Goal: Task Accomplishment & Management: Manage account settings

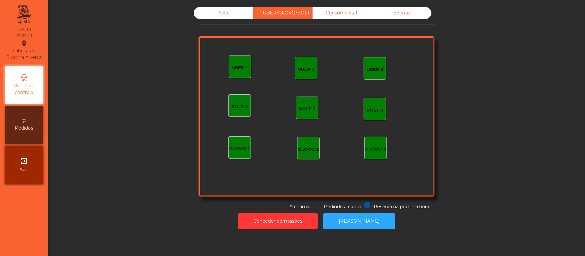
click at [240, 61] on div "UBER 1" at bounding box center [240, 67] width 22 height 22
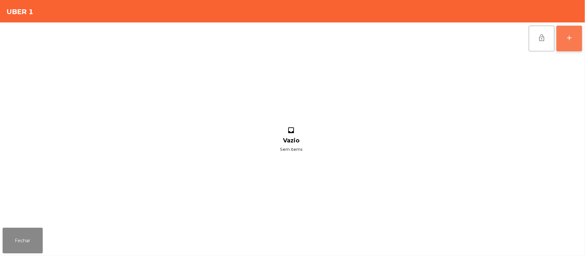
click at [567, 45] on button "add" at bounding box center [569, 39] width 26 height 26
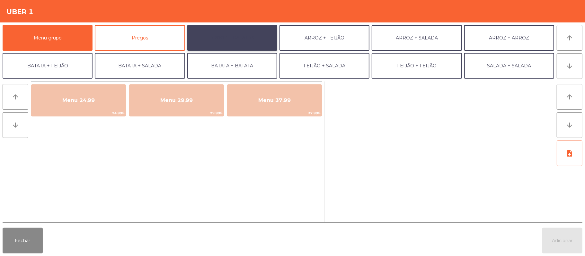
click at [248, 42] on button "ARROZ + BATATAS" at bounding box center [232, 38] width 90 height 26
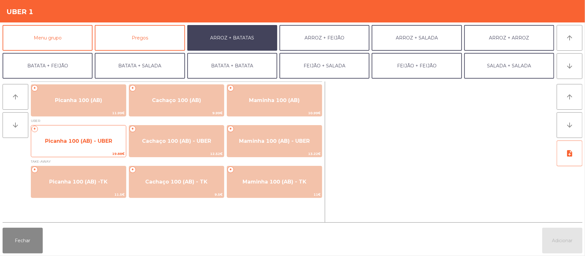
click at [92, 145] on span "Picanha 100 (AB) - UBER" at bounding box center [78, 141] width 95 height 17
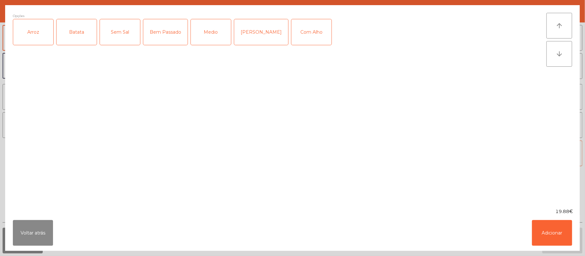
click at [45, 42] on div "Arroz" at bounding box center [33, 32] width 40 height 26
click at [76, 38] on div "Batata" at bounding box center [77, 32] width 40 height 26
click at [179, 42] on div "Bem Passado" at bounding box center [165, 32] width 44 height 26
click at [291, 39] on div "Com Alho" at bounding box center [311, 32] width 40 height 26
click at [547, 222] on button "Adicionar" at bounding box center [552, 233] width 40 height 26
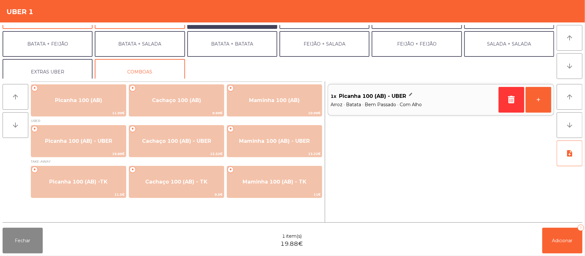
scroll to position [28, 0]
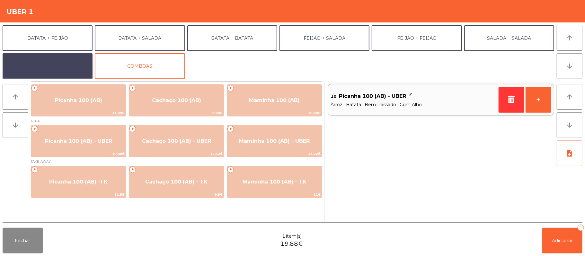
click at [58, 71] on button "EXTRAS UBER" at bounding box center [48, 66] width 90 height 26
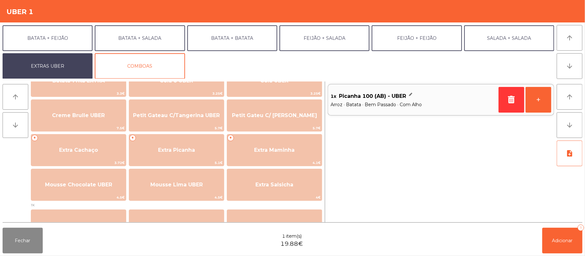
scroll to position [134, 0]
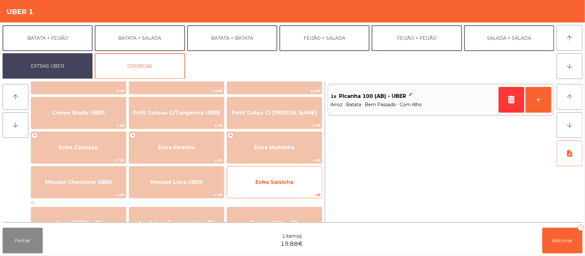
click at [265, 186] on span "Extra Salsicha" at bounding box center [274, 182] width 95 height 17
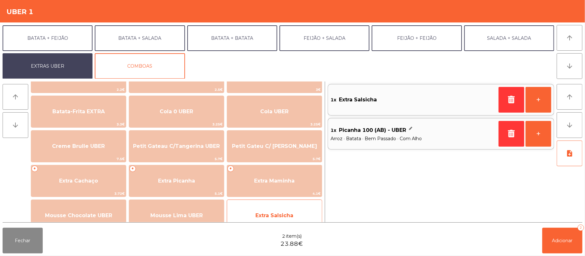
scroll to position [94, 0]
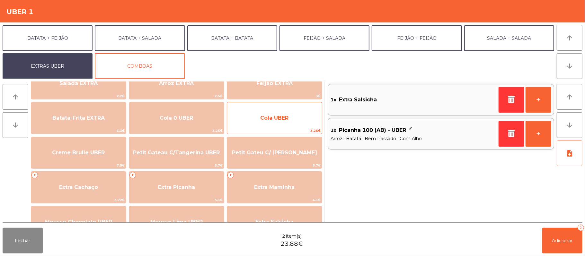
click at [276, 116] on span "Cola UBER" at bounding box center [274, 118] width 28 height 6
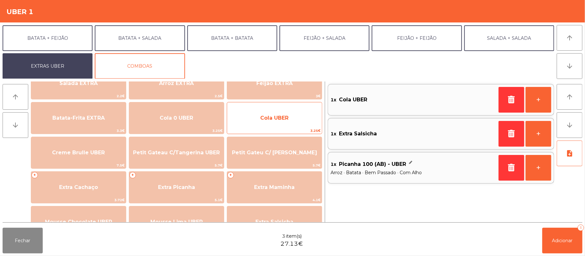
click at [276, 116] on span "Cola UBER" at bounding box center [274, 118] width 28 height 6
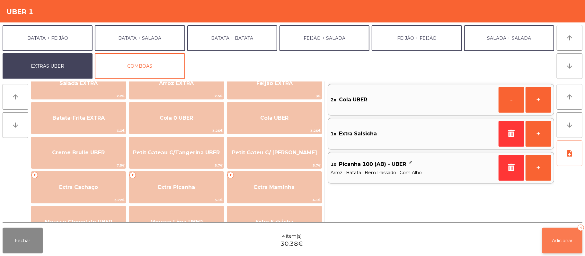
click at [563, 243] on span "Adicionar" at bounding box center [562, 241] width 21 height 6
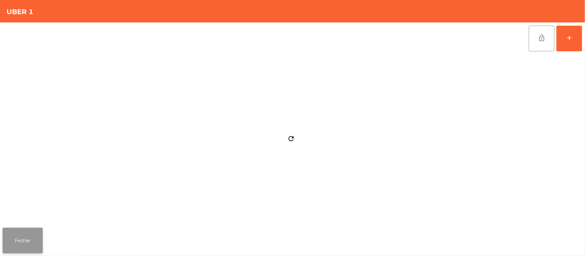
click at [33, 238] on button "Fechar" at bounding box center [23, 241] width 40 height 26
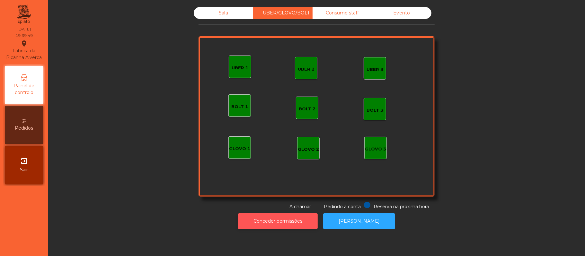
click at [274, 222] on button "Conceder permissões" at bounding box center [278, 222] width 80 height 16
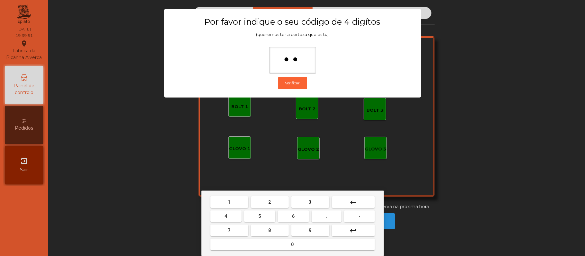
type input "***"
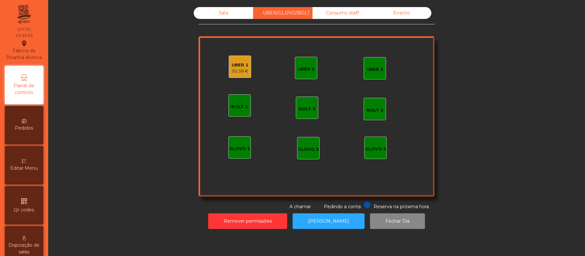
click at [237, 69] on div "30.38 €" at bounding box center [240, 71] width 17 height 6
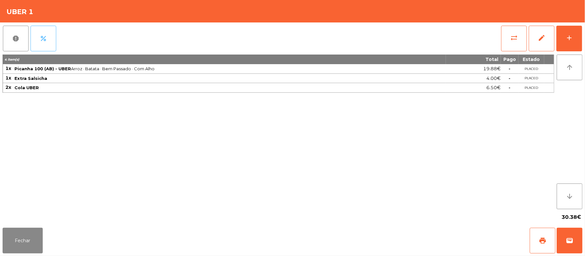
click at [45, 45] on button "percent" at bounding box center [44, 39] width 26 height 26
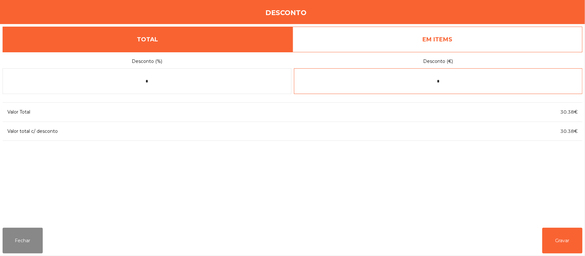
click at [460, 84] on input "*" at bounding box center [438, 81] width 289 height 26
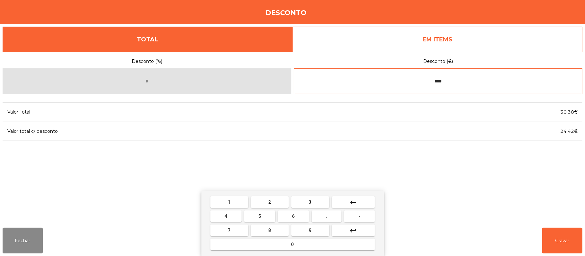
type input "****"
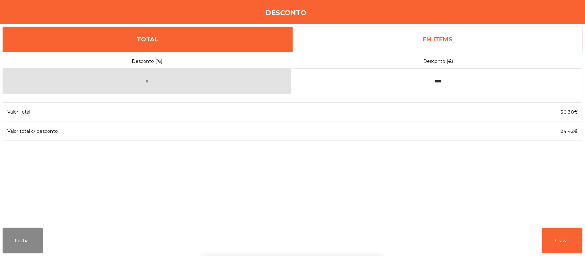
click at [566, 237] on div "1 2 3 keyboard_backspace 4 5 6 . - 7 8 9 keyboard_return 0" at bounding box center [292, 224] width 585 height 66
click at [559, 232] on button "Gravar" at bounding box center [562, 241] width 40 height 26
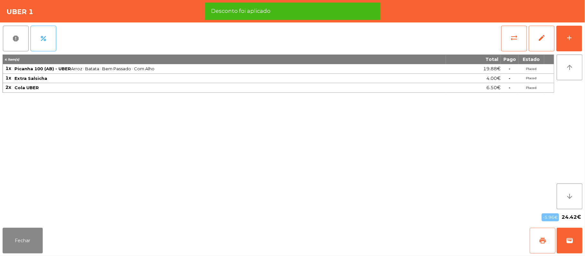
click at [535, 244] on button "print" at bounding box center [542, 241] width 26 height 26
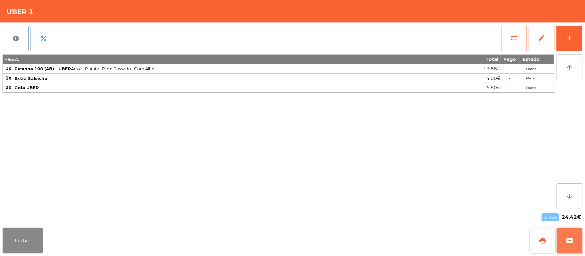
click at [578, 250] on button "wallet" at bounding box center [569, 241] width 26 height 26
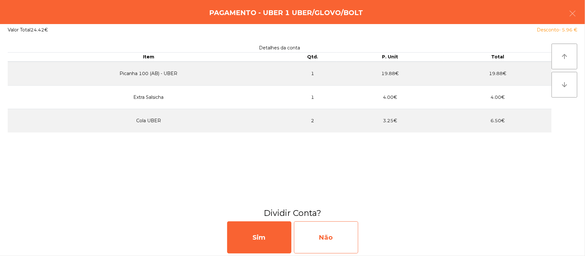
click at [335, 242] on div "Não" at bounding box center [326, 238] width 64 height 32
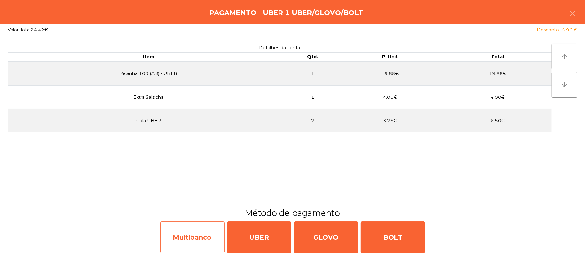
click at [200, 244] on div "Multibanco" at bounding box center [192, 238] width 64 height 32
select select "**"
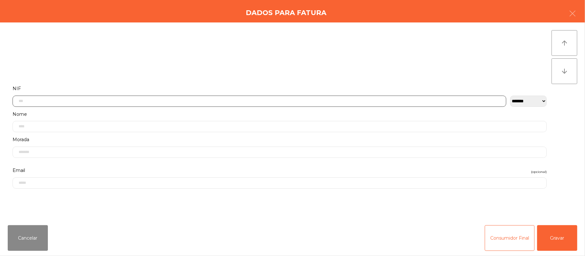
click at [218, 99] on input "text" at bounding box center [260, 101] width 494 height 11
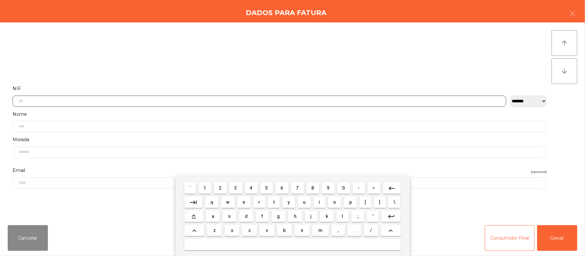
scroll to position [54, 0]
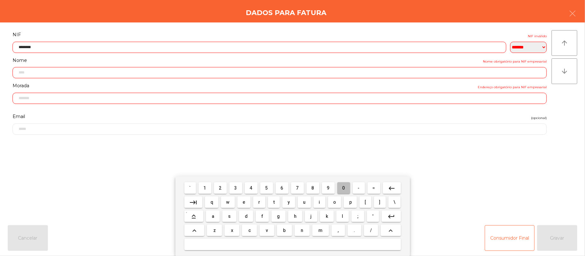
type input "*********"
type input "**********"
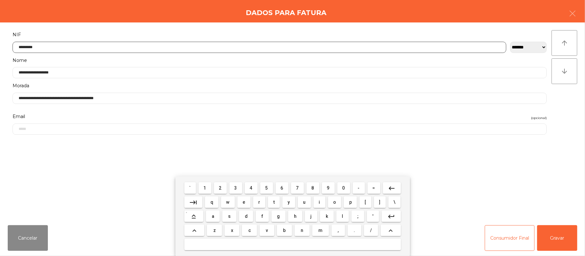
type input "*********"
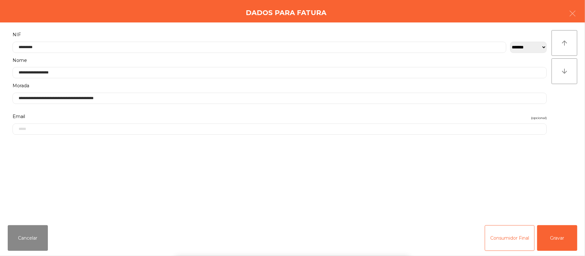
click at [551, 237] on div "` 1 2 3 4 5 6 7 8 9 0 - = keyboard_backspace keyboard_tab q w e r t y u i o p […" at bounding box center [292, 217] width 585 height 80
click at [554, 237] on button "Gravar" at bounding box center [557, 238] width 40 height 26
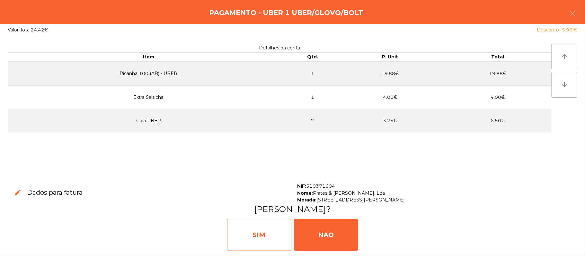
click at [259, 237] on div "SIM" at bounding box center [259, 235] width 64 height 32
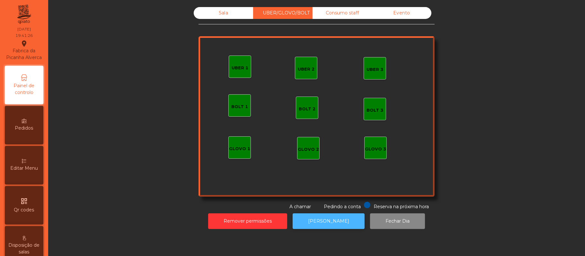
click at [335, 226] on button "[PERSON_NAME]" at bounding box center [329, 222] width 72 height 16
click at [221, 12] on div "Sala" at bounding box center [223, 13] width 59 height 12
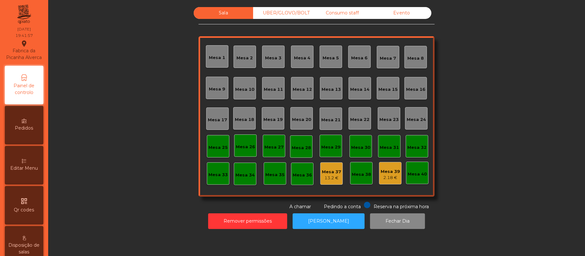
click at [355, 65] on div "Mesa 6" at bounding box center [359, 57] width 22 height 22
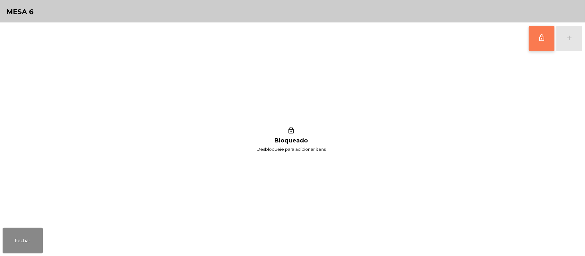
click at [535, 37] on button "lock_outline" at bounding box center [542, 39] width 26 height 26
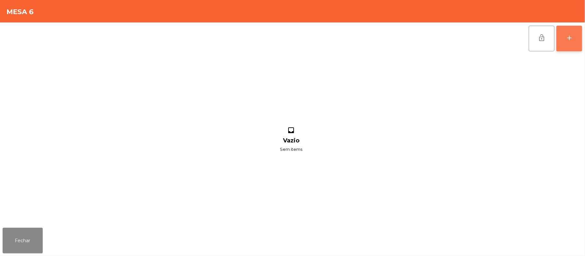
click at [566, 42] on button "add" at bounding box center [569, 39] width 26 height 26
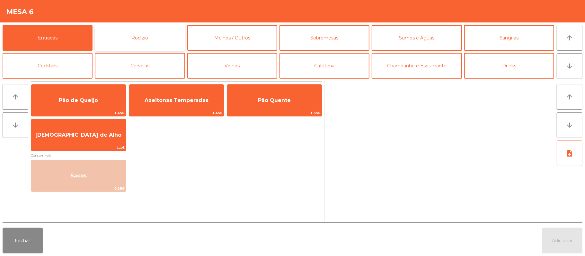
click at [149, 39] on button "Rodizio" at bounding box center [140, 38] width 90 height 26
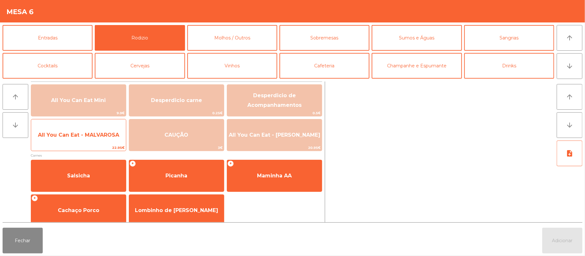
click at [91, 140] on span "All You Can Eat - MALVAROSA" at bounding box center [78, 135] width 95 height 17
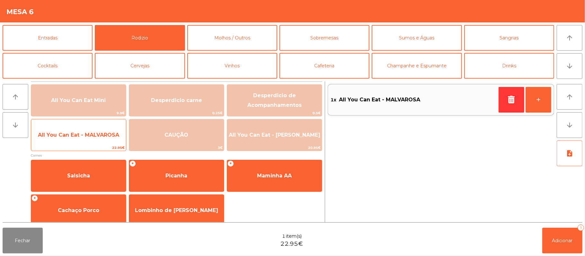
click at [87, 141] on span "All You Can Eat - MALVAROSA" at bounding box center [78, 135] width 95 height 17
click at [86, 142] on span "All You Can Eat - MALVAROSA" at bounding box center [78, 135] width 95 height 17
click at [85, 141] on span "All You Can Eat - MALVAROSA" at bounding box center [78, 135] width 95 height 17
click at [87, 140] on span "All You Can Eat - MALVAROSA" at bounding box center [78, 135] width 95 height 17
click at [88, 141] on span "All You Can Eat - MALVAROSA" at bounding box center [78, 135] width 95 height 17
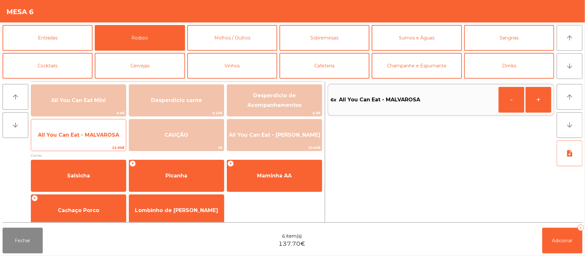
click at [88, 140] on span "All You Can Eat - MALVAROSA" at bounding box center [78, 135] width 95 height 17
click at [86, 141] on span "All You Can Eat - MALVAROSA" at bounding box center [78, 135] width 95 height 17
click at [84, 141] on span "All You Can Eat - MALVAROSA" at bounding box center [78, 135] width 95 height 17
click at [83, 142] on span "All You Can Eat - MALVAROSA" at bounding box center [78, 135] width 95 height 17
click at [83, 141] on span "All You Can Eat - MALVAROSA" at bounding box center [78, 135] width 95 height 17
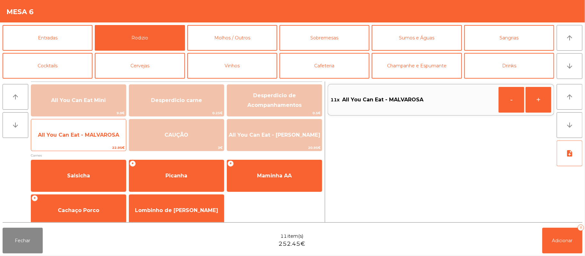
click at [81, 141] on span "All You Can Eat - MALVAROSA" at bounding box center [78, 135] width 95 height 17
click at [83, 141] on span "All You Can Eat - MALVAROSA" at bounding box center [78, 135] width 95 height 17
click at [82, 140] on span "All You Can Eat - MALVAROSA" at bounding box center [78, 135] width 95 height 17
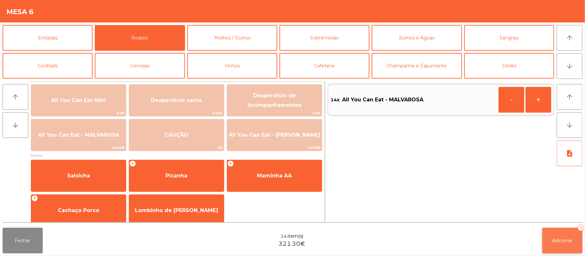
click at [559, 241] on span "Adicionar" at bounding box center [562, 241] width 21 height 6
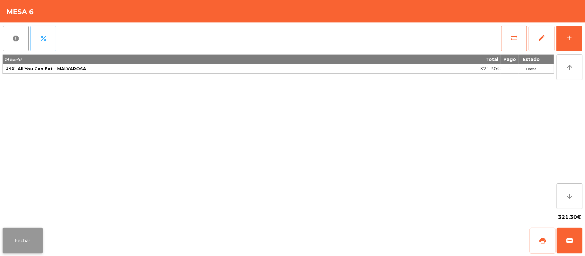
click at [22, 243] on button "Fechar" at bounding box center [23, 241] width 40 height 26
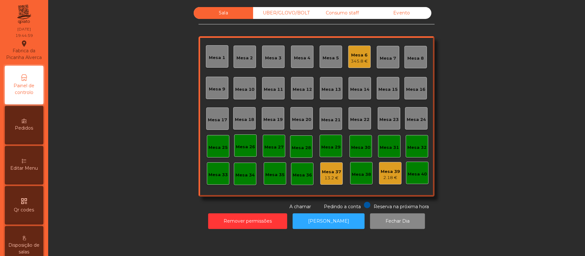
click at [275, 117] on div "Mesa 19" at bounding box center [272, 120] width 19 height 6
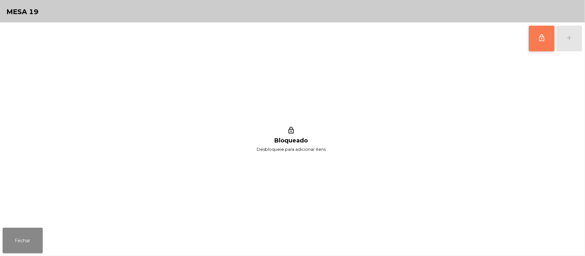
click at [540, 39] on span "lock_outline" at bounding box center [542, 38] width 8 height 8
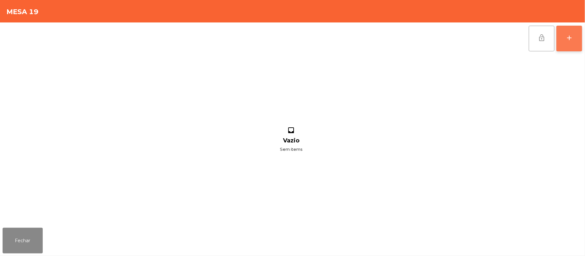
click at [572, 37] on div "add" at bounding box center [569, 38] width 8 height 8
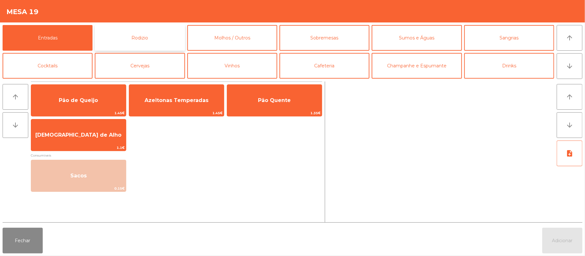
click at [154, 41] on button "Rodizio" at bounding box center [140, 38] width 90 height 26
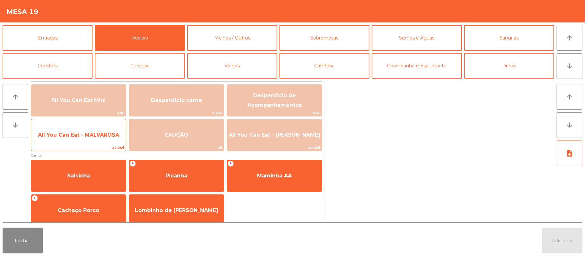
click at [83, 142] on span "All You Can Eat - MALVAROSA" at bounding box center [78, 135] width 95 height 17
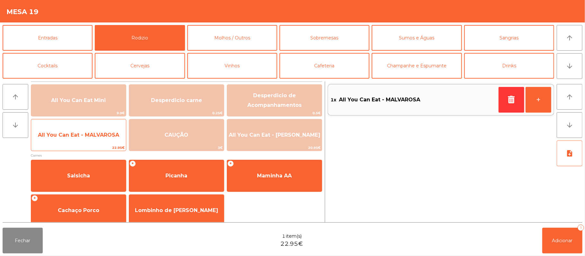
click at [86, 140] on span "All You Can Eat - MALVAROSA" at bounding box center [78, 135] width 95 height 17
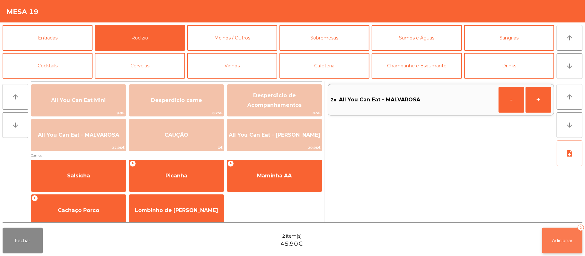
click at [564, 241] on span "Adicionar" at bounding box center [562, 241] width 21 height 6
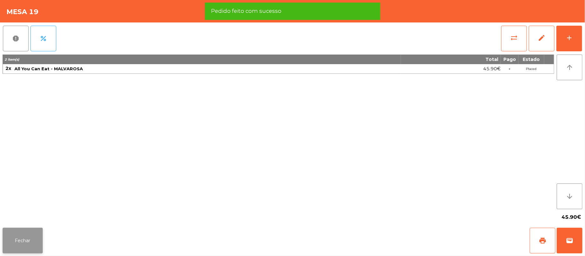
click at [27, 232] on button "Fechar" at bounding box center [23, 241] width 40 height 26
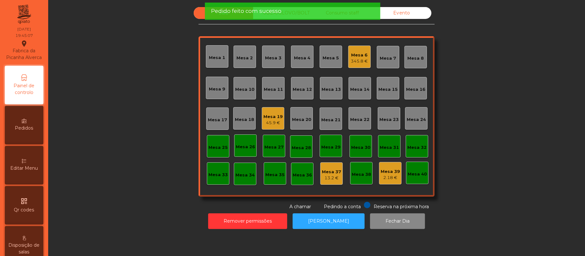
click at [272, 122] on div "45.9 €" at bounding box center [272, 123] width 19 height 6
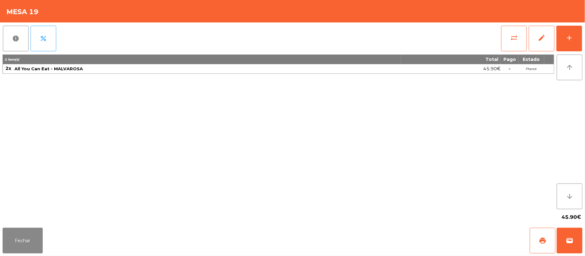
click at [1, 240] on div "Fechar print wallet" at bounding box center [292, 240] width 585 height 31
click at [11, 240] on button "Fechar" at bounding box center [23, 241] width 40 height 26
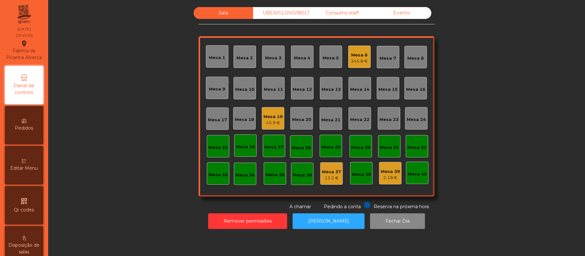
click at [351, 59] on div "345.8 €" at bounding box center [359, 61] width 17 height 6
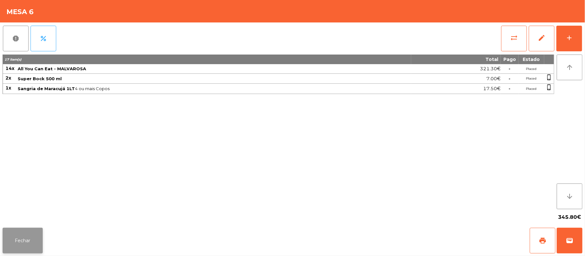
click at [21, 238] on button "Fechar" at bounding box center [23, 241] width 40 height 26
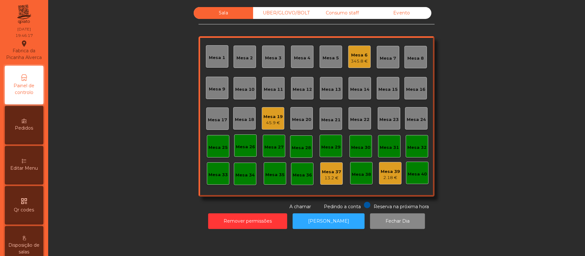
click at [274, 125] on div "45.9 €" at bounding box center [272, 123] width 19 height 6
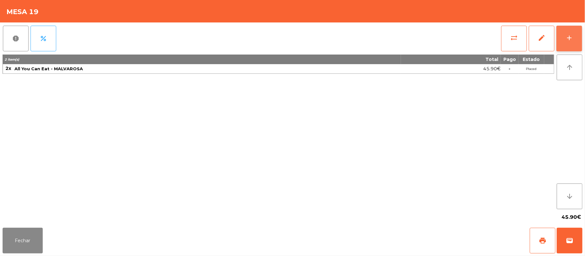
click at [564, 34] on button "add" at bounding box center [569, 39] width 26 height 26
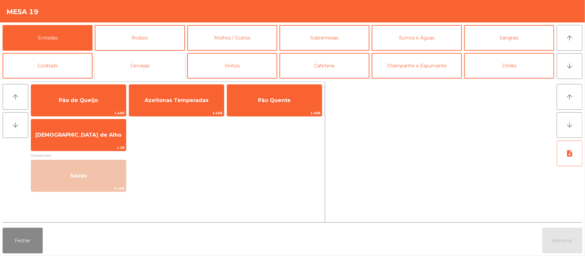
click at [162, 66] on button "Cervejas" at bounding box center [140, 66] width 90 height 26
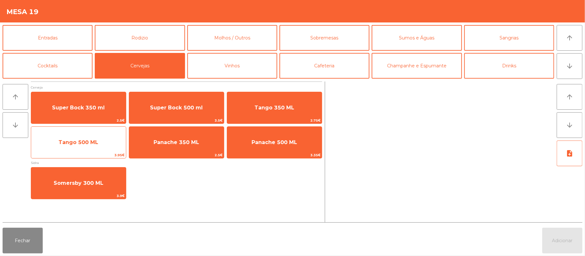
click at [95, 140] on span "Tango 500 ML" at bounding box center [78, 142] width 40 height 6
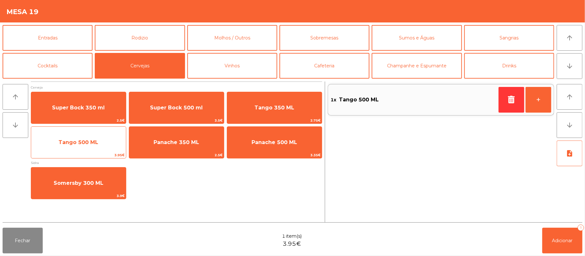
click at [94, 141] on span "Tango 500 ML" at bounding box center [78, 142] width 40 height 6
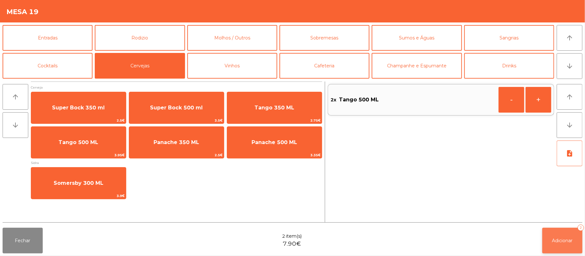
click at [552, 237] on button "Adicionar 2" at bounding box center [562, 241] width 40 height 26
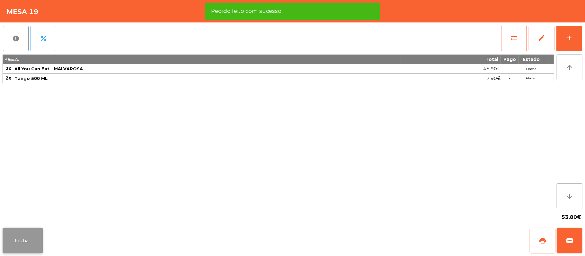
click at [22, 236] on button "Fechar" at bounding box center [23, 241] width 40 height 26
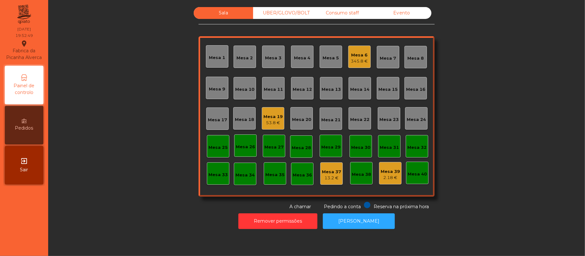
click at [275, 125] on div "53.8 €" at bounding box center [272, 123] width 19 height 6
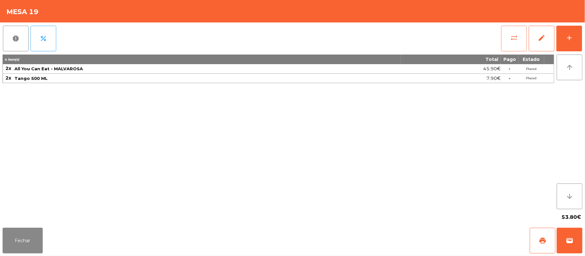
click at [508, 38] on button "sync_alt" at bounding box center [514, 39] width 26 height 26
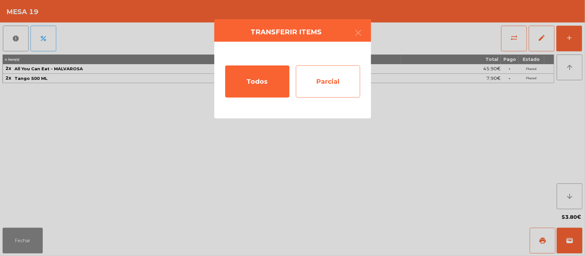
click at [336, 79] on div "Parcial" at bounding box center [328, 82] width 64 height 32
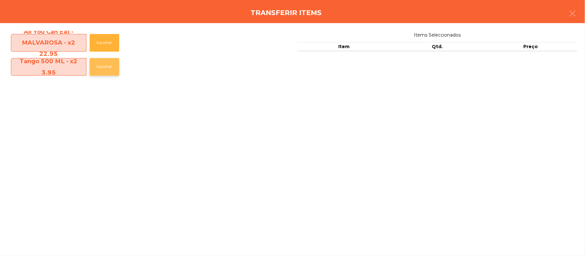
click at [107, 68] on button "Escolher" at bounding box center [105, 67] width 30 height 18
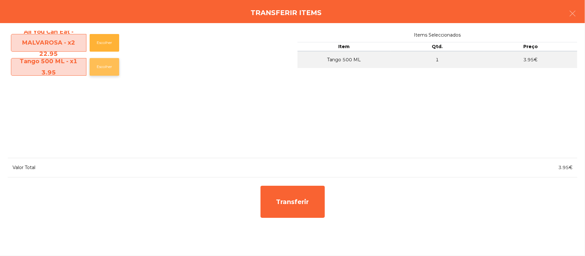
click at [110, 70] on button "Escolher" at bounding box center [105, 67] width 30 height 18
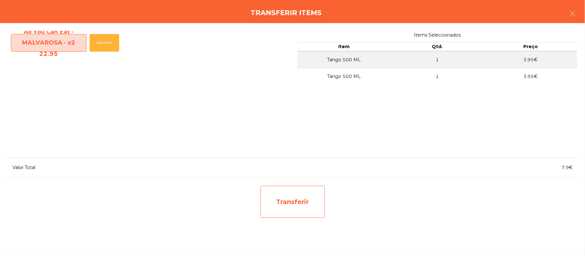
click at [307, 197] on div "Transferir" at bounding box center [292, 202] width 64 height 32
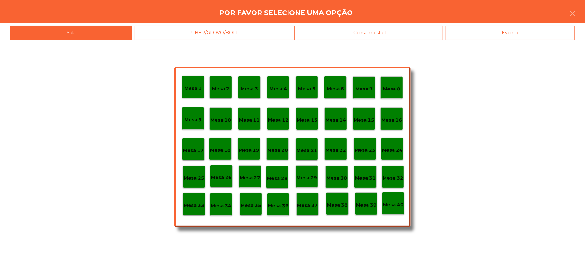
click at [336, 205] on p "Mesa 38" at bounding box center [337, 205] width 21 height 7
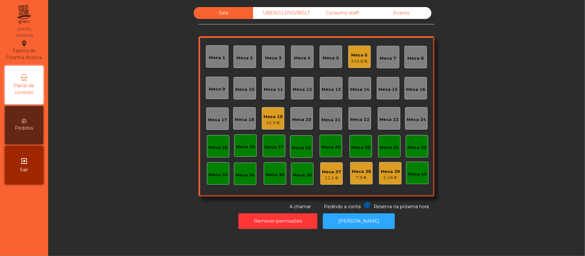
click at [276, 121] on div "45.9 €" at bounding box center [272, 123] width 19 height 6
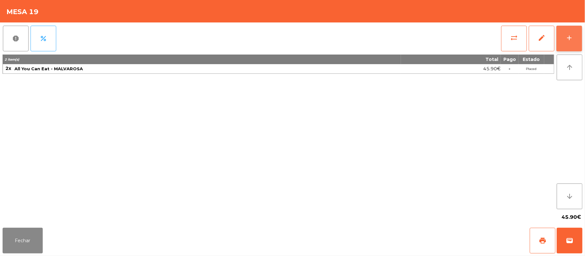
click at [566, 35] on div "add" at bounding box center [569, 38] width 8 height 8
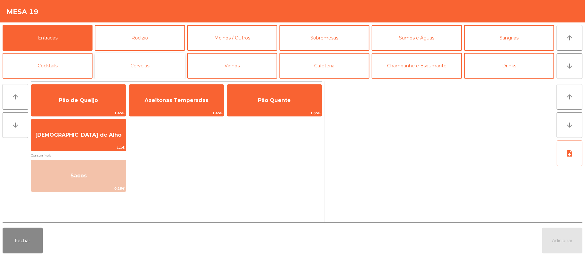
click at [152, 66] on button "Cervejas" at bounding box center [140, 66] width 90 height 26
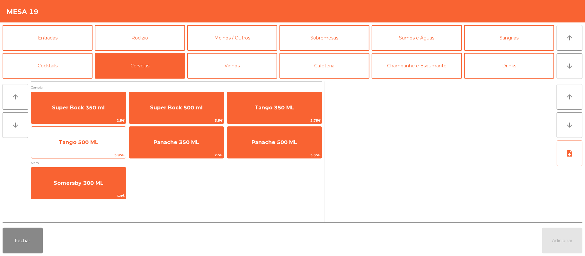
click at [103, 140] on span "Tango 500 ML" at bounding box center [78, 142] width 95 height 17
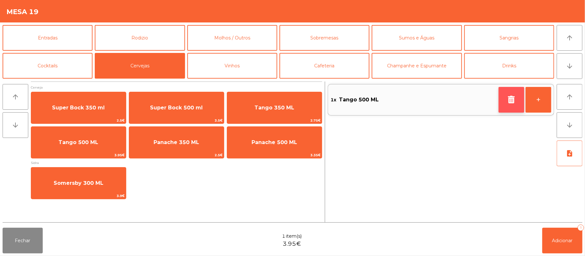
click at [504, 95] on button "button" at bounding box center [511, 100] width 26 height 26
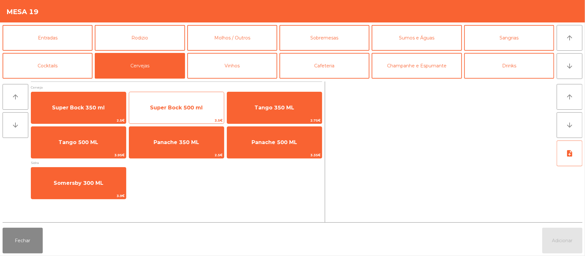
click at [175, 110] on span "Super Bock 500 ml" at bounding box center [176, 108] width 53 height 6
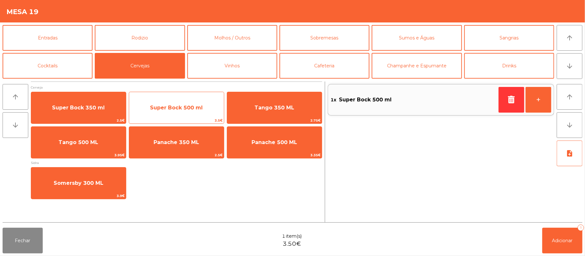
click at [176, 108] on span "Super Bock 500 ml" at bounding box center [176, 108] width 53 height 6
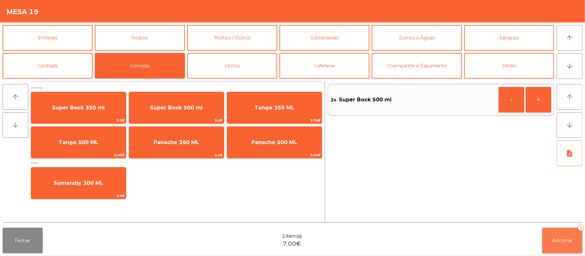
click at [555, 236] on button "Adicionar 2" at bounding box center [562, 241] width 40 height 26
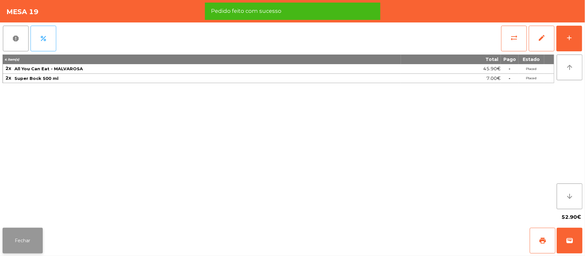
click at [24, 246] on button "Fechar" at bounding box center [23, 241] width 40 height 26
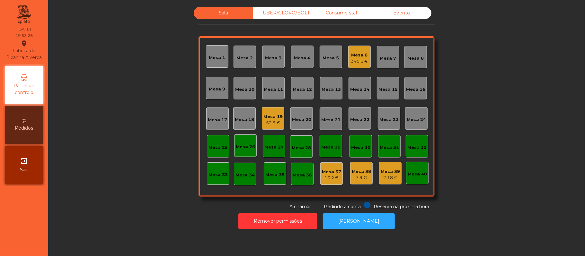
click at [270, 10] on div "UBER/GLOVO/BOLT" at bounding box center [282, 13] width 59 height 12
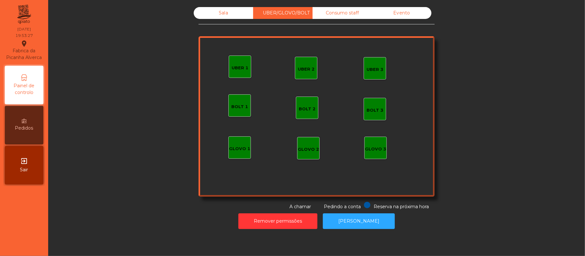
click at [241, 144] on div "GLOVO 1" at bounding box center [239, 147] width 21 height 9
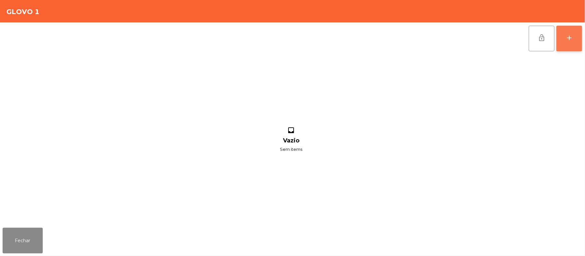
click at [566, 50] on button "add" at bounding box center [569, 39] width 26 height 26
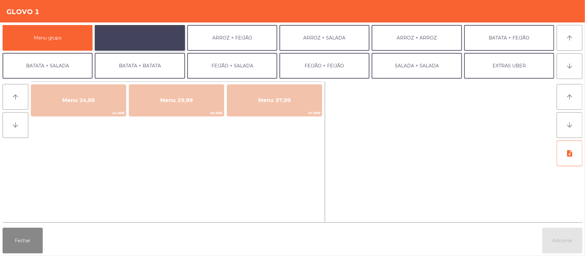
click at [159, 43] on button "ARROZ + BATATAS" at bounding box center [140, 38] width 90 height 26
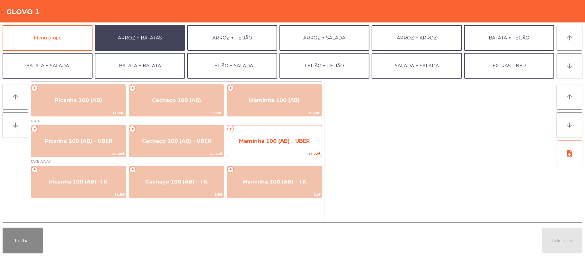
click at [263, 141] on span "Maminha 100 (AB) - UBER" at bounding box center [274, 141] width 71 height 6
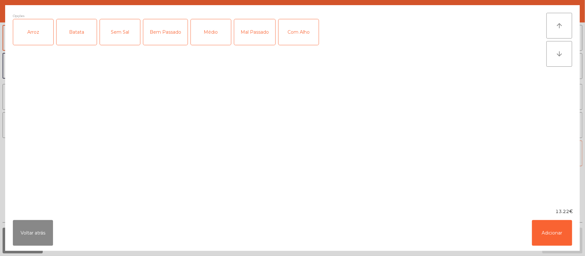
click at [31, 35] on div "Arroz" at bounding box center [33, 32] width 40 height 26
click at [78, 34] on div "Batata" at bounding box center [77, 32] width 40 height 26
click at [208, 43] on div "Médio" at bounding box center [211, 32] width 40 height 26
click at [535, 231] on button "Adicionar" at bounding box center [552, 233] width 40 height 26
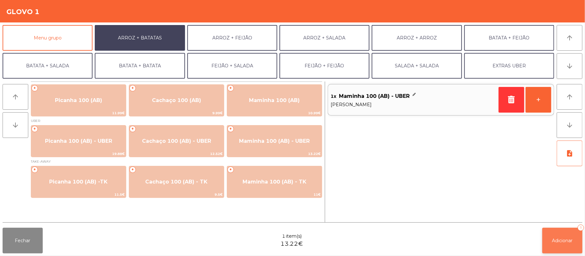
click at [561, 241] on span "Adicionar" at bounding box center [562, 241] width 21 height 6
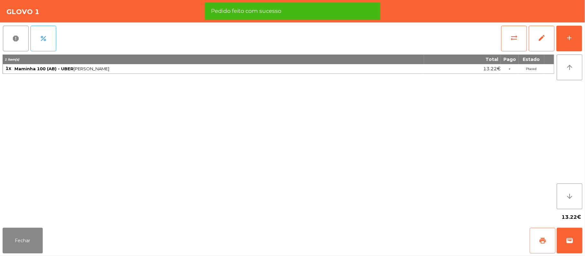
click at [537, 242] on button "print" at bounding box center [542, 241] width 26 height 26
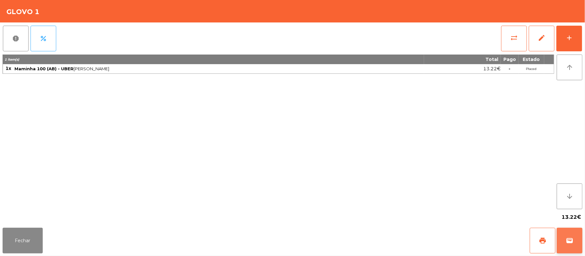
click at [580, 248] on button "wallet" at bounding box center [569, 241] width 26 height 26
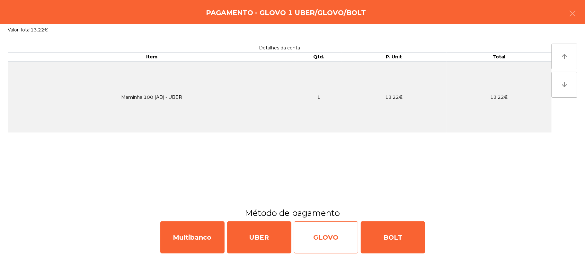
click at [321, 232] on div "GLOVO" at bounding box center [326, 238] width 64 height 32
select select "**"
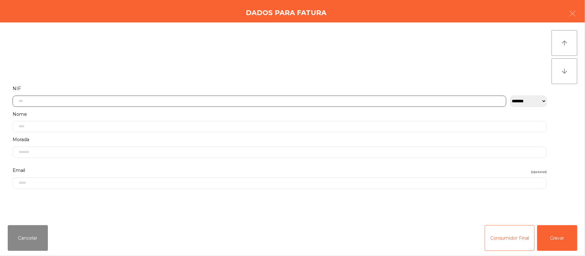
click at [181, 103] on input "text" at bounding box center [260, 101] width 494 height 11
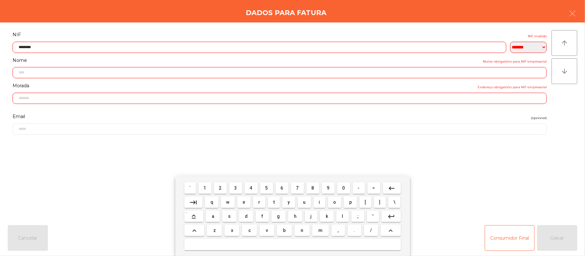
type input "*********"
type input "**********"
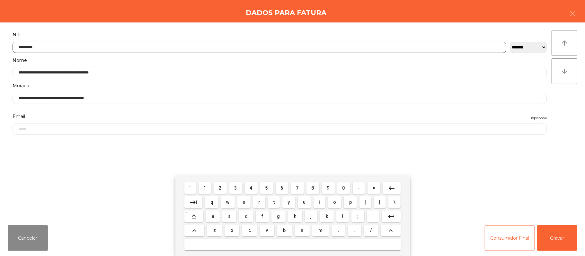
type input "*********"
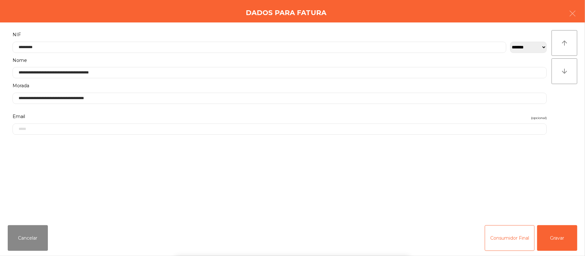
click at [567, 228] on div "` 1 2 3 4 5 6 7 8 9 0 - = keyboard_backspace keyboard_tab q w e r t y u i o p […" at bounding box center [292, 217] width 585 height 80
click at [568, 228] on button "Gravar" at bounding box center [557, 238] width 40 height 26
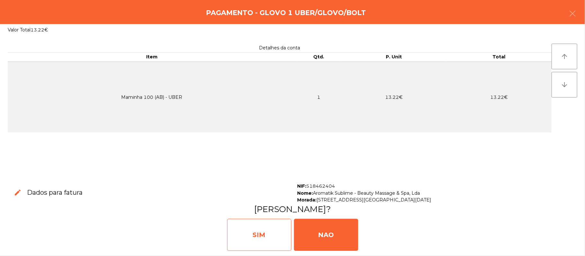
click at [262, 233] on div "SIM" at bounding box center [259, 235] width 64 height 32
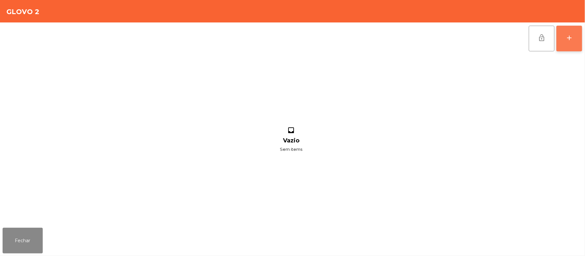
click at [566, 40] on div "add" at bounding box center [569, 38] width 8 height 8
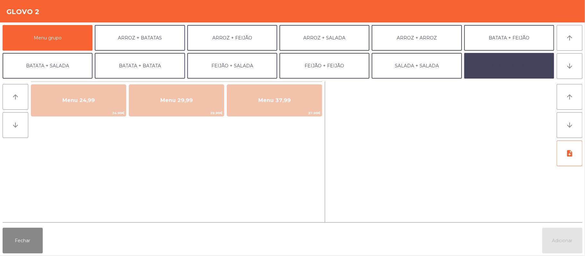
click at [503, 71] on button "EXTRAS UBER" at bounding box center [509, 66] width 90 height 26
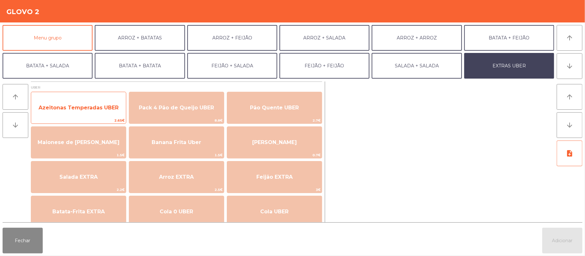
click at [94, 115] on span "Azeitonas Temperadas UBER" at bounding box center [78, 107] width 95 height 17
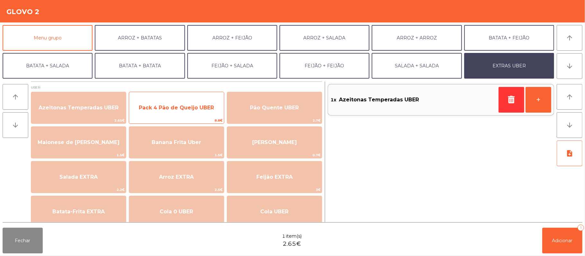
click at [206, 108] on span "Pack 4 Pão de Queijo UBER" at bounding box center [176, 108] width 75 height 6
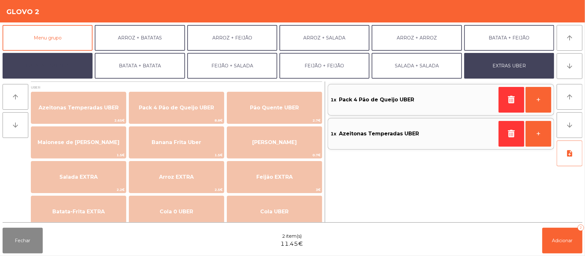
click at [61, 70] on button "BATATA + SALADA" at bounding box center [48, 66] width 90 height 26
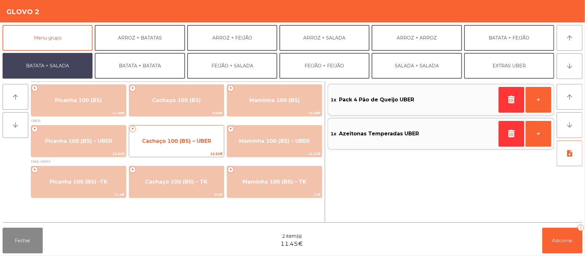
click at [171, 152] on span "12.52€" at bounding box center [176, 154] width 95 height 6
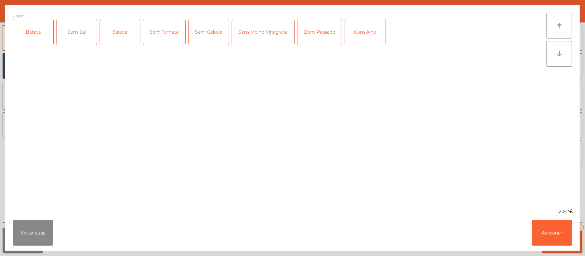
click at [35, 44] on div "Batata" at bounding box center [33, 32] width 40 height 26
click at [121, 41] on div "Salada" at bounding box center [120, 32] width 40 height 26
click at [550, 229] on button "Adicionar" at bounding box center [552, 233] width 40 height 26
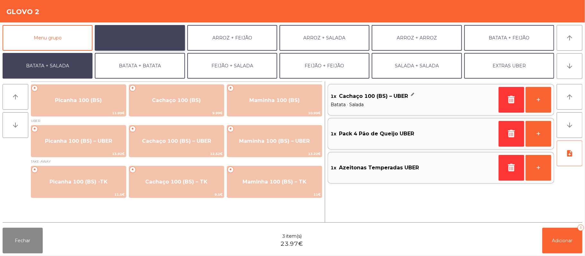
click at [150, 42] on button "ARROZ + BATATAS" at bounding box center [140, 38] width 90 height 26
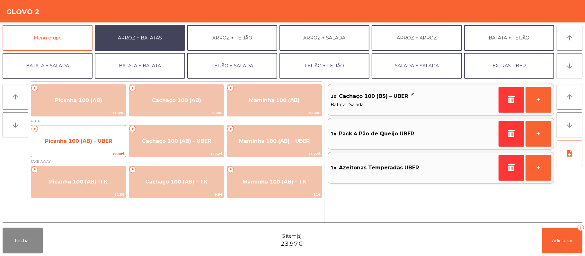
click at [91, 143] on span "Picanha 100 (AB) - UBER" at bounding box center [78, 141] width 67 height 6
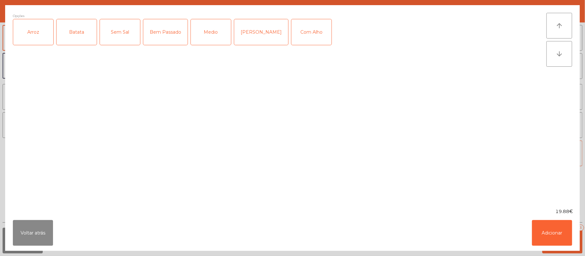
click at [33, 44] on div "Arroz" at bounding box center [33, 32] width 40 height 26
click at [76, 37] on div "Batata" at bounding box center [77, 32] width 40 height 26
click at [207, 38] on div "Medio" at bounding box center [211, 32] width 40 height 26
click at [546, 230] on button "Adicionar" at bounding box center [552, 233] width 40 height 26
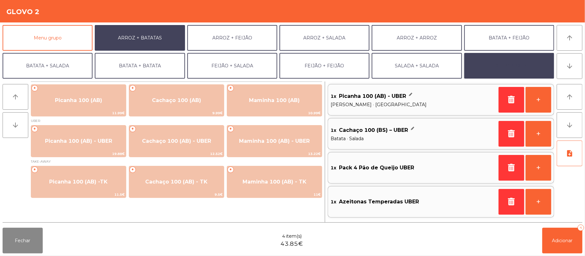
click at [513, 66] on button "EXTRAS UBER" at bounding box center [509, 66] width 90 height 26
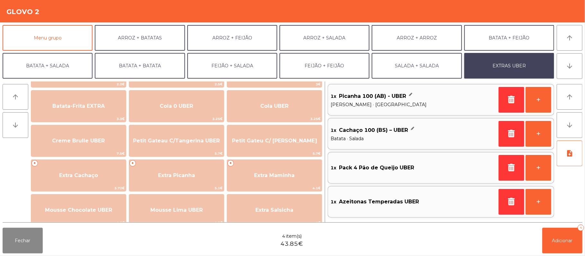
scroll to position [125, 0]
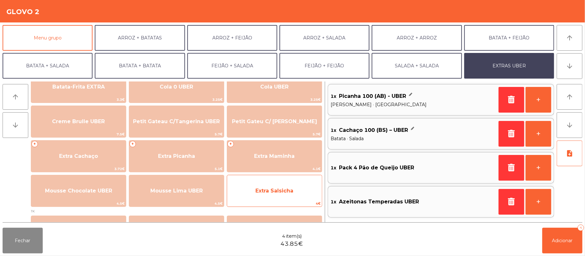
click at [297, 194] on span "Extra Salsicha" at bounding box center [274, 190] width 95 height 17
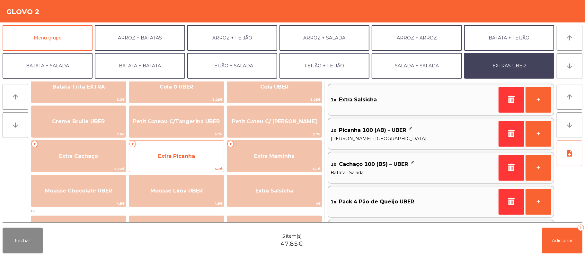
click at [194, 157] on span "Extra Picanha" at bounding box center [176, 156] width 37 height 6
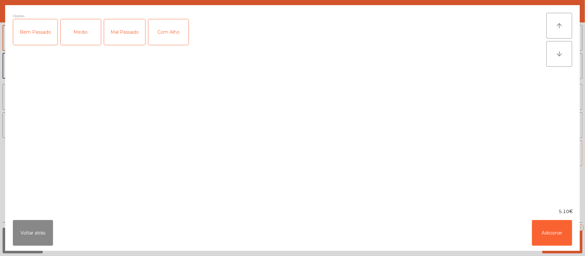
click at [76, 30] on div "Medio" at bounding box center [81, 32] width 40 height 26
click at [547, 226] on button "Adicionar" at bounding box center [552, 233] width 40 height 26
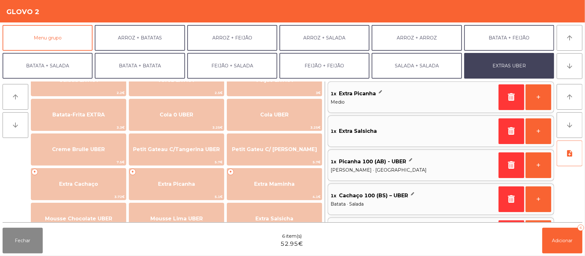
scroll to position [93, 0]
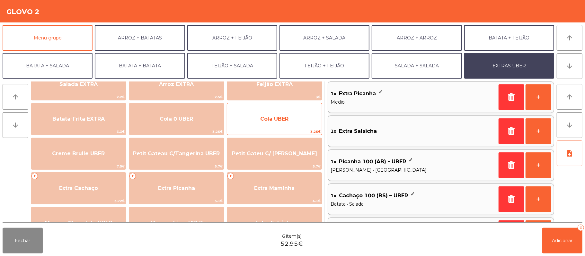
click at [295, 124] on span "Cola UBER" at bounding box center [274, 118] width 95 height 17
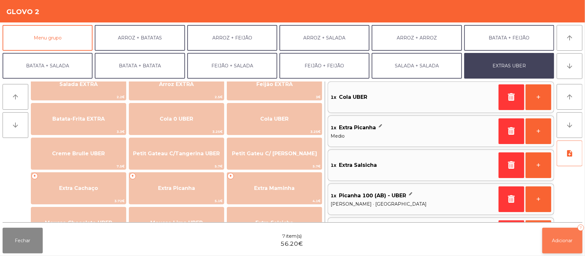
click at [556, 239] on span "Adicionar" at bounding box center [562, 241] width 21 height 6
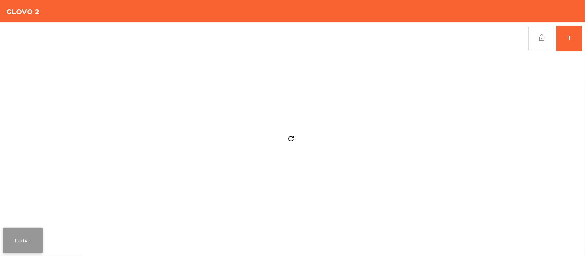
click at [33, 243] on button "Fechar" at bounding box center [23, 241] width 40 height 26
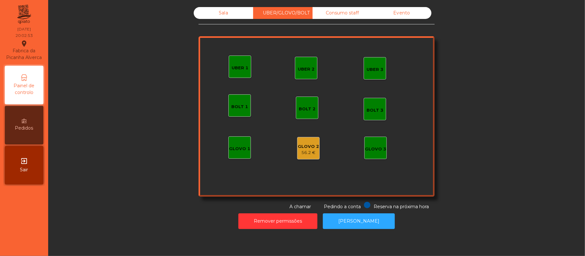
click at [298, 147] on div "GLOVO 2" at bounding box center [308, 147] width 21 height 6
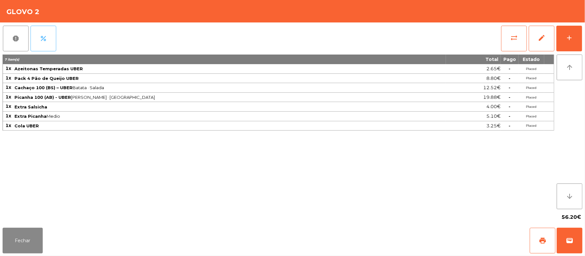
click at [48, 44] on button "percent" at bounding box center [44, 39] width 26 height 26
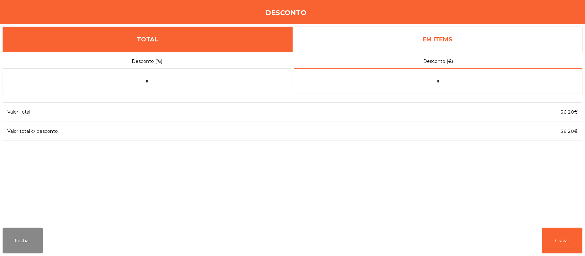
click at [452, 80] on input "*" at bounding box center [438, 81] width 289 height 26
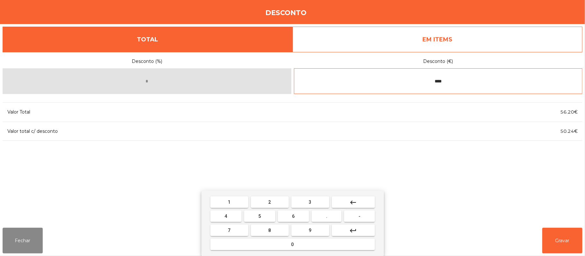
type input "****"
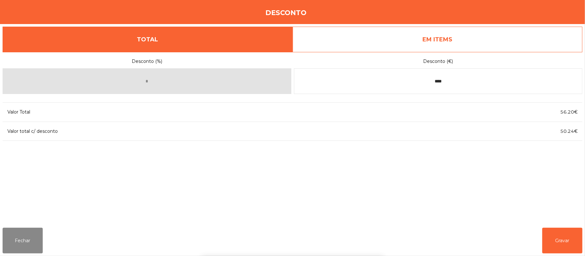
click at [562, 232] on div "1 2 3 keyboard_backspace 4 5 6 . - 7 8 9 keyboard_return 0" at bounding box center [292, 224] width 585 height 66
click at [560, 243] on button "Gravar" at bounding box center [562, 241] width 40 height 26
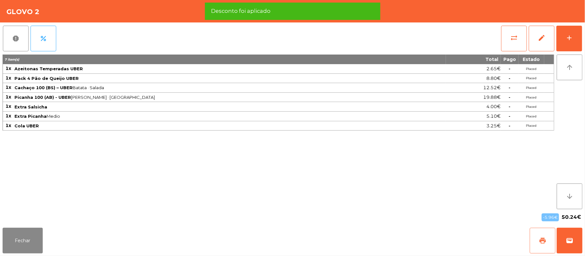
click at [537, 237] on button "print" at bounding box center [542, 241] width 26 height 26
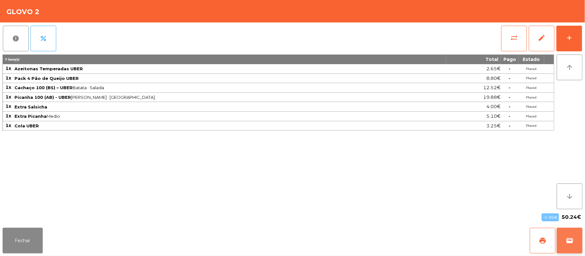
click at [580, 243] on button "wallet" at bounding box center [569, 241] width 26 height 26
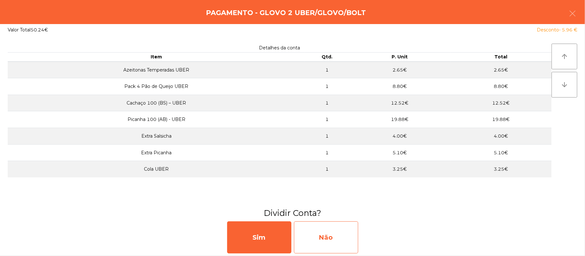
click at [335, 229] on div "Não" at bounding box center [326, 238] width 64 height 32
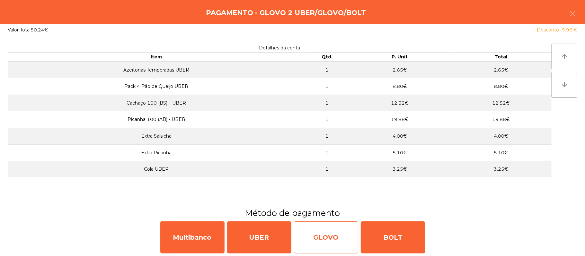
click at [333, 229] on div "GLOVO" at bounding box center [326, 238] width 64 height 32
select select "**"
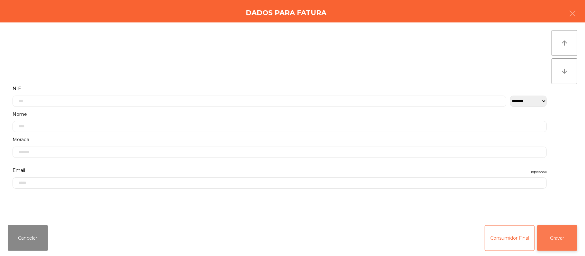
click at [559, 239] on button "Gravar" at bounding box center [557, 238] width 40 height 26
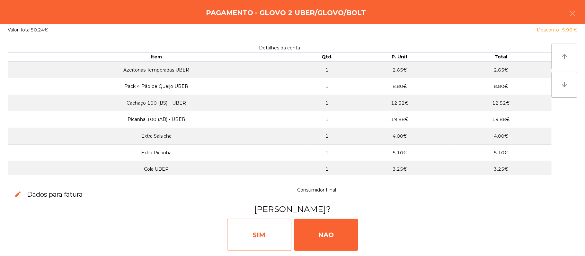
click at [269, 234] on div "SIM" at bounding box center [259, 235] width 64 height 32
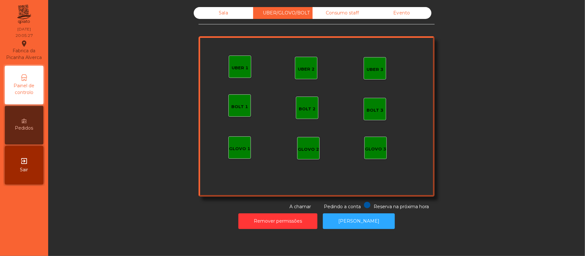
click at [222, 12] on div "Sala" at bounding box center [223, 13] width 59 height 12
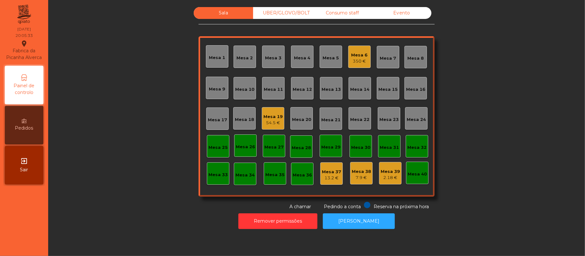
click at [218, 115] on div "Mesa 17" at bounding box center [217, 118] width 19 height 9
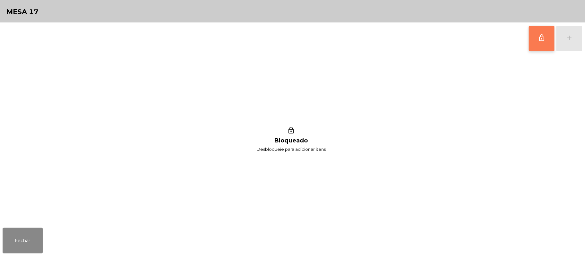
click at [536, 39] on button "lock_outline" at bounding box center [542, 39] width 26 height 26
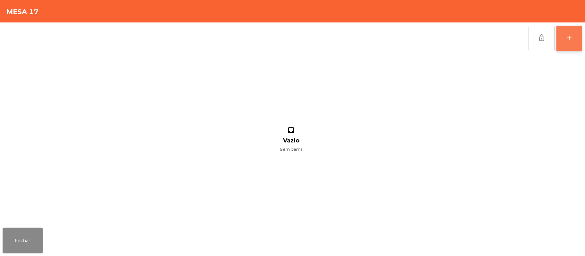
click at [572, 38] on div "add" at bounding box center [569, 38] width 8 height 8
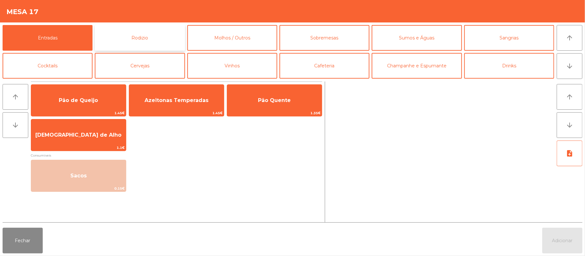
click at [138, 39] on button "Rodizio" at bounding box center [140, 38] width 90 height 26
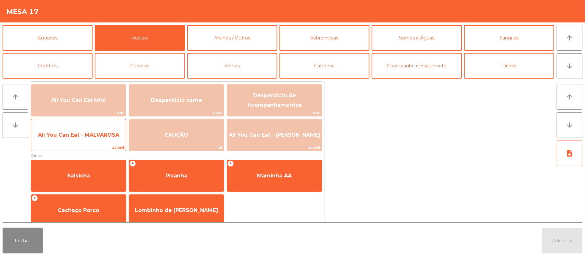
click at [78, 135] on span "All You Can Eat - MALVAROSA" at bounding box center [78, 135] width 81 height 6
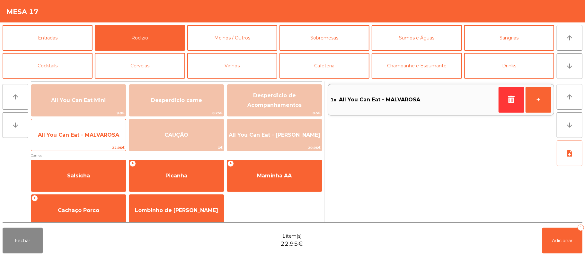
click at [80, 139] on span "All You Can Eat - MALVAROSA" at bounding box center [78, 135] width 95 height 17
click at [79, 135] on span "All You Can Eat - MALVAROSA" at bounding box center [78, 135] width 81 height 6
click at [79, 136] on span "All You Can Eat - MALVAROSA" at bounding box center [78, 135] width 81 height 6
click at [79, 137] on span "All You Can Eat - MALVAROSA" at bounding box center [78, 135] width 81 height 6
click at [78, 133] on span "All You Can Eat - MALVAROSA" at bounding box center [78, 135] width 81 height 6
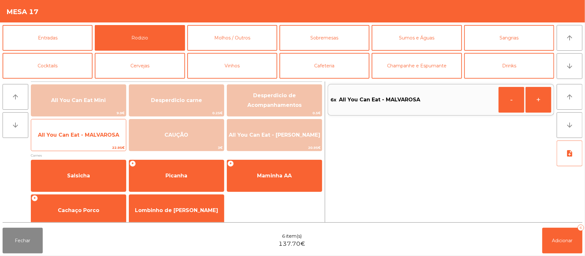
click at [80, 132] on span "All You Can Eat - MALVAROSA" at bounding box center [78, 135] width 81 height 6
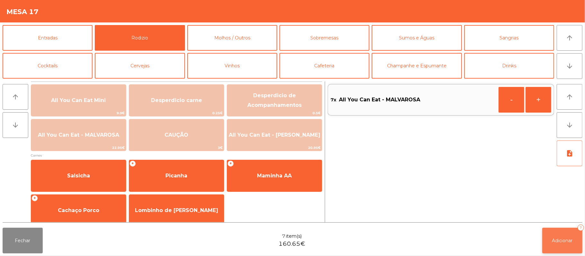
click at [549, 238] on button "Adicionar 7" at bounding box center [562, 241] width 40 height 26
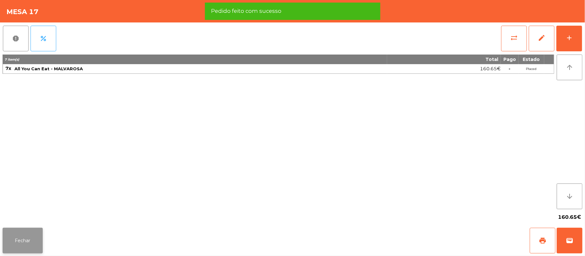
click at [21, 247] on button "Fechar" at bounding box center [23, 241] width 40 height 26
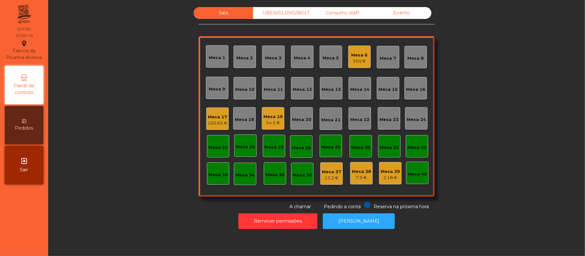
click at [218, 155] on div "Mesa 25" at bounding box center [218, 146] width 22 height 22
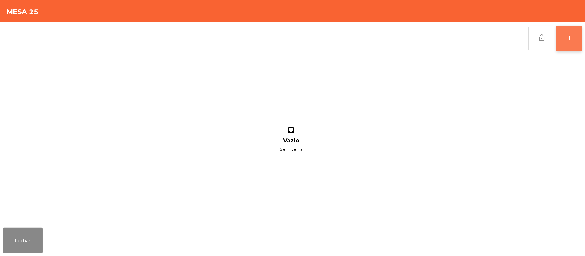
click at [576, 36] on button "add" at bounding box center [569, 39] width 26 height 26
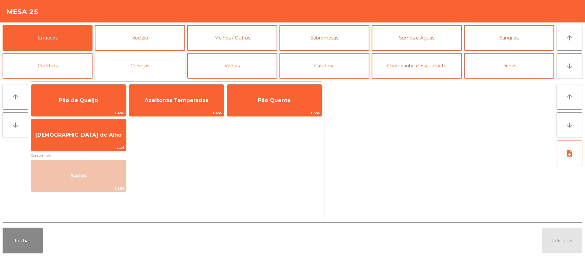
click at [162, 68] on button "Cervejas" at bounding box center [140, 66] width 90 height 26
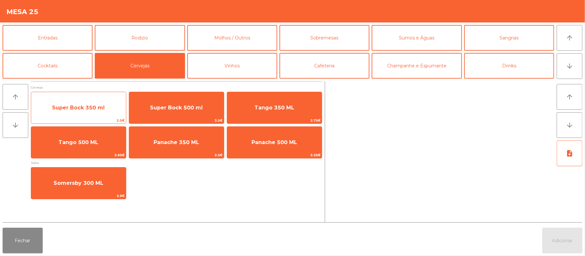
click at [102, 113] on span "Super Bock 350 ml" at bounding box center [78, 107] width 95 height 17
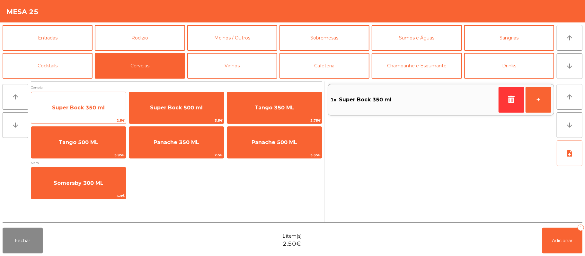
click at [104, 112] on span "Super Bock 350 ml" at bounding box center [78, 107] width 95 height 17
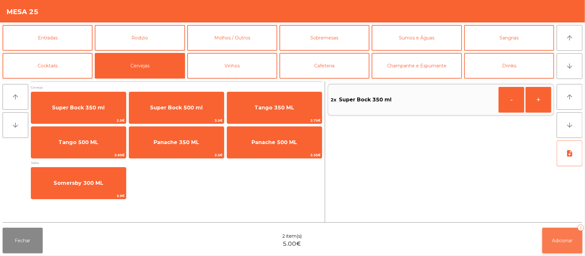
click at [562, 249] on button "Adicionar 2" at bounding box center [562, 241] width 40 height 26
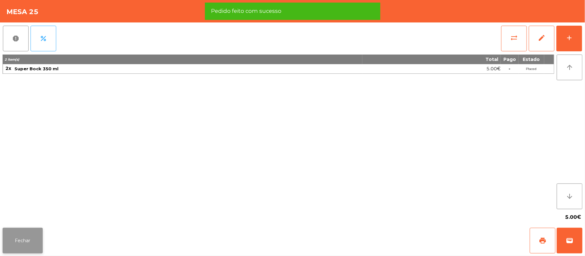
click at [30, 235] on button "Fechar" at bounding box center [23, 241] width 40 height 26
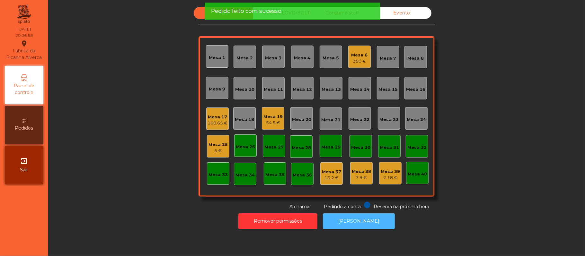
click at [361, 222] on button "[PERSON_NAME]" at bounding box center [359, 222] width 72 height 16
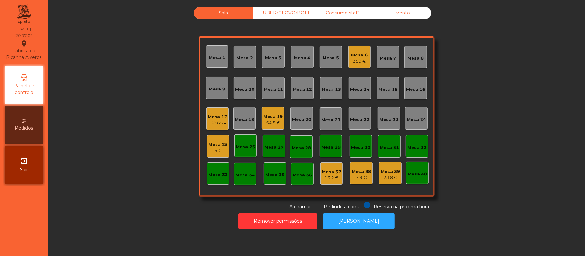
click at [221, 153] on div "5 €" at bounding box center [217, 151] width 19 height 6
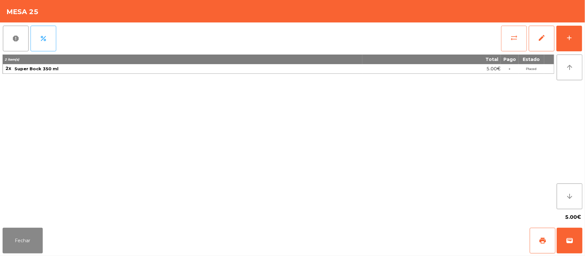
click at [512, 43] on button "sync_alt" at bounding box center [514, 39] width 26 height 26
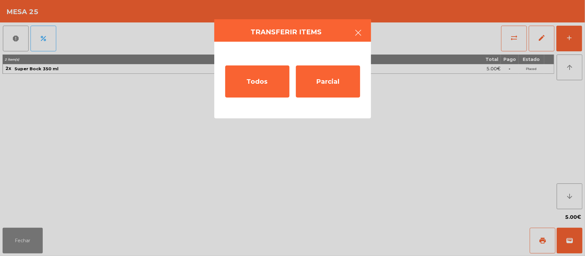
click at [358, 35] on icon "button" at bounding box center [358, 33] width 8 height 8
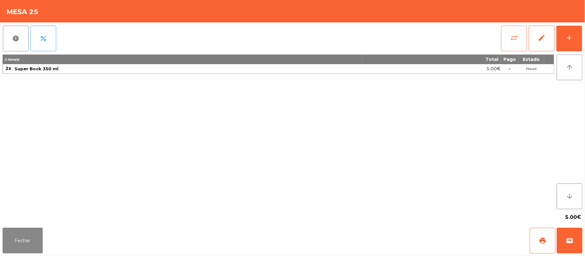
click at [504, 39] on button "sync_alt" at bounding box center [514, 39] width 26 height 26
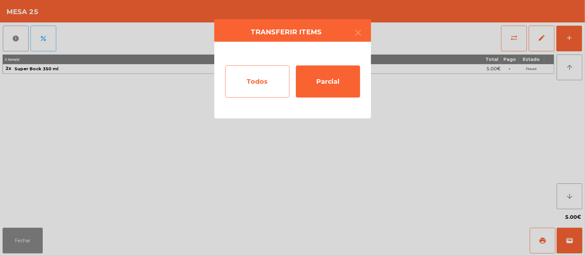
click at [251, 84] on div "Todos" at bounding box center [257, 82] width 64 height 32
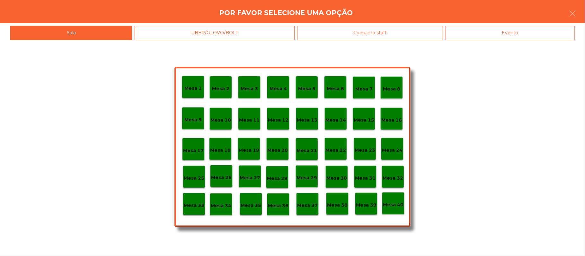
click at [535, 37] on div "Evento" at bounding box center [509, 33] width 129 height 14
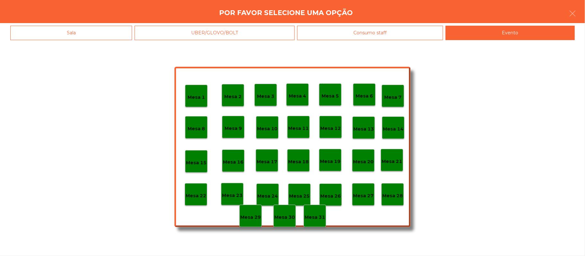
click at [508, 33] on div "Evento" at bounding box center [509, 33] width 129 height 14
click at [398, 195] on p "Mesa 28" at bounding box center [392, 195] width 21 height 7
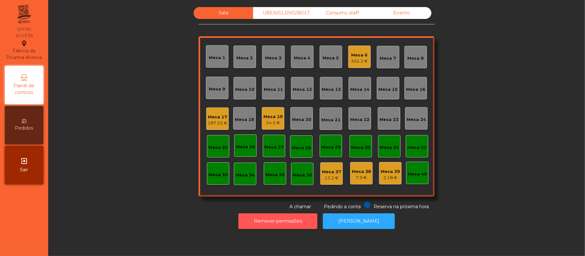
click at [280, 227] on button "Remover permissões" at bounding box center [277, 222] width 79 height 16
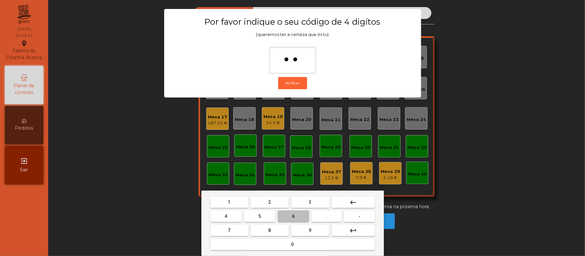
type input "***"
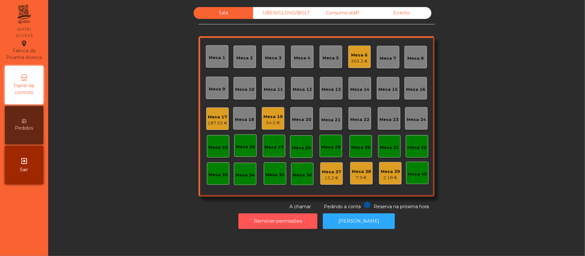
click at [276, 221] on button "Remover permissões" at bounding box center [277, 222] width 79 height 16
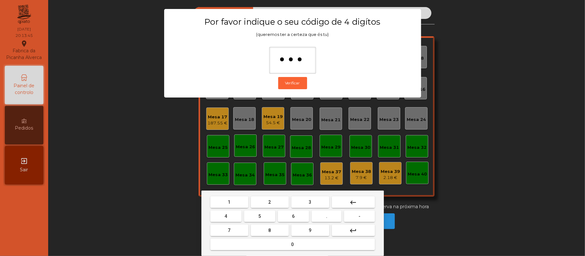
type input "****"
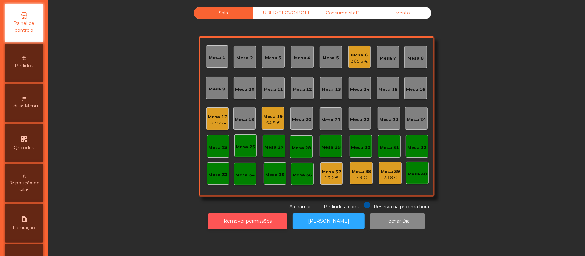
scroll to position [112, 0]
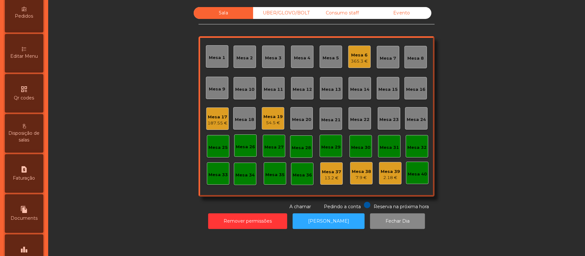
click at [40, 179] on div "request_page Faturação" at bounding box center [24, 173] width 39 height 39
select select "*"
select select "****"
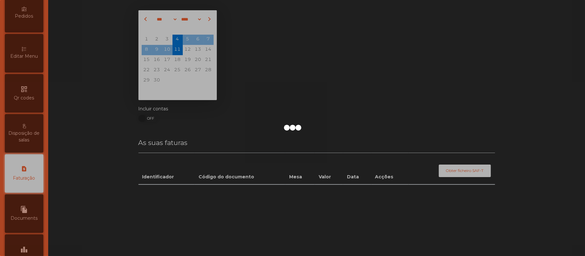
scroll to position [164, 0]
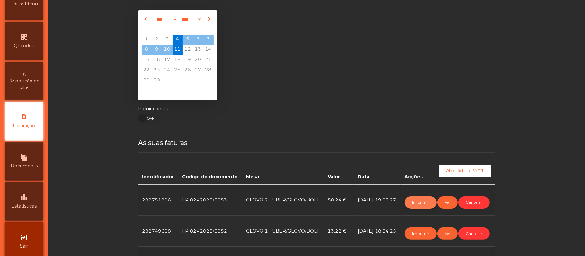
click at [418, 203] on button "Imprimir" at bounding box center [421, 203] width 32 height 12
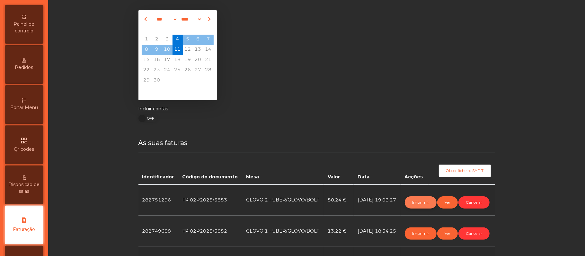
scroll to position [0, 0]
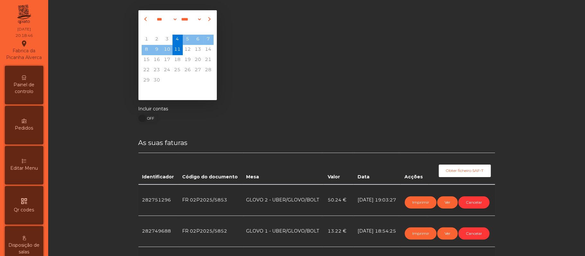
click at [26, 80] on icon at bounding box center [24, 77] width 4 height 4
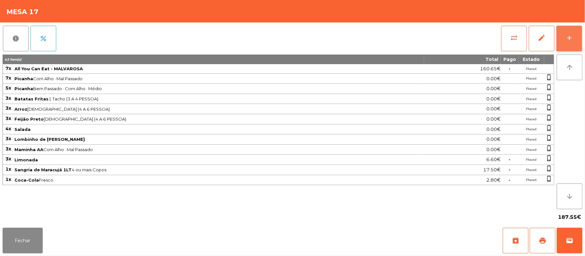
click at [563, 31] on button "add" at bounding box center [569, 39] width 26 height 26
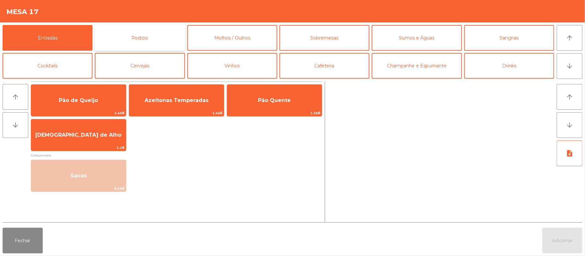
click at [136, 38] on button "Rodizio" at bounding box center [140, 38] width 90 height 26
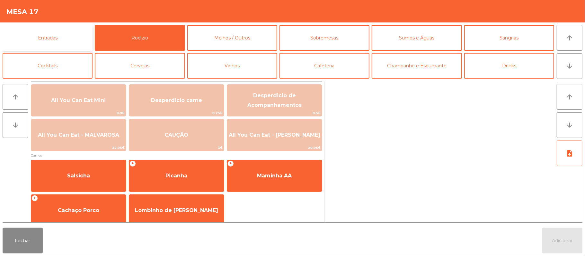
click at [66, 35] on button "Entradas" at bounding box center [48, 38] width 90 height 26
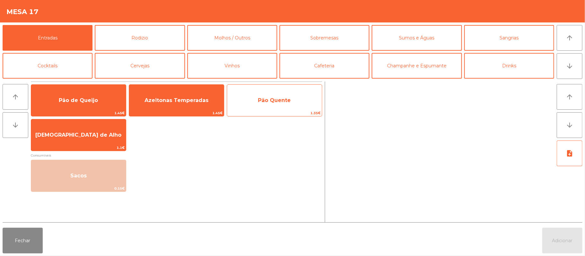
click at [280, 101] on span "Pão Quente" at bounding box center [274, 100] width 33 height 6
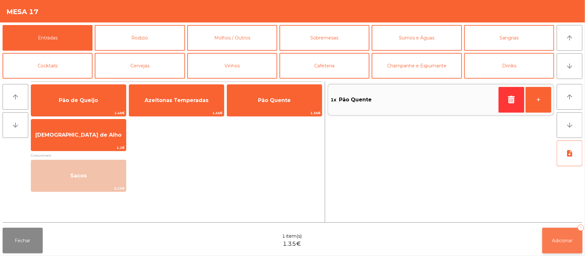
click at [566, 241] on span "Adicionar" at bounding box center [562, 241] width 21 height 6
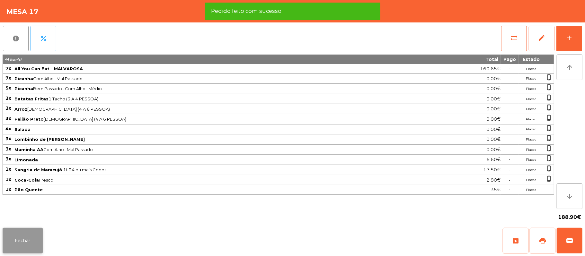
click at [22, 250] on button "Fechar" at bounding box center [23, 241] width 40 height 26
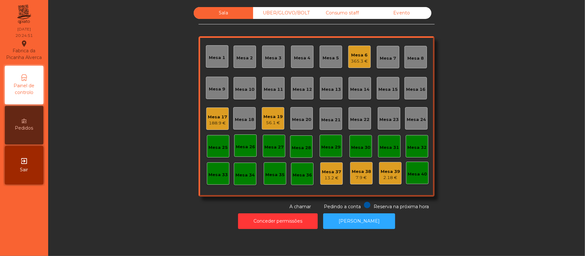
click at [219, 125] on div "188.9 €" at bounding box center [217, 123] width 19 height 6
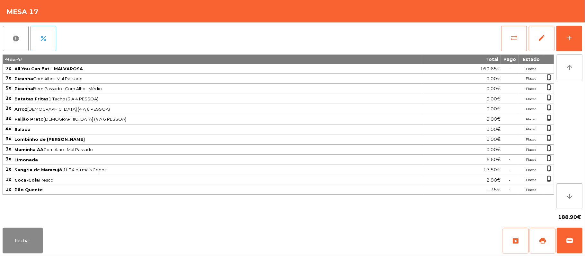
click at [505, 40] on button "sync_alt" at bounding box center [514, 39] width 26 height 26
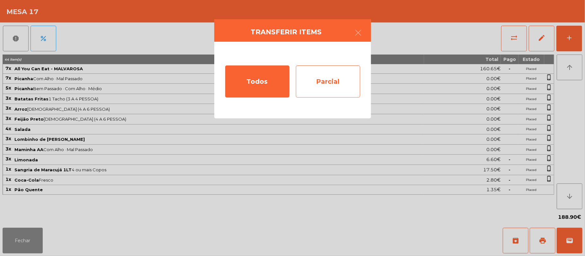
click at [330, 85] on div "Parcial" at bounding box center [328, 82] width 64 height 32
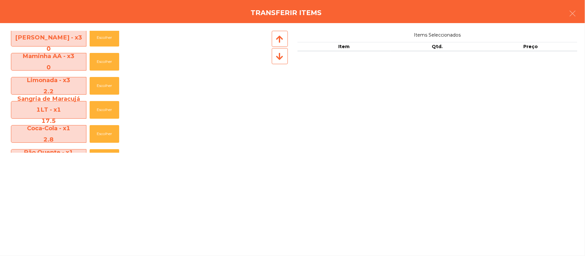
scroll to position [167, 0]
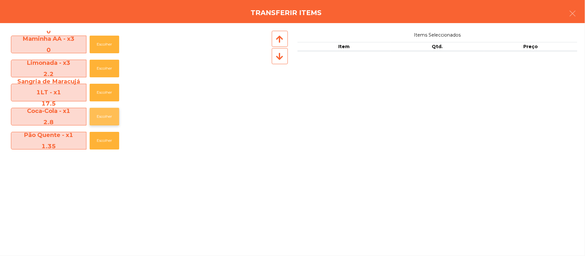
click at [107, 114] on button "Escolher" at bounding box center [105, 117] width 30 height 18
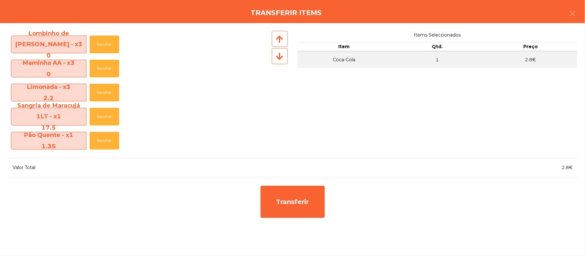
scroll to position [143, 0]
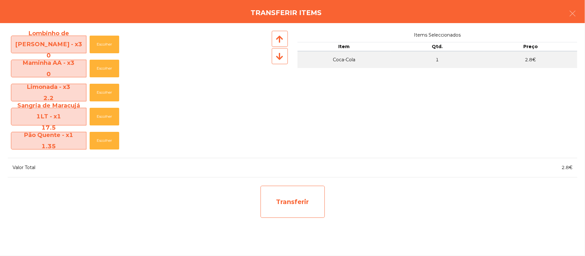
click at [311, 198] on div "Transferir" at bounding box center [292, 202] width 64 height 32
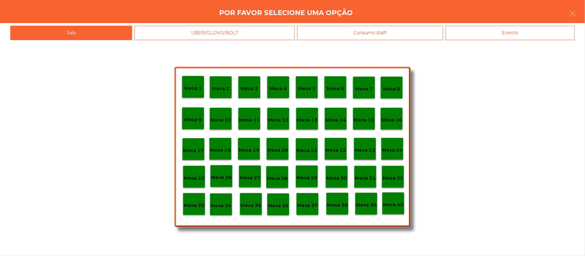
click at [304, 206] on p "Mesa 37" at bounding box center [307, 205] width 21 height 7
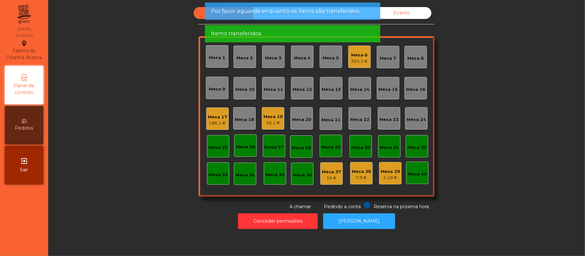
click at [218, 117] on div "Mesa 17" at bounding box center [217, 117] width 19 height 6
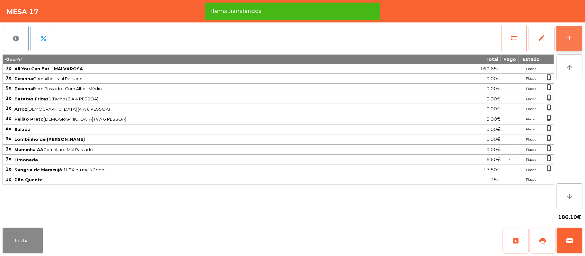
click at [576, 39] on button "add" at bounding box center [569, 39] width 26 height 26
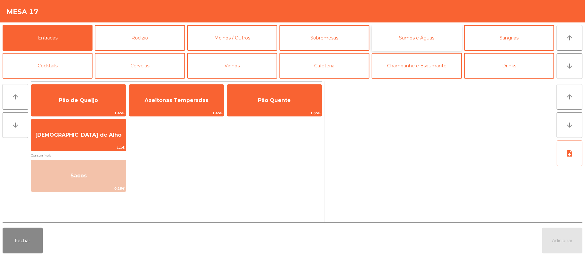
click at [414, 38] on button "Sumos e Águas" at bounding box center [417, 38] width 90 height 26
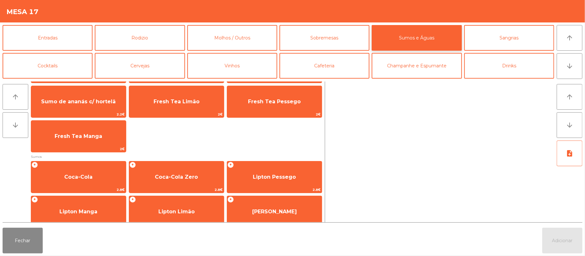
scroll to position [64, 0]
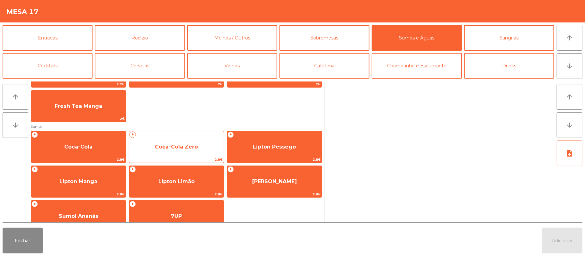
click at [189, 144] on span "Coca-Cola Zero" at bounding box center [176, 147] width 43 height 6
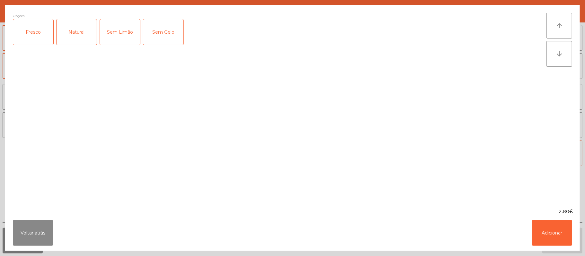
click at [36, 30] on div "Fresco" at bounding box center [33, 32] width 40 height 26
click at [551, 234] on button "Adicionar" at bounding box center [552, 233] width 40 height 26
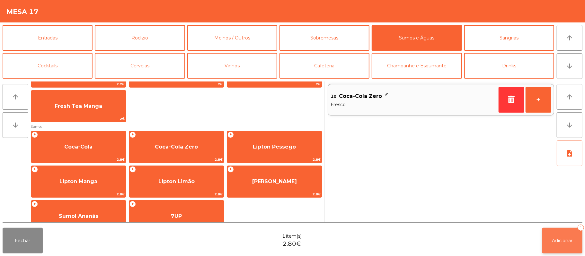
click at [564, 250] on button "Adicionar 1" at bounding box center [562, 241] width 40 height 26
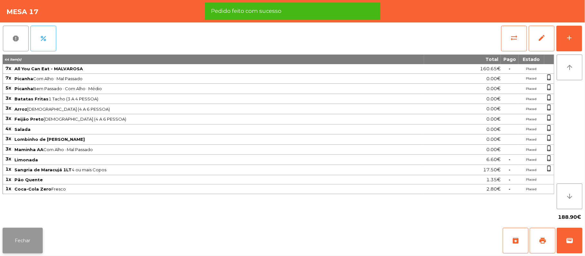
click at [24, 238] on button "Fechar" at bounding box center [23, 241] width 40 height 26
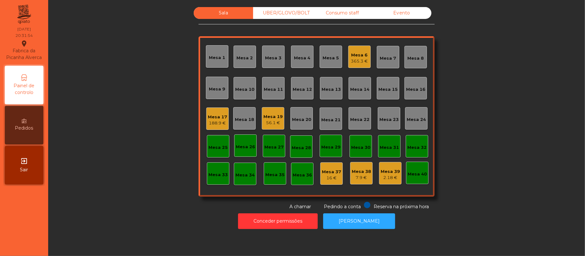
click at [326, 117] on div "Mesa 21" at bounding box center [330, 120] width 19 height 6
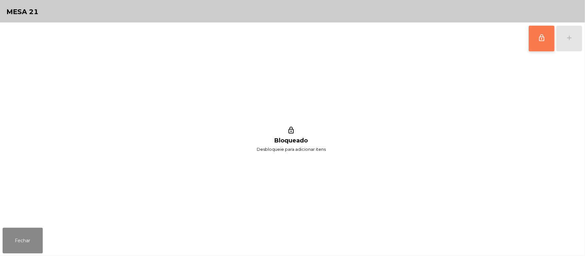
click at [536, 38] on button "lock_outline" at bounding box center [542, 39] width 26 height 26
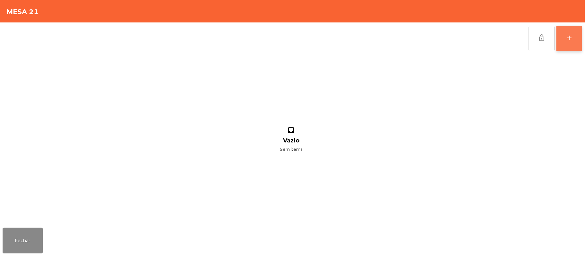
click at [566, 40] on div "add" at bounding box center [569, 38] width 8 height 8
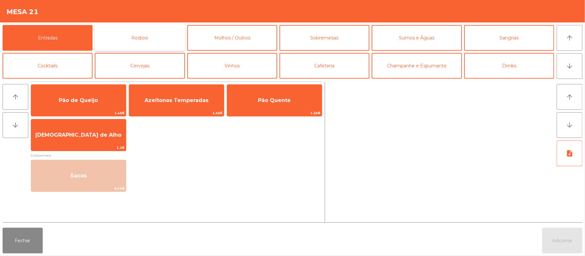
click at [148, 39] on button "Rodizio" at bounding box center [140, 38] width 90 height 26
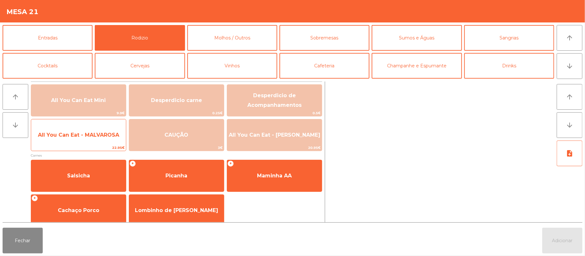
click at [76, 140] on span "All You Can Eat - MALVAROSA" at bounding box center [78, 135] width 95 height 17
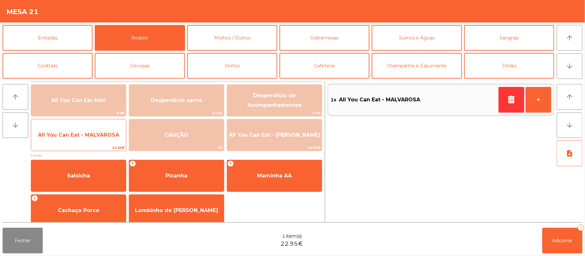
click at [92, 136] on span "All You Can Eat - MALVAROSA" at bounding box center [78, 135] width 81 height 6
click at [80, 141] on span "All You Can Eat - MALVAROSA" at bounding box center [78, 135] width 95 height 17
click at [76, 140] on span "All You Can Eat - MALVAROSA" at bounding box center [78, 135] width 95 height 17
click at [80, 141] on span "All You Can Eat - MALVAROSA" at bounding box center [78, 135] width 95 height 17
click at [86, 136] on span "All You Can Eat - MALVAROSA" at bounding box center [78, 135] width 81 height 6
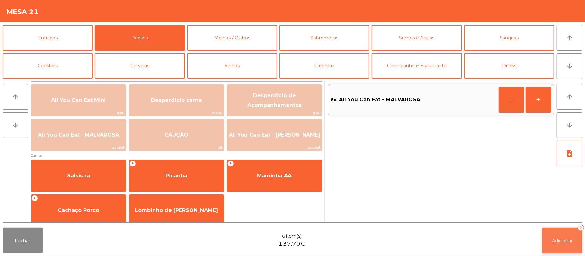
click at [555, 240] on span "Adicionar" at bounding box center [562, 241] width 21 height 6
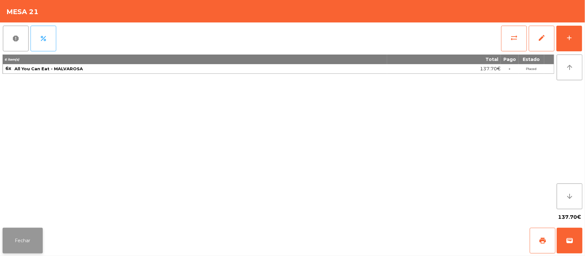
click at [28, 234] on button "Fechar" at bounding box center [23, 241] width 40 height 26
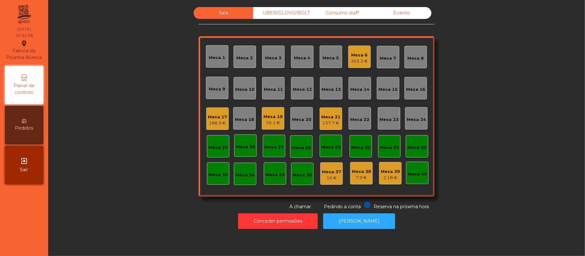
click at [324, 121] on div "137.7 €" at bounding box center [330, 123] width 19 height 6
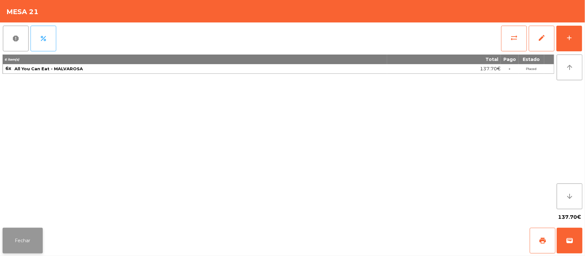
click at [22, 229] on button "Fechar" at bounding box center [23, 241] width 40 height 26
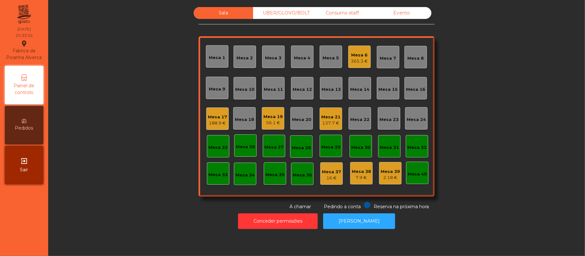
click at [326, 115] on div "Mesa 21" at bounding box center [330, 117] width 19 height 6
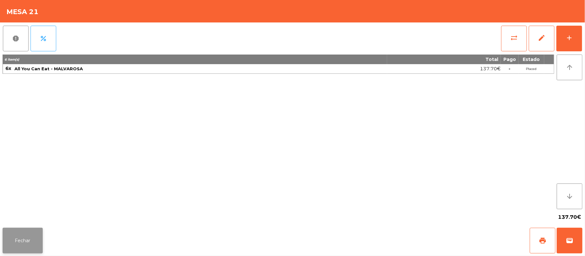
click at [33, 244] on button "Fechar" at bounding box center [23, 241] width 40 height 26
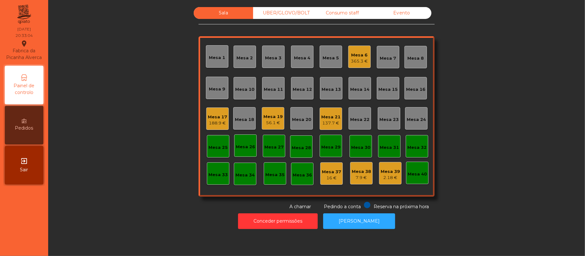
click at [325, 118] on div "Mesa 21" at bounding box center [330, 117] width 19 height 6
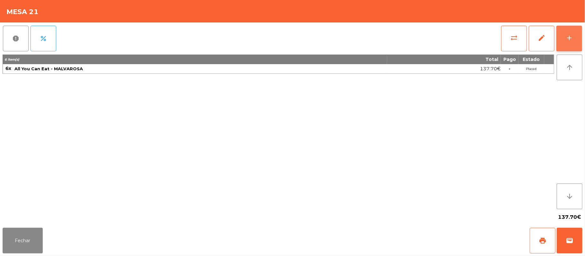
click at [562, 42] on button "add" at bounding box center [569, 39] width 26 height 26
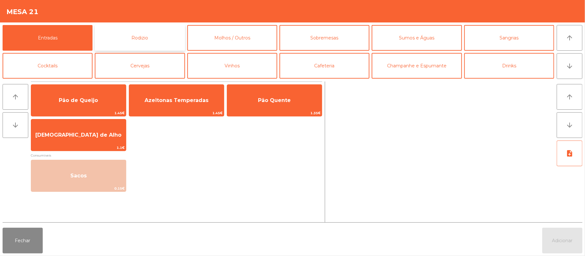
click at [155, 38] on button "Rodizio" at bounding box center [140, 38] width 90 height 26
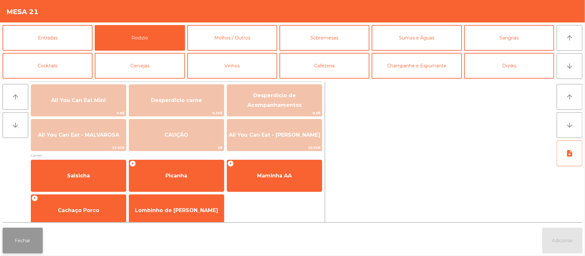
click at [35, 241] on button "Fechar" at bounding box center [23, 241] width 40 height 26
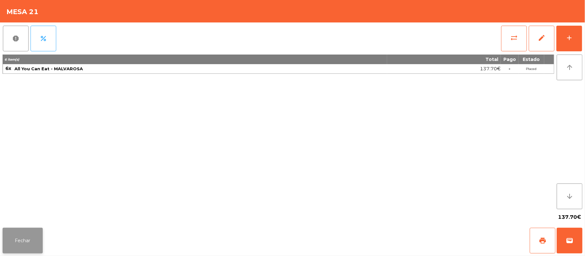
click at [22, 238] on button "Fechar" at bounding box center [23, 241] width 40 height 26
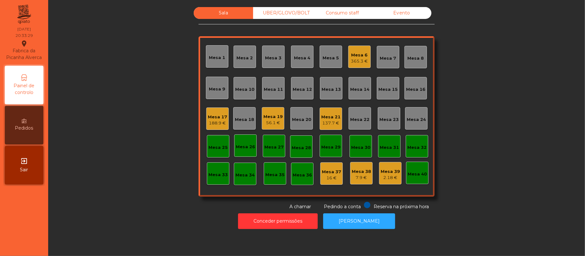
click at [303, 96] on div "Mesa 12" at bounding box center [302, 88] width 22 height 22
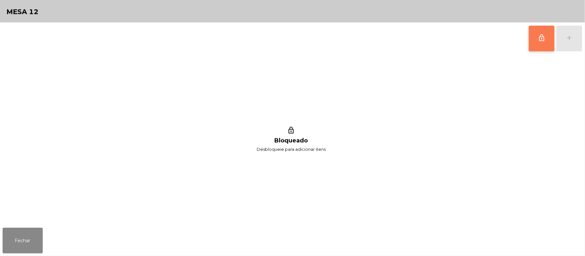
click at [536, 47] on button "lock_outline" at bounding box center [542, 39] width 26 height 26
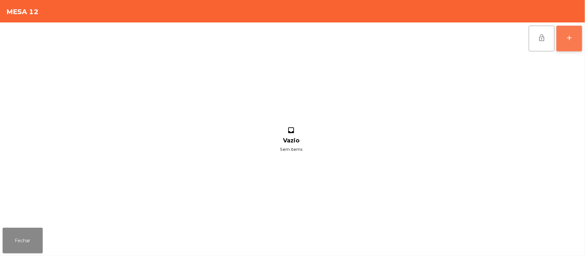
click at [566, 42] on button "add" at bounding box center [569, 39] width 26 height 26
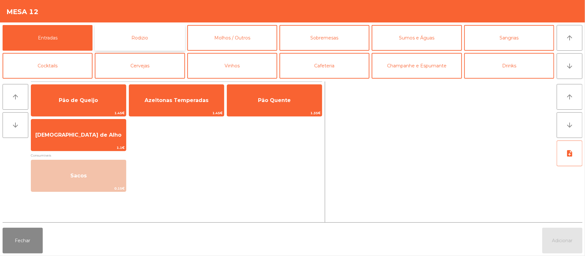
click at [152, 40] on button "Rodizio" at bounding box center [140, 38] width 90 height 26
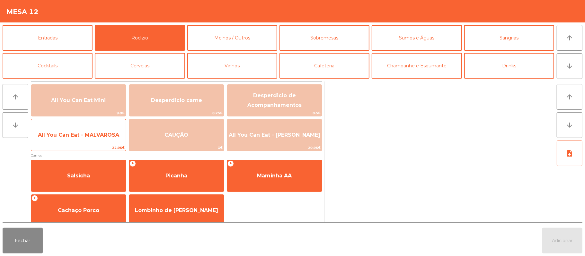
click at [95, 132] on span "All You Can Eat - MALVAROSA" at bounding box center [78, 135] width 81 height 6
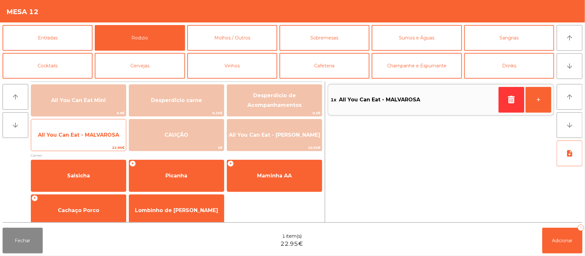
click at [81, 131] on span "All You Can Eat - MALVAROSA" at bounding box center [78, 135] width 95 height 17
click at [79, 129] on span "All You Can Eat - MALVAROSA" at bounding box center [78, 135] width 95 height 17
click at [78, 134] on span "All You Can Eat - MALVAROSA" at bounding box center [78, 135] width 81 height 6
click at [79, 139] on span "All You Can Eat - MALVAROSA" at bounding box center [78, 135] width 95 height 17
click at [79, 140] on span "All You Can Eat - MALVAROSA" at bounding box center [78, 135] width 95 height 17
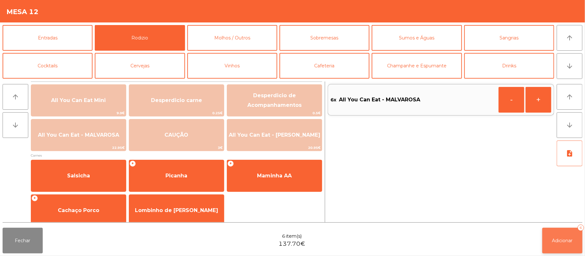
click at [552, 244] on button "Adicionar 6" at bounding box center [562, 241] width 40 height 26
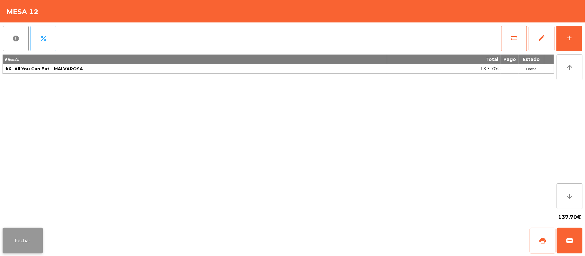
click at [22, 243] on button "Fechar" at bounding box center [23, 241] width 40 height 26
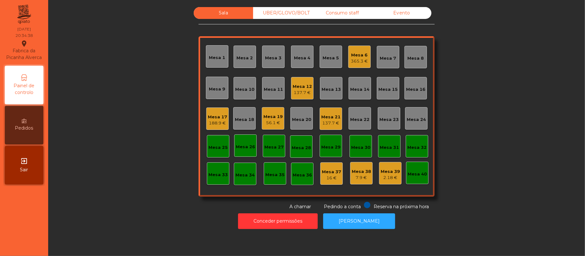
click at [304, 88] on div "Mesa 12" at bounding box center [302, 86] width 19 height 6
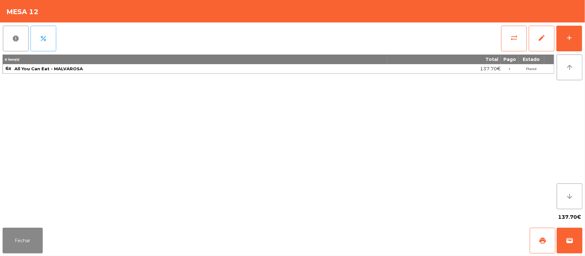
click at [18, 240] on button "Fechar" at bounding box center [23, 241] width 40 height 26
click at [17, 240] on nav "Fabrica da Picanha Alverca location_on [DATE] 20:34:43 Painel de controlo Pedid…" at bounding box center [24, 128] width 48 height 256
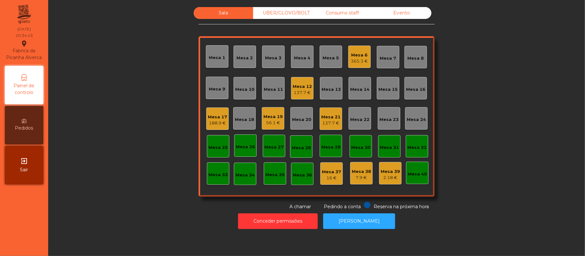
click at [16, 240] on nav "Fabrica da Picanha Alverca location_on [DATE] 20:34:43 Painel de controlo Pedid…" at bounding box center [24, 128] width 48 height 256
click at [223, 115] on div "Mesa 17" at bounding box center [217, 117] width 19 height 6
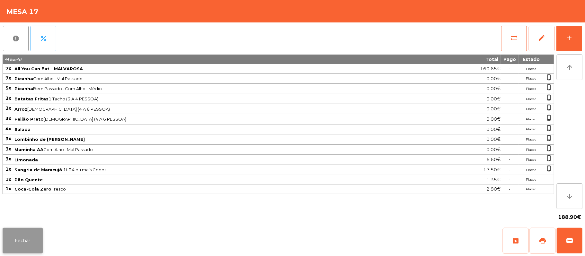
click at [20, 246] on button "Fechar" at bounding box center [23, 241] width 40 height 26
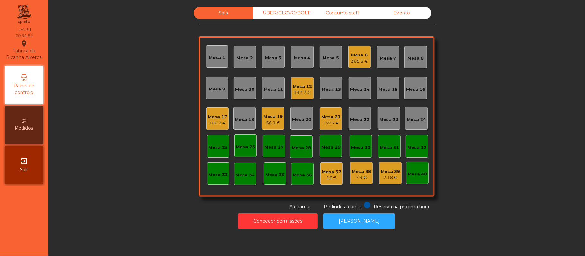
click at [356, 55] on div "Mesa 6" at bounding box center [359, 55] width 17 height 6
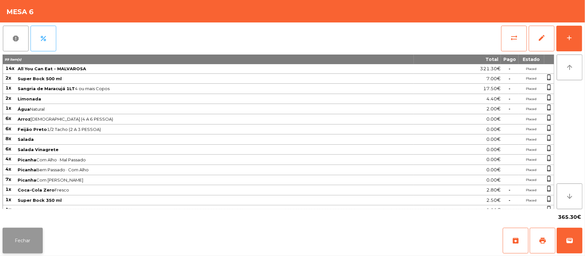
click at [28, 241] on button "Fechar" at bounding box center [23, 241] width 40 height 26
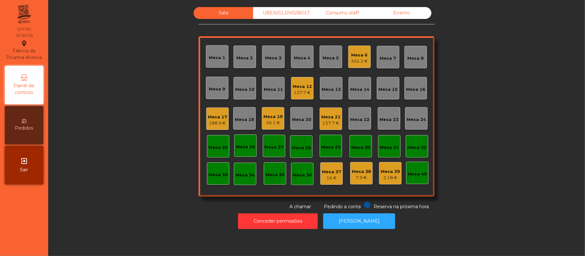
click at [351, 56] on div "Mesa 6" at bounding box center [359, 55] width 17 height 6
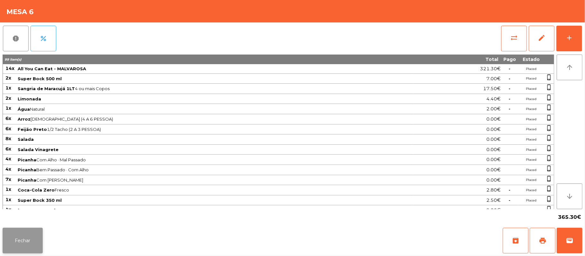
click at [17, 240] on button "Fechar" at bounding box center [23, 241] width 40 height 26
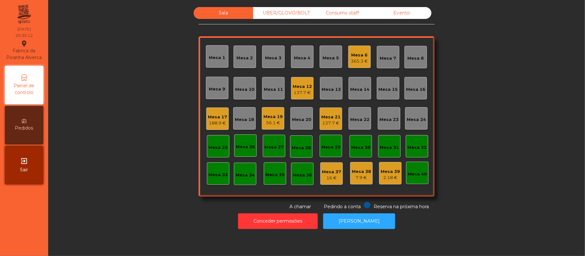
click at [326, 123] on div "137.7 €" at bounding box center [330, 123] width 19 height 6
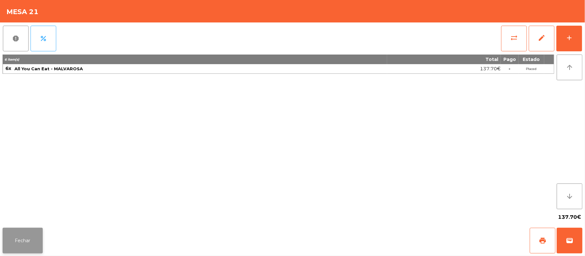
click at [21, 238] on button "Fechar" at bounding box center [23, 241] width 40 height 26
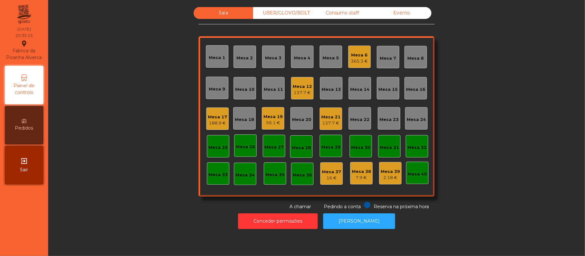
click at [301, 86] on div "Mesa 12" at bounding box center [302, 86] width 19 height 6
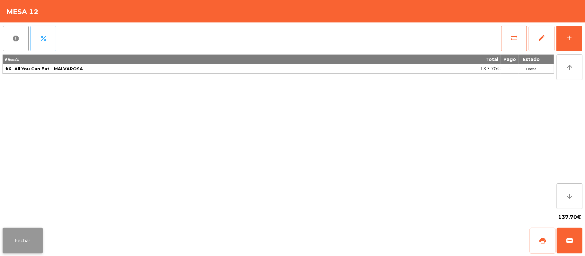
click at [25, 247] on button "Fechar" at bounding box center [23, 241] width 40 height 26
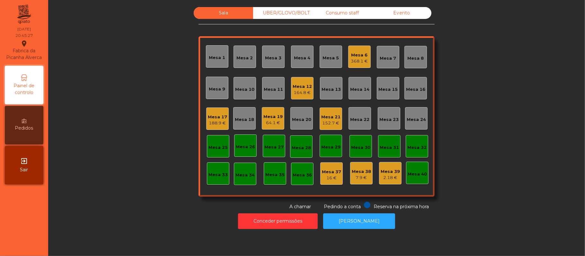
click at [302, 94] on div "164.8 €" at bounding box center [302, 93] width 19 height 6
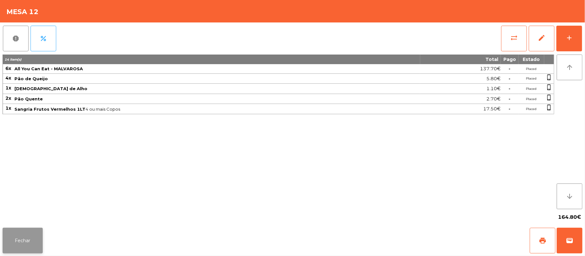
click at [32, 237] on button "Fechar" at bounding box center [23, 241] width 40 height 26
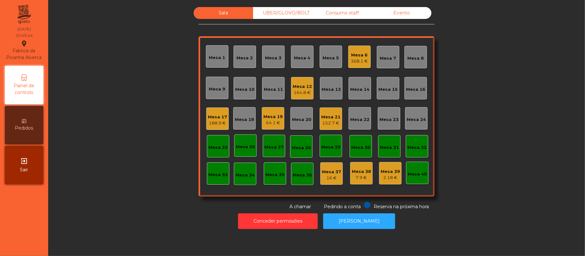
click at [267, 116] on div "Mesa 19" at bounding box center [272, 117] width 19 height 6
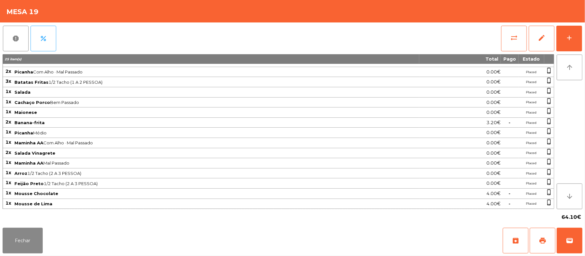
scroll to position [31, 0]
click at [25, 241] on button "Fechar" at bounding box center [23, 241] width 40 height 26
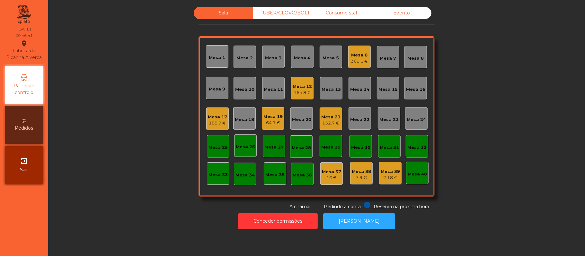
click at [359, 55] on div "Mesa 6" at bounding box center [359, 55] width 17 height 6
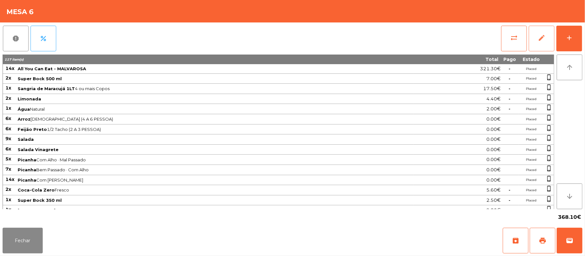
click at [554, 41] on button "edit" at bounding box center [542, 39] width 26 height 26
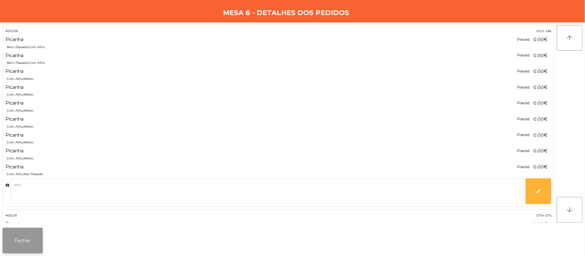
click at [20, 239] on button "Fechar" at bounding box center [23, 241] width 40 height 26
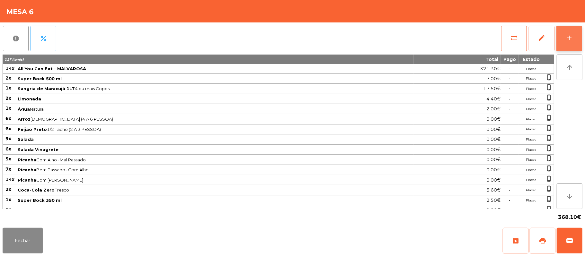
click at [575, 32] on button "add" at bounding box center [569, 39] width 26 height 26
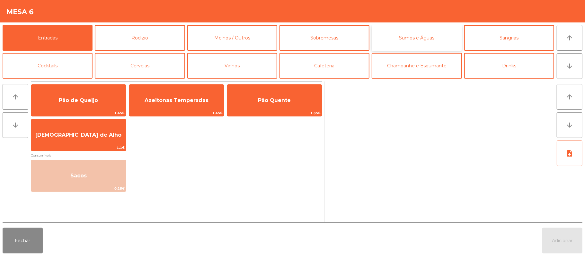
click at [414, 41] on button "Sumos e Águas" at bounding box center [417, 38] width 90 height 26
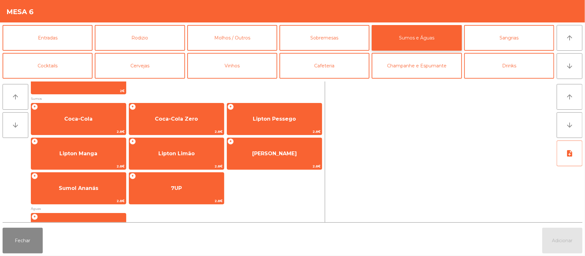
scroll to position [98, 0]
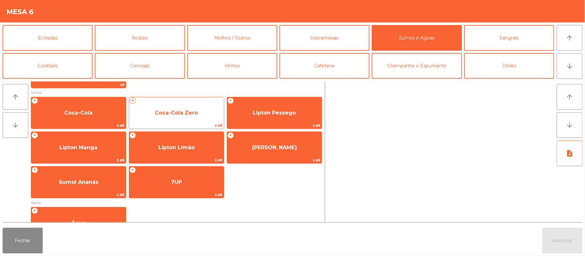
click at [196, 112] on span "Coca-Cola Zero" at bounding box center [176, 113] width 43 height 6
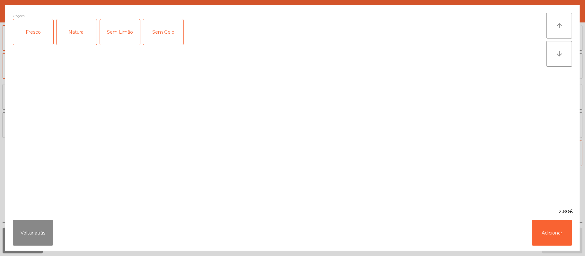
click at [35, 30] on div "Fresco" at bounding box center [33, 32] width 40 height 26
click at [532, 224] on button "Adicionar" at bounding box center [552, 233] width 40 height 26
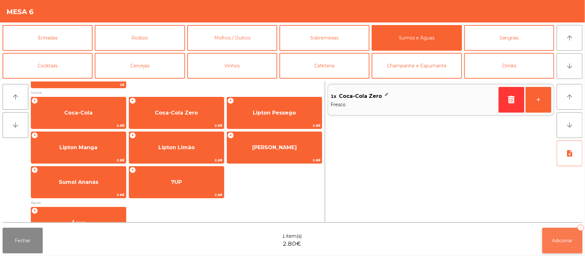
click at [566, 242] on span "Adicionar" at bounding box center [562, 241] width 21 height 6
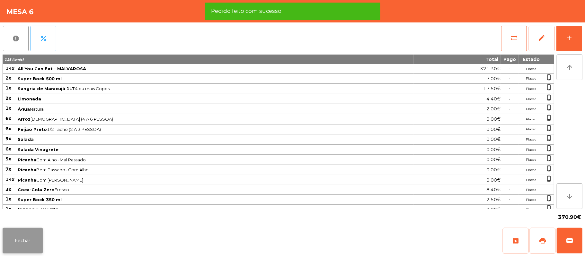
click at [21, 239] on button "Fechar" at bounding box center [23, 241] width 40 height 26
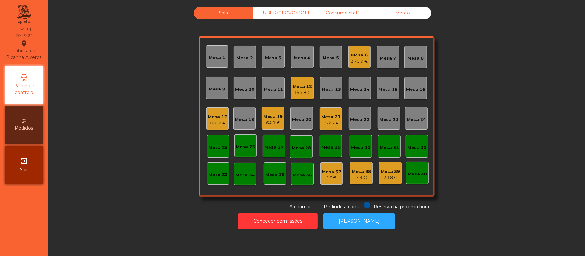
click at [267, 89] on div "Mesa 11" at bounding box center [273, 89] width 19 height 6
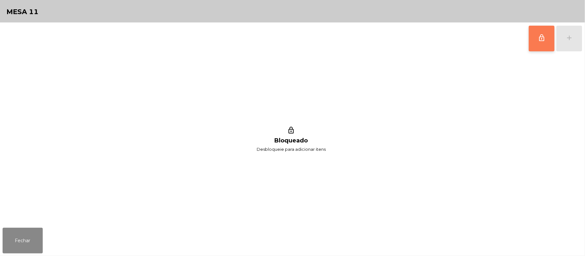
click at [540, 38] on span "lock_outline" at bounding box center [542, 38] width 8 height 8
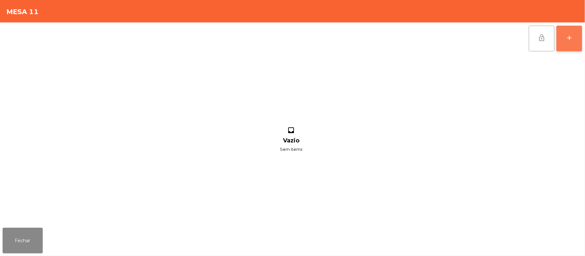
click at [568, 39] on div "add" at bounding box center [569, 38] width 8 height 8
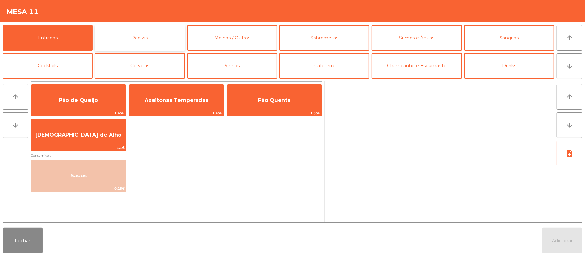
click at [148, 40] on button "Rodizio" at bounding box center [140, 38] width 90 height 26
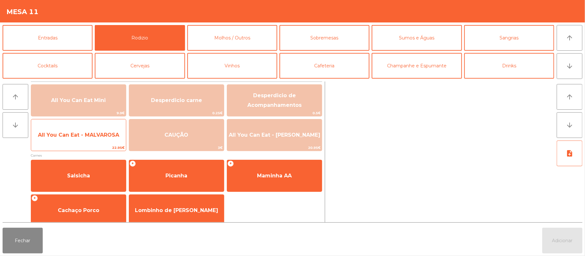
click at [62, 140] on span "All You Can Eat - MALVAROSA" at bounding box center [78, 135] width 95 height 17
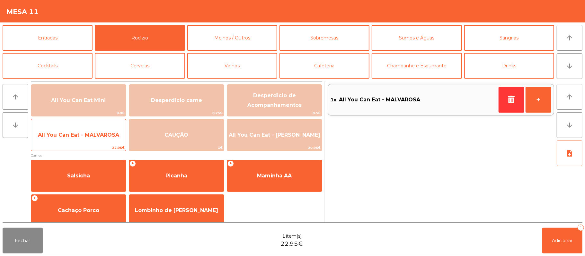
click at [66, 136] on span "All You Can Eat - MALVAROSA" at bounding box center [78, 135] width 81 height 6
click at [66, 133] on span "All You Can Eat - MALVAROSA" at bounding box center [78, 135] width 81 height 6
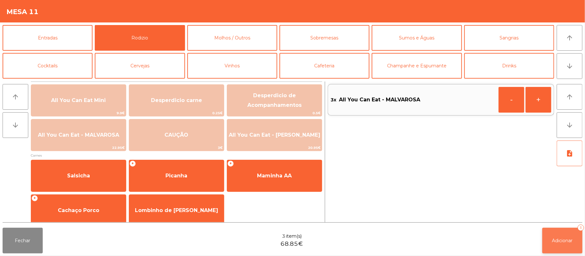
click at [565, 240] on span "Adicionar" at bounding box center [562, 241] width 21 height 6
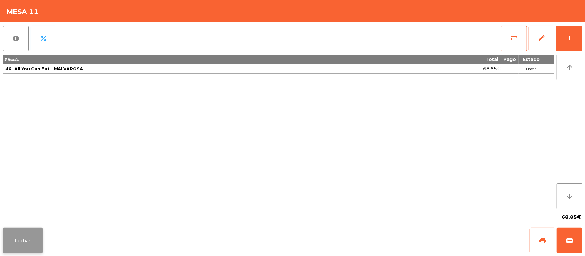
click at [24, 243] on button "Fechar" at bounding box center [23, 241] width 40 height 26
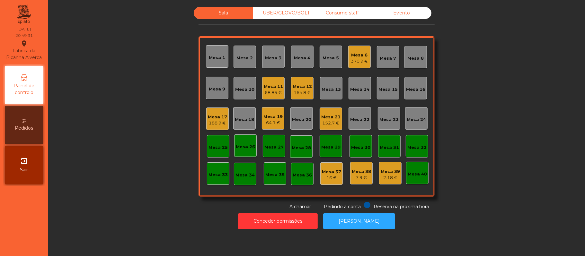
click at [359, 66] on div "Mesa 6 370.9 €" at bounding box center [359, 57] width 22 height 22
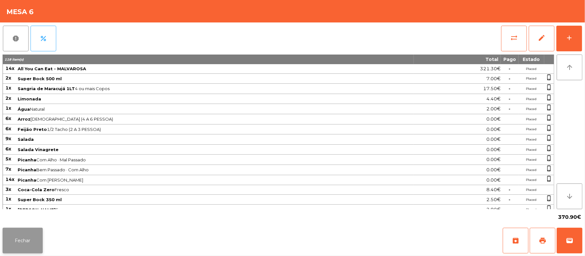
click at [18, 238] on button "Fechar" at bounding box center [23, 241] width 40 height 26
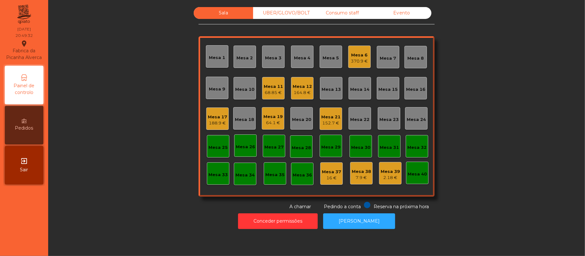
click at [268, 88] on div "Mesa 11" at bounding box center [273, 86] width 19 height 6
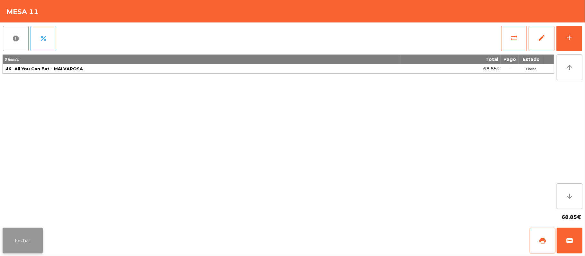
click at [21, 246] on button "Fechar" at bounding box center [23, 241] width 40 height 26
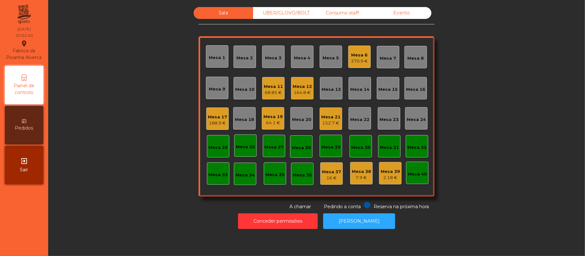
click at [267, 116] on div "Mesa 19" at bounding box center [272, 117] width 19 height 6
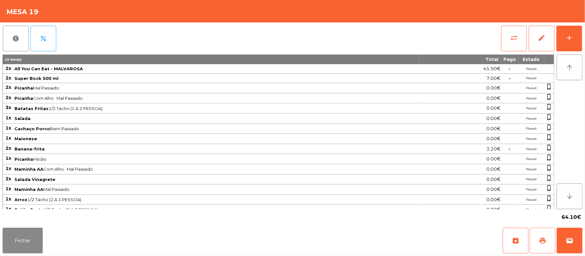
click at [540, 231] on button "print" at bounding box center [542, 241] width 26 height 26
click at [564, 247] on button "wallet" at bounding box center [569, 241] width 26 height 26
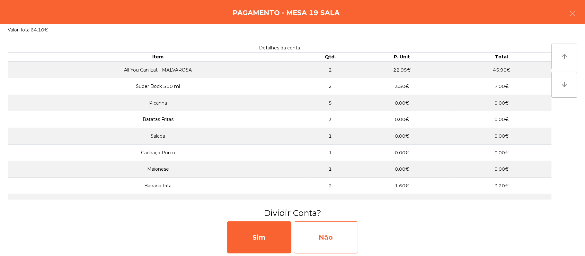
click at [331, 238] on div "Não" at bounding box center [326, 238] width 64 height 32
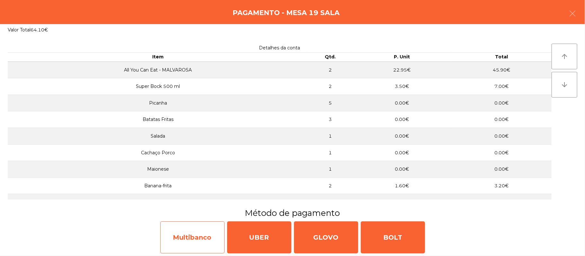
click at [191, 229] on div "Multibanco" at bounding box center [192, 238] width 64 height 32
select select "**"
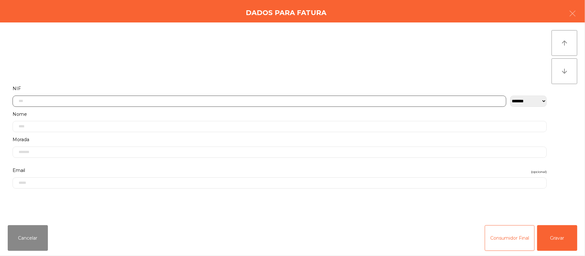
click at [116, 102] on input "text" at bounding box center [260, 101] width 494 height 11
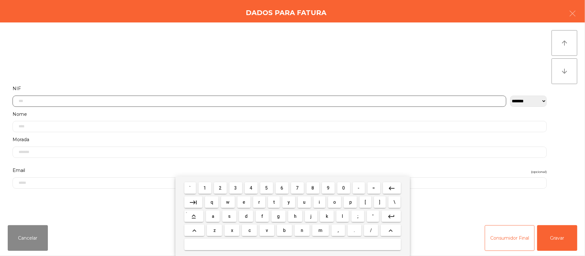
scroll to position [54, 0]
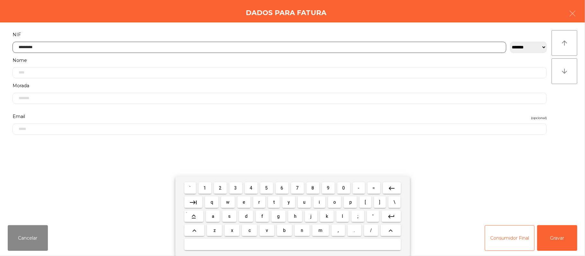
type input "*********"
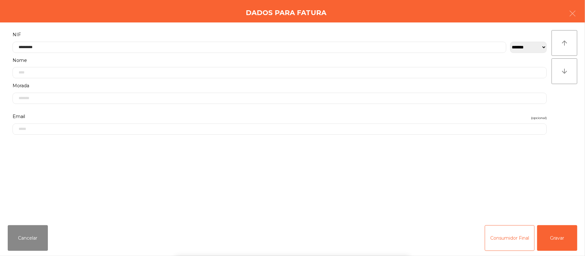
click at [557, 239] on div "` 1 2 3 4 5 6 7 8 9 0 - = keyboard_backspace keyboard_tab q w e r t y u i o p […" at bounding box center [292, 217] width 585 height 80
click at [563, 241] on button "Gravar" at bounding box center [557, 238] width 40 height 26
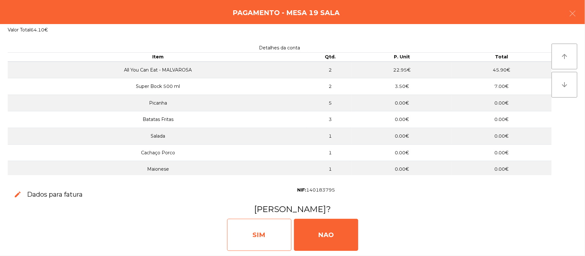
click at [255, 227] on div "SIM" at bounding box center [259, 235] width 64 height 32
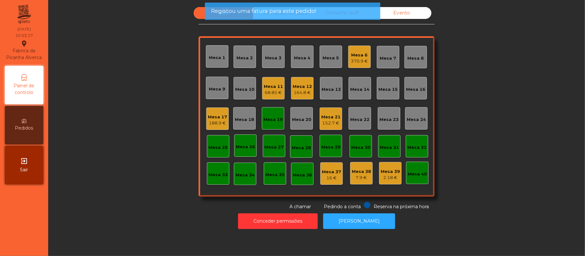
click at [279, 118] on div "Mesa 19" at bounding box center [272, 120] width 19 height 6
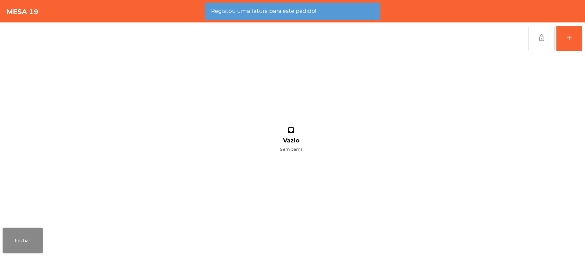
click at [538, 40] on span "lock_open" at bounding box center [542, 38] width 8 height 8
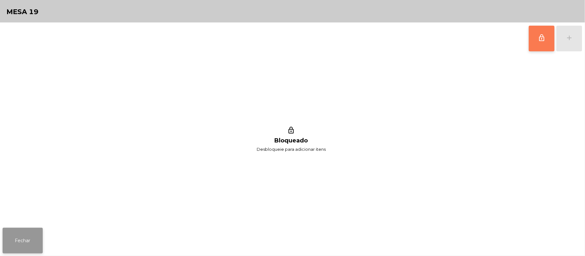
click at [22, 229] on button "Fechar" at bounding box center [23, 241] width 40 height 26
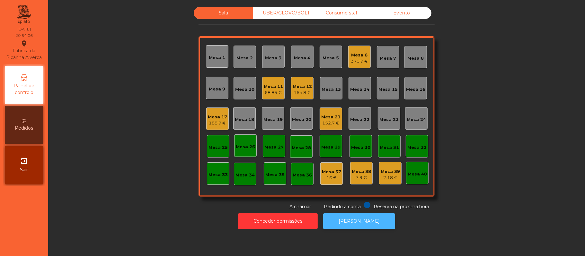
click at [372, 220] on button "[PERSON_NAME]" at bounding box center [359, 222] width 72 height 16
click at [212, 122] on div "193.7 €" at bounding box center [217, 123] width 19 height 6
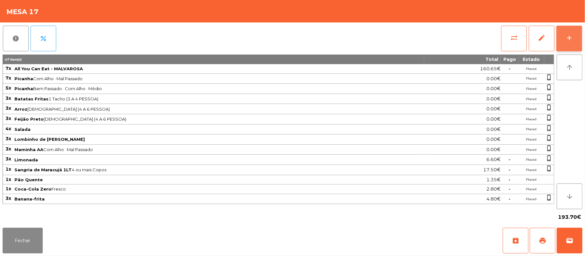
click at [564, 40] on button "add" at bounding box center [569, 39] width 26 height 26
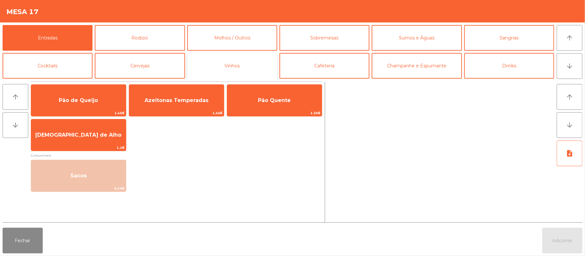
click at [241, 71] on button "Vinhos" at bounding box center [232, 66] width 90 height 26
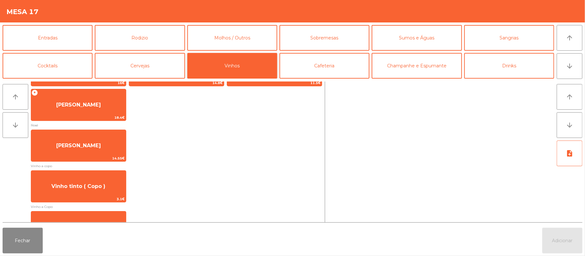
scroll to position [136, 0]
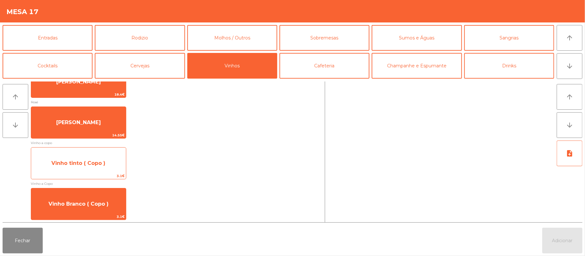
click at [94, 165] on span "Vinho tinto ( Copo )" at bounding box center [78, 163] width 54 height 6
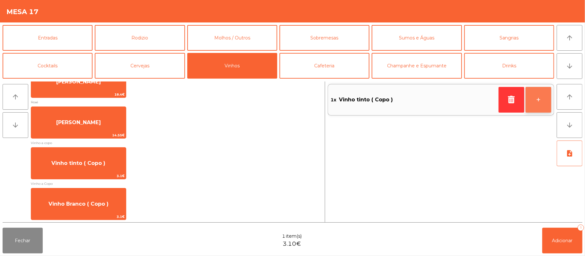
click at [534, 101] on button "+" at bounding box center [538, 100] width 26 height 26
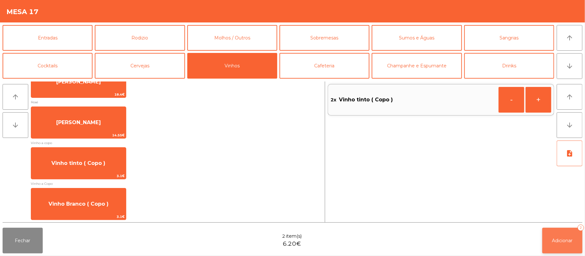
click at [552, 242] on span "Adicionar" at bounding box center [562, 241] width 21 height 6
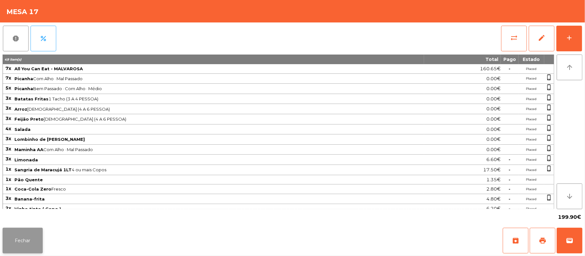
click at [25, 238] on button "Fechar" at bounding box center [23, 241] width 40 height 26
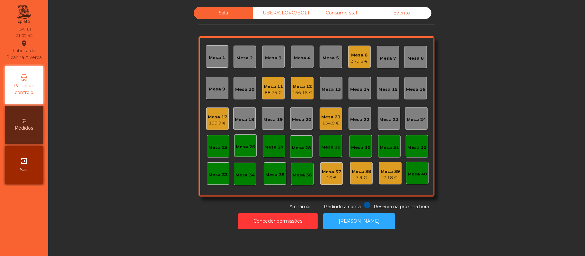
click at [298, 55] on div "Mesa 4" at bounding box center [302, 58] width 16 height 6
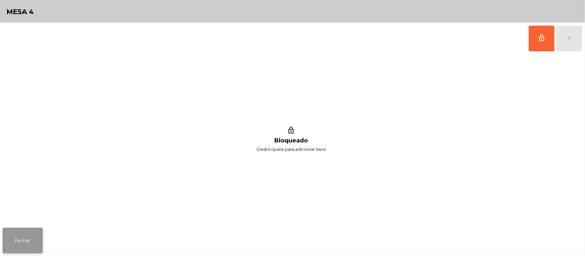
click at [30, 251] on button "Fechar" at bounding box center [23, 241] width 40 height 26
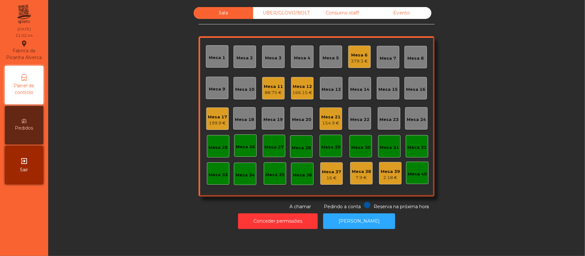
click at [267, 57] on div "Mesa 3" at bounding box center [273, 58] width 16 height 6
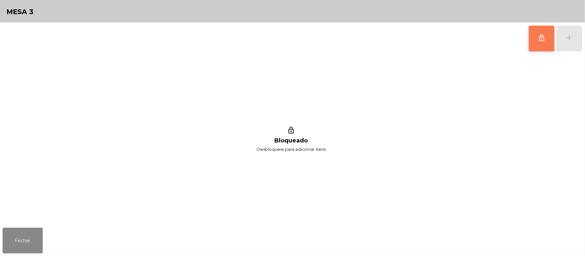
click at [547, 40] on button "lock_outline" at bounding box center [542, 39] width 26 height 26
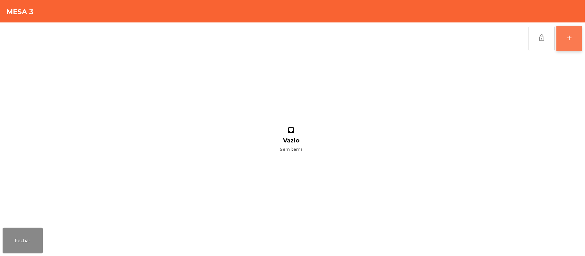
click at [564, 39] on button "add" at bounding box center [569, 39] width 26 height 26
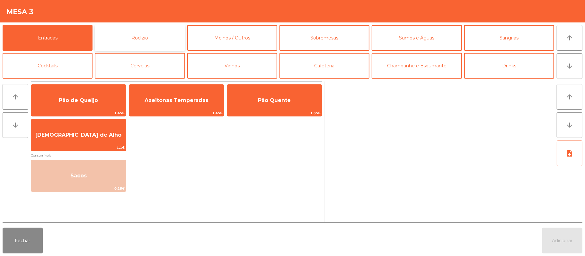
click at [152, 39] on button "Rodizio" at bounding box center [140, 38] width 90 height 26
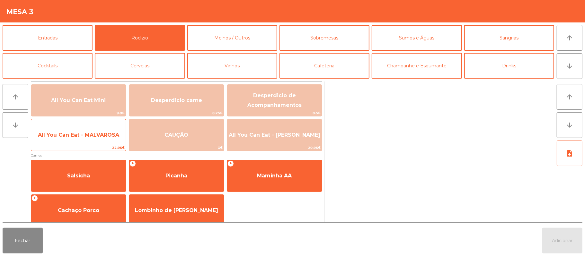
click at [94, 138] on span "All You Can Eat - MALVAROSA" at bounding box center [78, 135] width 81 height 6
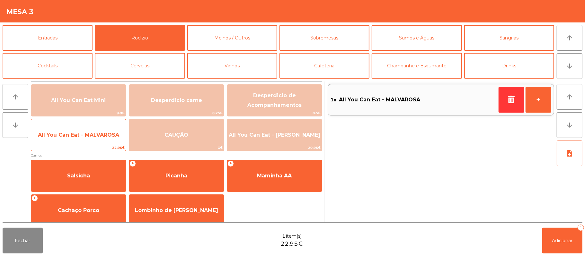
click at [101, 129] on span "All You Can Eat - MALVAROSA" at bounding box center [78, 135] width 95 height 17
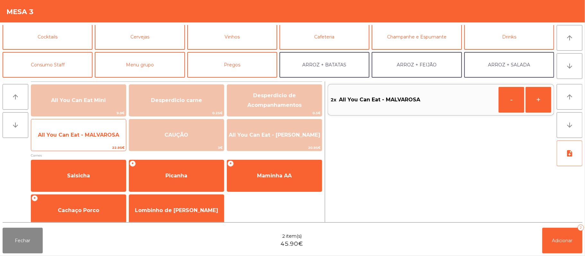
scroll to position [29, 0]
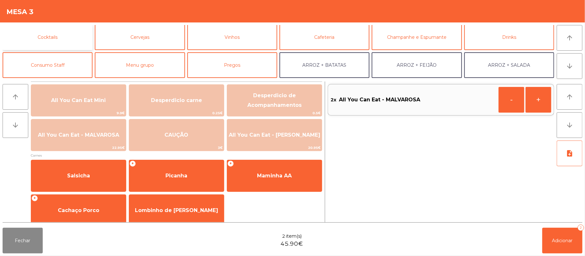
click at [62, 40] on button "Cocktails" at bounding box center [48, 37] width 90 height 26
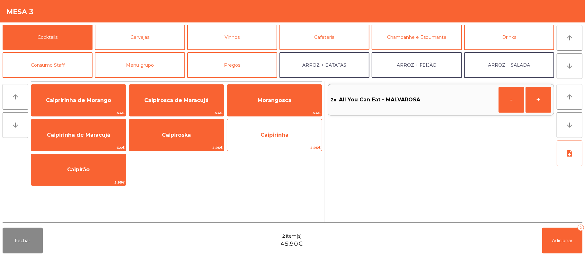
click at [275, 140] on span "Caipirinha" at bounding box center [274, 135] width 95 height 17
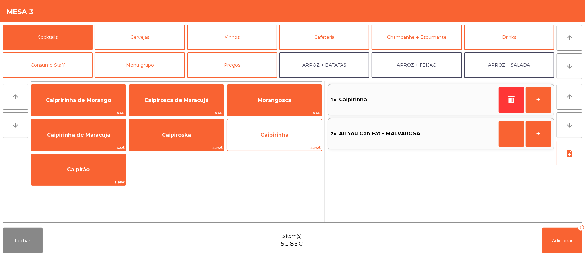
click at [279, 135] on span "Caipirinha" at bounding box center [274, 135] width 28 height 6
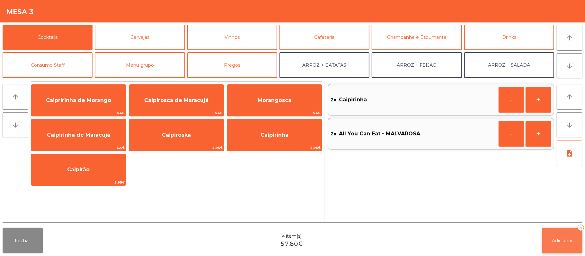
click at [552, 241] on span "Adicionar" at bounding box center [562, 241] width 21 height 6
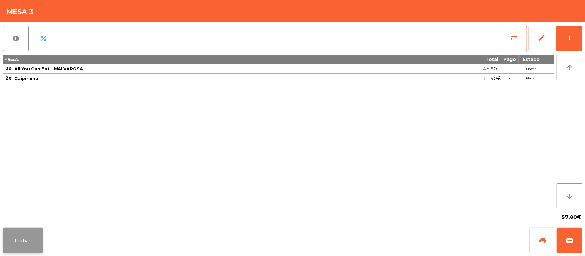
click at [22, 231] on button "Fechar" at bounding box center [23, 241] width 40 height 26
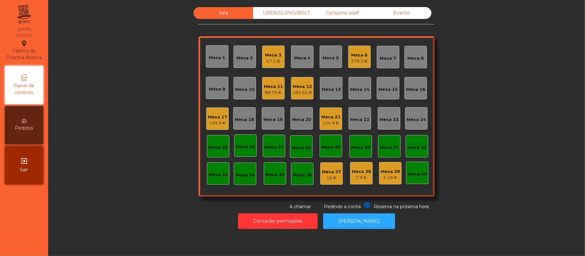
click at [271, 57] on div "Mesa 3" at bounding box center [273, 55] width 16 height 6
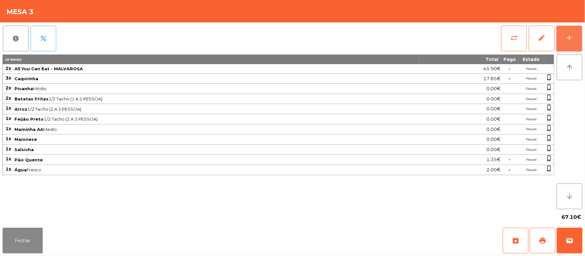
click at [564, 42] on button "add" at bounding box center [569, 39] width 26 height 26
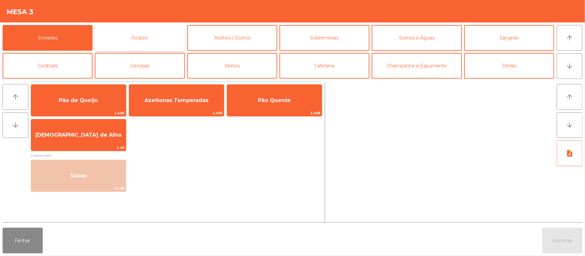
click at [163, 41] on button "Rodizio" at bounding box center [140, 38] width 90 height 26
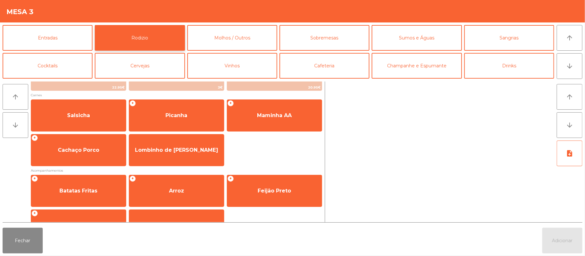
scroll to position [82, 0]
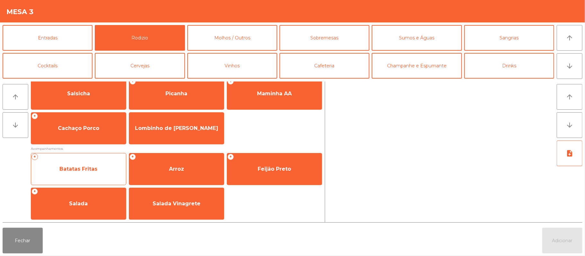
click at [96, 170] on span "Batatas Fritas" at bounding box center [78, 169] width 38 height 6
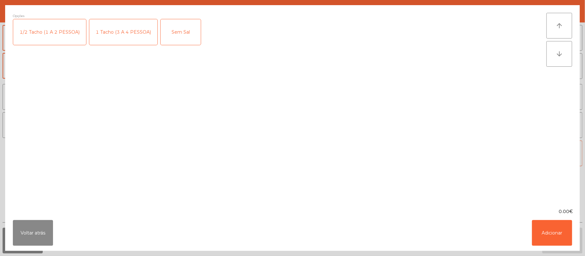
click at [50, 39] on div "1/2 Tacho (1 A 2 PESSOA)" at bounding box center [49, 32] width 73 height 26
click at [50, 42] on div "1/2 Tacho (1 A 2 PESSOA)" at bounding box center [49, 32] width 73 height 26
click at [63, 40] on div "1/2 Tacho (1 A 2 PESSOA)" at bounding box center [49, 32] width 73 height 26
click at [545, 238] on button "Adicionar" at bounding box center [552, 233] width 40 height 26
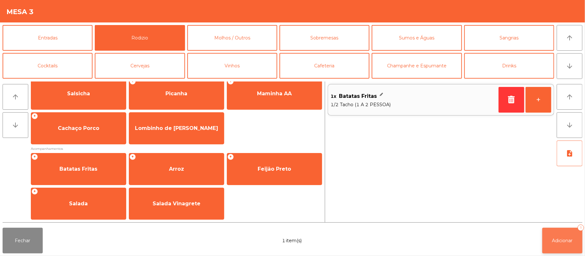
click at [550, 243] on button "Adicionar 1" at bounding box center [562, 241] width 40 height 26
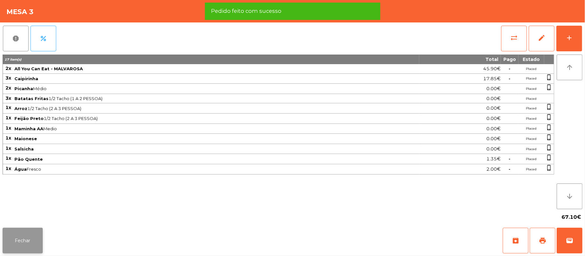
click at [30, 241] on button "Fechar" at bounding box center [23, 241] width 40 height 26
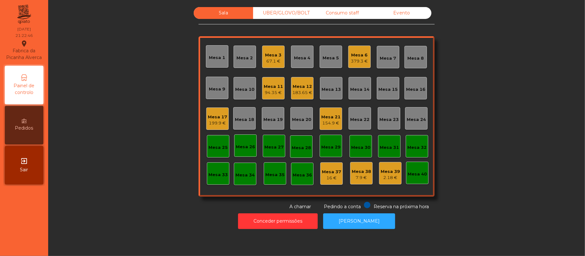
click at [272, 90] on div "94.35 €" at bounding box center [273, 93] width 19 height 6
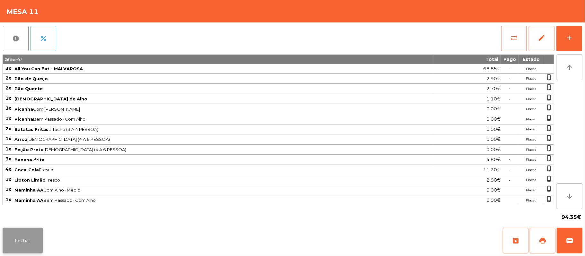
click at [19, 252] on button "Fechar" at bounding box center [23, 241] width 40 height 26
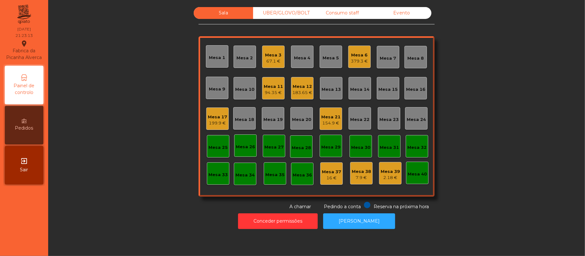
click at [276, 86] on div "Mesa 11" at bounding box center [273, 86] width 19 height 6
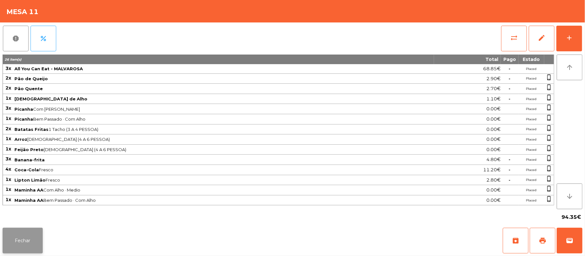
click at [32, 243] on button "Fechar" at bounding box center [23, 241] width 40 height 26
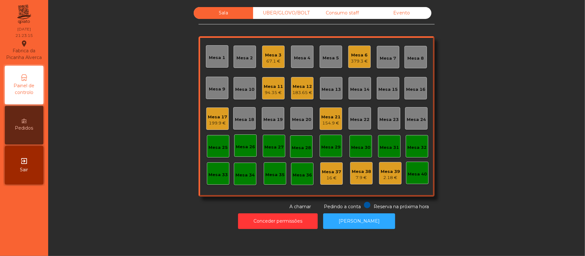
click at [303, 93] on div "183.65 €" at bounding box center [302, 93] width 20 height 6
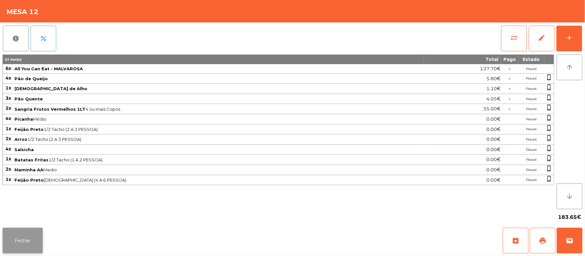
click at [23, 247] on button "Fechar" at bounding box center [23, 241] width 40 height 26
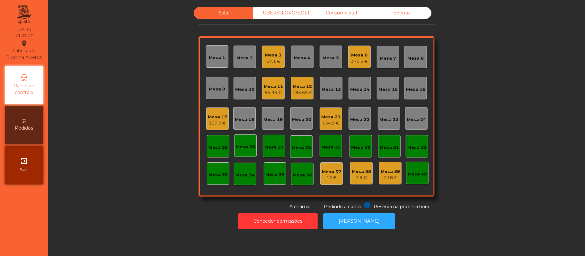
click at [221, 116] on div "Mesa 17" at bounding box center [217, 117] width 19 height 6
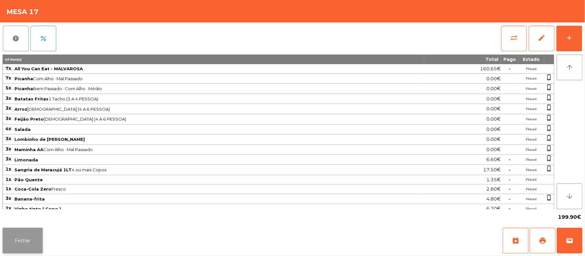
click at [21, 251] on button "Fechar" at bounding box center [23, 241] width 40 height 26
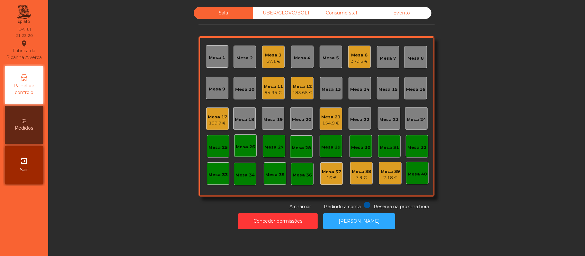
click at [325, 123] on div "154.9 €" at bounding box center [330, 123] width 19 height 6
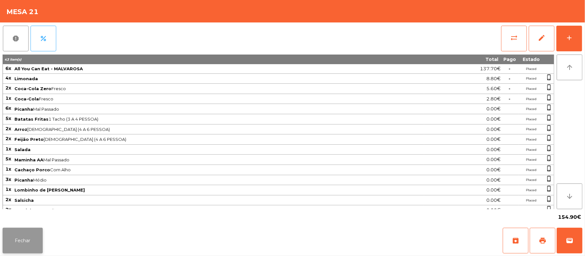
click at [30, 247] on button "Fechar" at bounding box center [23, 241] width 40 height 26
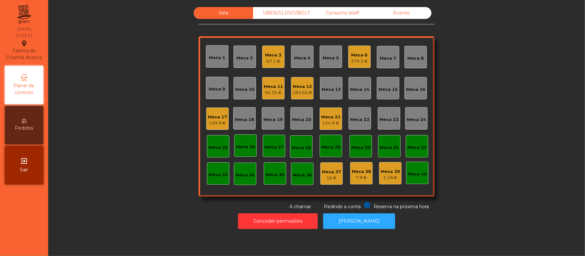
click at [351, 63] on div "379.3 €" at bounding box center [359, 61] width 17 height 6
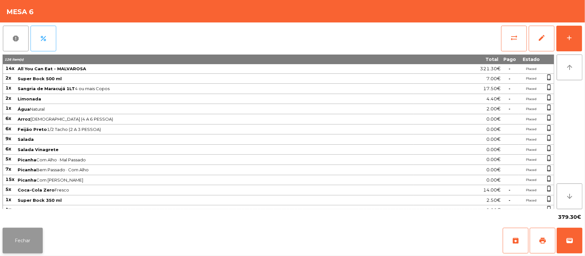
click at [21, 249] on button "Fechar" at bounding box center [23, 241] width 40 height 26
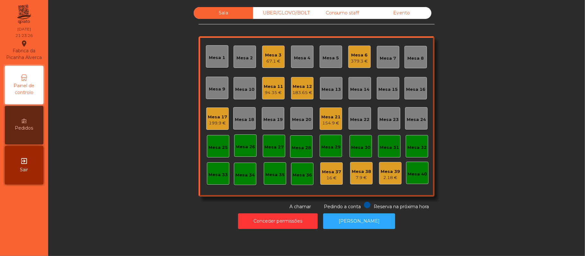
click at [276, 58] on div "67.1 €" at bounding box center [273, 61] width 16 height 6
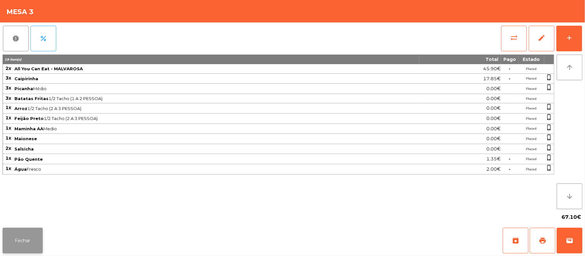
click at [23, 246] on button "Fechar" at bounding box center [23, 241] width 40 height 26
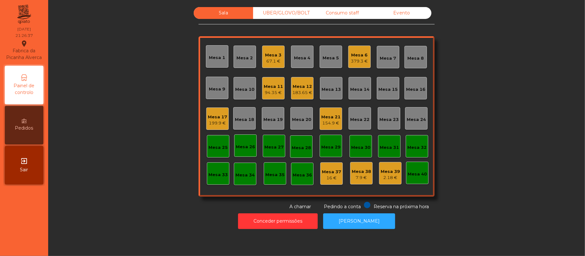
click at [349, 13] on div "Consumo staff" at bounding box center [341, 13] width 59 height 12
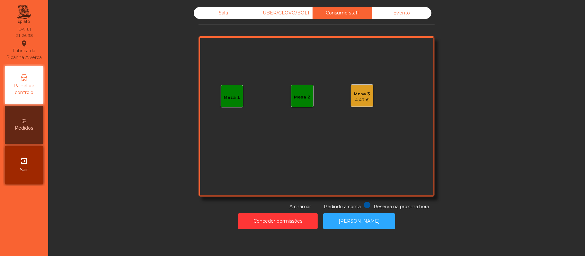
click at [360, 97] on div "4.47 €" at bounding box center [362, 100] width 16 height 6
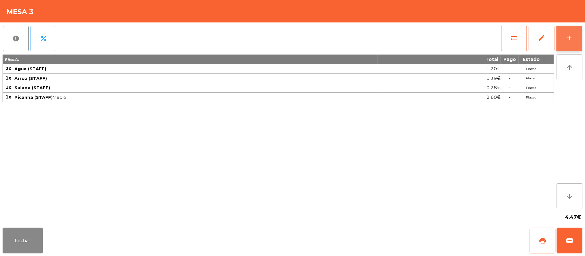
click at [564, 41] on button "add" at bounding box center [569, 39] width 26 height 26
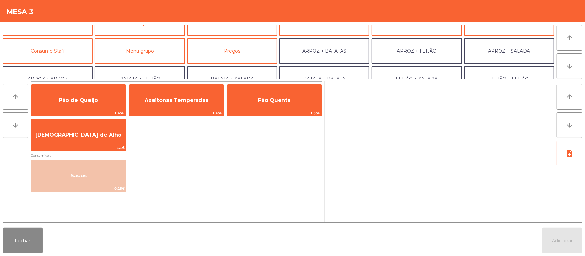
scroll to position [51, 0]
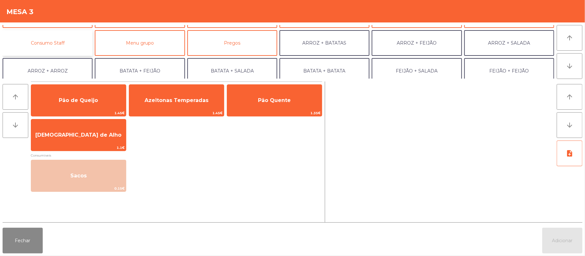
click at [64, 36] on button "Consumo Staff" at bounding box center [48, 43] width 90 height 26
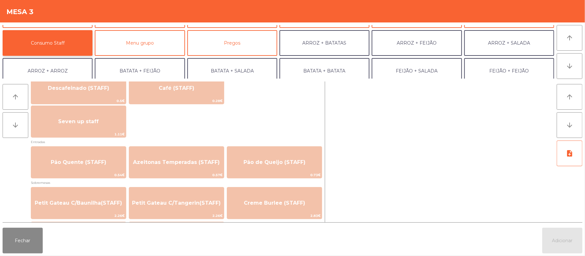
scroll to position [396, 0]
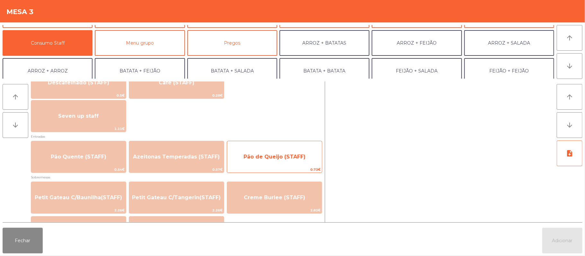
click at [290, 161] on span "Pão de Queijo (STAFF)" at bounding box center [274, 156] width 95 height 17
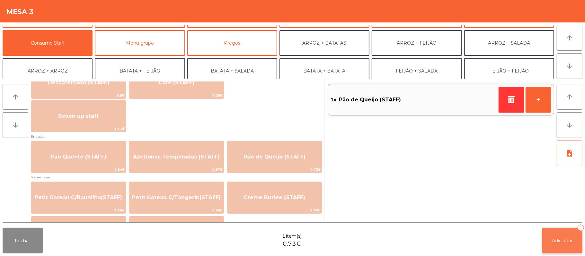
click at [542, 230] on button "Adicionar 1" at bounding box center [562, 241] width 40 height 26
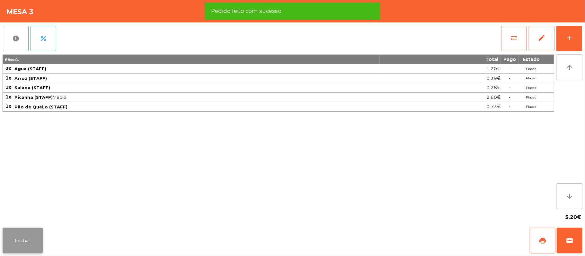
click at [26, 240] on button "Fechar" at bounding box center [23, 241] width 40 height 26
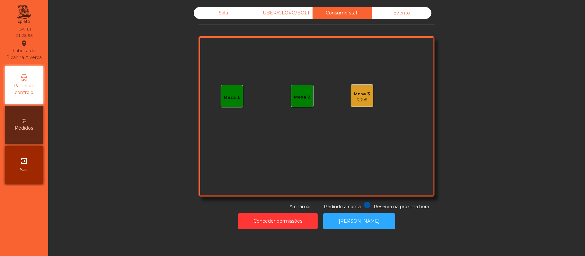
click at [220, 13] on div "Sala" at bounding box center [223, 13] width 59 height 12
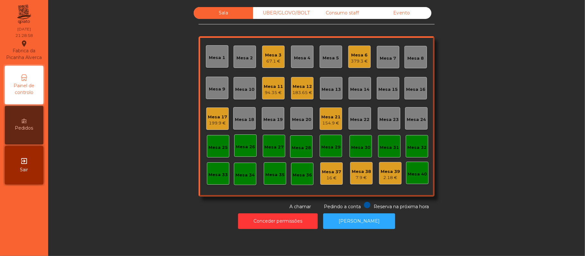
click at [358, 55] on div "Mesa 6" at bounding box center [359, 55] width 17 height 6
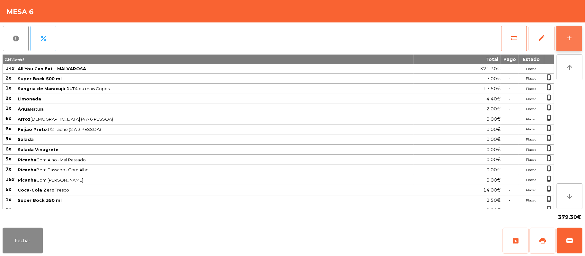
click at [566, 41] on button "add" at bounding box center [569, 39] width 26 height 26
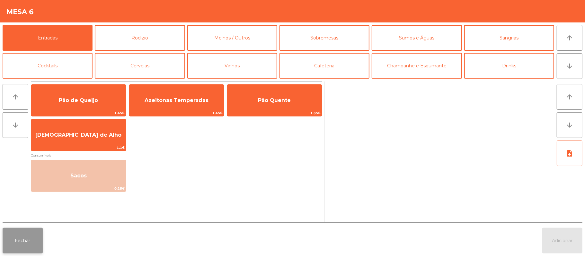
click at [18, 244] on button "Fechar" at bounding box center [23, 241] width 40 height 26
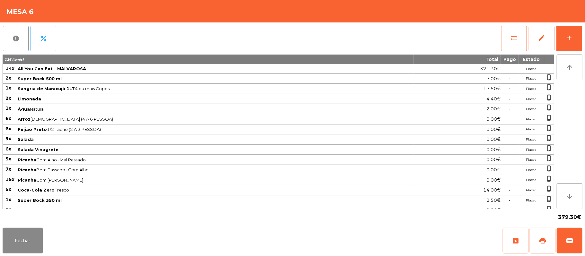
click at [511, 39] on span "sync_alt" at bounding box center [514, 38] width 8 height 8
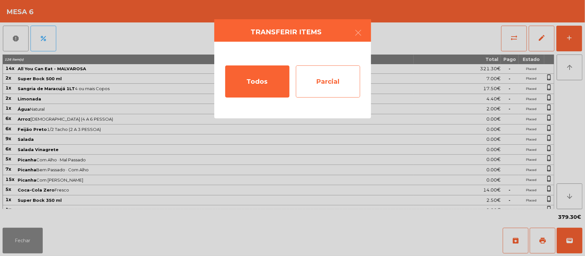
click at [335, 79] on div "Parcial" at bounding box center [328, 82] width 64 height 32
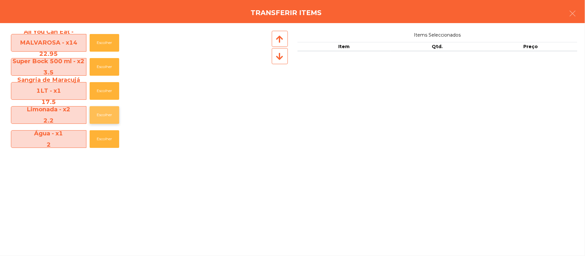
click at [102, 114] on button "Escolher" at bounding box center [105, 115] width 30 height 18
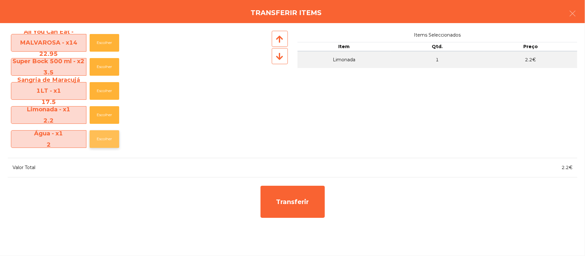
click at [106, 141] on button "Escolher" at bounding box center [105, 139] width 30 height 18
click at [114, 41] on button "Escolher" at bounding box center [105, 43] width 30 height 18
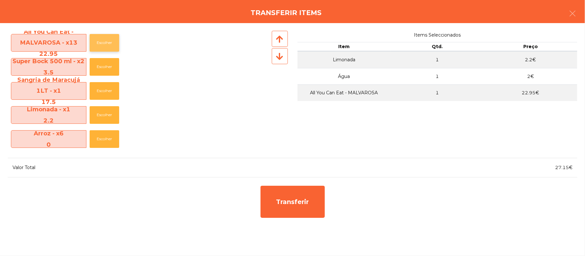
click at [109, 43] on button "Escolher" at bounding box center [105, 43] width 30 height 18
click at [580, 15] on button "button" at bounding box center [572, 13] width 18 height 19
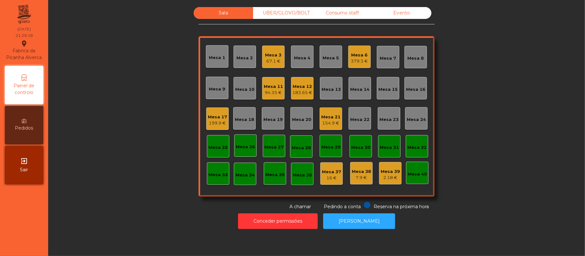
click at [354, 57] on div "Mesa 6" at bounding box center [359, 55] width 17 height 6
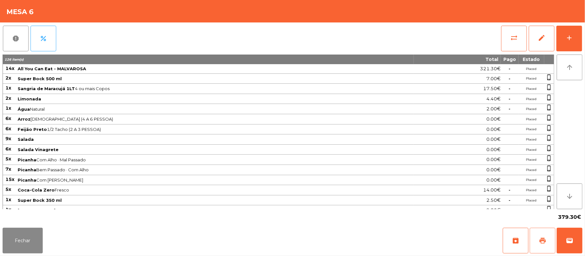
click at [536, 239] on button "print" at bounding box center [542, 241] width 26 height 26
click at [507, 31] on button "sync_alt" at bounding box center [514, 39] width 26 height 26
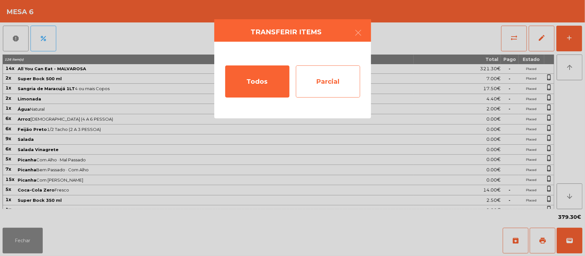
click at [334, 82] on div "Parcial" at bounding box center [328, 82] width 64 height 32
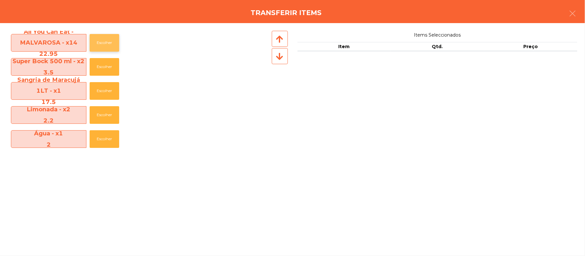
click at [109, 40] on button "Escolher" at bounding box center [105, 43] width 30 height 18
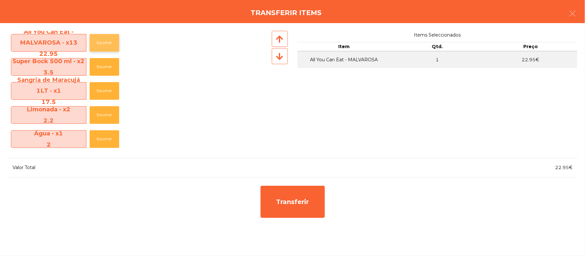
click at [116, 43] on button "Escolher" at bounding box center [105, 43] width 30 height 18
click at [107, 139] on button "Escolher" at bounding box center [105, 139] width 30 height 18
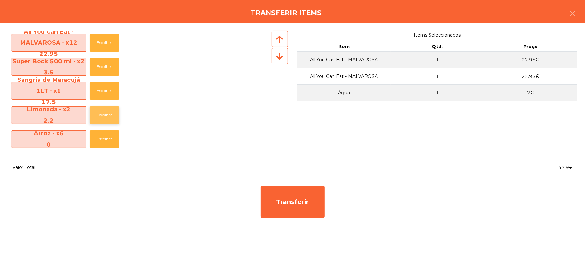
click at [110, 112] on button "Escolher" at bounding box center [105, 115] width 30 height 18
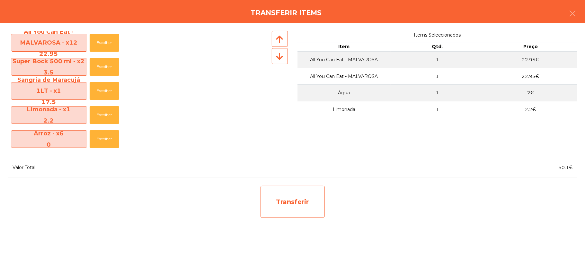
click at [308, 198] on div "Transferir" at bounding box center [292, 202] width 64 height 32
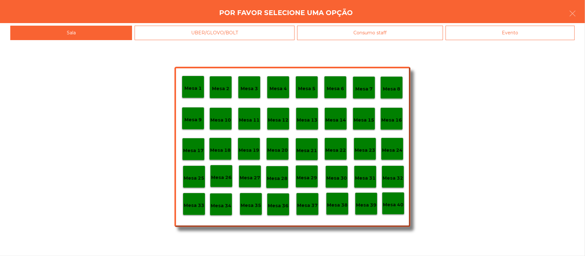
click at [192, 173] on div "Mesa 25" at bounding box center [194, 177] width 21 height 10
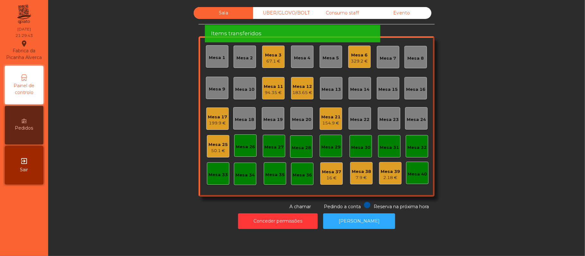
click at [216, 145] on div "Mesa 25" at bounding box center [217, 145] width 19 height 6
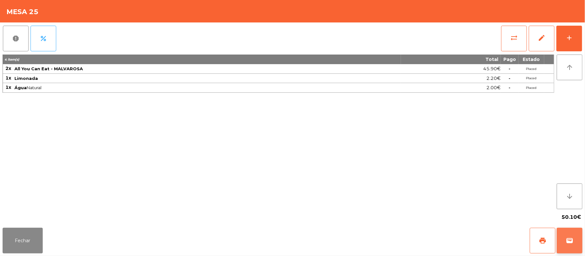
click at [579, 241] on button "wallet" at bounding box center [569, 241] width 26 height 26
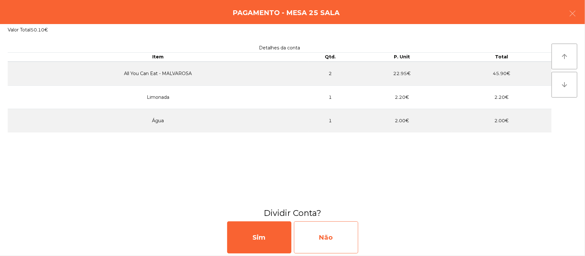
click at [347, 237] on div "Não" at bounding box center [326, 238] width 64 height 32
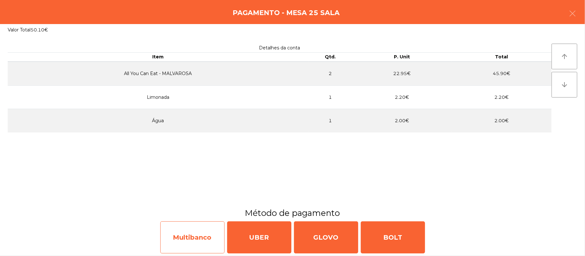
click at [192, 238] on div "Multibanco" at bounding box center [192, 238] width 64 height 32
select select "**"
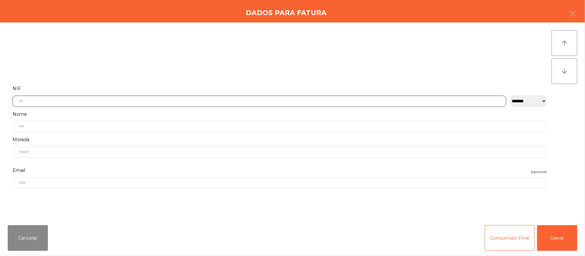
click at [184, 101] on input "text" at bounding box center [260, 101] width 494 height 11
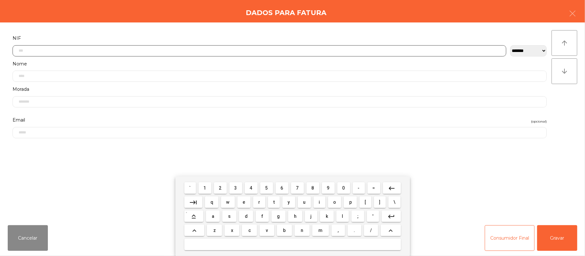
scroll to position [54, 0]
type input "*********"
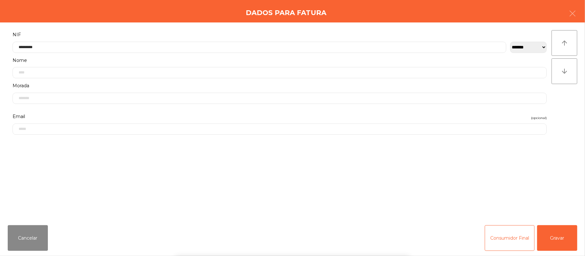
click at [561, 232] on div "` 1 2 3 4 5 6 7 8 9 0 - = keyboard_backspace keyboard_tab q w e r t y u i o p […" at bounding box center [292, 217] width 585 height 80
click at [559, 234] on button "Gravar" at bounding box center [557, 238] width 40 height 26
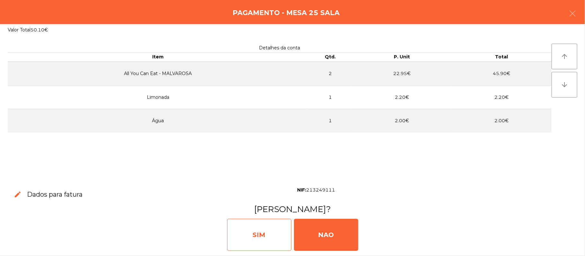
click at [257, 230] on div "SIM" at bounding box center [259, 235] width 64 height 32
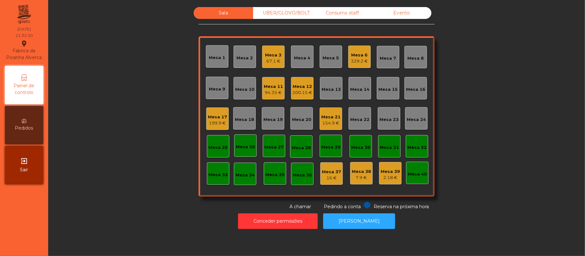
click at [356, 57] on div "Mesa 6" at bounding box center [359, 55] width 17 height 6
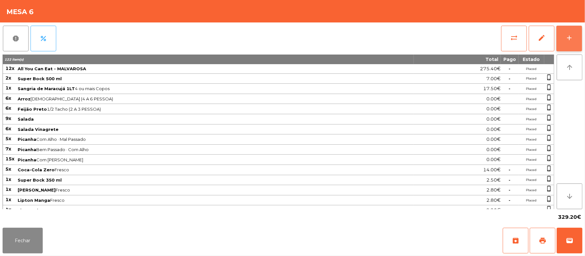
click at [562, 40] on button "add" at bounding box center [569, 39] width 26 height 26
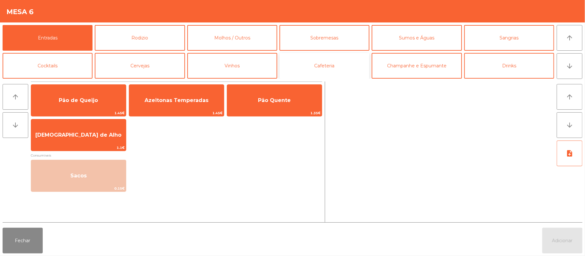
click at [340, 63] on button "Cafeteria" at bounding box center [324, 66] width 90 height 26
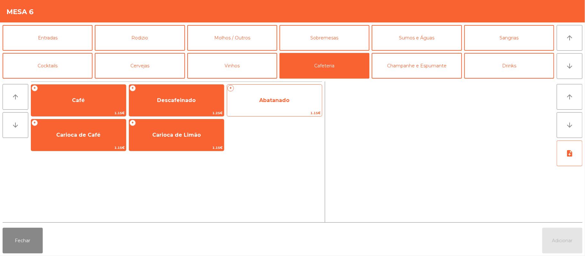
click at [283, 101] on span "Abatanado" at bounding box center [274, 100] width 30 height 6
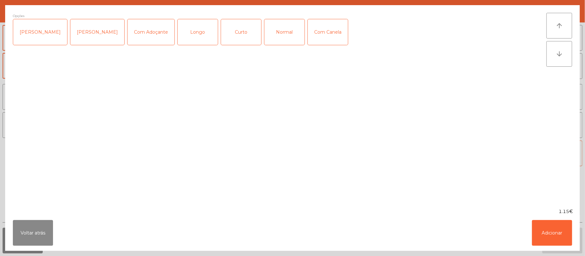
click at [277, 32] on div "Normal" at bounding box center [284, 32] width 40 height 26
click at [550, 230] on button "Adicionar" at bounding box center [552, 233] width 40 height 26
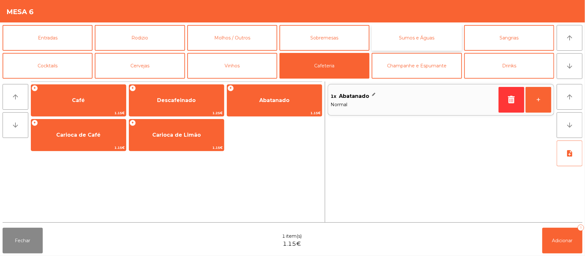
click at [418, 40] on button "Sumos e Águas" at bounding box center [417, 38] width 90 height 26
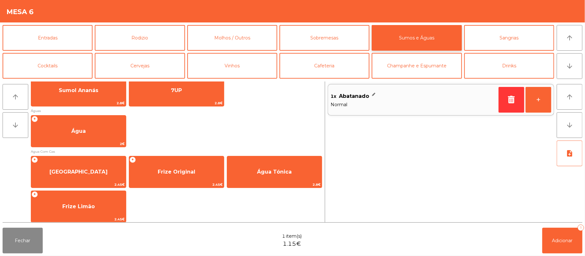
scroll to position [192, 0]
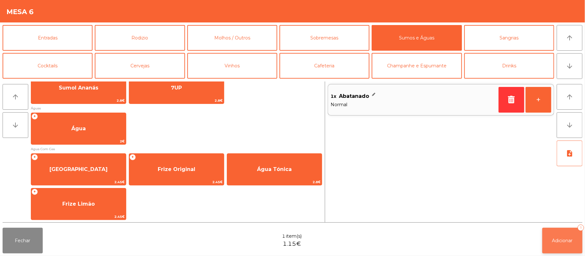
click at [553, 246] on button "Adicionar 1" at bounding box center [562, 241] width 40 height 26
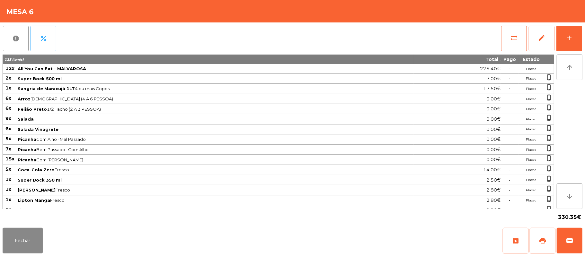
click at [582, 41] on div "report percent sync_alt edit add 123 item(s) Total Pago Estado 12x All You Can …" at bounding box center [292, 123] width 585 height 203
click at [568, 29] on button "add" at bounding box center [569, 39] width 26 height 26
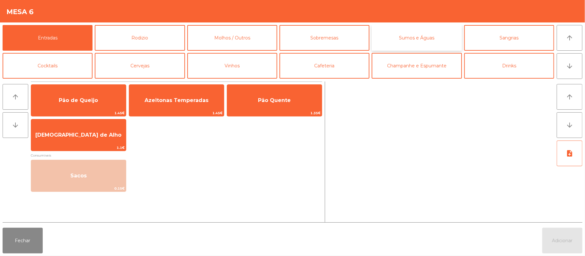
click at [415, 40] on button "Sumos e Águas" at bounding box center [417, 38] width 90 height 26
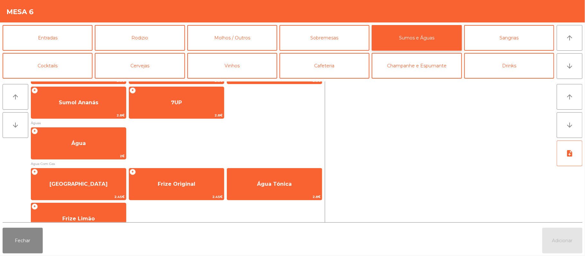
scroll to position [192, 0]
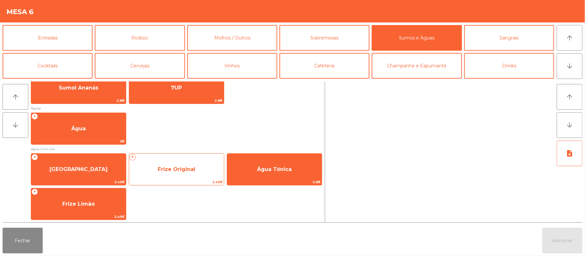
click at [180, 169] on span "Frize Original" at bounding box center [177, 169] width 38 height 6
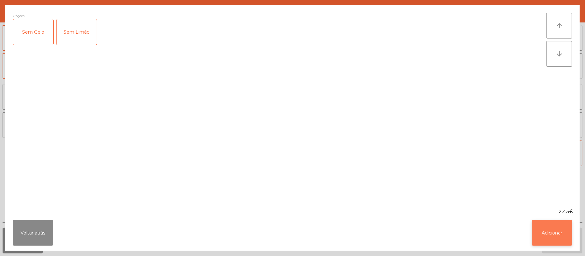
click at [545, 234] on button "Adicionar" at bounding box center [552, 233] width 40 height 26
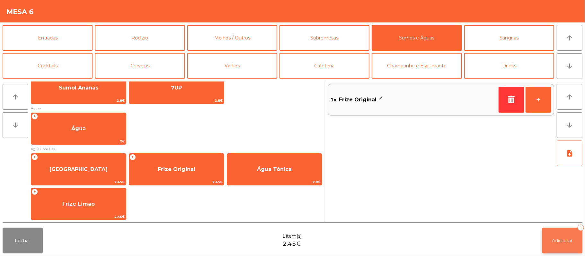
click at [561, 244] on button "Adicionar 1" at bounding box center [562, 241] width 40 height 26
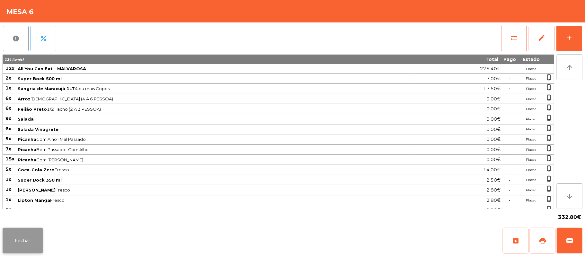
click at [13, 252] on button "Fechar" at bounding box center [23, 241] width 40 height 26
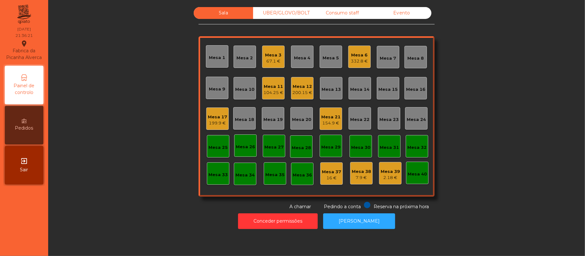
click at [392, 95] on div "Mesa 15" at bounding box center [388, 88] width 22 height 22
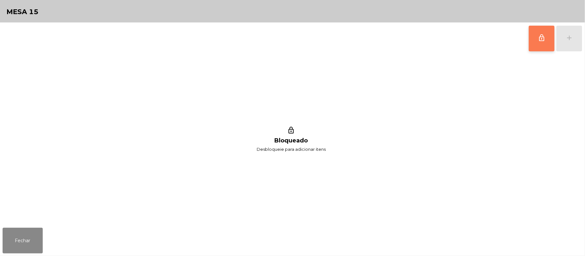
click at [536, 33] on button "lock_outline" at bounding box center [542, 39] width 26 height 26
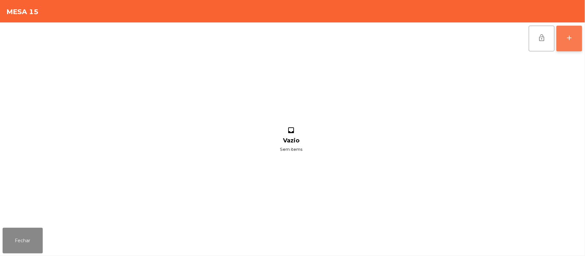
click at [566, 31] on button "add" at bounding box center [569, 39] width 26 height 26
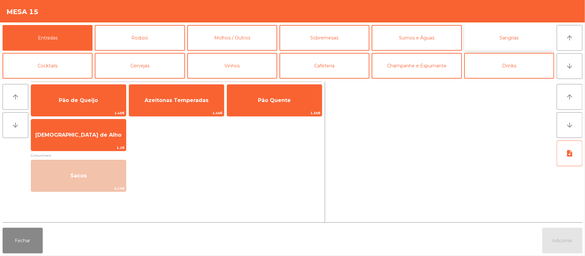
click at [509, 40] on button "Sangrias" at bounding box center [509, 38] width 90 height 26
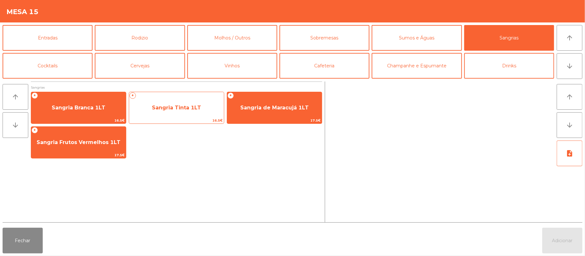
click at [192, 112] on span "Sangria Tinta 1LT" at bounding box center [176, 107] width 95 height 17
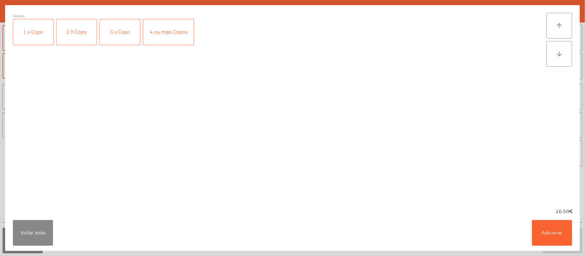
click at [174, 30] on div "4 ou mais Copos" at bounding box center [168, 32] width 50 height 26
click at [544, 231] on button "Adicionar" at bounding box center [552, 233] width 40 height 26
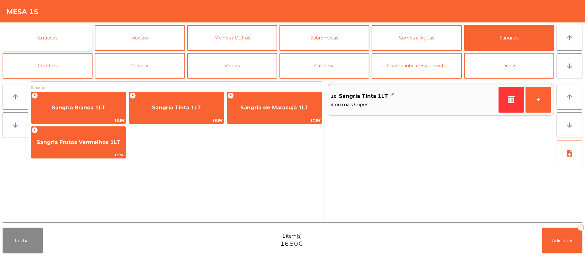
click at [64, 40] on button "Entradas" at bounding box center [48, 38] width 90 height 26
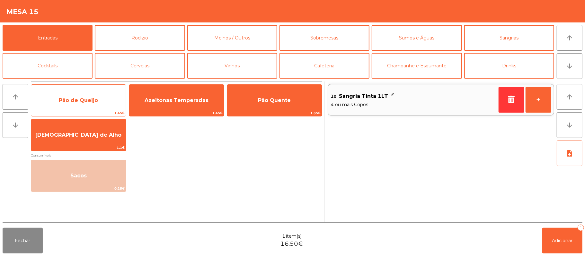
click at [88, 108] on span "Pão de Queijo" at bounding box center [78, 100] width 95 height 17
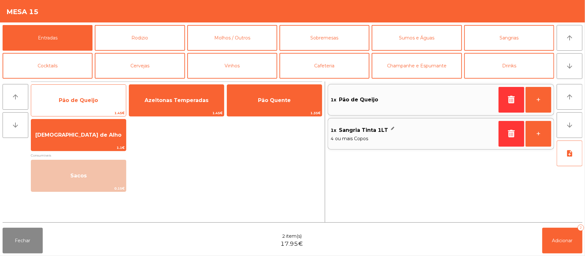
click at [85, 102] on span "Pão de Queijo" at bounding box center [78, 100] width 39 height 6
click at [85, 104] on span "Pão de Queijo" at bounding box center [78, 100] width 95 height 17
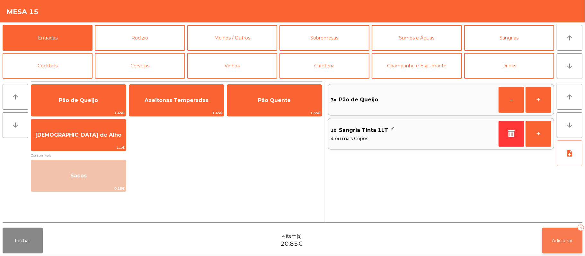
click at [553, 236] on button "Adicionar 4" at bounding box center [562, 241] width 40 height 26
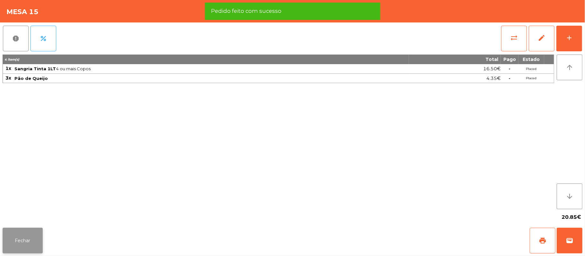
click at [20, 246] on button "Fechar" at bounding box center [23, 241] width 40 height 26
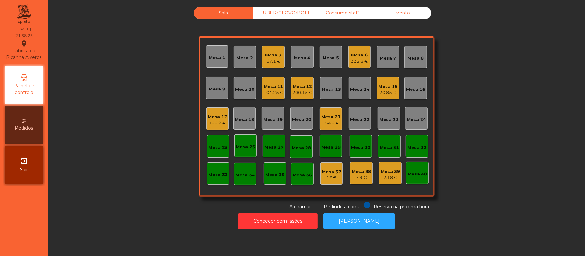
click at [380, 90] on div "20.85 €" at bounding box center [387, 93] width 19 height 6
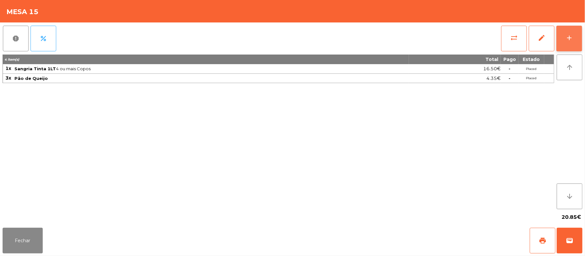
click at [565, 35] on div "add" at bounding box center [569, 38] width 8 height 8
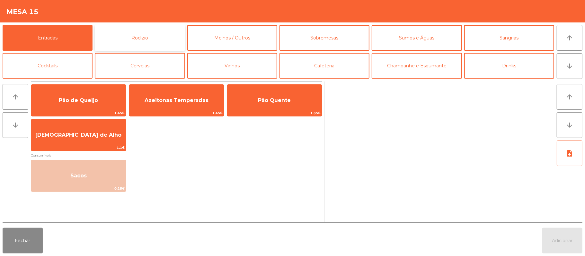
click at [149, 46] on button "Rodizio" at bounding box center [140, 38] width 90 height 26
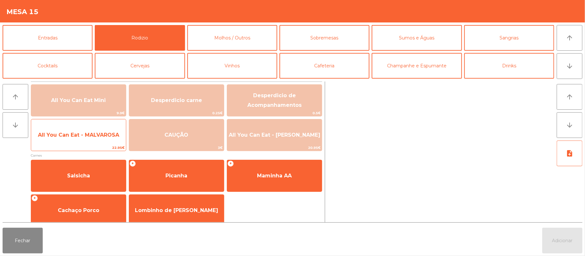
click at [82, 129] on span "All You Can Eat - MALVAROSA" at bounding box center [78, 135] width 95 height 17
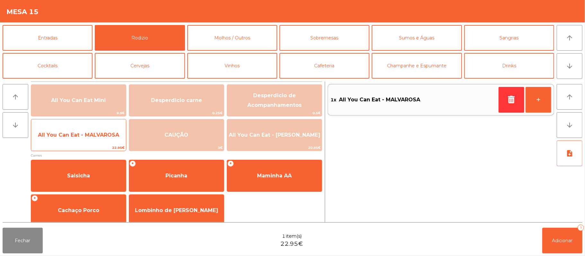
click at [76, 130] on span "All You Can Eat - MALVAROSA" at bounding box center [78, 135] width 95 height 17
click at [76, 138] on span "All You Can Eat - MALVAROSA" at bounding box center [78, 135] width 81 height 6
click at [74, 138] on span "All You Can Eat - MALVAROSA" at bounding box center [78, 135] width 81 height 6
click at [77, 135] on span "All You Can Eat - MALVAROSA" at bounding box center [78, 135] width 81 height 6
click at [72, 139] on span "All You Can Eat - MALVAROSA" at bounding box center [78, 135] width 95 height 17
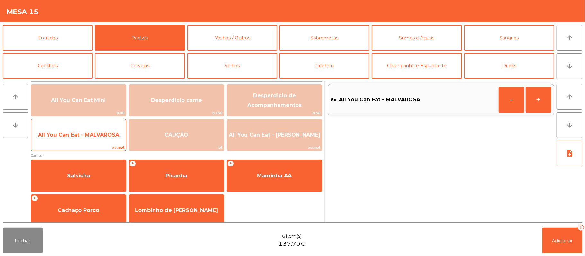
click at [75, 138] on span "All You Can Eat - MALVAROSA" at bounding box center [78, 135] width 81 height 6
click at [74, 138] on span "All You Can Eat - MALVAROSA" at bounding box center [78, 135] width 81 height 6
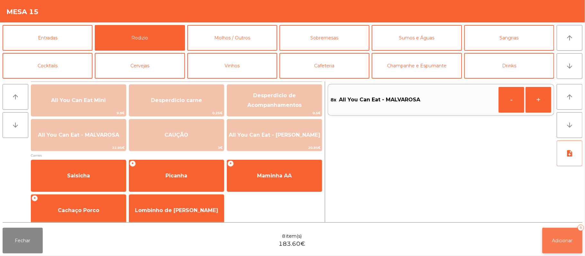
click at [563, 237] on button "Adicionar 8" at bounding box center [562, 241] width 40 height 26
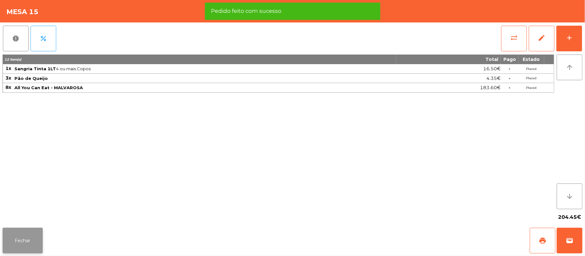
click at [31, 235] on button "Fechar" at bounding box center [23, 241] width 40 height 26
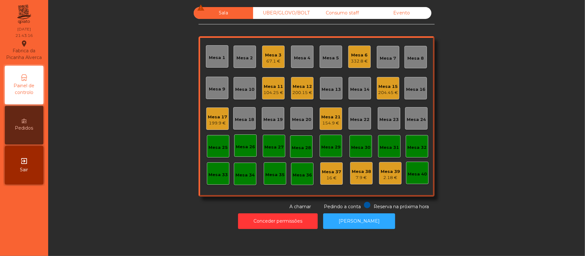
click at [216, 122] on div "199.9 €" at bounding box center [217, 123] width 19 height 6
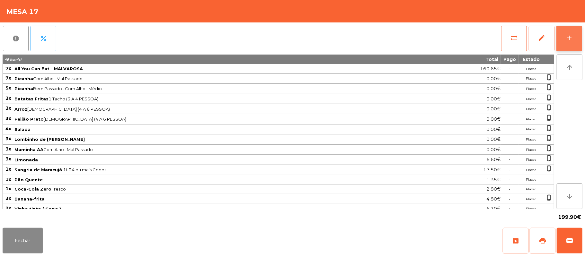
click at [565, 39] on div "add" at bounding box center [569, 38] width 8 height 8
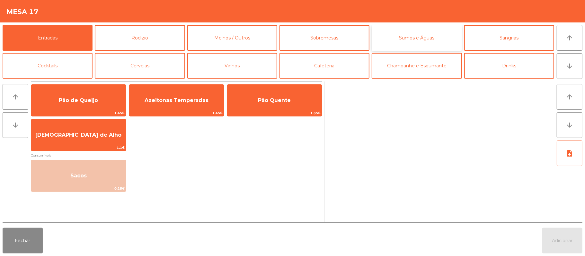
click at [412, 41] on button "Sumos e Águas" at bounding box center [417, 38] width 90 height 26
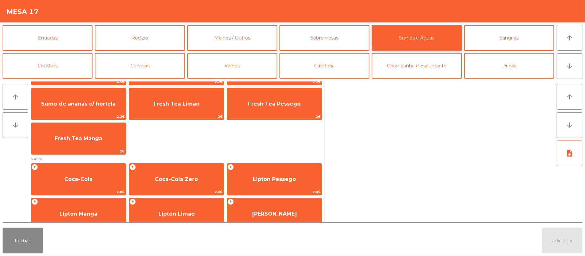
scroll to position [36, 0]
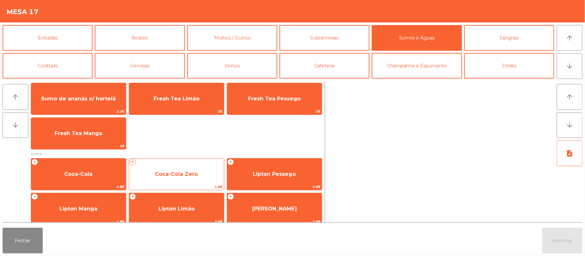
click at [196, 169] on span "Coca-Cola Zero" at bounding box center [176, 174] width 95 height 17
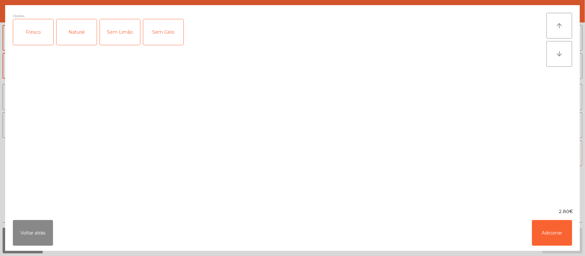
click at [34, 26] on div "Fresco" at bounding box center [33, 32] width 40 height 26
click at [547, 237] on button "Adicionar" at bounding box center [552, 233] width 40 height 26
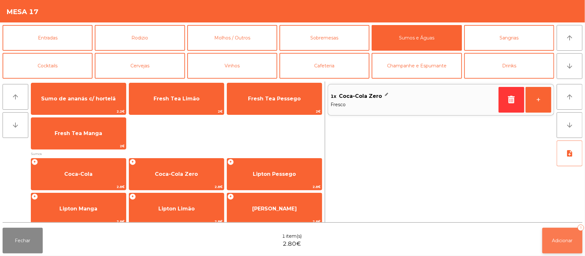
click at [554, 243] on span "Adicionar" at bounding box center [562, 241] width 21 height 6
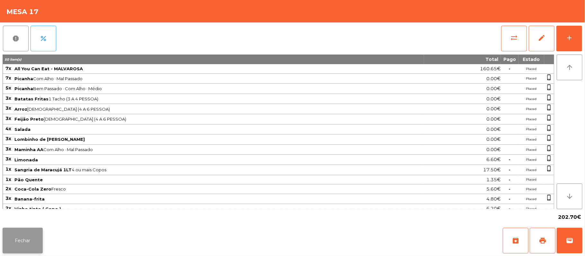
click at [19, 237] on button "Fechar" at bounding box center [23, 241] width 40 height 26
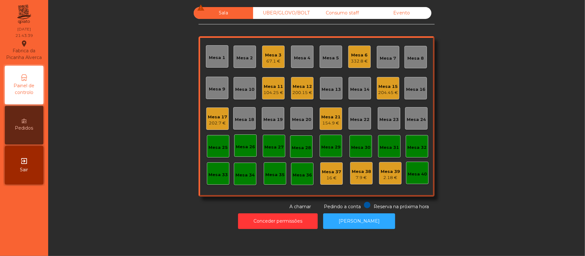
click at [266, 54] on div "Mesa 3" at bounding box center [273, 55] width 16 height 6
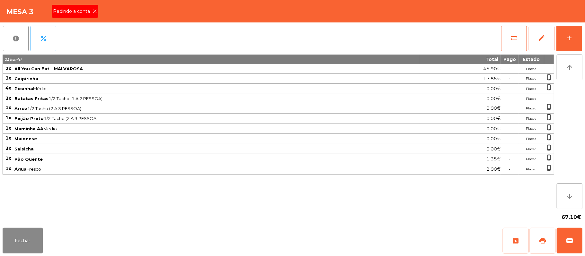
click at [70, 10] on span "Pedindo a conta" at bounding box center [72, 11] width 39 height 7
click at [563, 39] on button "add" at bounding box center [569, 39] width 26 height 26
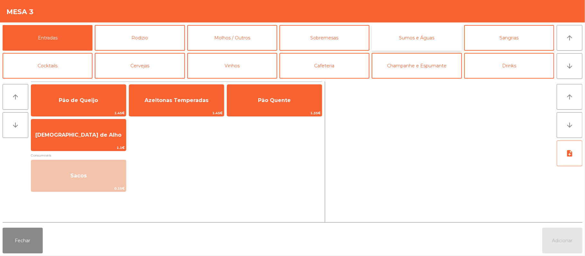
click at [411, 39] on button "Sumos e Águas" at bounding box center [417, 38] width 90 height 26
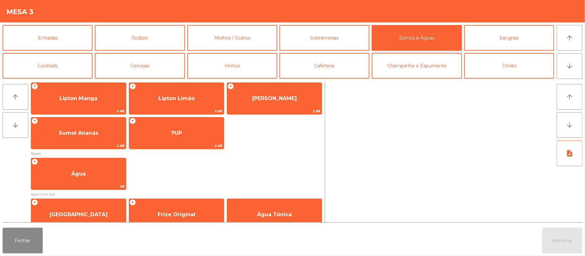
scroll to position [153, 0]
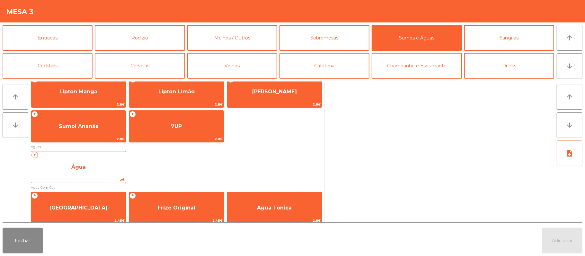
click at [89, 170] on span "Água" at bounding box center [78, 167] width 95 height 17
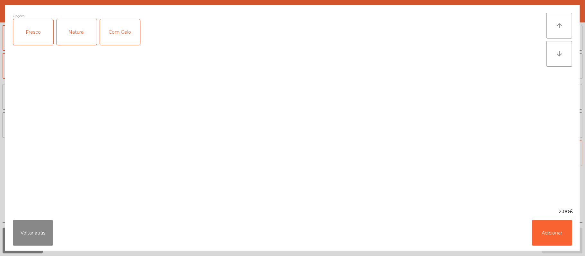
click at [31, 35] on div "Fresco" at bounding box center [33, 32] width 40 height 26
click at [550, 233] on button "Adicionar" at bounding box center [552, 233] width 40 height 26
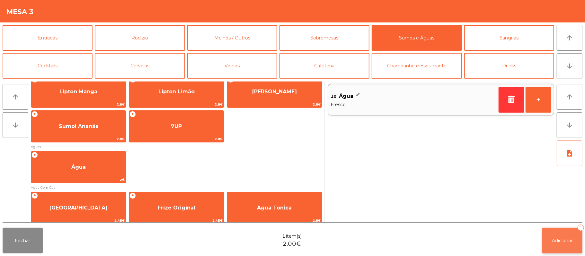
click at [560, 243] on span "Adicionar" at bounding box center [562, 241] width 21 height 6
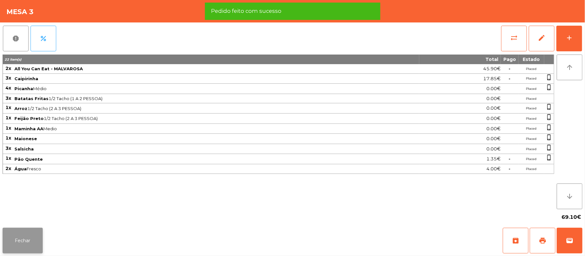
click at [5, 250] on button "Fechar" at bounding box center [23, 241] width 40 height 26
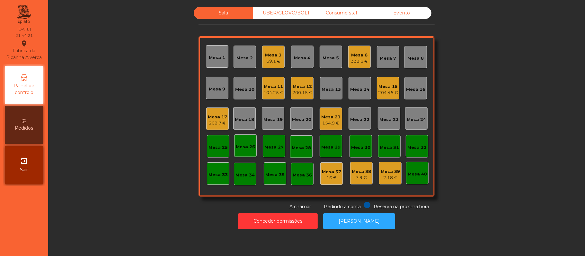
click at [265, 57] on div "Mesa 3" at bounding box center [273, 55] width 16 height 6
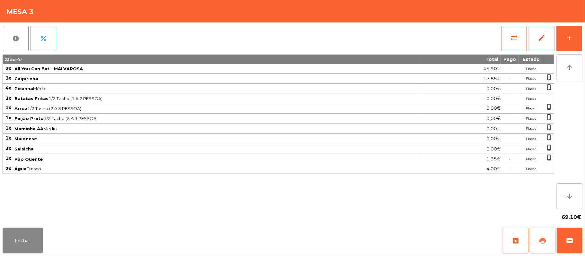
click at [538, 239] on span "print" at bounding box center [542, 241] width 8 height 8
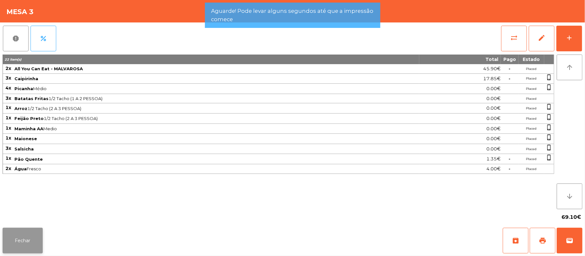
click at [23, 239] on button "Fechar" at bounding box center [23, 241] width 40 height 26
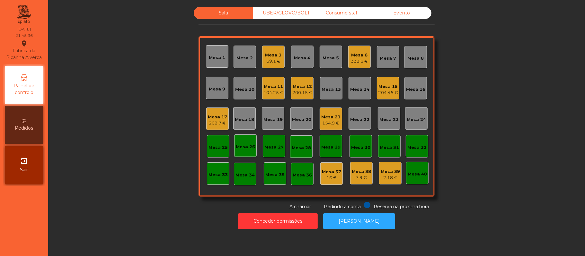
click at [265, 58] on div "69.1 €" at bounding box center [273, 61] width 16 height 6
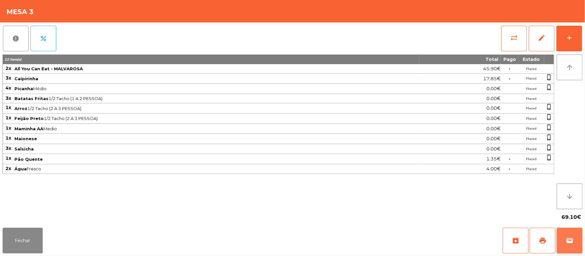
click at [578, 236] on button "wallet" at bounding box center [569, 241] width 26 height 26
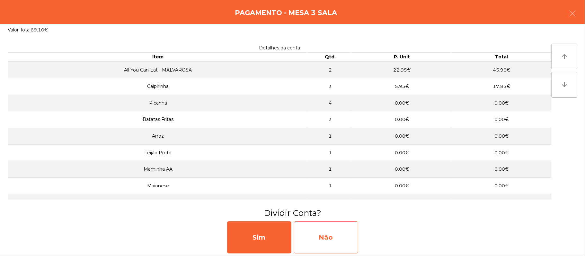
click at [351, 229] on div "Não" at bounding box center [326, 238] width 64 height 32
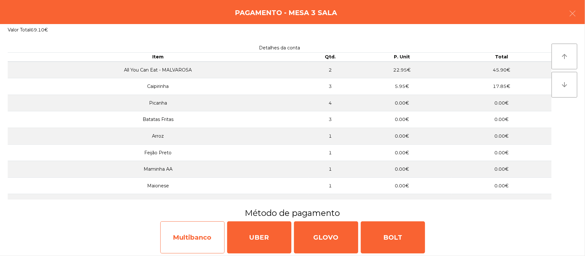
click at [192, 236] on div "Multibanco" at bounding box center [192, 238] width 64 height 32
select select "**"
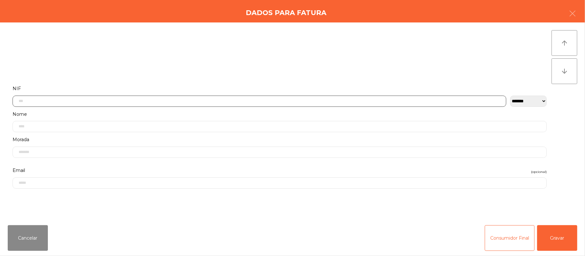
click at [173, 101] on input "text" at bounding box center [260, 101] width 494 height 11
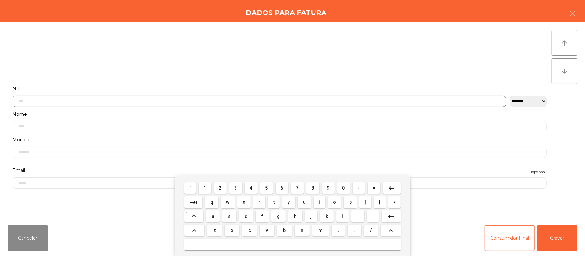
scroll to position [54, 0]
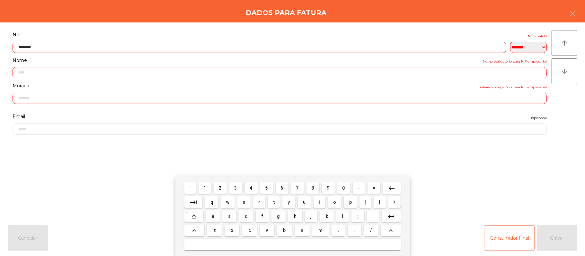
type input "*********"
type input "**********"
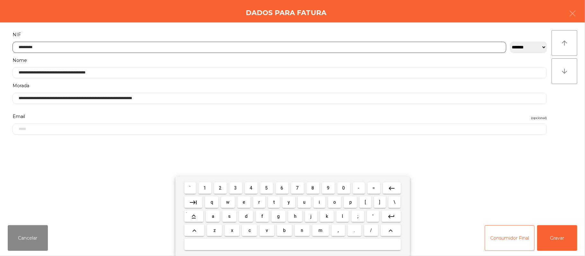
type input "*********"
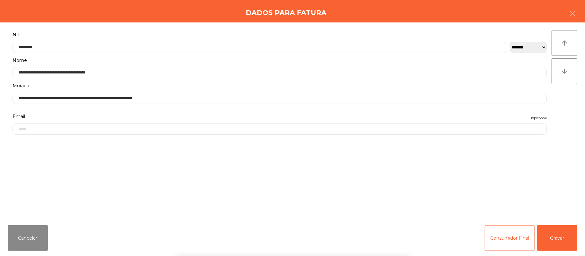
click at [562, 237] on div "` 1 2 3 4 5 6 7 8 9 0 - = keyboard_backspace keyboard_tab q w e r t y u i o p […" at bounding box center [292, 217] width 585 height 80
click at [560, 238] on button "Gravar" at bounding box center [557, 238] width 40 height 26
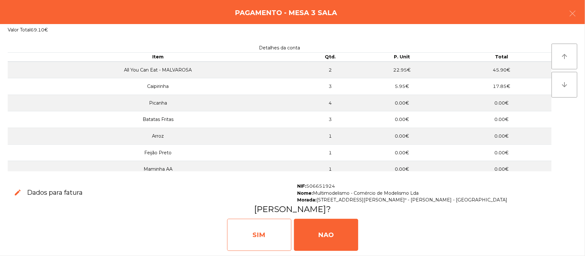
click at [263, 228] on div "SIM" at bounding box center [259, 235] width 64 height 32
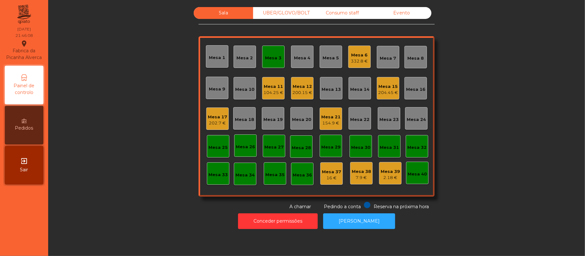
click at [265, 54] on div "Mesa 3" at bounding box center [273, 56] width 16 height 9
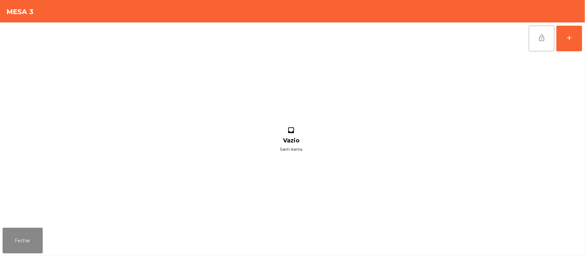
click at [534, 41] on button "lock_open" at bounding box center [542, 39] width 26 height 26
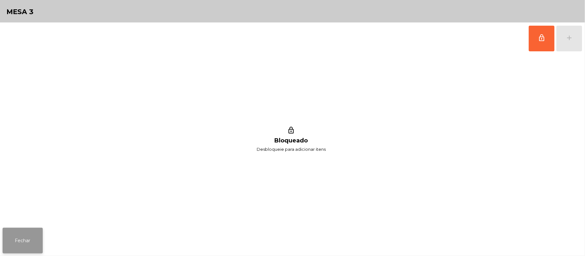
click at [10, 239] on button "Fechar" at bounding box center [23, 241] width 40 height 26
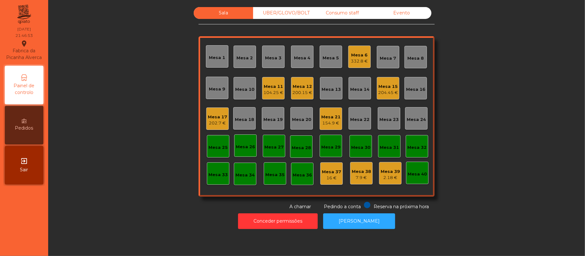
click at [360, 56] on div "Mesa 6" at bounding box center [359, 55] width 17 height 6
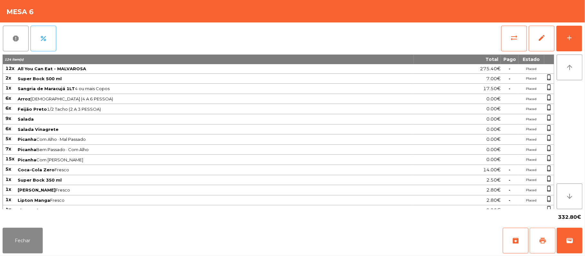
click at [537, 240] on button "print" at bounding box center [542, 241] width 26 height 26
click at [515, 34] on span "sync_alt" at bounding box center [514, 38] width 8 height 8
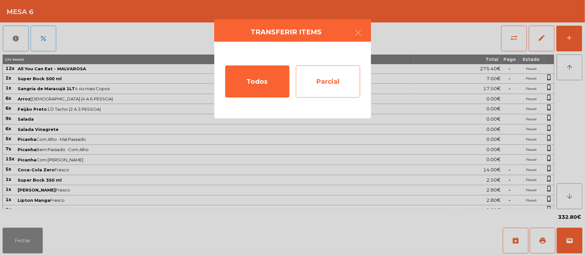
click at [334, 71] on div "Parcial" at bounding box center [328, 82] width 64 height 32
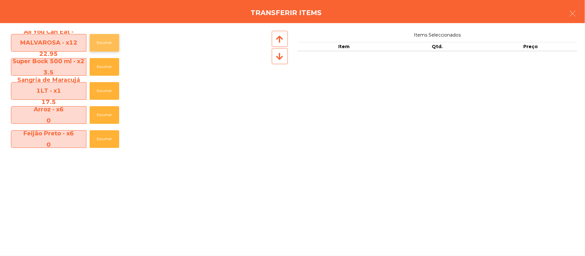
click at [100, 46] on button "Escolher" at bounding box center [105, 43] width 30 height 18
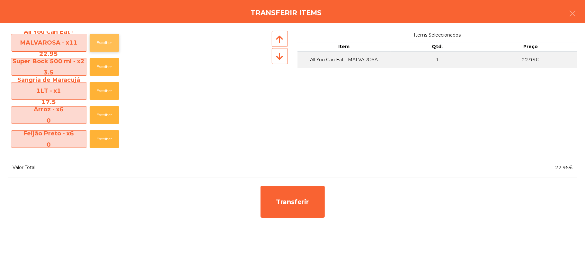
click at [105, 42] on button "Escolher" at bounding box center [105, 43] width 30 height 18
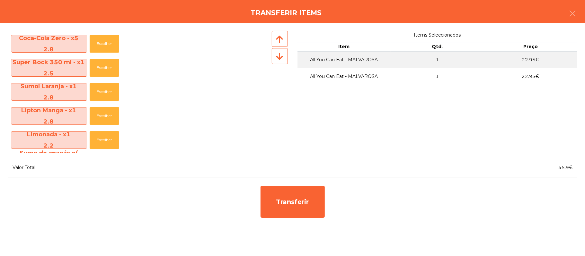
scroll to position [192, 0]
click at [118, 117] on button "Escolher" at bounding box center [105, 116] width 30 height 18
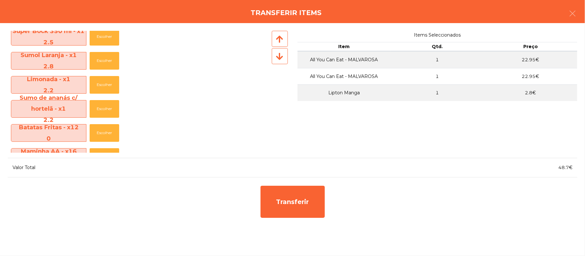
scroll to position [216, 0]
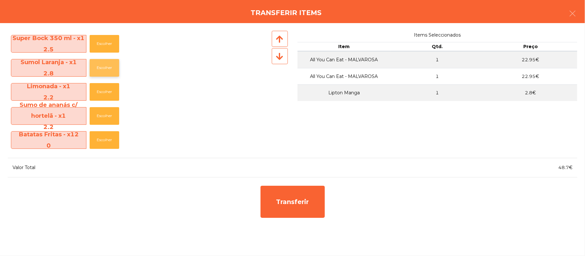
click at [107, 67] on button "Escolher" at bounding box center [105, 68] width 30 height 18
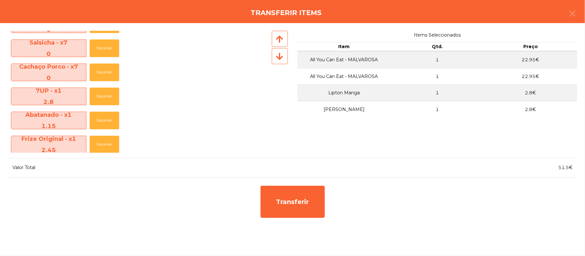
scroll to position [336, 0]
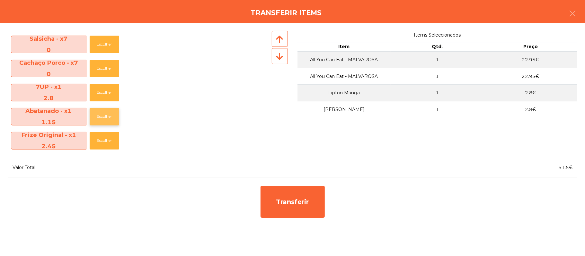
click at [109, 113] on button "Escolher" at bounding box center [105, 117] width 30 height 18
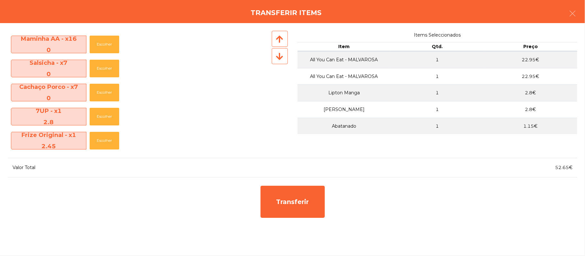
scroll to position [311, 0]
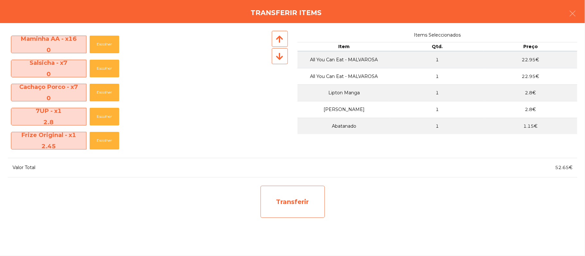
click at [306, 198] on div "Transferir" at bounding box center [292, 202] width 64 height 32
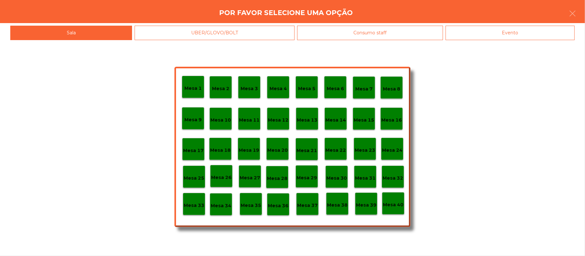
click at [196, 179] on p "Mesa 25" at bounding box center [194, 178] width 21 height 7
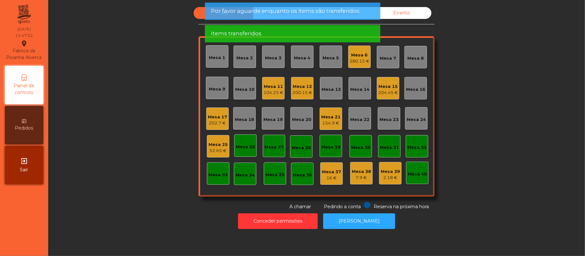
click at [211, 152] on div "52.65 €" at bounding box center [217, 151] width 19 height 6
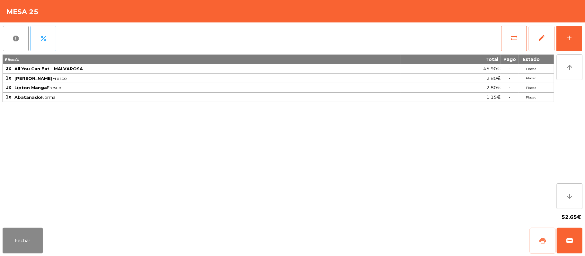
click at [536, 243] on button "print" at bounding box center [542, 241] width 26 height 26
click at [511, 40] on span "sync_alt" at bounding box center [514, 38] width 8 height 8
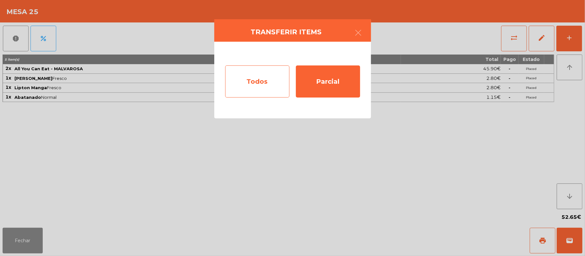
click at [262, 81] on div "Todos" at bounding box center [257, 82] width 64 height 32
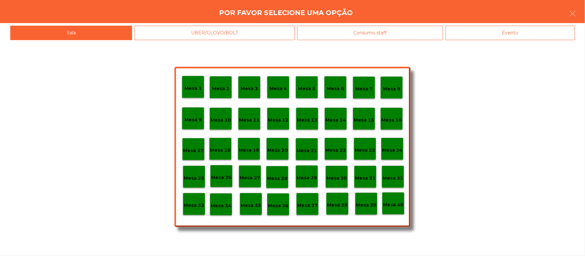
click at [504, 37] on div "Evento" at bounding box center [509, 33] width 129 height 14
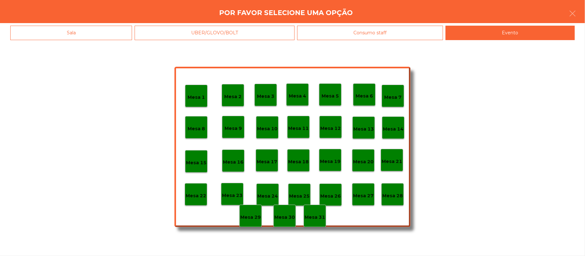
click at [235, 191] on div "Mesa 23" at bounding box center [232, 194] width 21 height 10
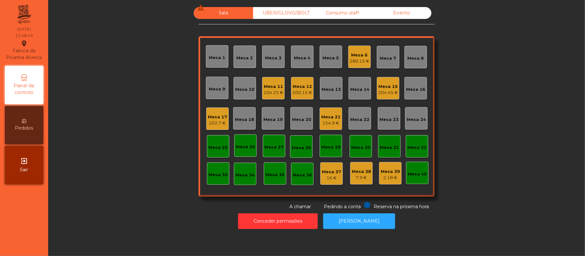
click at [266, 93] on div "104.25 €" at bounding box center [273, 93] width 20 height 6
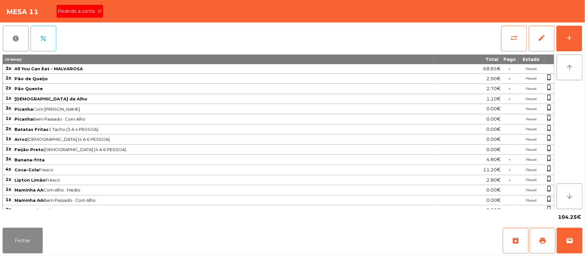
click at [90, 12] on span "Pedindo a conta" at bounding box center [77, 11] width 39 height 7
click at [546, 243] on span "print" at bounding box center [542, 241] width 8 height 8
click at [15, 241] on button "Fechar" at bounding box center [23, 241] width 40 height 26
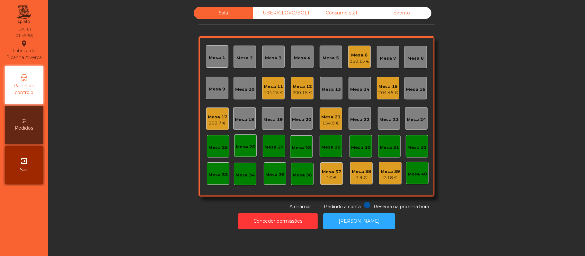
click at [268, 90] on div "104.25 €" at bounding box center [273, 93] width 20 height 6
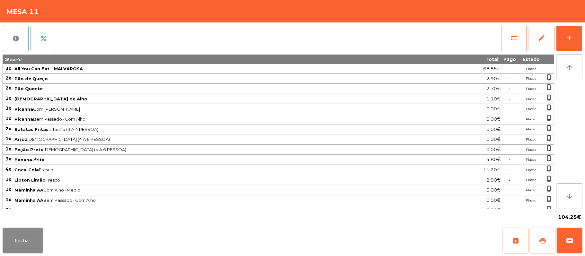
click at [538, 238] on button "print" at bounding box center [542, 241] width 26 height 26
click at [26, 232] on button "Fechar" at bounding box center [23, 241] width 40 height 26
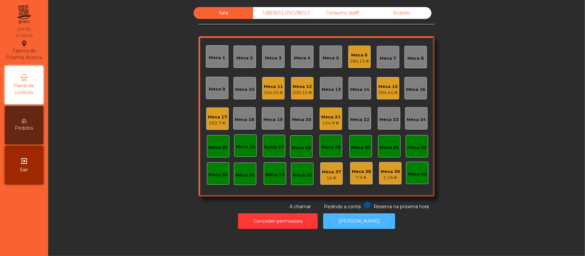
click at [357, 221] on button "[PERSON_NAME]" at bounding box center [359, 222] width 72 height 16
click at [270, 88] on div "Mesa 11" at bounding box center [273, 86] width 20 height 6
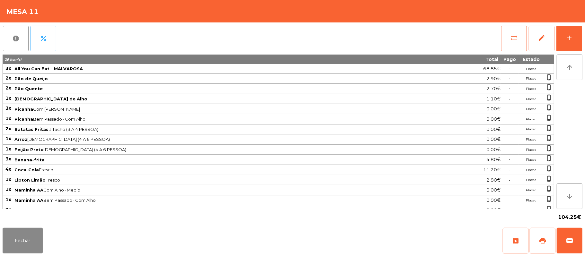
click at [507, 38] on button "sync_alt" at bounding box center [514, 39] width 26 height 26
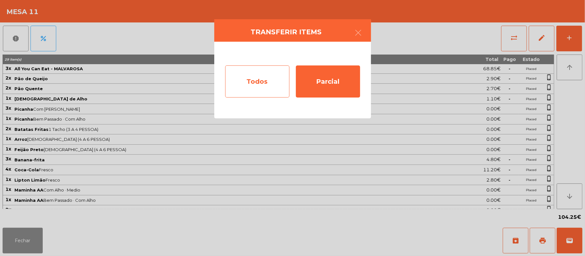
click at [241, 80] on div "Todos" at bounding box center [257, 82] width 64 height 32
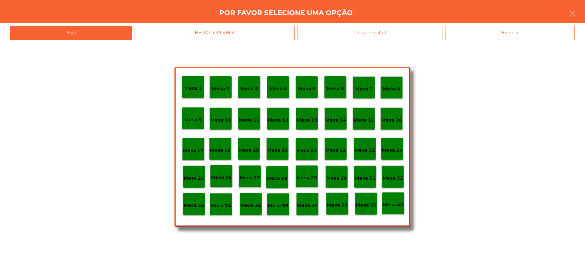
click at [519, 35] on div "Evento" at bounding box center [509, 33] width 129 height 14
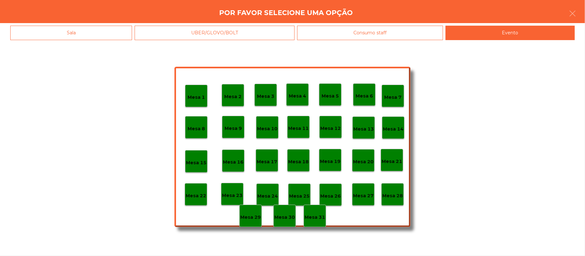
click at [301, 125] on p "Mesa 11" at bounding box center [298, 128] width 21 height 7
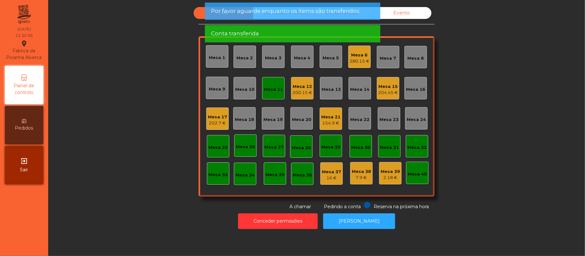
click at [273, 90] on div "Mesa 11" at bounding box center [273, 89] width 19 height 6
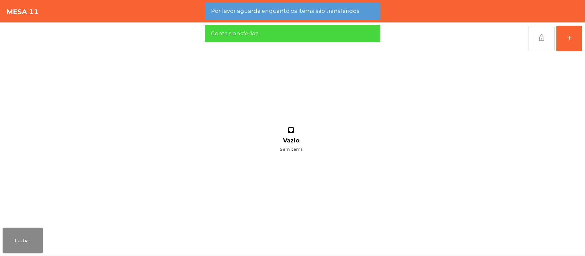
click at [535, 33] on button "lock_open" at bounding box center [542, 39] width 26 height 26
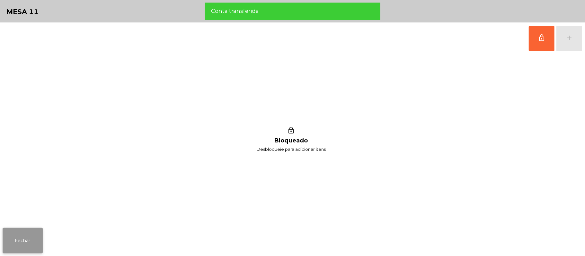
click at [20, 237] on button "Fechar" at bounding box center [23, 241] width 40 height 26
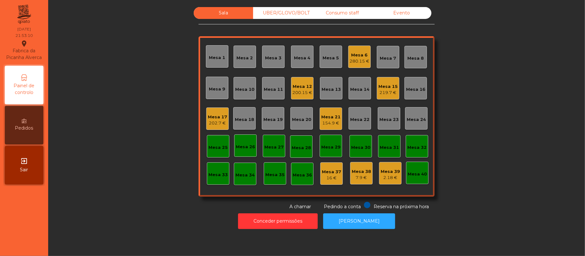
click at [218, 121] on div "202.7 €" at bounding box center [217, 123] width 19 height 6
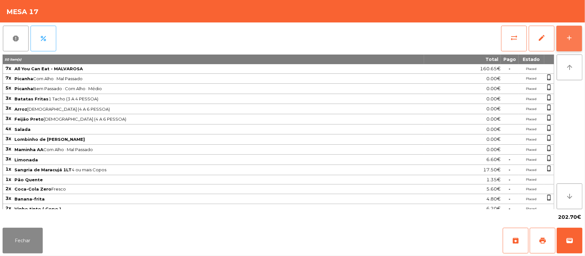
click at [566, 39] on div "add" at bounding box center [569, 38] width 8 height 8
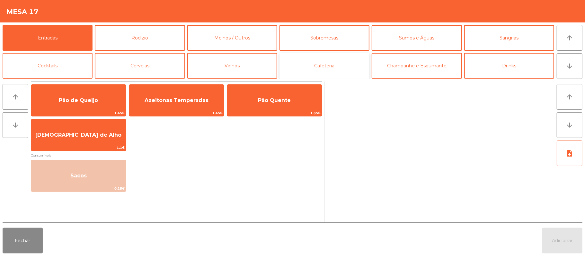
click at [308, 71] on button "Cafeteria" at bounding box center [324, 66] width 90 height 26
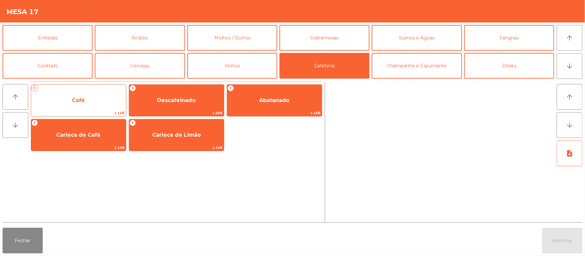
click at [72, 108] on span "Café" at bounding box center [78, 100] width 95 height 17
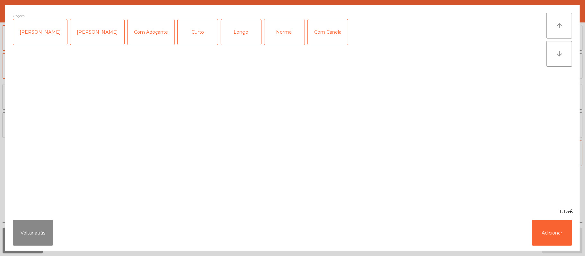
click at [78, 104] on div "Opções Chavena Fria Chavena Escaldada Com Adoçante Curto Longo Normal Com Canela" at bounding box center [279, 107] width 533 height 188
click at [32, 32] on div "[PERSON_NAME]" at bounding box center [40, 32] width 54 height 26
click at [147, 30] on div "Com Adoçante" at bounding box center [150, 32] width 47 height 26
click at [275, 32] on div "Normal" at bounding box center [284, 32] width 40 height 26
click at [543, 236] on button "Adicionar" at bounding box center [552, 233] width 40 height 26
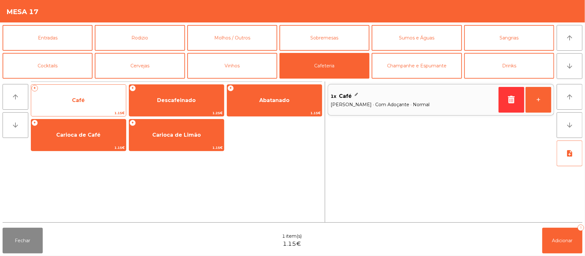
click at [78, 107] on span "Café" at bounding box center [78, 100] width 95 height 17
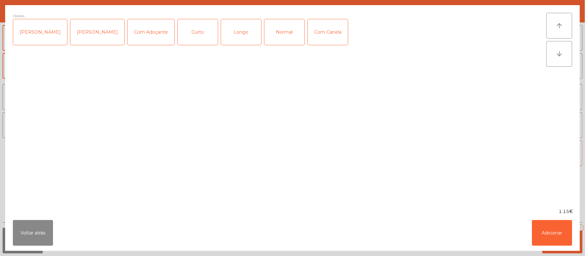
click at [29, 41] on div "[PERSON_NAME]" at bounding box center [40, 32] width 54 height 26
click at [93, 32] on div "[PERSON_NAME]" at bounding box center [97, 32] width 54 height 26
click at [85, 37] on div "[PERSON_NAME]" at bounding box center [97, 32] width 54 height 26
click at [144, 38] on div "Com Adoçante" at bounding box center [150, 32] width 47 height 26
click at [275, 40] on div "Normal" at bounding box center [284, 32] width 40 height 26
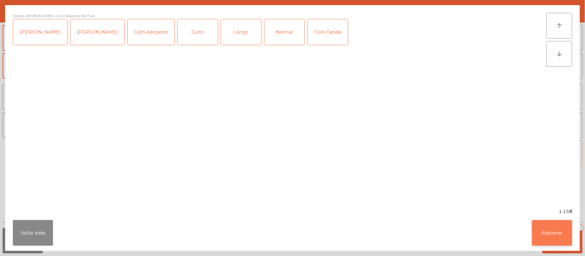
click at [551, 241] on button "Adicionar" at bounding box center [552, 233] width 40 height 26
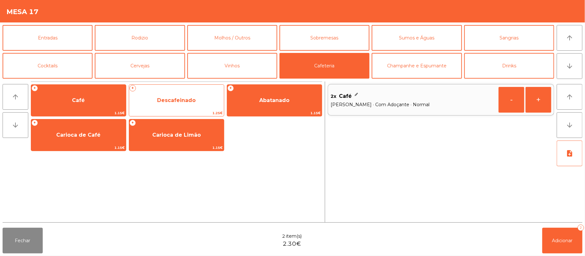
click at [178, 113] on span "1.25€" at bounding box center [176, 113] width 95 height 6
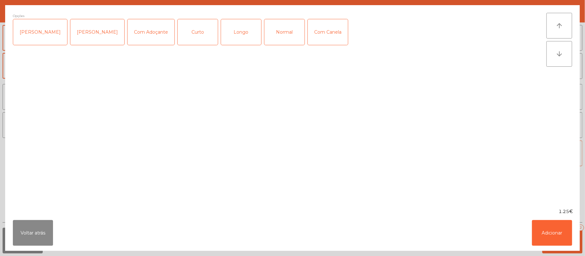
click at [34, 32] on div "[PERSON_NAME]" at bounding box center [40, 32] width 54 height 26
click at [149, 32] on div "Com Adoçante" at bounding box center [150, 32] width 47 height 26
click at [144, 40] on div "Com Adoçante" at bounding box center [150, 32] width 47 height 26
click at [144, 38] on div "Com Adoçante" at bounding box center [150, 32] width 47 height 26
click at [270, 40] on div "Normal" at bounding box center [284, 32] width 40 height 26
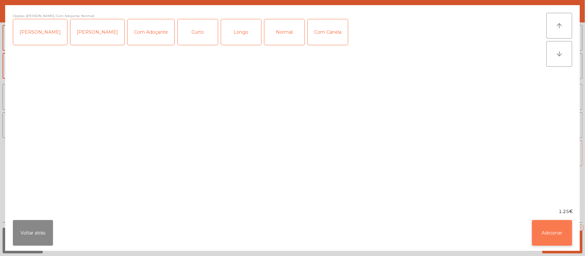
click at [564, 237] on button "Adicionar" at bounding box center [552, 233] width 40 height 26
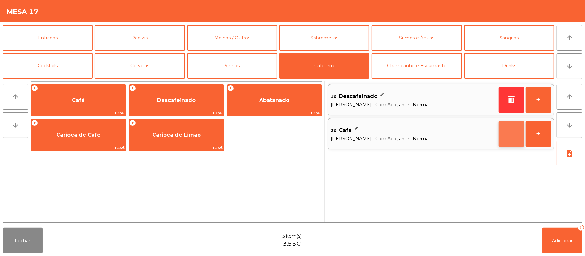
click at [510, 131] on button "-" at bounding box center [511, 134] width 26 height 26
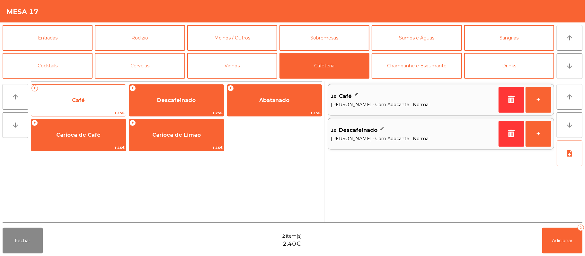
click at [95, 99] on span "Café" at bounding box center [78, 100] width 95 height 17
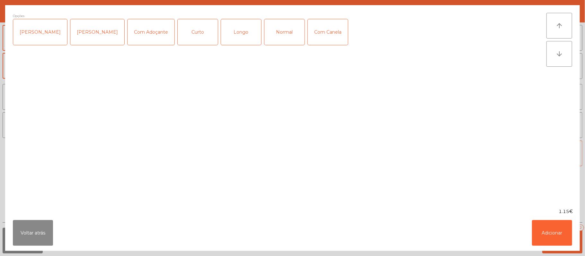
click at [35, 44] on div "[PERSON_NAME]" at bounding box center [40, 32] width 54 height 26
click at [280, 35] on div "Normal" at bounding box center [284, 32] width 40 height 26
click at [551, 230] on button "Adicionar" at bounding box center [552, 233] width 40 height 26
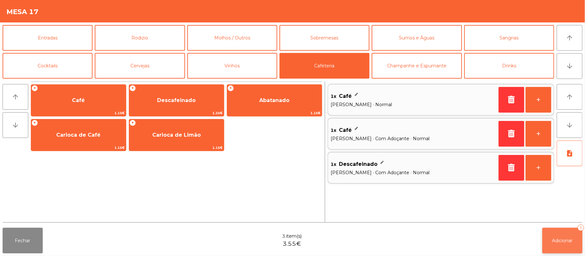
click at [553, 232] on button "Adicionar 3" at bounding box center [562, 241] width 40 height 26
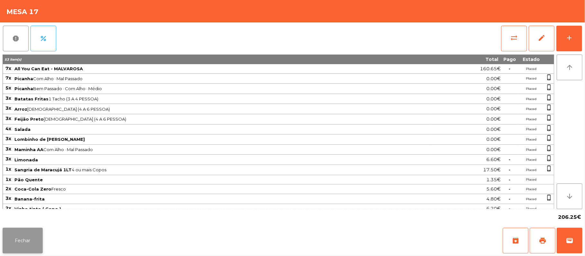
click at [28, 250] on button "Fechar" at bounding box center [23, 241] width 40 height 26
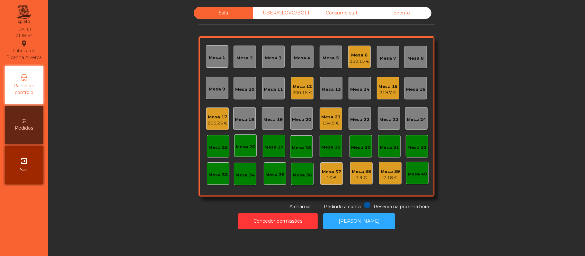
click at [276, 118] on div "Mesa 19" at bounding box center [272, 120] width 19 height 6
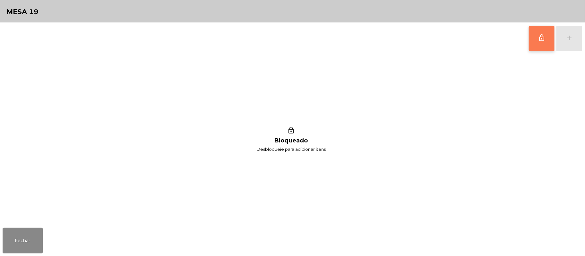
click at [545, 42] on button "lock_outline" at bounding box center [542, 39] width 26 height 26
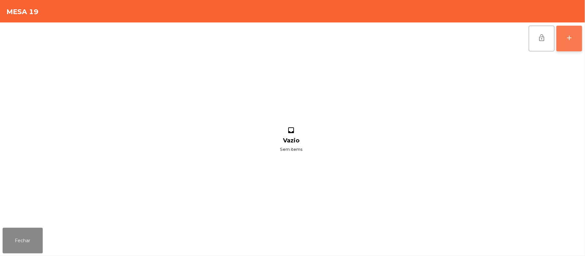
click at [568, 31] on button "add" at bounding box center [569, 39] width 26 height 26
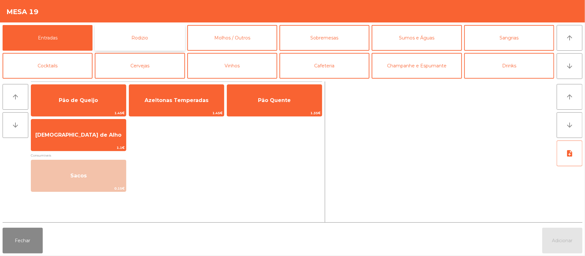
click at [152, 39] on button "Rodizio" at bounding box center [140, 38] width 90 height 26
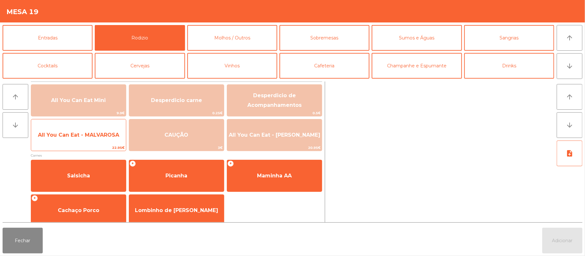
click at [92, 139] on span "All You Can Eat - MALVAROSA" at bounding box center [78, 135] width 95 height 17
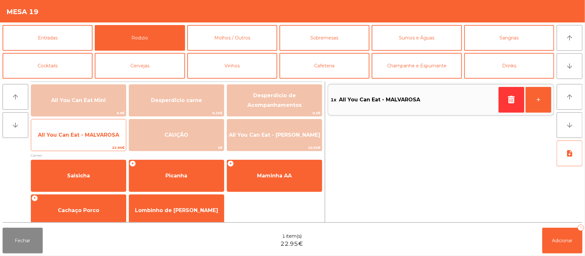
click at [82, 137] on span "All You Can Eat - MALVAROSA" at bounding box center [78, 135] width 81 height 6
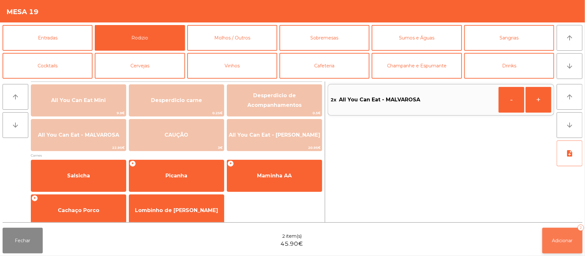
click at [553, 240] on span "Adicionar" at bounding box center [562, 241] width 21 height 6
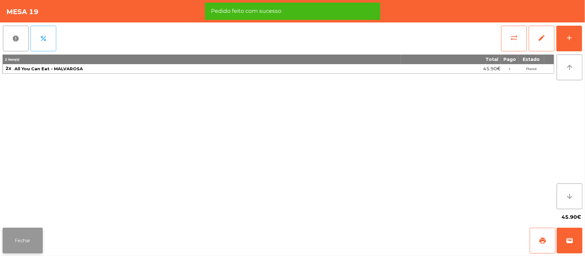
click at [29, 241] on button "Fechar" at bounding box center [23, 241] width 40 height 26
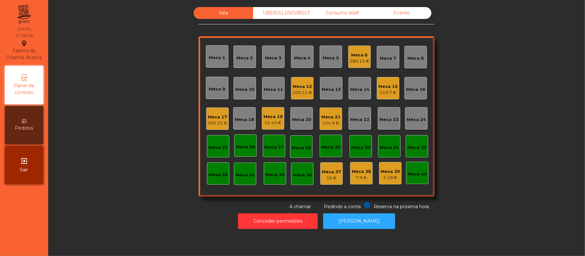
click at [286, 13] on div "UBER/GLOVO/BOLT" at bounding box center [282, 13] width 59 height 12
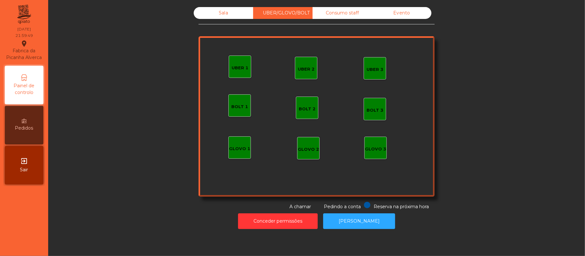
click at [232, 60] on div "UBER 1" at bounding box center [240, 67] width 22 height 22
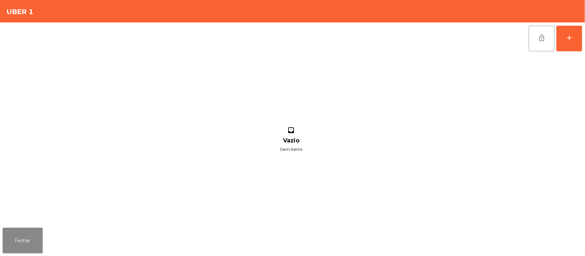
click at [582, 43] on div "lock_open add inbox Vazio Sem items" at bounding box center [292, 123] width 585 height 203
click at [562, 45] on button "add" at bounding box center [569, 39] width 26 height 26
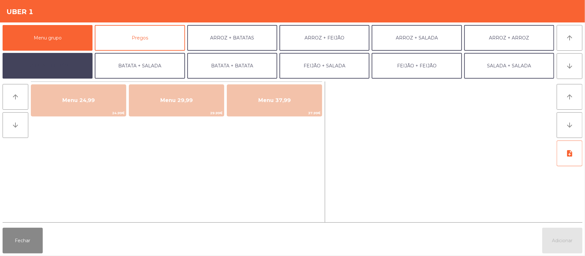
click at [65, 71] on button "BATATA + FEIJÃO" at bounding box center [48, 66] width 90 height 26
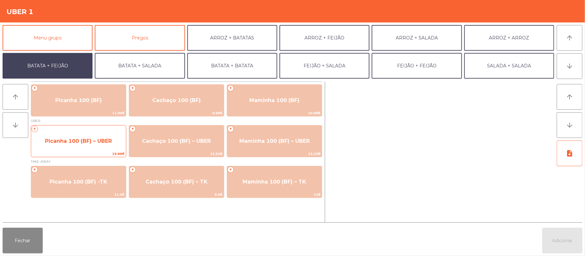
click at [97, 153] on span "19.88€" at bounding box center [78, 154] width 95 height 6
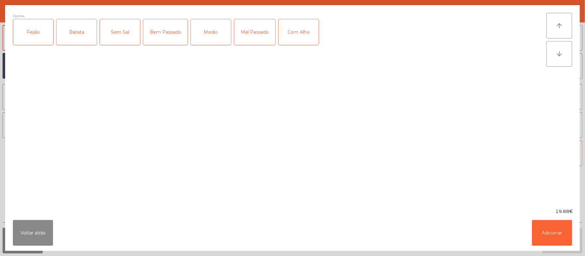
click at [24, 37] on div "Feijão" at bounding box center [33, 32] width 40 height 26
click at [75, 36] on div "Batata" at bounding box center [77, 32] width 40 height 26
click at [261, 38] on div "Mal Passado" at bounding box center [254, 32] width 41 height 26
click at [305, 43] on div "Com Alho" at bounding box center [298, 32] width 40 height 26
click at [552, 233] on button "Adicionar" at bounding box center [552, 233] width 40 height 26
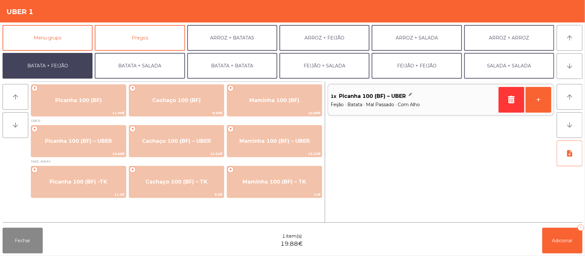
scroll to position [28, 0]
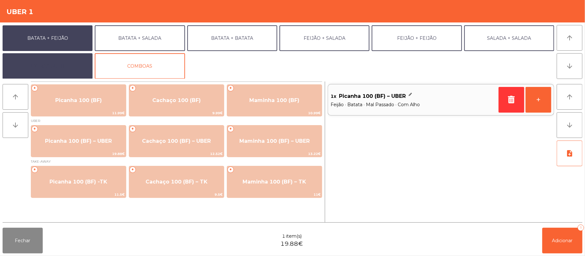
click at [53, 66] on button "EXTRAS UBER" at bounding box center [48, 66] width 90 height 26
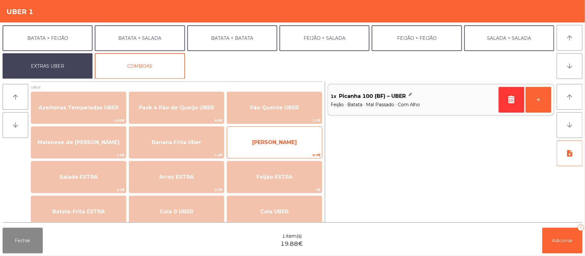
click at [302, 147] on span "[PERSON_NAME]" at bounding box center [274, 142] width 95 height 17
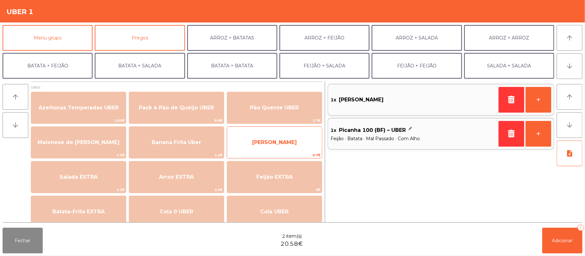
scroll to position [3, 0]
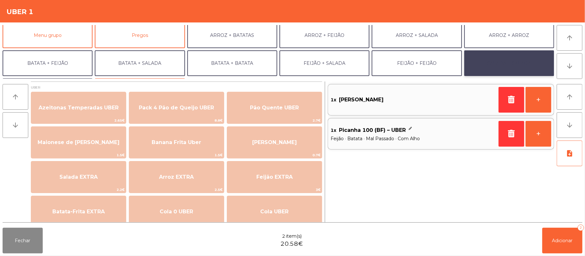
click at [512, 73] on button "SALADA + SALADA" at bounding box center [509, 63] width 90 height 26
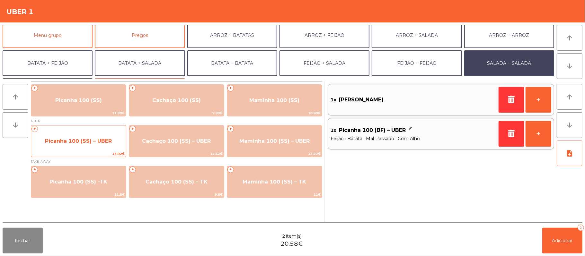
click at [90, 145] on span "Picanha 100 (SS) – UBER" at bounding box center [78, 141] width 95 height 17
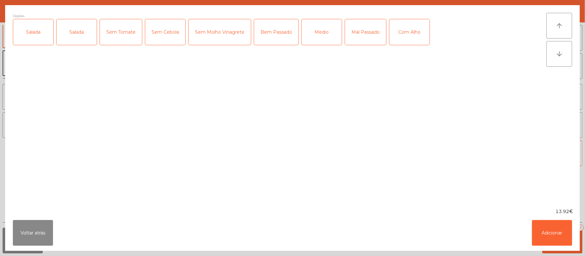
click at [33, 39] on div "Salada" at bounding box center [33, 32] width 40 height 26
click at [353, 35] on div "Mal Passado" at bounding box center [365, 32] width 41 height 26
click at [408, 28] on div "Com Alho" at bounding box center [409, 32] width 40 height 26
click at [550, 233] on button "Adicionar" at bounding box center [552, 233] width 40 height 26
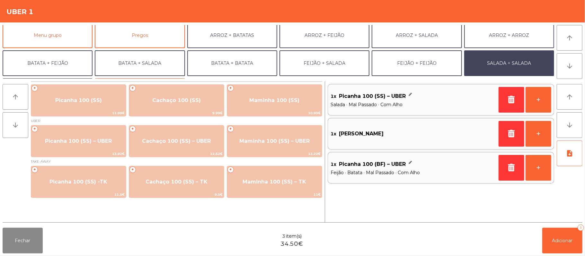
scroll to position [28, 0]
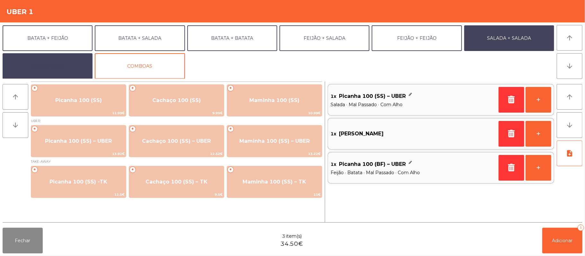
click at [67, 65] on button "EXTRAS UBER" at bounding box center [48, 66] width 90 height 26
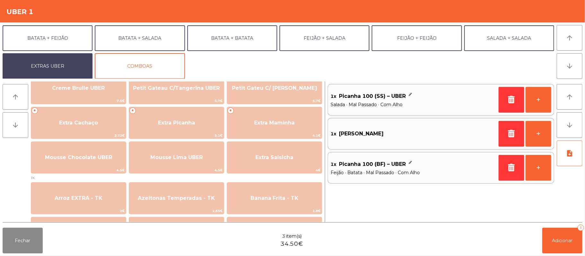
scroll to position [172, 0]
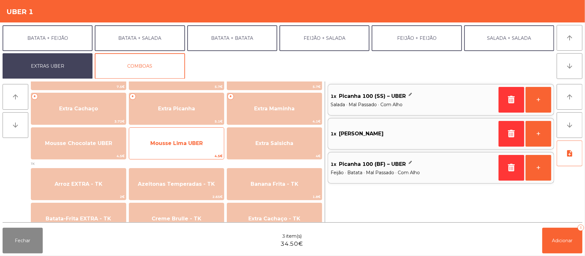
click at [206, 141] on span "Mousse Lima UBER" at bounding box center [176, 143] width 95 height 17
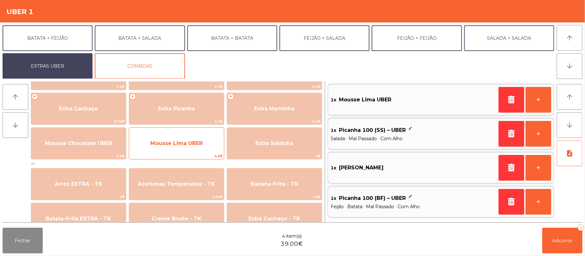
click at [200, 144] on span "Mousse Lima UBER" at bounding box center [176, 143] width 52 height 6
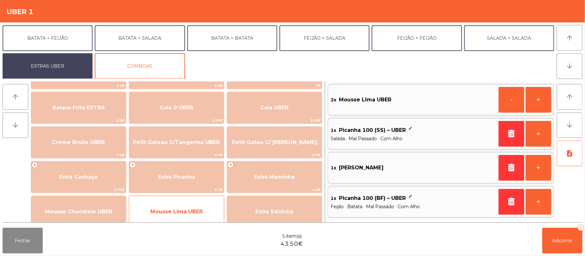
scroll to position [100, 0]
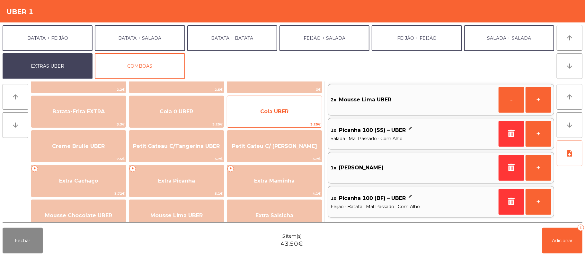
click at [281, 114] on span "Cola UBER" at bounding box center [274, 112] width 28 height 6
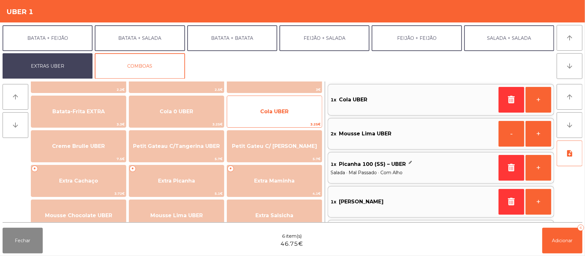
click at [287, 116] on span "Cola UBER" at bounding box center [274, 111] width 95 height 17
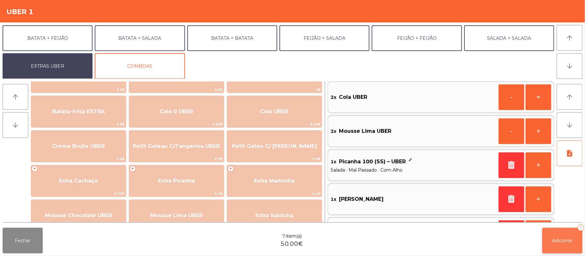
click at [565, 241] on span "Adicionar" at bounding box center [562, 241] width 21 height 6
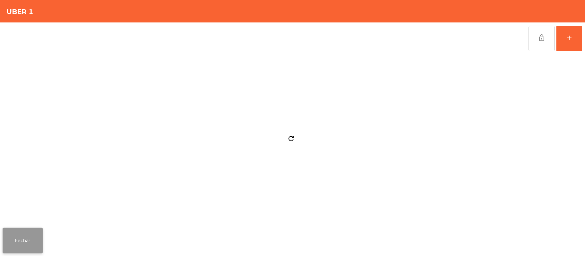
click at [27, 236] on button "Fechar" at bounding box center [23, 241] width 40 height 26
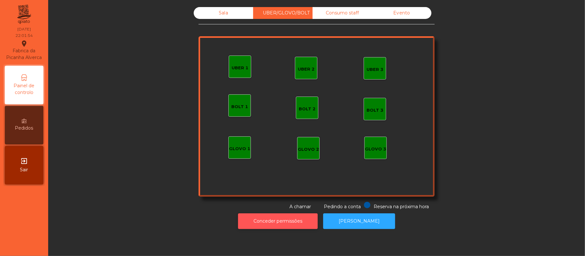
click at [300, 216] on button "Conceder permissões" at bounding box center [278, 222] width 80 height 16
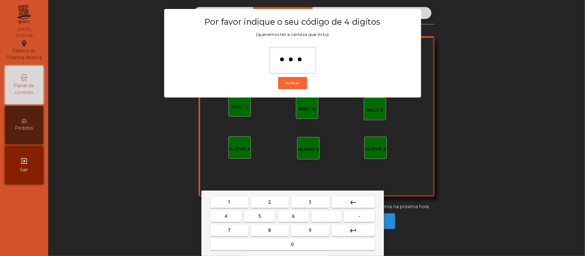
type input "****"
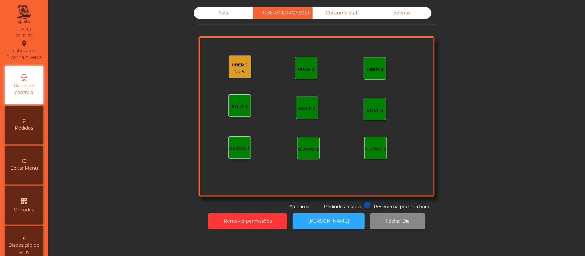
click at [236, 68] on div "50 €" at bounding box center [240, 71] width 17 height 6
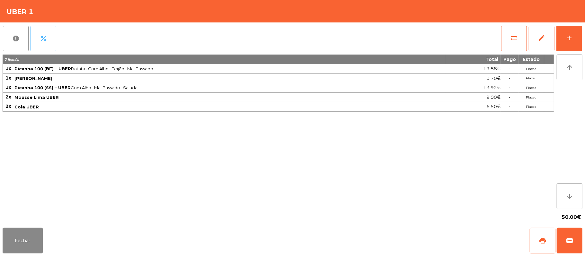
click at [37, 44] on button "percent" at bounding box center [44, 39] width 26 height 26
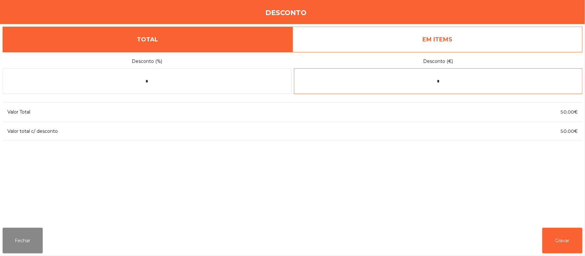
click at [469, 84] on input "*" at bounding box center [438, 81] width 289 height 26
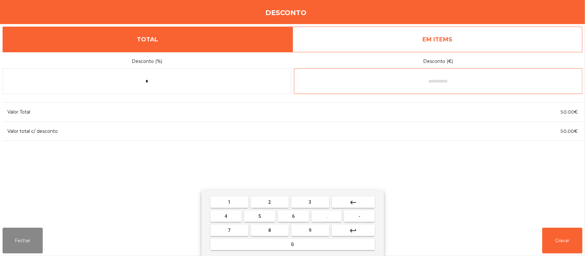
type input "*"
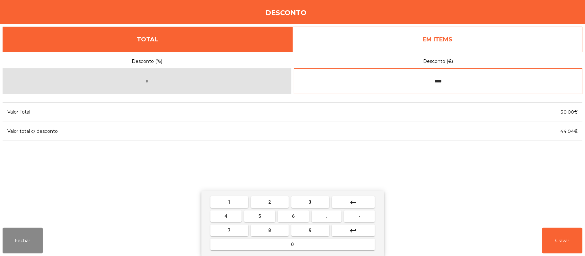
type input "****"
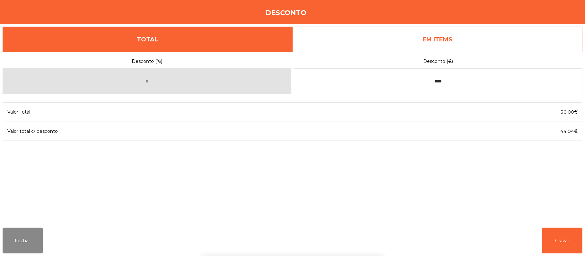
click at [564, 239] on div "1 2 3 keyboard_backspace 4 5 6 . - 7 8 9 keyboard_return 0" at bounding box center [292, 224] width 585 height 66
click at [564, 243] on button "Gravar" at bounding box center [562, 241] width 40 height 26
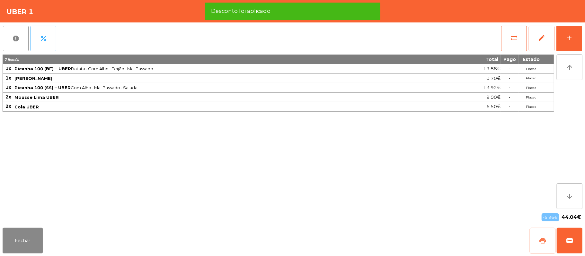
click at [534, 238] on button "print" at bounding box center [542, 241] width 26 height 26
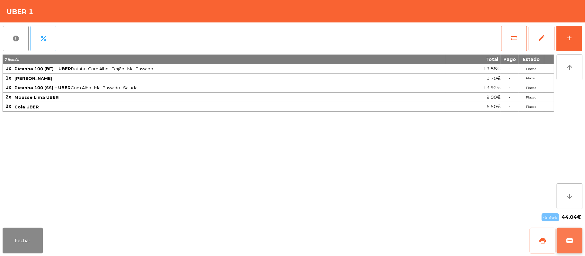
click at [577, 234] on button "wallet" at bounding box center [569, 241] width 26 height 26
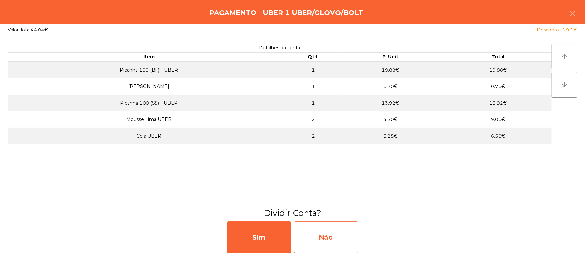
click at [329, 237] on div "Não" at bounding box center [326, 238] width 64 height 32
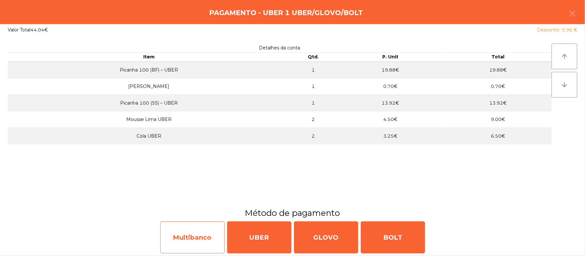
click at [203, 245] on div "Multibanco" at bounding box center [192, 238] width 64 height 32
select select "**"
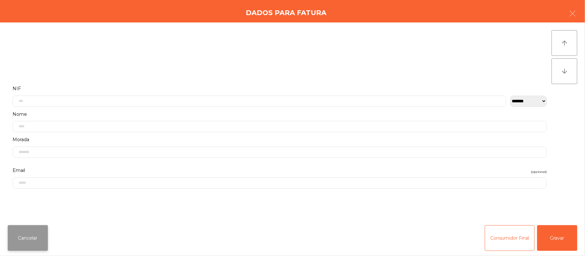
click at [38, 237] on button "Cancelar" at bounding box center [28, 238] width 40 height 26
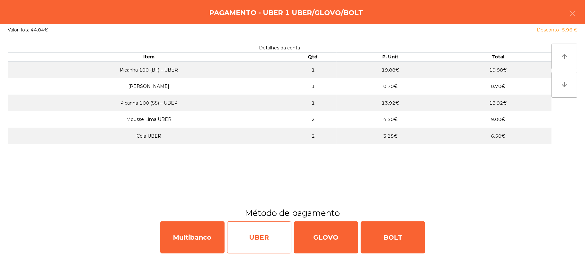
click at [258, 240] on div "UBER" at bounding box center [259, 238] width 64 height 32
select select "**"
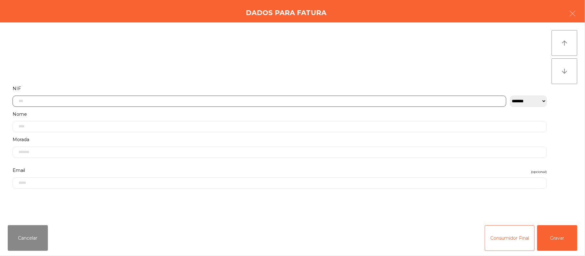
click at [180, 101] on input "text" at bounding box center [260, 101] width 494 height 11
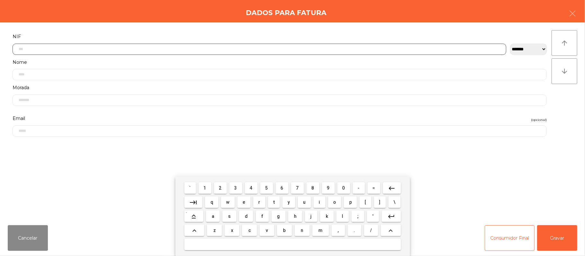
scroll to position [54, 0]
type input "*********"
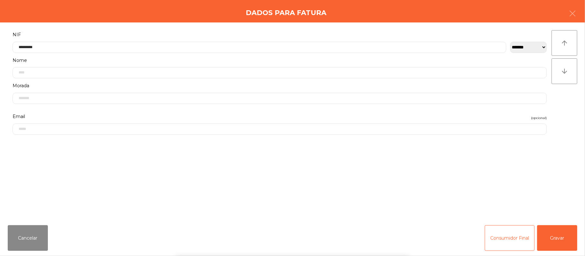
click at [578, 244] on div "` 1 2 3 4 5 6 7 8 9 0 - = keyboard_backspace keyboard_tab q w e r t y u i o p […" at bounding box center [292, 217] width 585 height 80
click at [562, 237] on button "Gravar" at bounding box center [557, 238] width 40 height 26
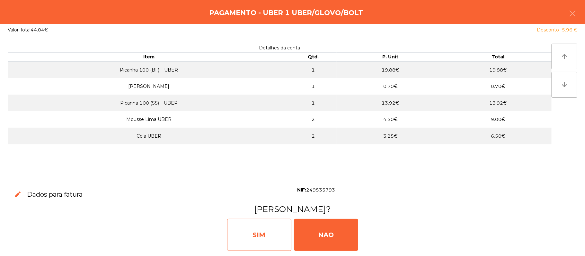
click at [250, 234] on div "SIM" at bounding box center [259, 235] width 64 height 32
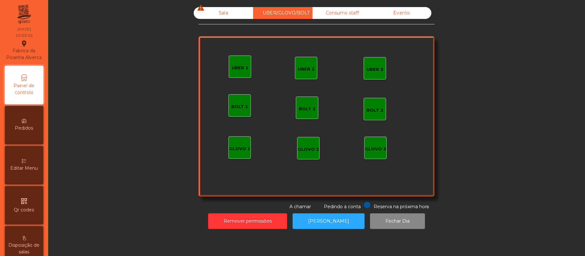
click at [229, 12] on div "Sala warning" at bounding box center [223, 13] width 59 height 12
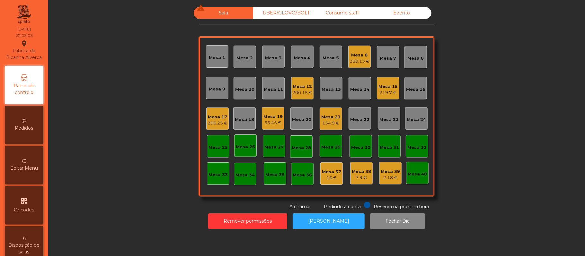
click at [289, 13] on div "UBER/GLOVO/BOLT" at bounding box center [282, 13] width 59 height 12
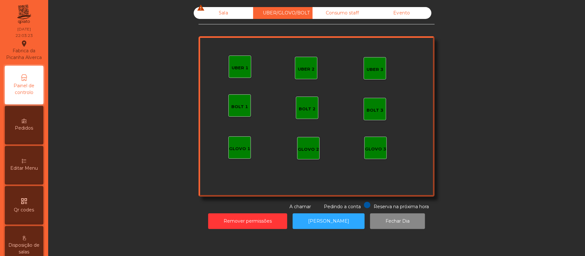
click at [311, 66] on div "UBER 2" at bounding box center [306, 68] width 22 height 22
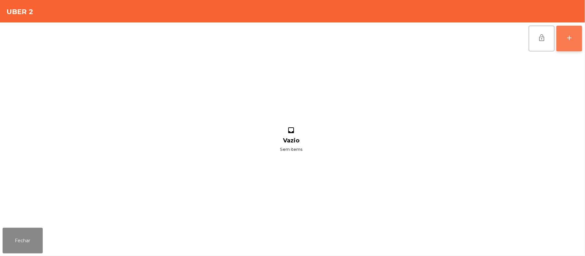
click at [566, 37] on div "add" at bounding box center [569, 38] width 8 height 8
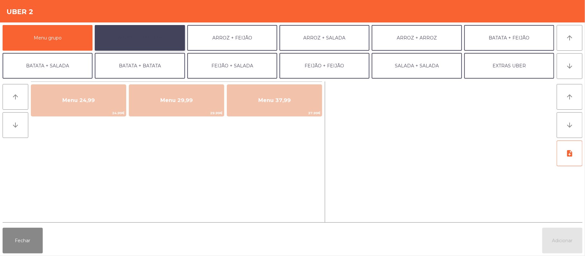
click at [136, 50] on button "ARROZ + BATATAS" at bounding box center [140, 38] width 90 height 26
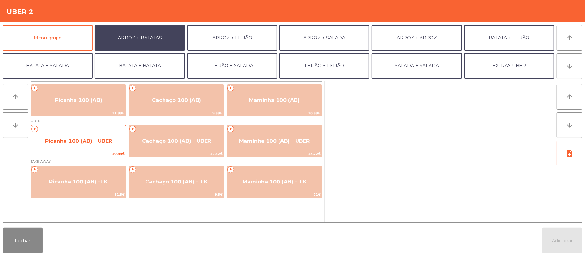
click at [71, 145] on span "Picanha 100 (AB) - UBER" at bounding box center [78, 141] width 95 height 17
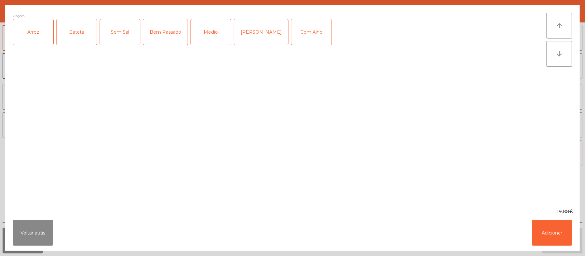
click at [37, 44] on div "Arroz" at bounding box center [33, 32] width 40 height 26
click at [92, 40] on div "Batata" at bounding box center [77, 32] width 40 height 26
click at [218, 41] on div "Medio" at bounding box center [211, 32] width 40 height 26
click at [294, 37] on div "Com Alho" at bounding box center [311, 32] width 40 height 26
click at [545, 225] on button "Adicionar" at bounding box center [552, 233] width 40 height 26
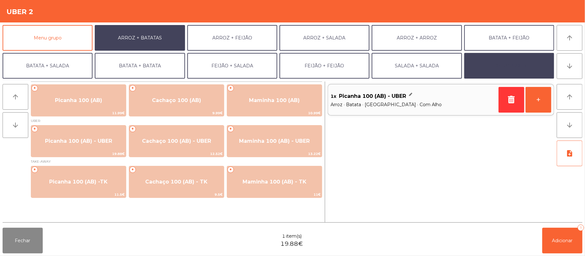
click at [498, 70] on button "EXTRAS UBER" at bounding box center [509, 66] width 90 height 26
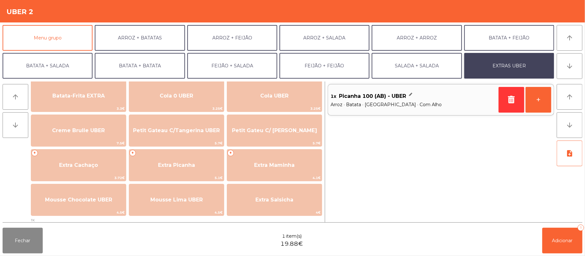
scroll to position [125, 0]
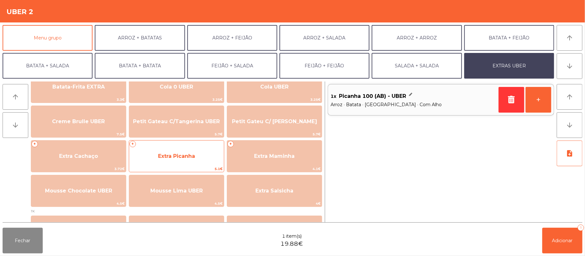
click at [192, 161] on span "Extra Picanha" at bounding box center [176, 156] width 95 height 17
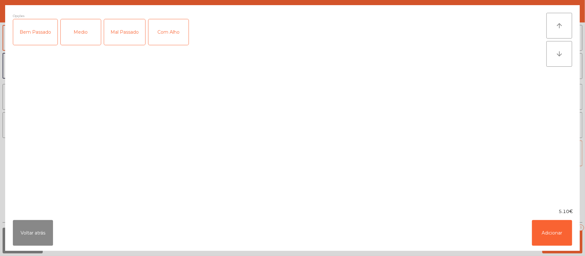
click at [91, 35] on div "Medio" at bounding box center [81, 32] width 40 height 26
click at [177, 30] on div "Com Alho" at bounding box center [168, 32] width 40 height 26
click at [536, 222] on button "Adicionar" at bounding box center [552, 233] width 40 height 26
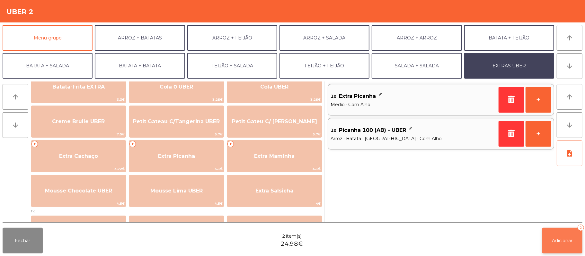
click at [576, 234] on button "Adicionar 2" at bounding box center [562, 241] width 40 height 26
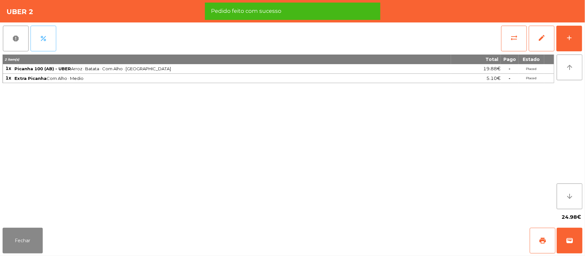
click at [49, 40] on button "percent" at bounding box center [44, 39] width 26 height 26
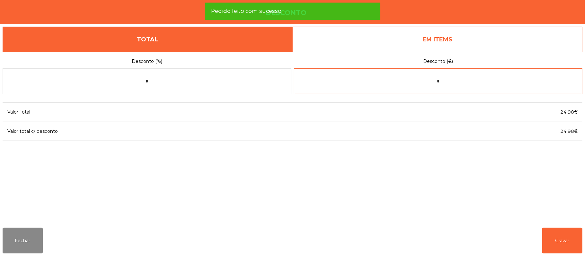
click at [447, 84] on input "*" at bounding box center [438, 81] width 289 height 26
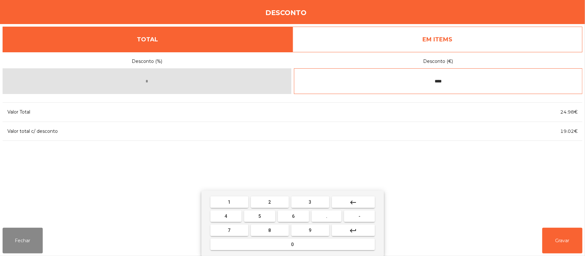
type input "****"
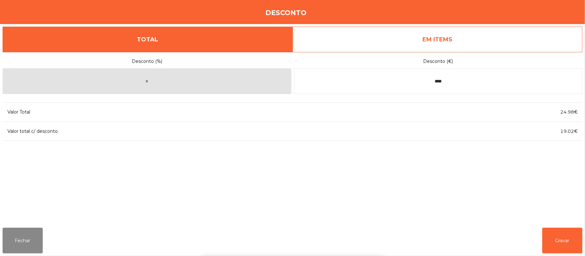
click at [570, 239] on div "1 2 3 keyboard_backspace 4 5 6 . - 7 8 9 keyboard_return 0" at bounding box center [292, 224] width 585 height 66
click at [564, 243] on button "Gravar" at bounding box center [562, 241] width 40 height 26
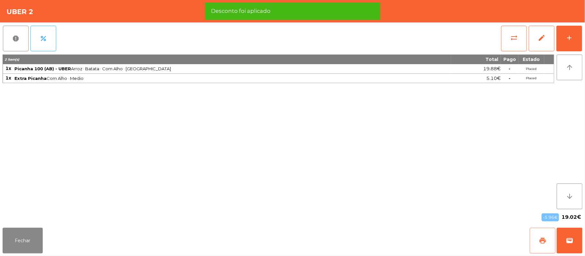
click at [546, 241] on button "print" at bounding box center [542, 241] width 26 height 26
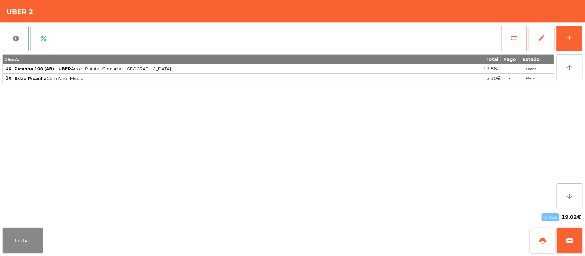
click at [582, 243] on div "Fechar print wallet" at bounding box center [292, 240] width 585 height 31
click at [562, 246] on button "wallet" at bounding box center [569, 241] width 26 height 26
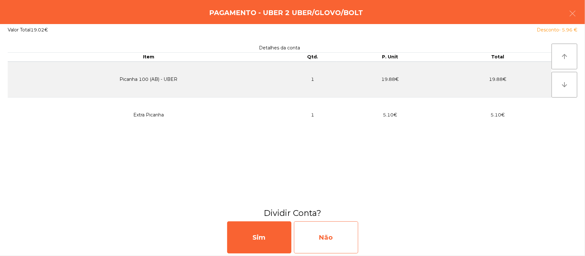
click at [320, 240] on div "Não" at bounding box center [326, 238] width 64 height 32
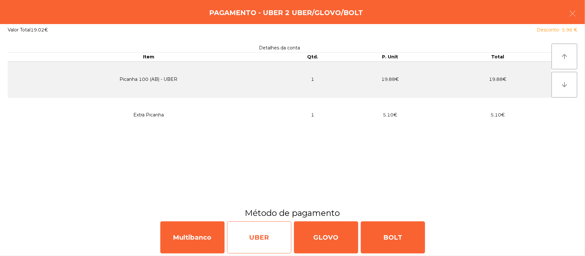
click at [267, 241] on div "UBER" at bounding box center [259, 238] width 64 height 32
select select "**"
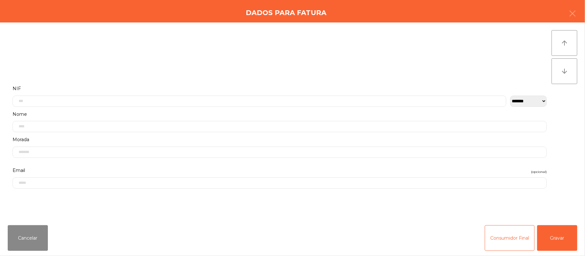
click at [149, 112] on label "Nome" at bounding box center [280, 114] width 534 height 9
click at [65, 100] on input "text" at bounding box center [260, 98] width 494 height 11
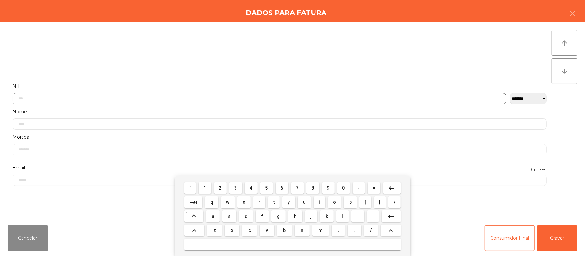
scroll to position [54, 0]
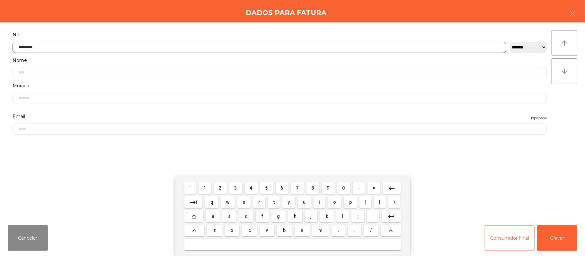
type input "*********"
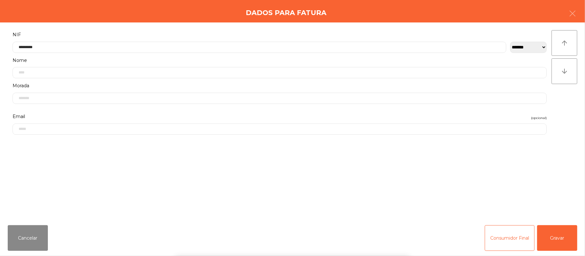
click at [584, 249] on div "` 1 2 3 4 5 6 7 8 9 0 - = keyboard_backspace keyboard_tab q w e r t y u i o p […" at bounding box center [292, 217] width 585 height 80
click at [561, 237] on button "Gravar" at bounding box center [557, 238] width 40 height 26
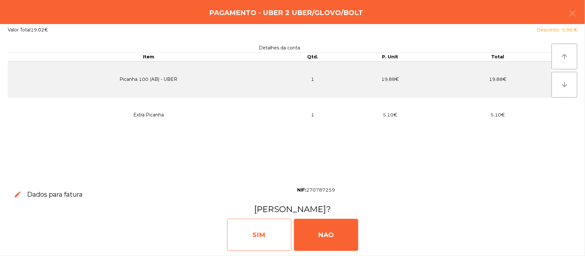
click at [267, 233] on div "SIM" at bounding box center [259, 235] width 64 height 32
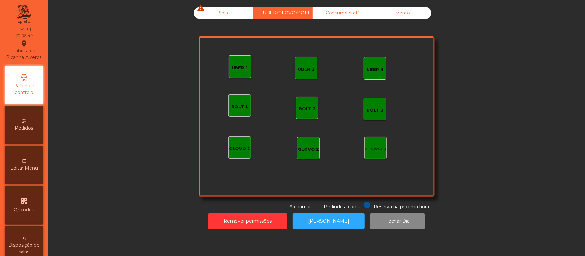
click at [222, 12] on div "Sala warning" at bounding box center [223, 13] width 59 height 12
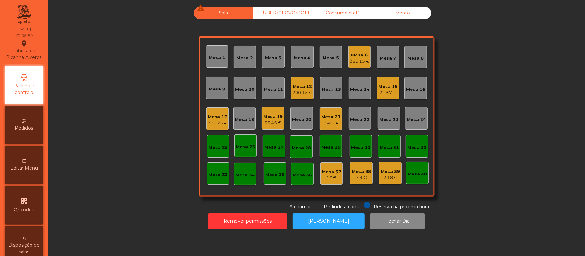
click at [389, 84] on div "Mesa 15" at bounding box center [387, 86] width 19 height 6
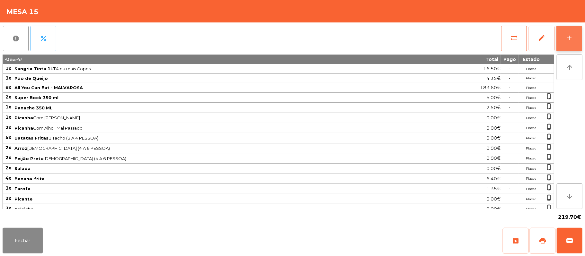
click at [567, 41] on div "add" at bounding box center [569, 38] width 8 height 8
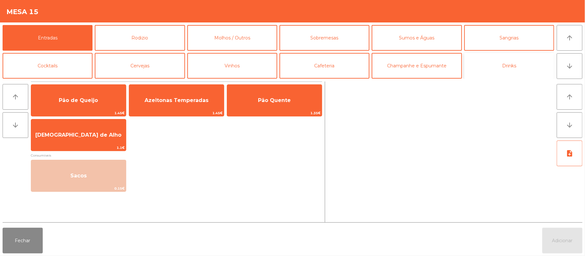
click at [494, 72] on button "Drinks" at bounding box center [509, 66] width 90 height 26
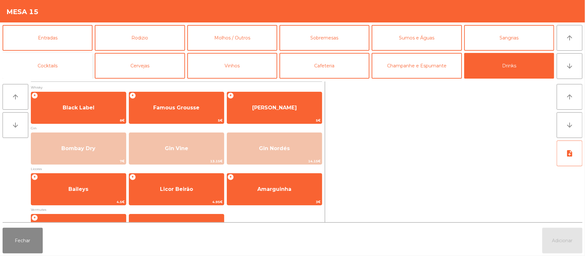
click at [49, 68] on button "Cocktails" at bounding box center [48, 66] width 90 height 26
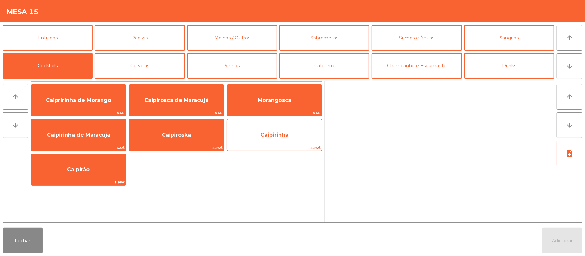
click at [271, 137] on span "Caipirinha" at bounding box center [274, 135] width 28 height 6
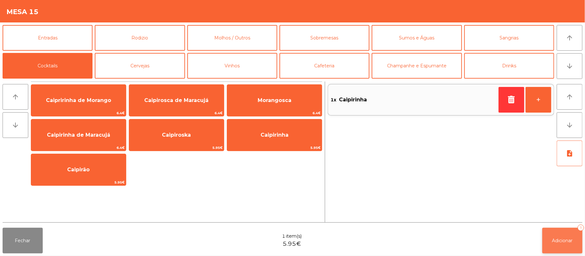
click at [561, 238] on span "Adicionar" at bounding box center [562, 241] width 21 height 6
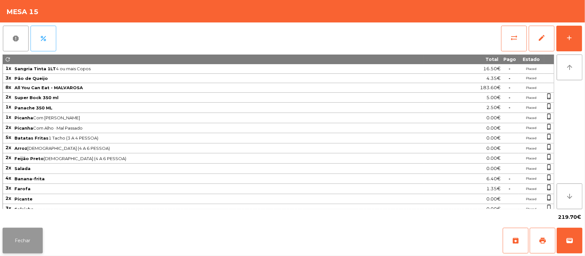
click at [4, 250] on button "Fechar" at bounding box center [23, 241] width 40 height 26
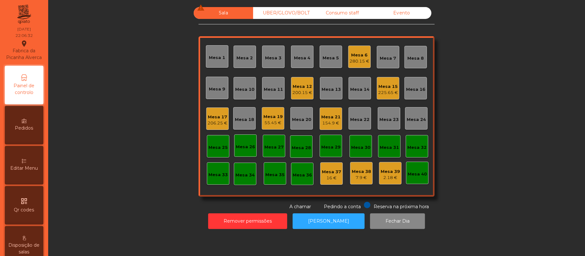
click at [323, 125] on div "154.9 €" at bounding box center [330, 123] width 19 height 6
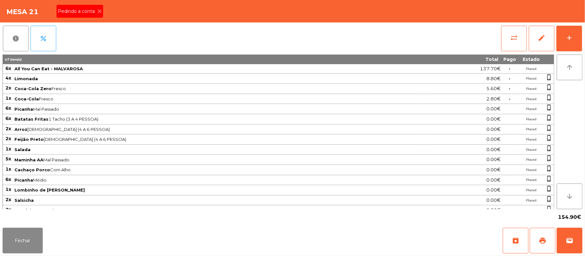
click at [75, 12] on span "Pedindo a conta" at bounding box center [77, 11] width 39 height 7
click at [537, 239] on button "print" at bounding box center [542, 241] width 26 height 26
click at [564, 250] on button "wallet" at bounding box center [569, 241] width 26 height 26
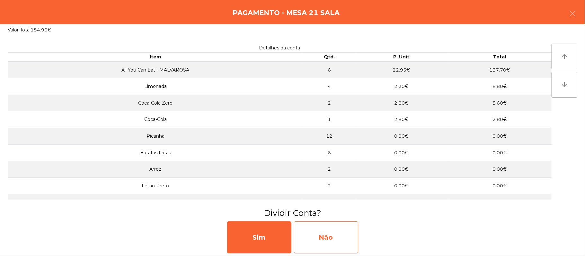
click at [335, 238] on div "Não" at bounding box center [326, 238] width 64 height 32
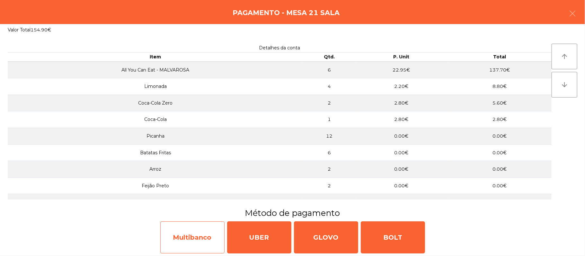
click at [176, 238] on div "Multibanco" at bounding box center [192, 238] width 64 height 32
select select "**"
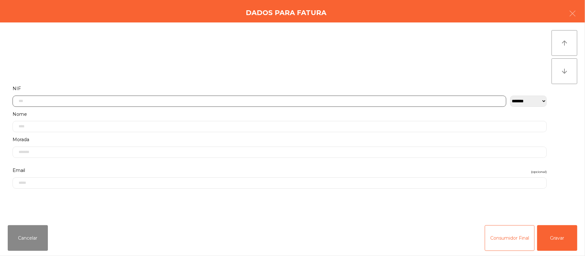
click at [141, 101] on input "text" at bounding box center [260, 101] width 494 height 11
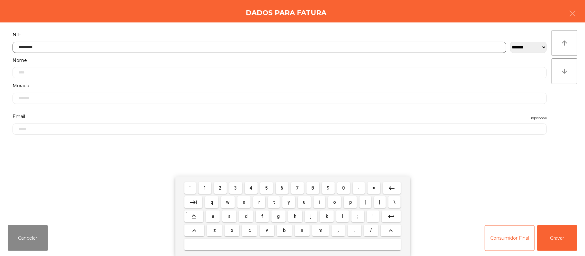
type input "*********"
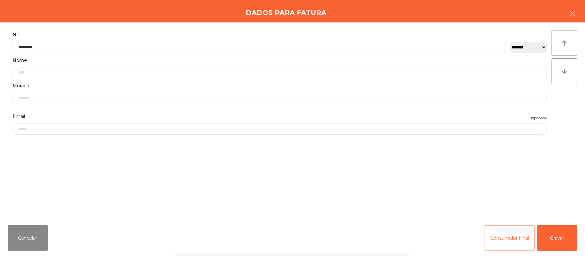
click at [554, 234] on div "` 1 2 3 4 5 6 7 8 9 0 - = keyboard_backspace keyboard_tab q w e r t y u i o p […" at bounding box center [292, 217] width 585 height 80
click at [555, 239] on button "Gravar" at bounding box center [557, 238] width 40 height 26
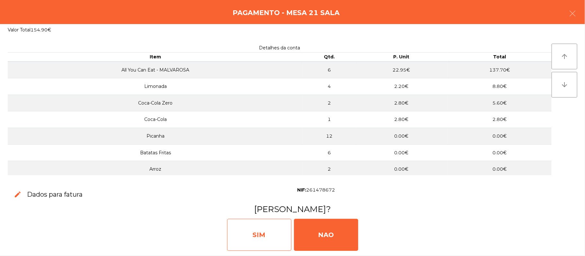
click at [262, 237] on div "SIM" at bounding box center [259, 235] width 64 height 32
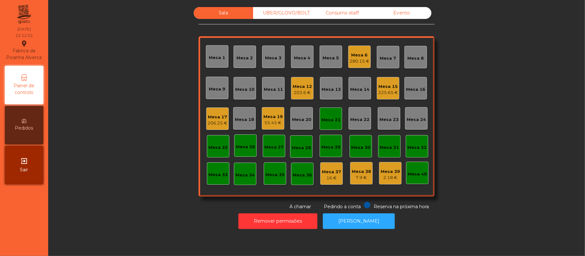
click at [323, 118] on div "Mesa 21" at bounding box center [330, 120] width 19 height 6
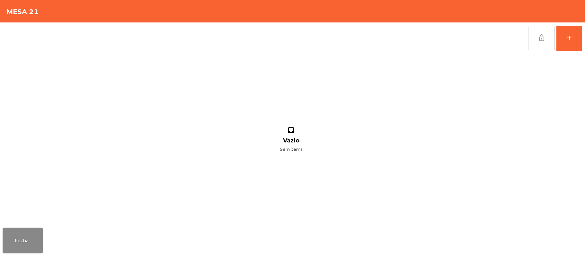
click at [536, 31] on button "lock_open" at bounding box center [542, 39] width 26 height 26
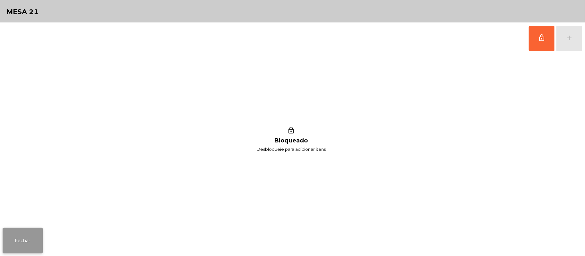
click at [22, 230] on button "Fechar" at bounding box center [23, 241] width 40 height 26
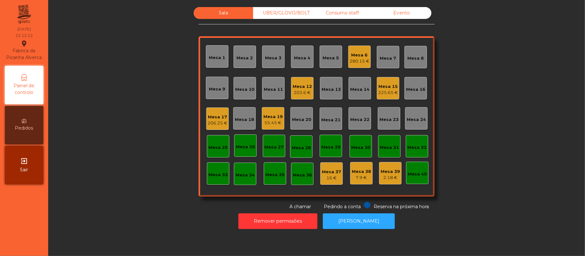
click at [215, 123] on div "206.25 €" at bounding box center [217, 123] width 20 height 6
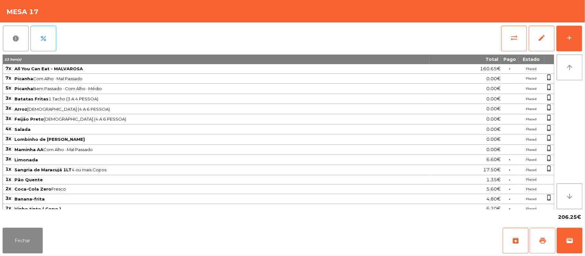
click at [534, 239] on button "print" at bounding box center [542, 241] width 26 height 26
click at [571, 238] on span "wallet" at bounding box center [569, 241] width 8 height 8
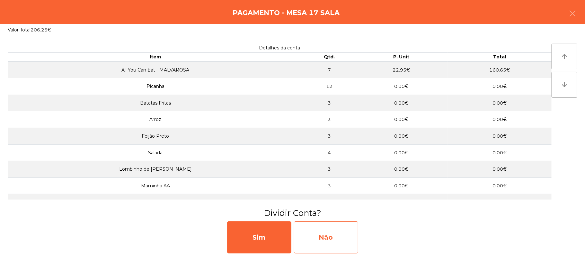
click at [347, 238] on div "Não" at bounding box center [326, 238] width 64 height 32
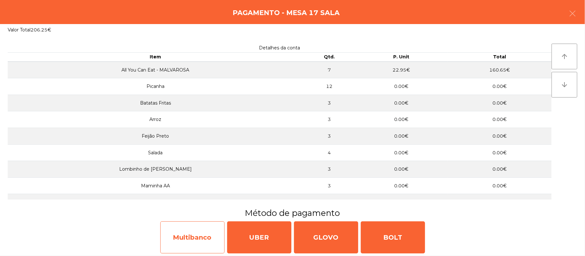
click at [192, 238] on div "Multibanco" at bounding box center [192, 238] width 64 height 32
select select "**"
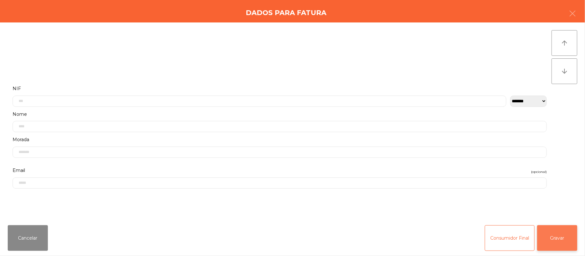
click at [562, 236] on button "Gravar" at bounding box center [557, 238] width 40 height 26
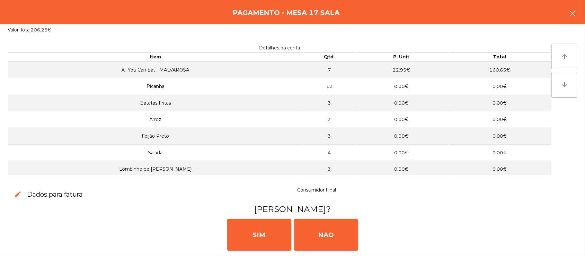
click at [579, 14] on button "button" at bounding box center [572, 13] width 18 height 19
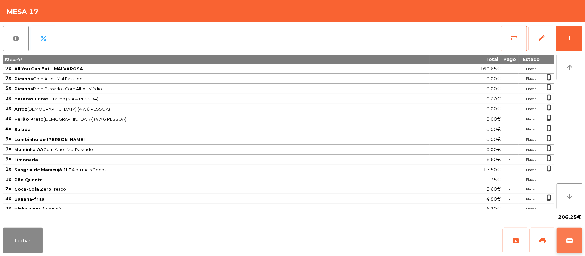
click at [567, 243] on span "wallet" at bounding box center [569, 241] width 8 height 8
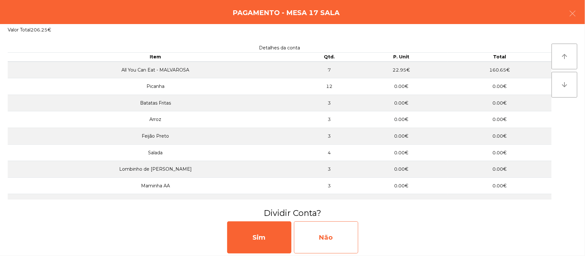
click at [345, 236] on div "Não" at bounding box center [326, 238] width 64 height 32
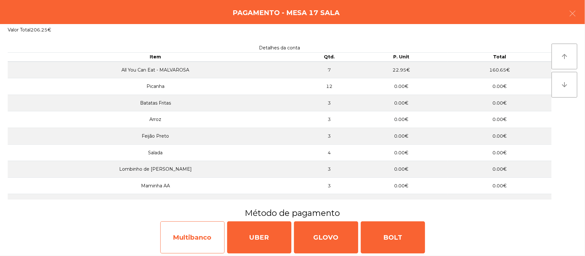
click at [195, 242] on div "Multibanco" at bounding box center [192, 238] width 64 height 32
select select "**"
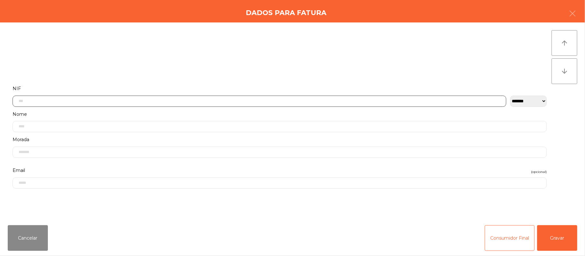
click at [159, 101] on input "text" at bounding box center [260, 101] width 494 height 11
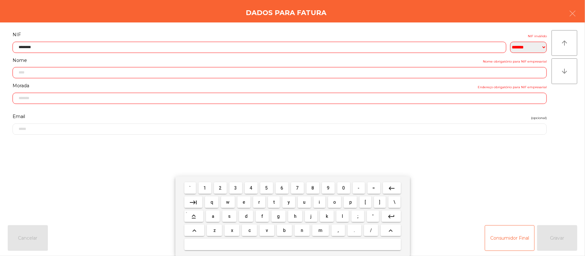
type input "*********"
type input "**********"
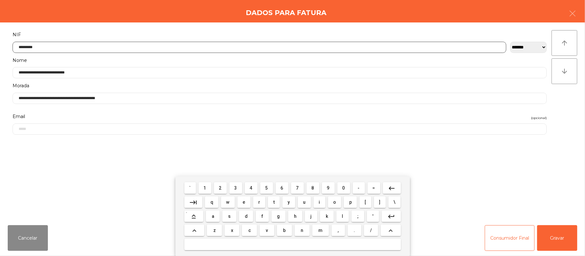
type input "*********"
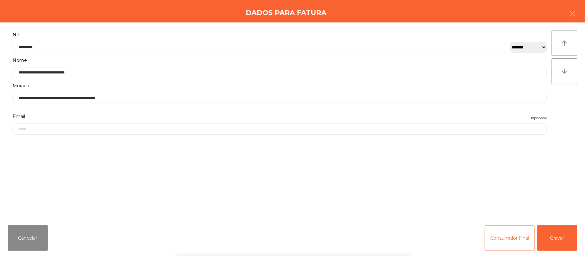
click at [562, 237] on div "` 1 2 3 4 5 6 7 8 9 0 - = keyboard_backspace keyboard_tab q w e r t y u i o p […" at bounding box center [292, 217] width 585 height 80
click at [562, 233] on button "Gravar" at bounding box center [557, 238] width 40 height 26
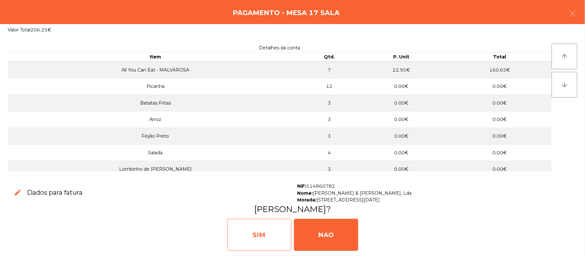
click at [264, 236] on div "SIM" at bounding box center [259, 235] width 64 height 32
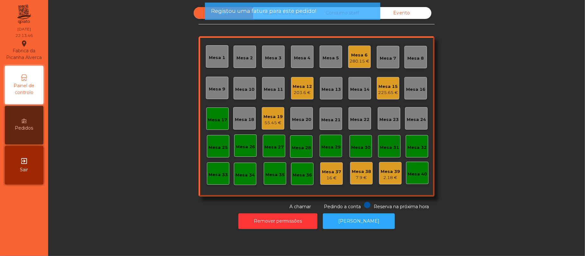
click at [211, 117] on div "Mesa 17" at bounding box center [217, 120] width 19 height 6
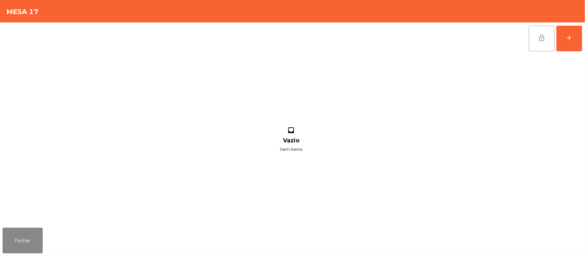
click at [537, 39] on button "lock_open" at bounding box center [542, 39] width 26 height 26
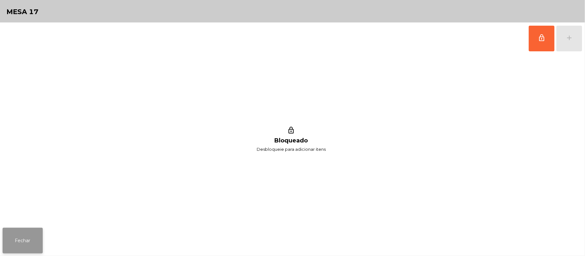
click at [17, 242] on button "Fechar" at bounding box center [23, 241] width 40 height 26
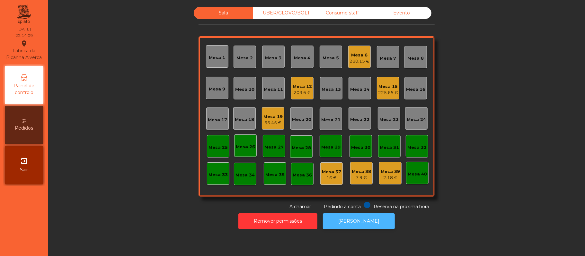
click at [357, 221] on button "[PERSON_NAME]" at bounding box center [359, 222] width 72 height 16
click at [356, 54] on div "Mesa 6" at bounding box center [359, 55] width 20 height 6
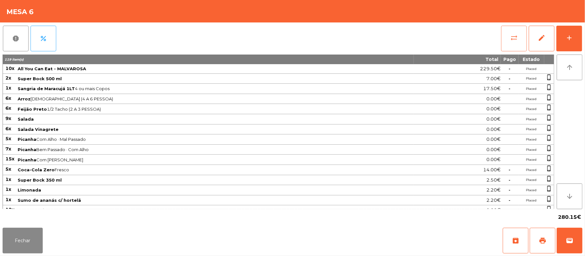
click at [503, 35] on button "sync_alt" at bounding box center [514, 39] width 26 height 26
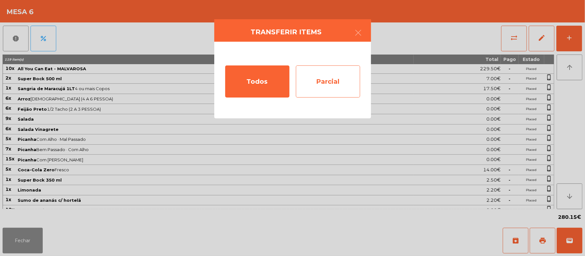
click at [322, 81] on div "Parcial" at bounding box center [328, 82] width 64 height 32
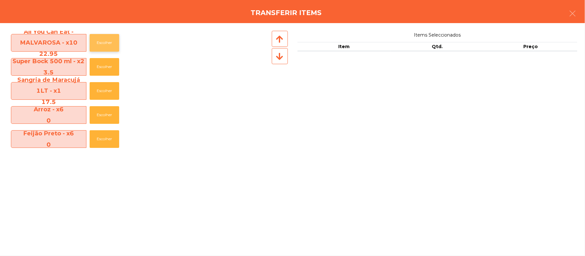
click at [104, 51] on button "Escolher" at bounding box center [105, 43] width 30 height 18
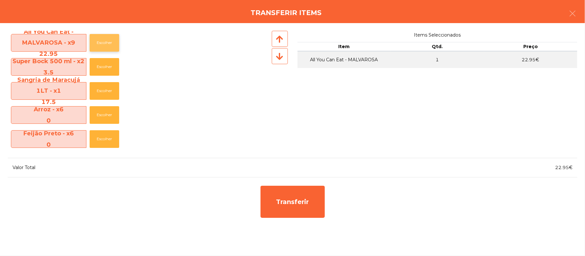
click at [107, 41] on button "Escolher" at bounding box center [105, 43] width 30 height 18
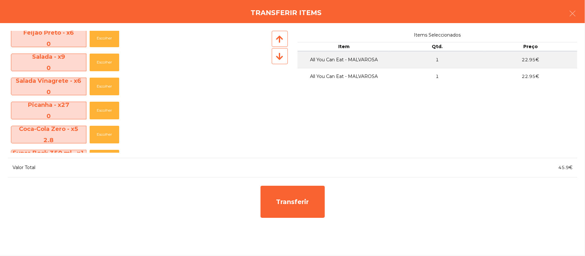
scroll to position [116, 0]
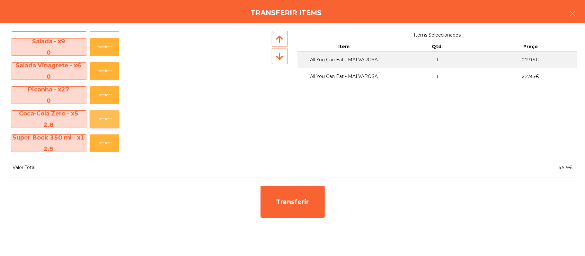
click at [109, 121] on button "Escolher" at bounding box center [105, 119] width 30 height 18
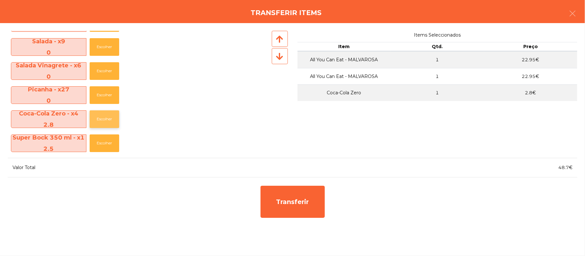
click at [108, 121] on button "Escolher" at bounding box center [105, 119] width 30 height 18
click at [108, 119] on button "Escolher" at bounding box center [105, 119] width 30 height 18
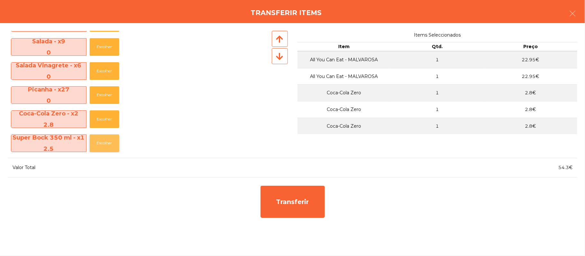
click at [110, 143] on button "Escolher" at bounding box center [105, 144] width 30 height 18
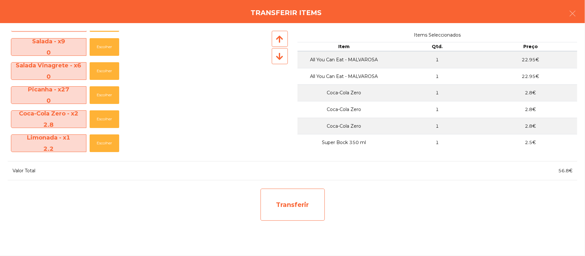
click at [321, 209] on div "Transferir" at bounding box center [292, 205] width 64 height 32
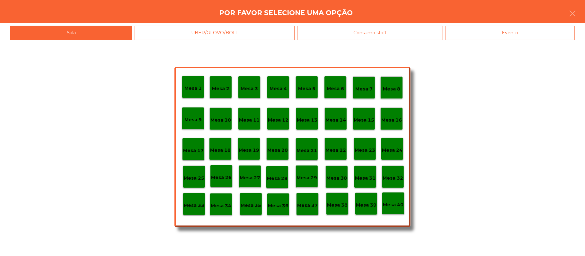
click at [197, 178] on p "Mesa 25" at bounding box center [194, 178] width 21 height 7
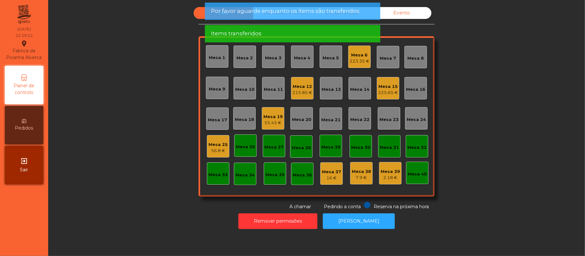
click at [213, 148] on div "56.8 €" at bounding box center [217, 151] width 19 height 6
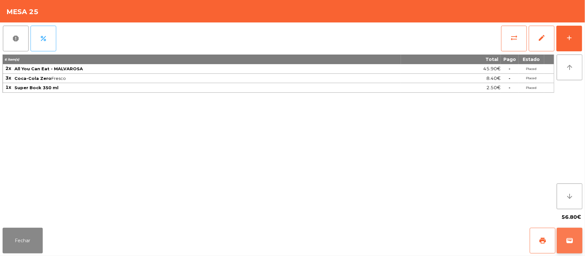
click at [578, 241] on button "wallet" at bounding box center [569, 241] width 26 height 26
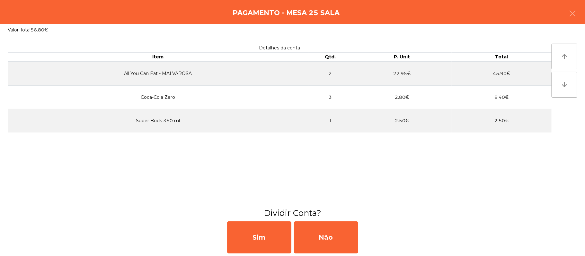
click at [581, 12] on div "Pagamento - Mesa 25 Sala" at bounding box center [292, 12] width 585 height 24
click at [578, 14] on button "button" at bounding box center [572, 13] width 18 height 19
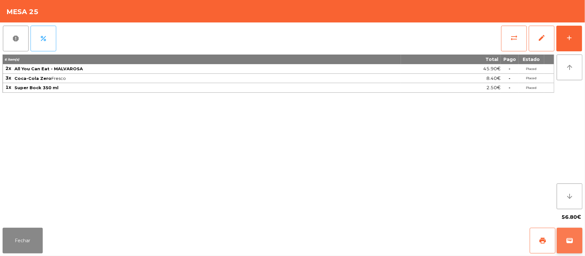
click at [568, 245] on button "wallet" at bounding box center [569, 241] width 26 height 26
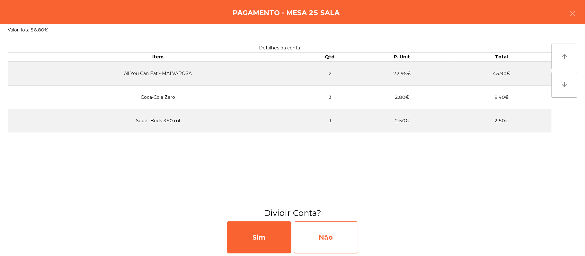
click at [338, 235] on div "Não" at bounding box center [326, 238] width 64 height 32
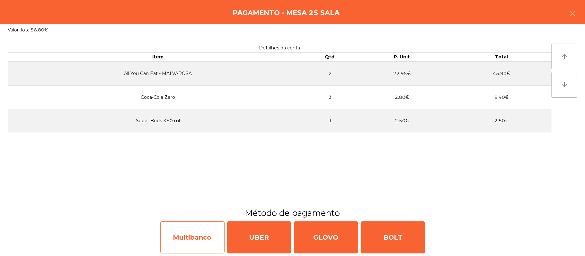
click at [189, 236] on div "Multibanco" at bounding box center [192, 238] width 64 height 32
select select "**"
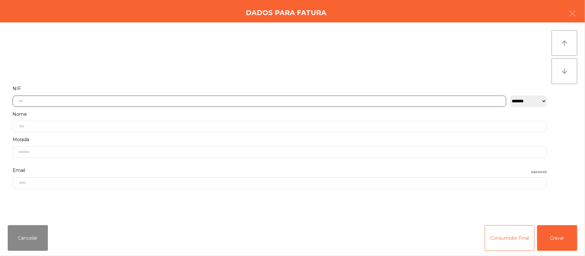
click at [145, 102] on input "text" at bounding box center [260, 101] width 494 height 11
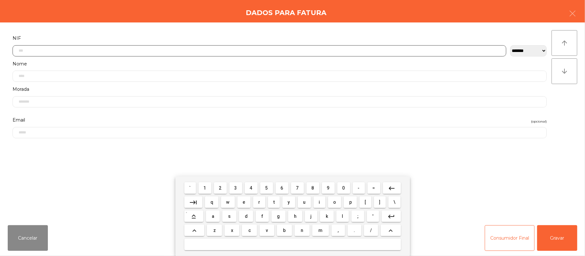
scroll to position [54, 0]
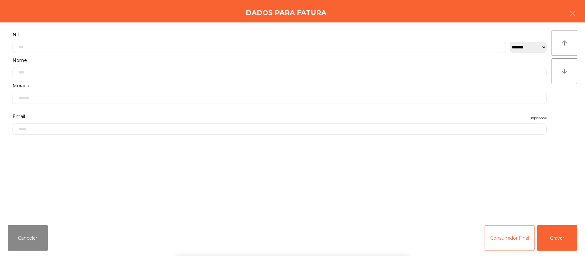
click at [23, 243] on div "` 1 2 3 4 5 6 7 8 9 0 - = keyboard_backspace keyboard_tab q w e r t y u i o p […" at bounding box center [292, 217] width 585 height 80
click at [31, 245] on button "Cancelar" at bounding box center [28, 238] width 40 height 26
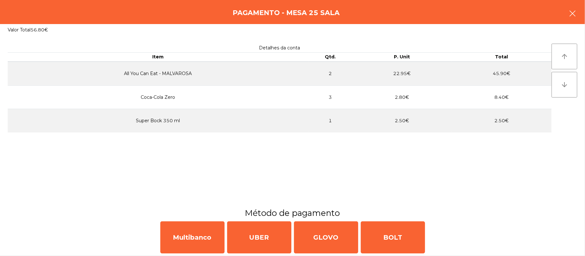
click at [575, 18] on button "button" at bounding box center [572, 13] width 18 height 19
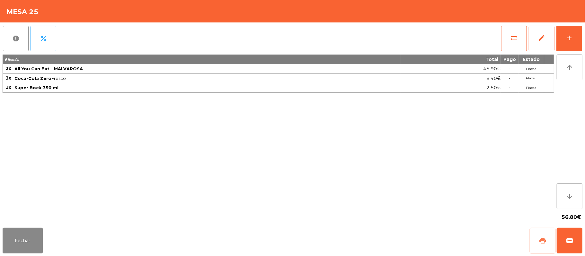
click at [533, 238] on button "print" at bounding box center [542, 241] width 26 height 26
click at [581, 232] on button "wallet" at bounding box center [569, 241] width 26 height 26
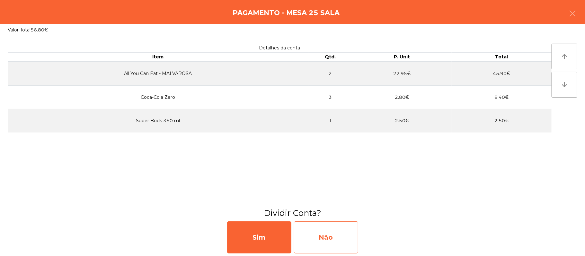
click at [347, 235] on div "Não" at bounding box center [326, 238] width 64 height 32
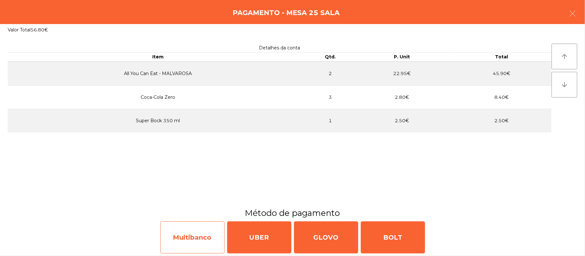
click at [195, 242] on div "Multibanco" at bounding box center [192, 238] width 64 height 32
select select "**"
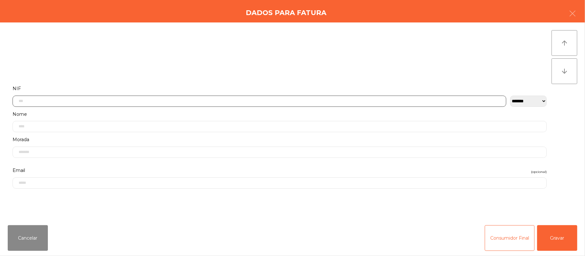
click at [146, 101] on input "text" at bounding box center [260, 101] width 494 height 11
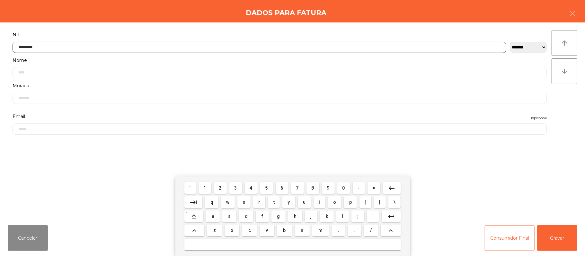
type input "*********"
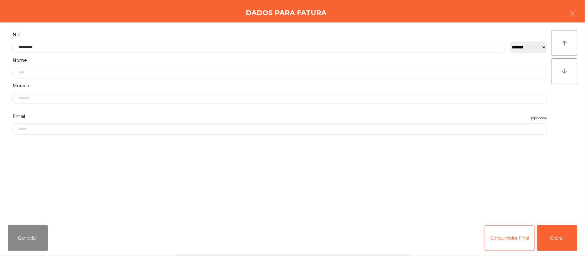
click at [564, 237] on div "` 1 2 3 4 5 6 7 8 9 0 - = keyboard_backspace keyboard_tab q w e r t y u i o p […" at bounding box center [292, 217] width 585 height 80
click at [556, 237] on button "Gravar" at bounding box center [557, 238] width 40 height 26
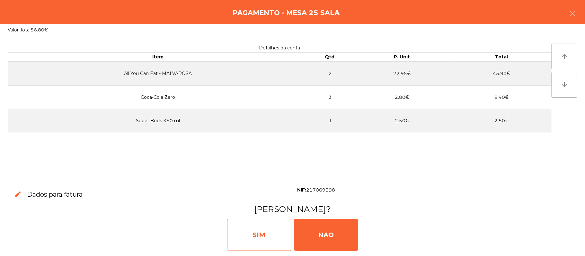
click at [249, 225] on div "SIM" at bounding box center [259, 235] width 64 height 32
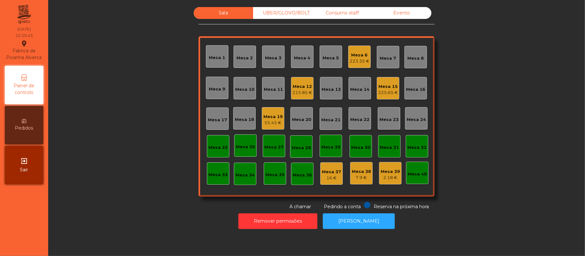
click at [350, 52] on div "Mesa 6" at bounding box center [359, 55] width 20 height 6
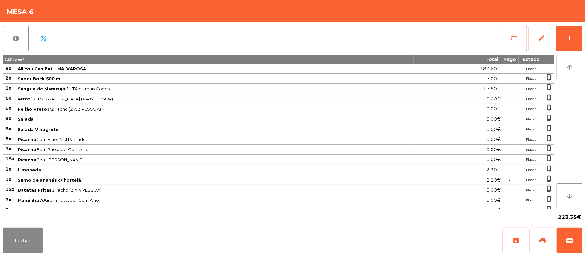
click at [509, 37] on button "sync_alt" at bounding box center [514, 39] width 26 height 26
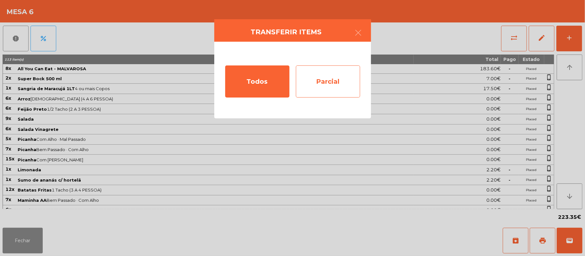
click at [338, 84] on div "Parcial" at bounding box center [328, 82] width 64 height 32
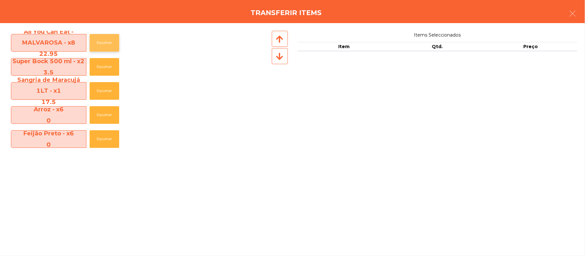
click at [109, 44] on button "Escolher" at bounding box center [105, 43] width 30 height 18
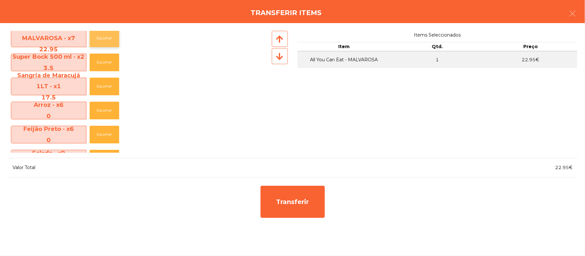
scroll to position [0, 0]
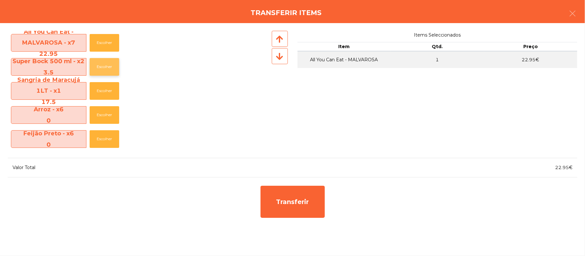
click at [108, 66] on button "Escolher" at bounding box center [105, 67] width 30 height 18
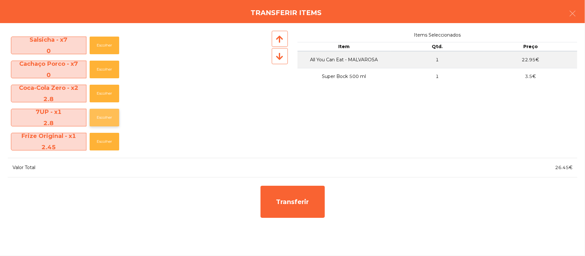
click at [109, 119] on button "Escolher" at bounding box center [105, 118] width 30 height 18
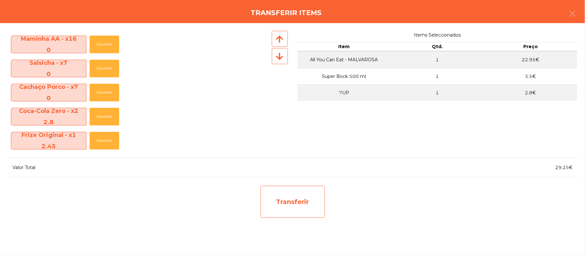
click at [304, 204] on div "Transferir" at bounding box center [292, 202] width 64 height 32
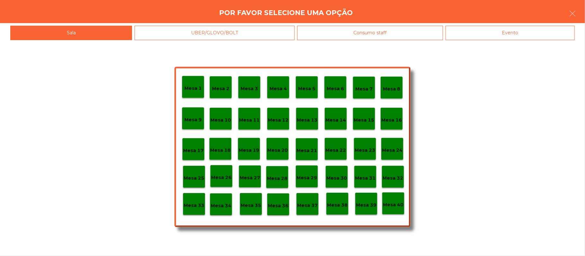
click at [193, 175] on p "Mesa 25" at bounding box center [194, 178] width 21 height 7
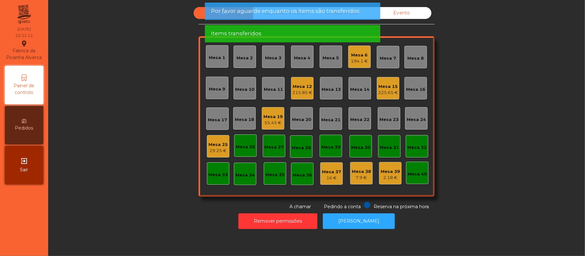
click at [210, 145] on div "Mesa 25" at bounding box center [217, 145] width 19 height 6
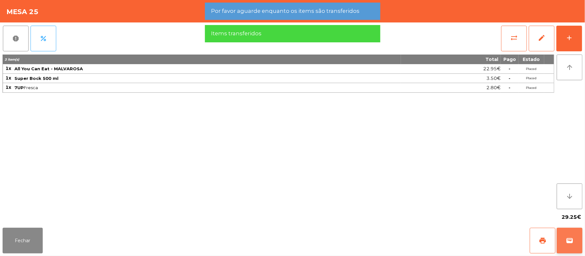
click at [573, 238] on span "wallet" at bounding box center [569, 241] width 8 height 8
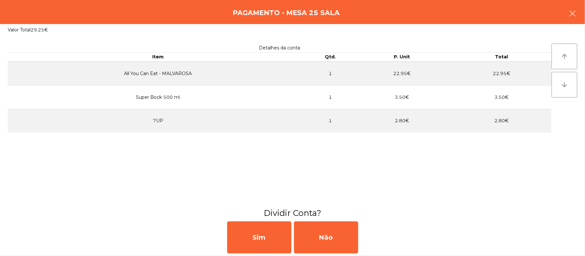
click at [568, 13] on button "button" at bounding box center [572, 13] width 18 height 19
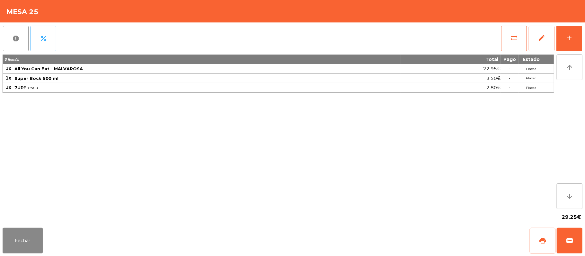
click at [483, 126] on div "3 item(s) Total Pago Estado 1x All You Can Eat - MALVAROSA 22.95€ - Placed 1x S…" at bounding box center [278, 132] width 551 height 155
click at [572, 240] on span "wallet" at bounding box center [569, 241] width 8 height 8
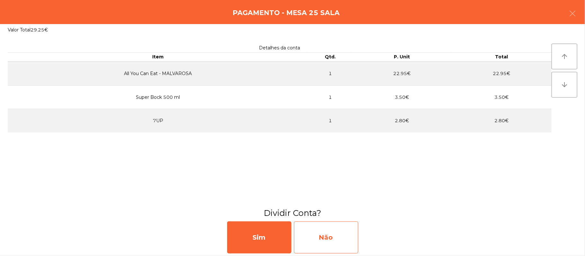
click at [346, 234] on div "Não" at bounding box center [326, 238] width 64 height 32
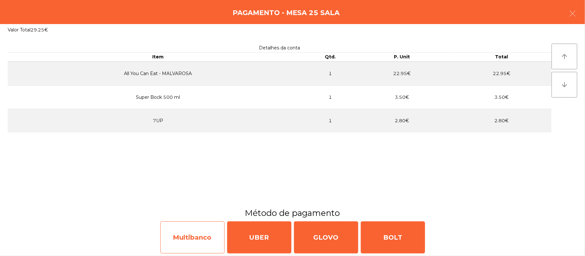
click at [192, 237] on div "Multibanco" at bounding box center [192, 238] width 64 height 32
select select "**"
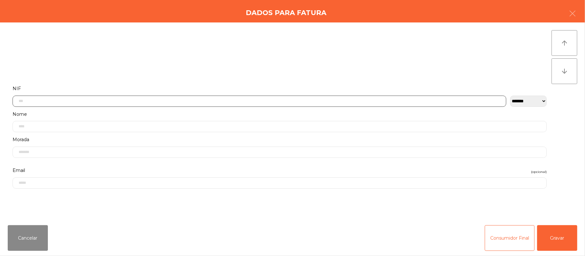
click at [223, 100] on input "text" at bounding box center [260, 101] width 494 height 11
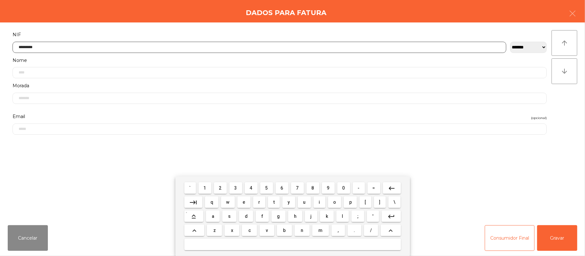
type input "*********"
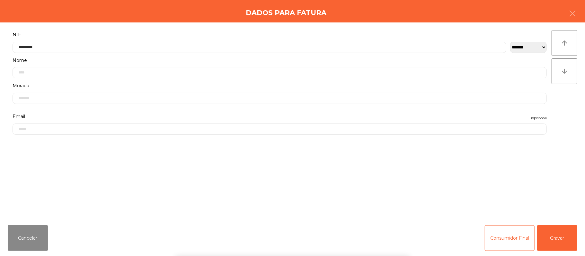
click at [561, 243] on div "` 1 2 3 4 5 6 7 8 9 0 - = keyboard_backspace keyboard_tab q w e r t y u i o p […" at bounding box center [292, 217] width 585 height 80
click at [560, 239] on button "Gravar" at bounding box center [557, 238] width 40 height 26
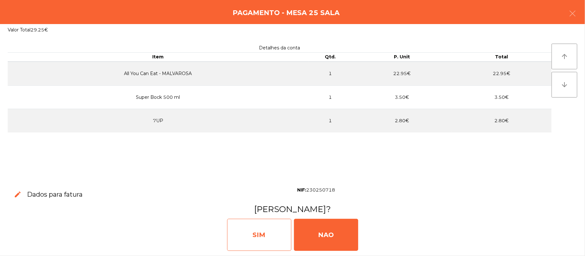
click at [260, 229] on div "SIM" at bounding box center [259, 235] width 64 height 32
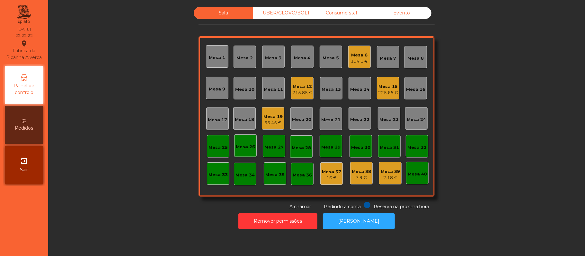
click at [351, 64] on div "194.1 €" at bounding box center [359, 61] width 17 height 6
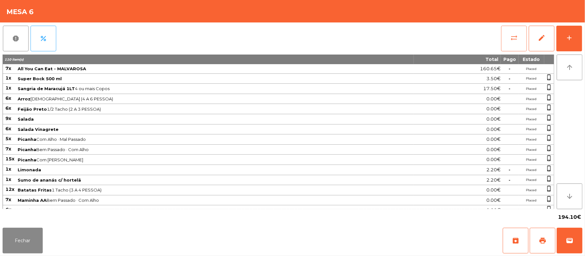
click at [510, 33] on button "sync_alt" at bounding box center [514, 39] width 26 height 26
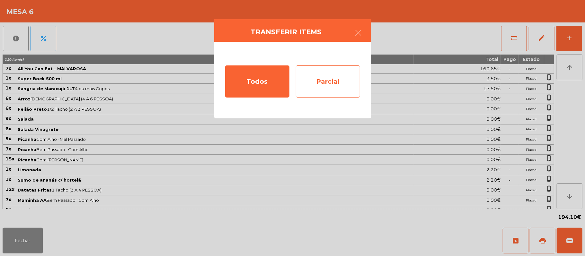
click at [321, 89] on div "Parcial" at bounding box center [328, 82] width 64 height 32
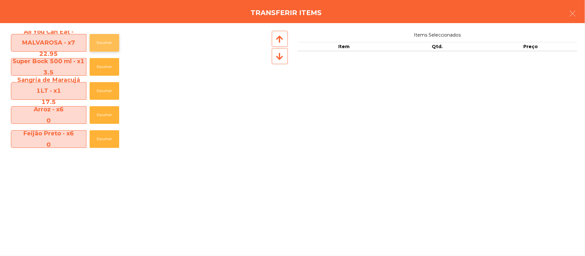
click at [105, 43] on button "Escolher" at bounding box center [105, 43] width 30 height 18
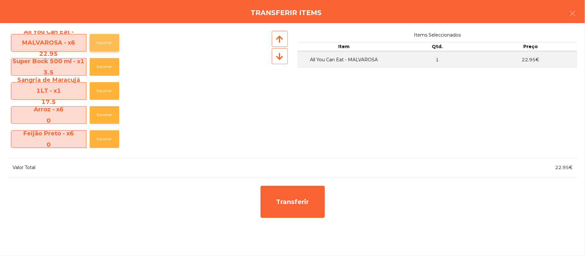
click at [108, 42] on button "Escolher" at bounding box center [105, 43] width 30 height 18
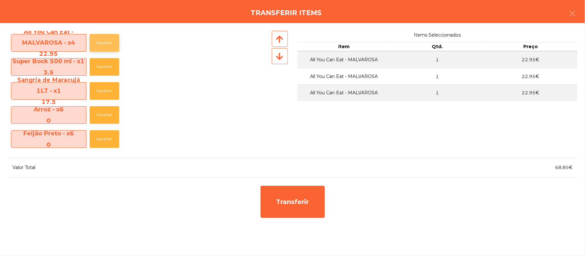
click at [109, 40] on button "Escolher" at bounding box center [105, 43] width 30 height 18
click at [118, 85] on button "Escolher" at bounding box center [105, 91] width 30 height 18
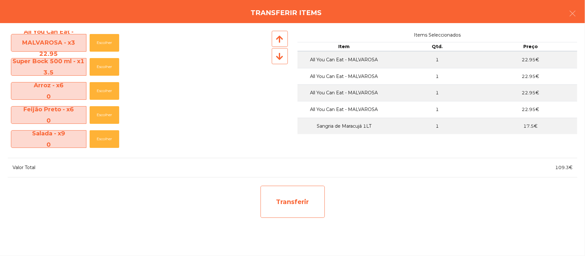
click at [294, 197] on div "Transferir" at bounding box center [292, 202] width 64 height 32
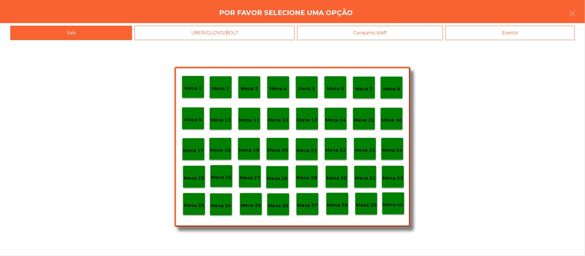
click at [196, 175] on p "Mesa 25" at bounding box center [194, 178] width 21 height 7
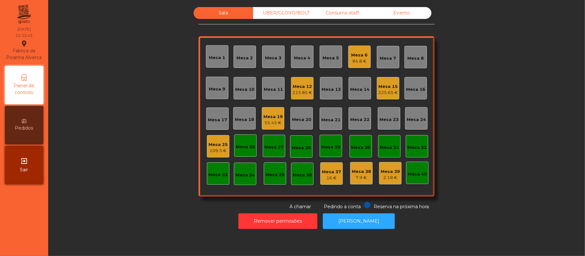
click at [218, 145] on div "Mesa 25" at bounding box center [217, 145] width 19 height 6
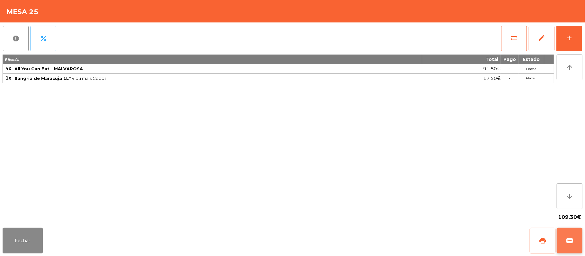
click at [568, 244] on span "wallet" at bounding box center [569, 241] width 8 height 8
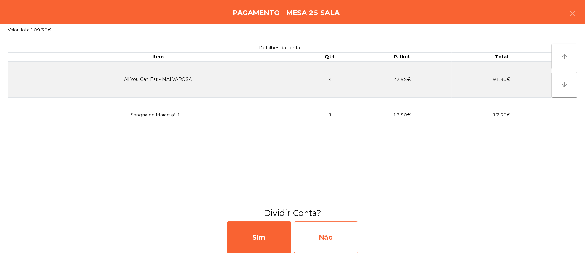
click at [341, 238] on div "Não" at bounding box center [326, 238] width 64 height 32
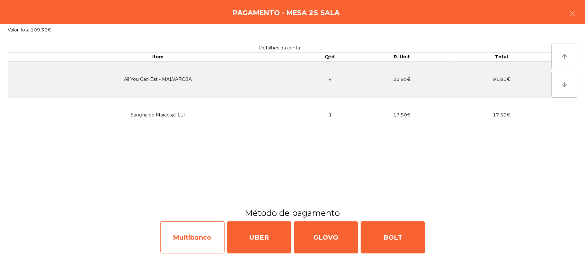
click at [196, 238] on div "Multibanco" at bounding box center [192, 238] width 64 height 32
select select "**"
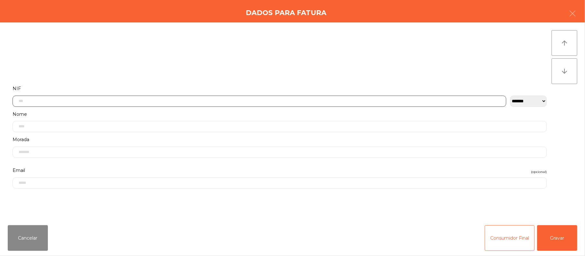
click at [280, 100] on input "text" at bounding box center [260, 101] width 494 height 11
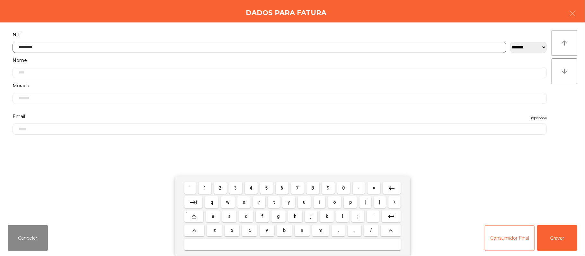
type input "*********"
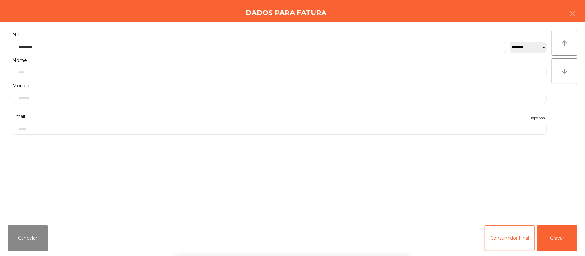
click at [559, 240] on div "` 1 2 3 4 5 6 7 8 9 0 - = keyboard_backspace keyboard_tab q w e r t y u i o p […" at bounding box center [292, 217] width 585 height 80
click at [553, 238] on button "Gravar" at bounding box center [557, 238] width 40 height 26
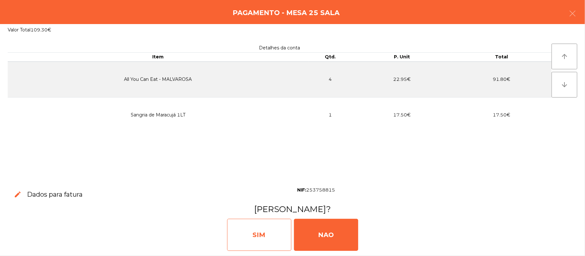
click at [255, 229] on div "SIM" at bounding box center [259, 235] width 64 height 32
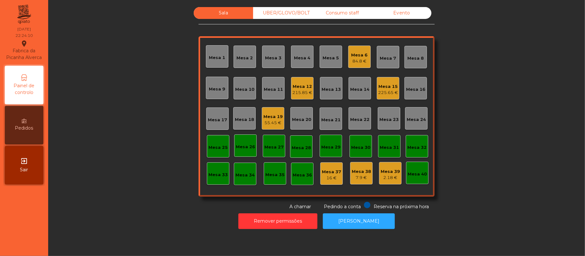
click at [362, 57] on div "Mesa 6" at bounding box center [359, 55] width 16 height 6
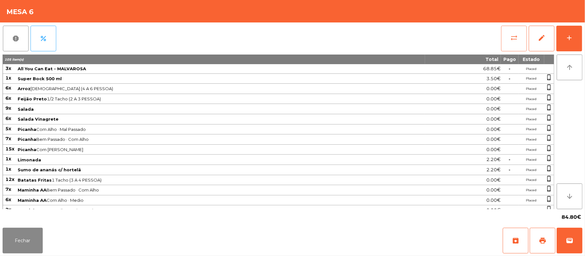
click at [506, 40] on button "sync_alt" at bounding box center [514, 39] width 26 height 26
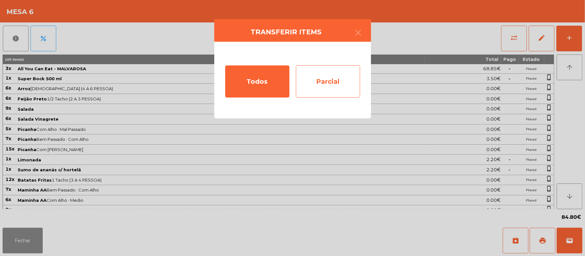
click at [338, 83] on div "Parcial" at bounding box center [328, 82] width 64 height 32
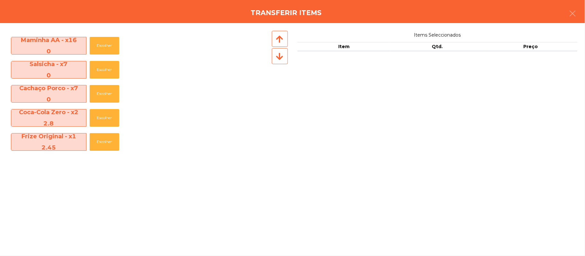
scroll to position [239, 0]
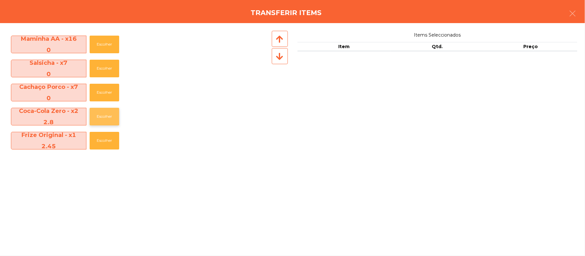
click at [105, 116] on button "Escolher" at bounding box center [105, 117] width 30 height 18
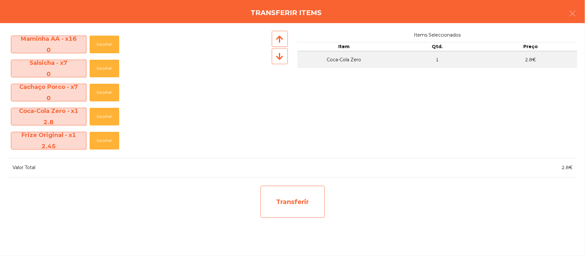
click at [312, 193] on div "Transferir" at bounding box center [292, 202] width 64 height 32
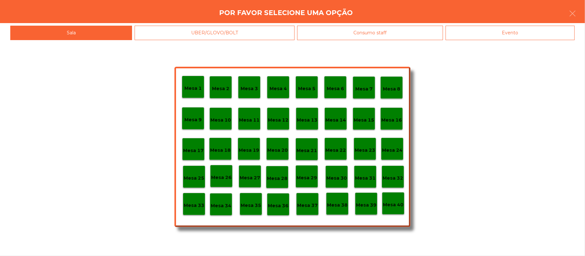
click at [193, 173] on div "Mesa 25" at bounding box center [194, 177] width 21 height 10
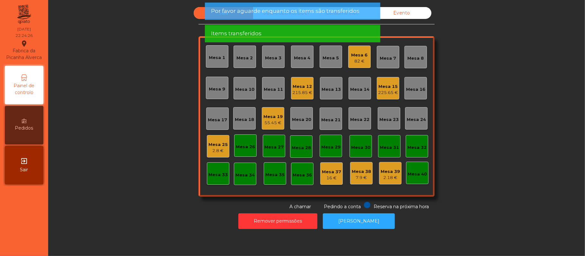
click at [215, 153] on div "2.8 €" at bounding box center [217, 151] width 19 height 6
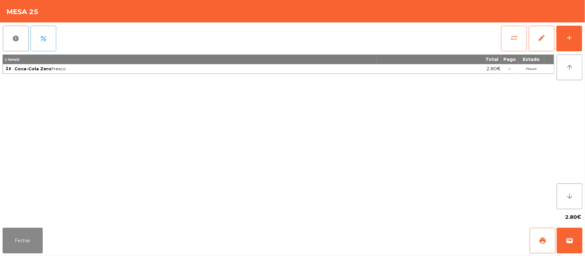
click at [501, 32] on button "sync_alt" at bounding box center [514, 39] width 26 height 26
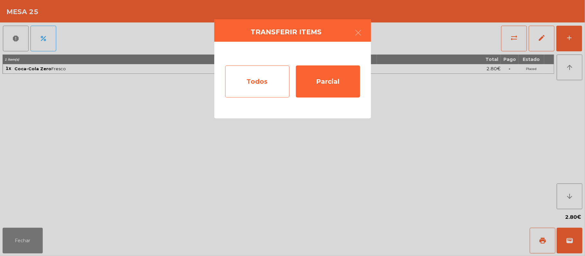
click at [259, 82] on div "Todos" at bounding box center [257, 82] width 64 height 32
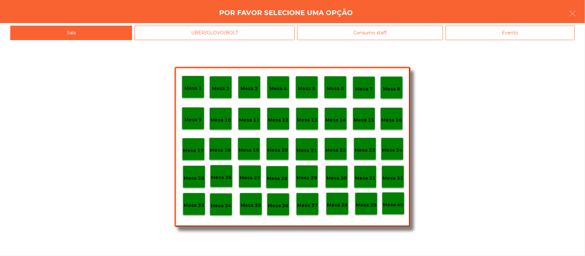
click at [532, 32] on div "Evento" at bounding box center [509, 33] width 129 height 14
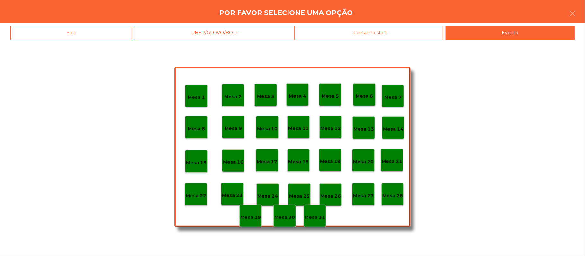
click at [235, 193] on p "Mesa 23" at bounding box center [232, 195] width 21 height 7
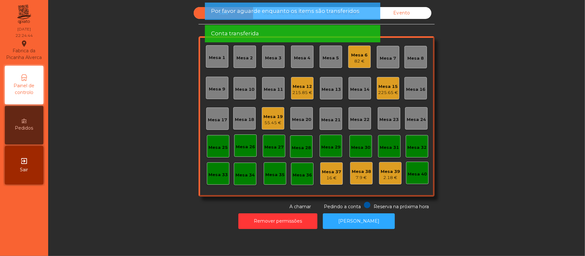
click at [356, 59] on div "82 €" at bounding box center [359, 61] width 16 height 6
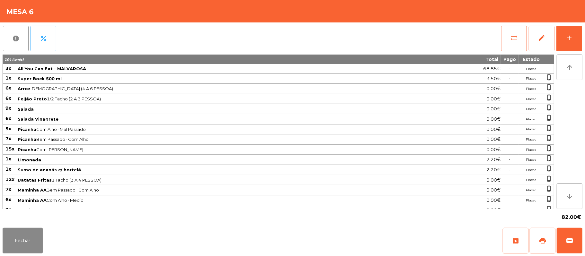
click at [517, 39] on span "sync_alt" at bounding box center [514, 38] width 8 height 8
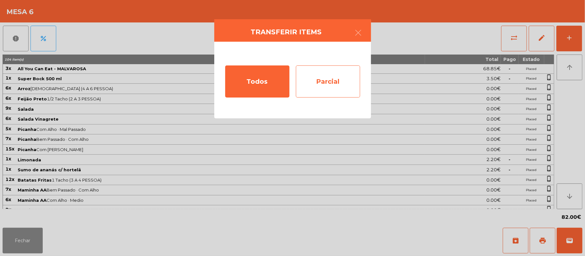
click at [328, 83] on div "Parcial" at bounding box center [328, 82] width 64 height 32
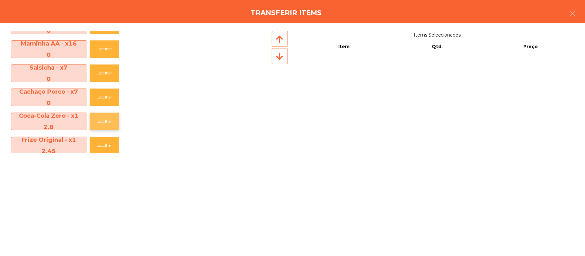
click at [109, 121] on button "Escolher" at bounding box center [105, 122] width 30 height 18
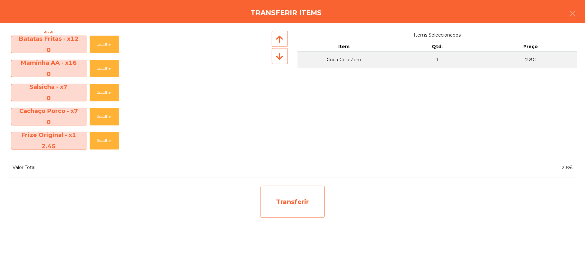
click at [304, 203] on div "Transferir" at bounding box center [292, 202] width 64 height 32
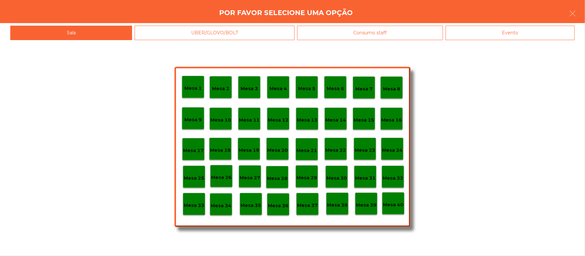
click at [194, 178] on p "Mesa 25" at bounding box center [194, 178] width 21 height 7
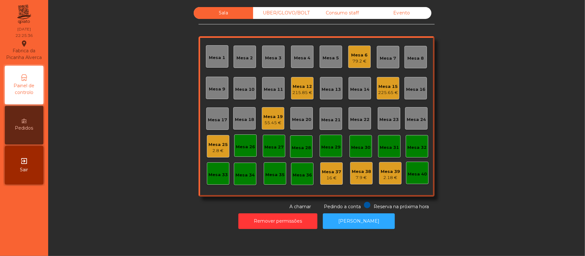
click at [351, 58] on div "79.2 €" at bounding box center [359, 61] width 16 height 6
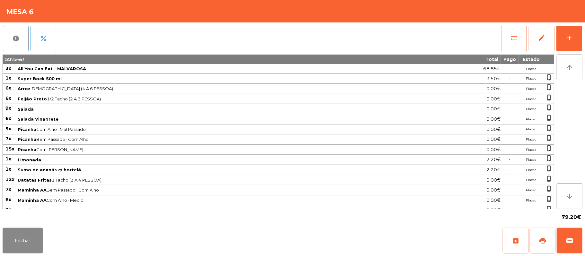
click at [508, 40] on button "sync_alt" at bounding box center [514, 39] width 26 height 26
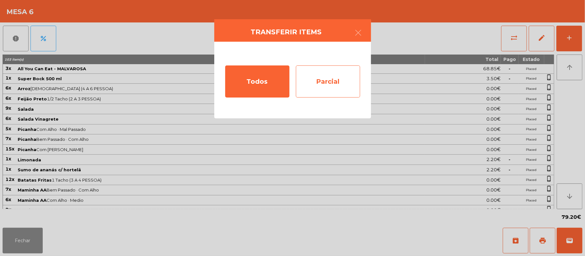
click at [333, 75] on div "Parcial" at bounding box center [328, 82] width 64 height 32
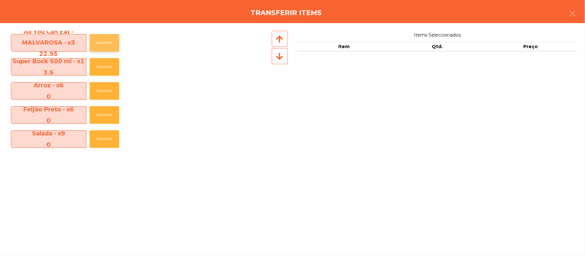
click at [103, 42] on button "Escolher" at bounding box center [105, 43] width 30 height 18
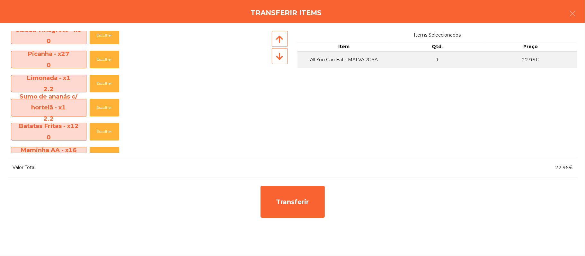
scroll to position [149, 0]
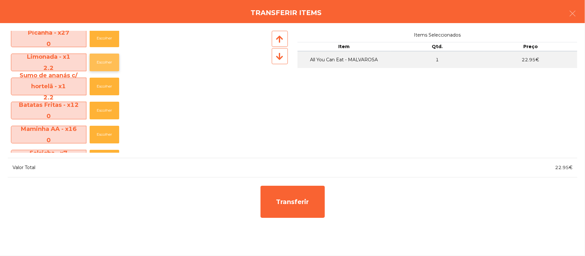
click at [107, 62] on button "Escolher" at bounding box center [105, 63] width 30 height 18
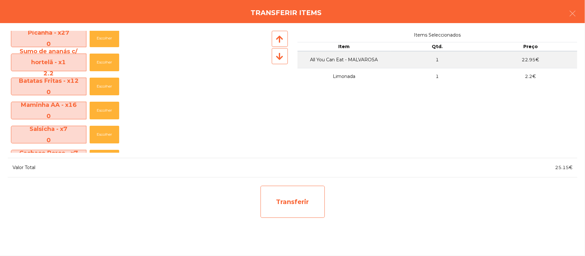
click at [306, 201] on div "Transferir" at bounding box center [292, 202] width 64 height 32
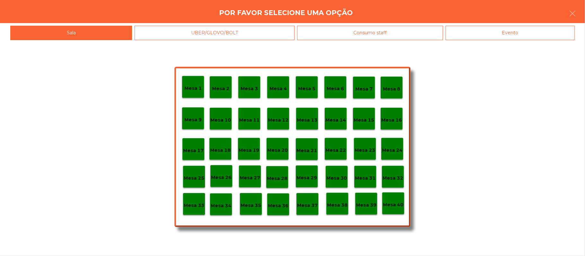
click at [194, 178] on p "Mesa 25" at bounding box center [194, 178] width 21 height 7
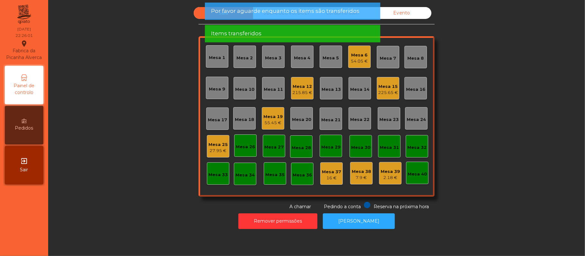
click at [212, 142] on div "Mesa 25" at bounding box center [217, 145] width 19 height 6
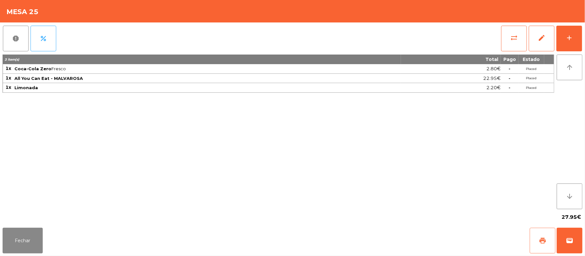
click at [532, 247] on button "print" at bounding box center [542, 241] width 26 height 26
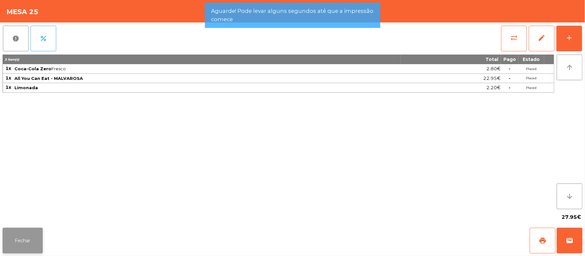
click at [21, 239] on button "Fechar" at bounding box center [23, 241] width 40 height 26
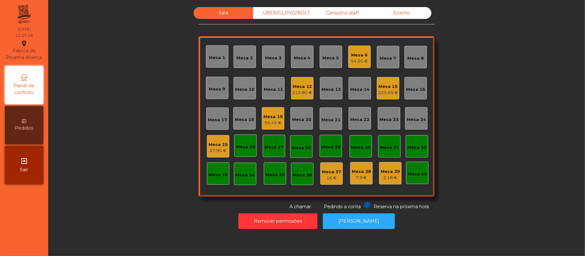
click at [352, 55] on div "Mesa 6" at bounding box center [359, 55] width 17 height 6
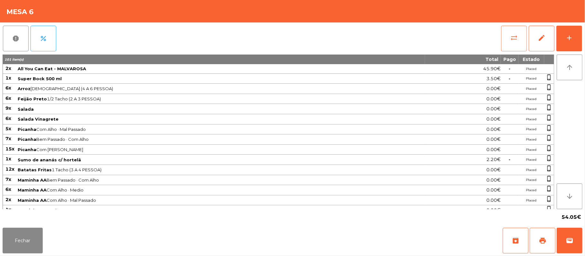
click at [502, 37] on button "sync_alt" at bounding box center [514, 39] width 26 height 26
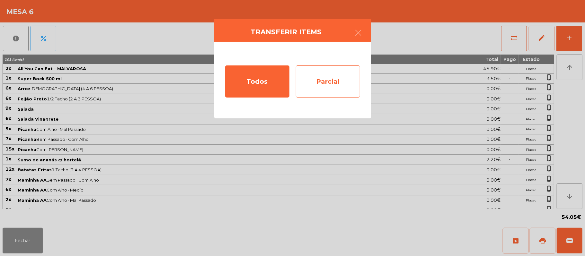
click at [337, 85] on div "Parcial" at bounding box center [328, 82] width 64 height 32
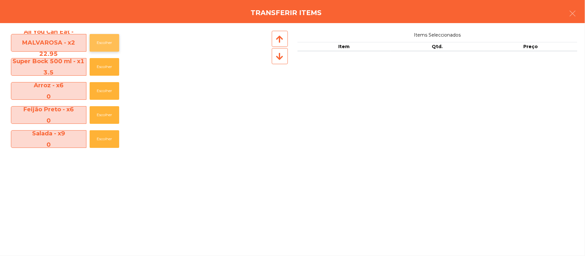
click at [105, 44] on button "Escolher" at bounding box center [105, 43] width 30 height 18
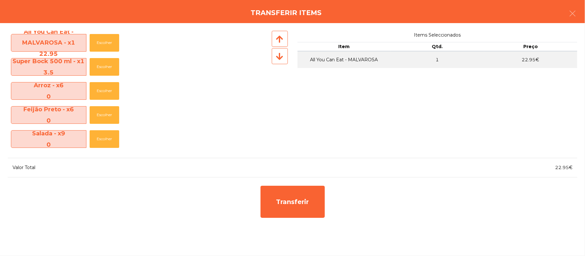
click at [583, 8] on div "Transferir items" at bounding box center [292, 11] width 585 height 23
click at [568, 11] on button "button" at bounding box center [572, 13] width 18 height 19
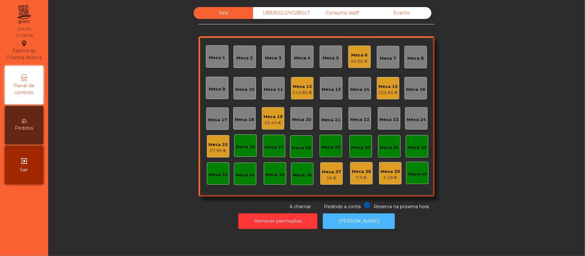
click at [360, 223] on button "[PERSON_NAME]" at bounding box center [359, 222] width 72 height 16
click at [211, 142] on div "Mesa 25" at bounding box center [217, 145] width 19 height 6
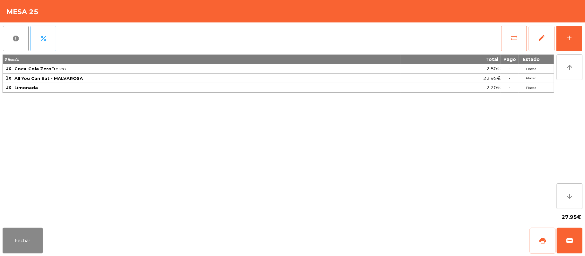
click at [505, 29] on button "sync_alt" at bounding box center [514, 39] width 26 height 26
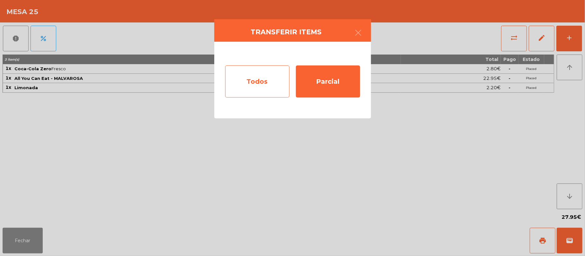
click at [276, 79] on div "Todos" at bounding box center [257, 82] width 64 height 32
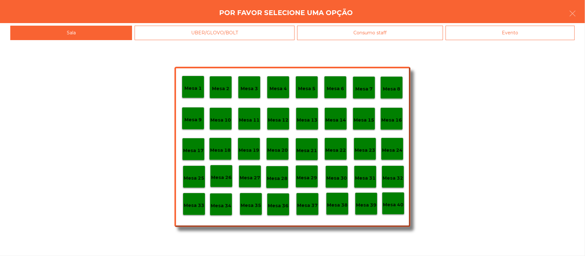
click at [532, 30] on div "Evento" at bounding box center [509, 33] width 129 height 14
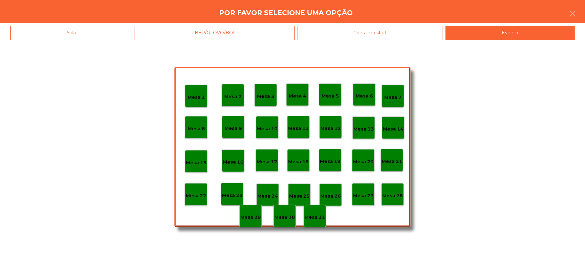
click at [232, 193] on p "Mesa 23" at bounding box center [232, 195] width 21 height 7
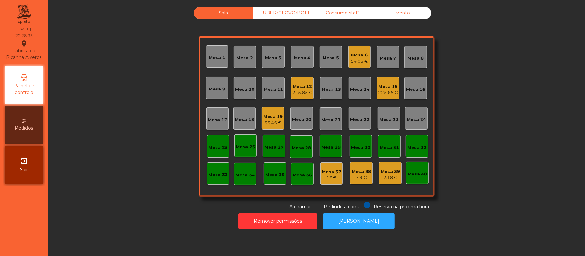
click at [329, 55] on div "Mesa 5" at bounding box center [331, 58] width 16 height 6
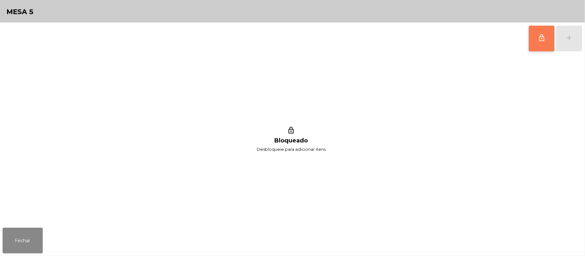
click at [541, 39] on span "lock_outline" at bounding box center [542, 38] width 8 height 8
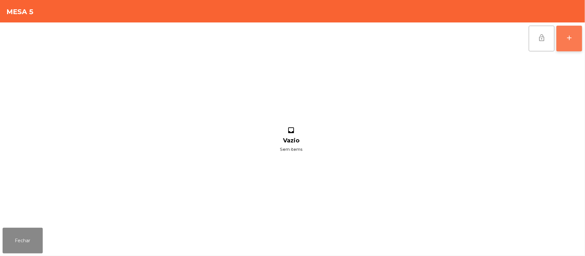
click at [566, 33] on button "add" at bounding box center [569, 39] width 26 height 26
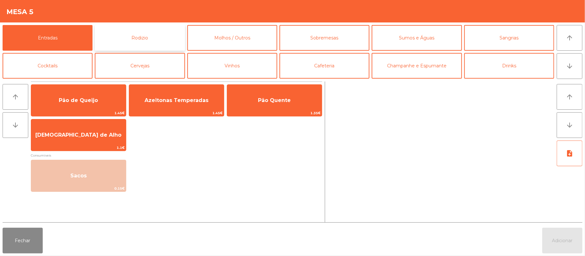
click at [148, 39] on button "Rodizio" at bounding box center [140, 38] width 90 height 26
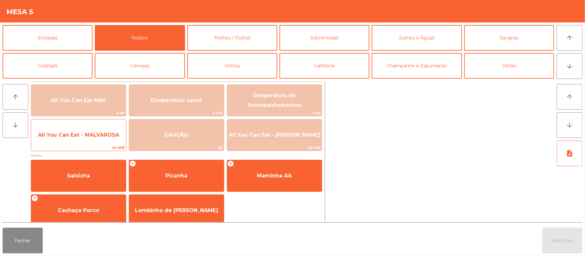
click at [76, 139] on span "All You Can Eat - MALVAROSA" at bounding box center [78, 135] width 95 height 17
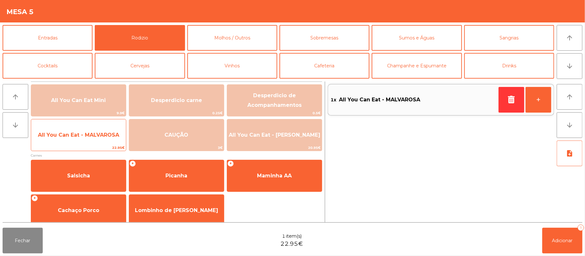
click at [74, 136] on span "All You Can Eat - MALVAROSA" at bounding box center [78, 135] width 81 height 6
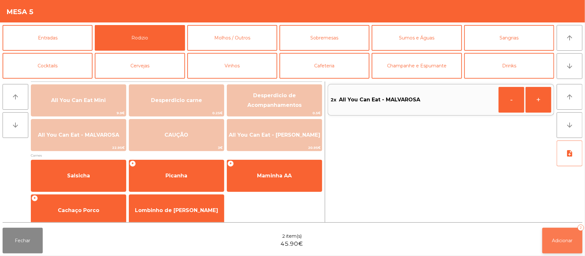
click at [554, 235] on button "Adicionar 2" at bounding box center [562, 241] width 40 height 26
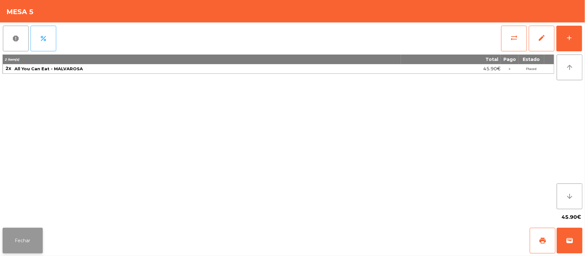
click at [19, 239] on button "Fechar" at bounding box center [23, 241] width 40 height 26
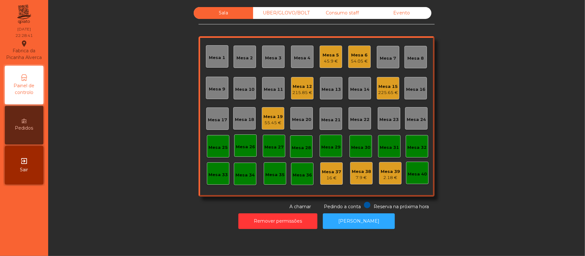
click at [360, 58] on div "54.05 €" at bounding box center [359, 61] width 17 height 6
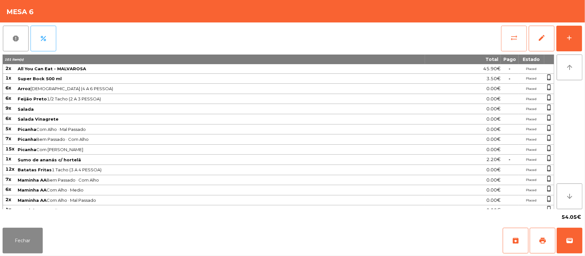
click at [511, 37] on span "sync_alt" at bounding box center [514, 38] width 8 height 8
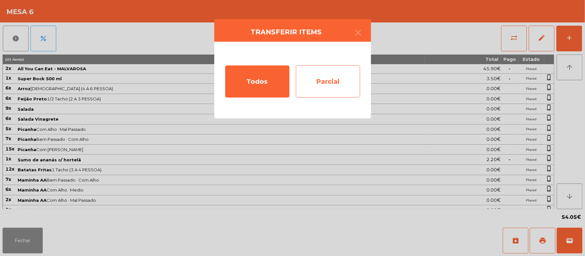
click at [334, 85] on div "Parcial" at bounding box center [328, 82] width 64 height 32
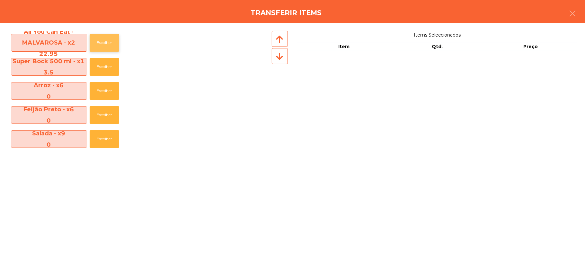
click at [106, 43] on button "Escolher" at bounding box center [105, 43] width 30 height 18
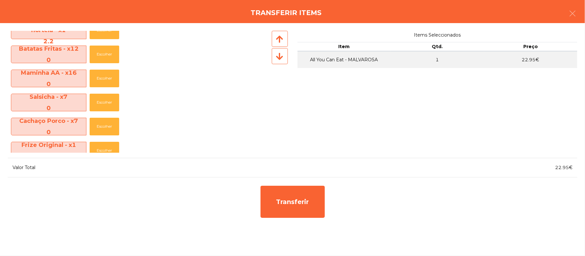
scroll to position [191, 0]
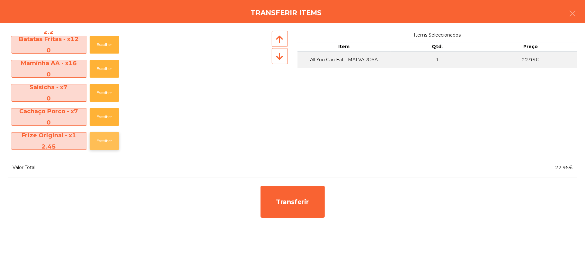
click at [104, 141] on button "Escolher" at bounding box center [105, 141] width 30 height 18
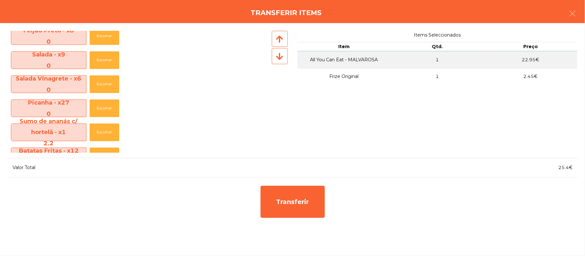
scroll to position [79, 0]
click at [107, 131] on button "Escolher" at bounding box center [105, 133] width 30 height 18
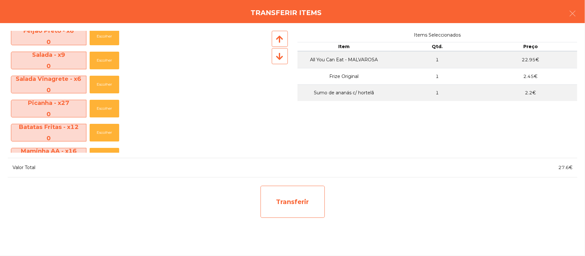
click at [304, 196] on div "Transferir" at bounding box center [292, 202] width 64 height 32
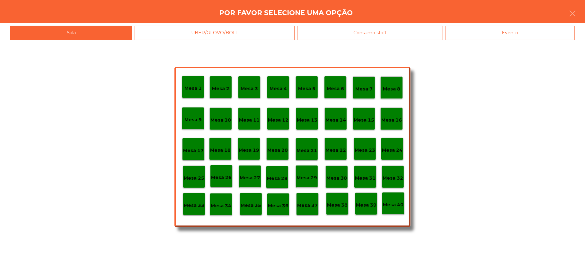
click at [192, 181] on p "Mesa 25" at bounding box center [194, 178] width 21 height 7
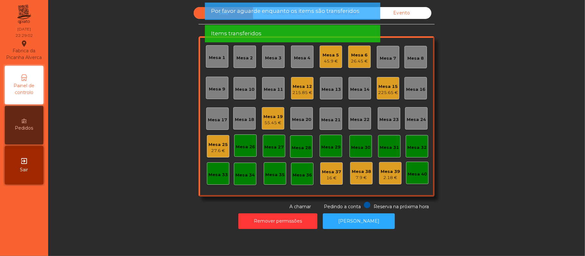
click at [217, 144] on div "Mesa 25" at bounding box center [217, 145] width 19 height 6
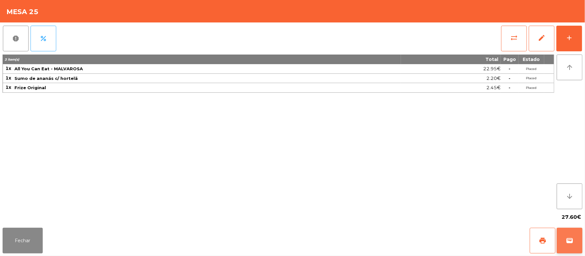
click at [581, 247] on button "wallet" at bounding box center [569, 241] width 26 height 26
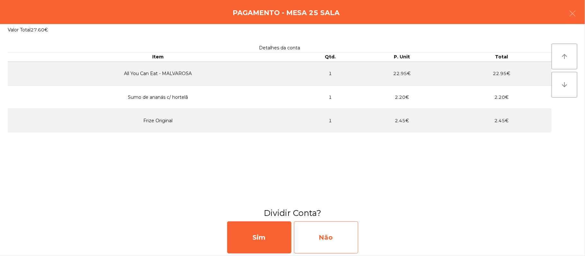
click at [348, 235] on div "Não" at bounding box center [326, 238] width 64 height 32
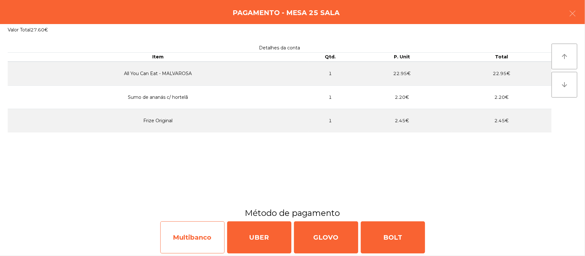
click at [188, 243] on div "Multibanco" at bounding box center [192, 238] width 64 height 32
select select "**"
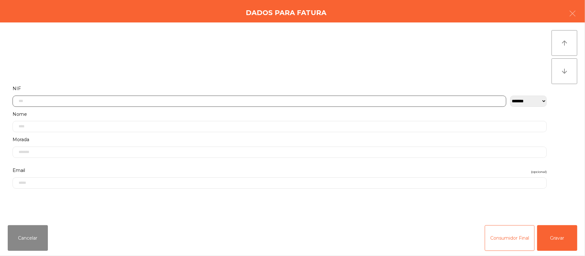
click at [71, 101] on input "text" at bounding box center [260, 101] width 494 height 11
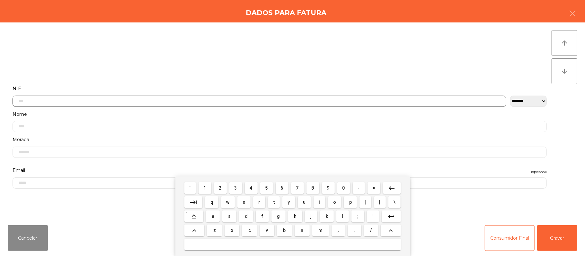
scroll to position [54, 0]
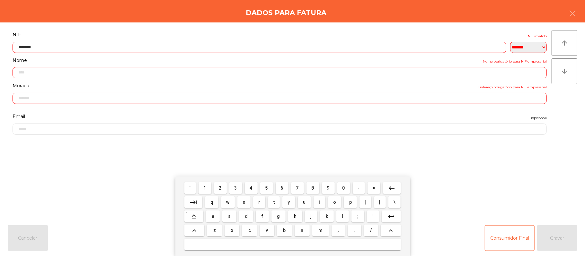
type input "*********"
type input "**********"
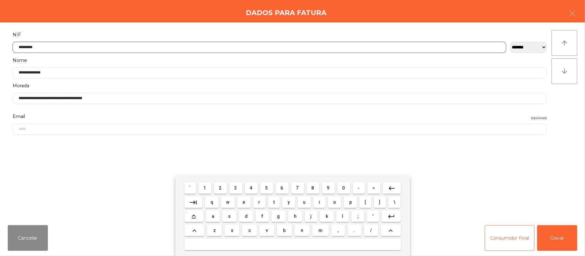
type input "*********"
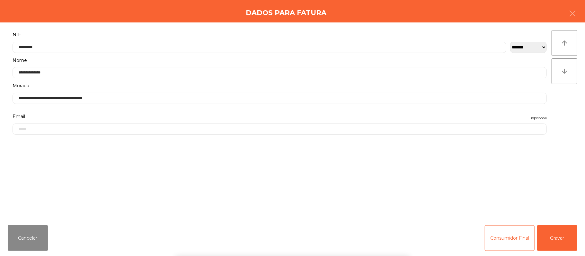
click at [563, 240] on div "` 1 2 3 4 5 6 7 8 9 0 - = keyboard_backspace keyboard_tab q w e r t y u i o p […" at bounding box center [292, 217] width 585 height 80
click at [561, 242] on button "Gravar" at bounding box center [557, 238] width 40 height 26
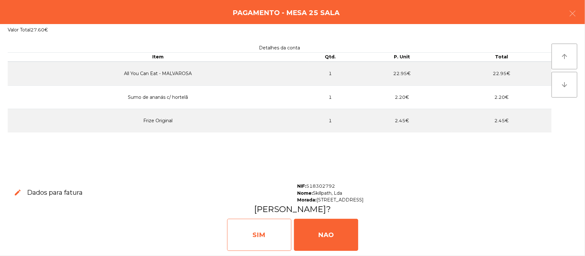
click at [265, 233] on div "SIM" at bounding box center [259, 235] width 64 height 32
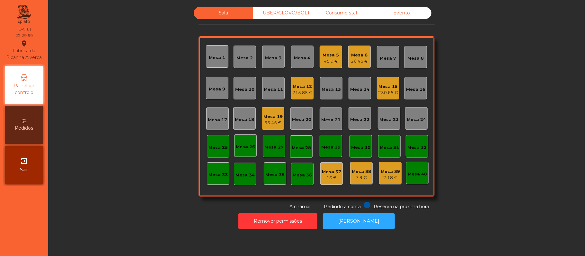
click at [351, 57] on div "Mesa 6" at bounding box center [359, 55] width 17 height 6
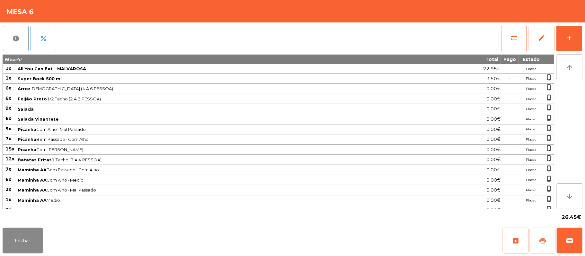
click at [543, 248] on button "print" at bounding box center [542, 241] width 26 height 26
click at [581, 238] on button "wallet" at bounding box center [569, 241] width 26 height 26
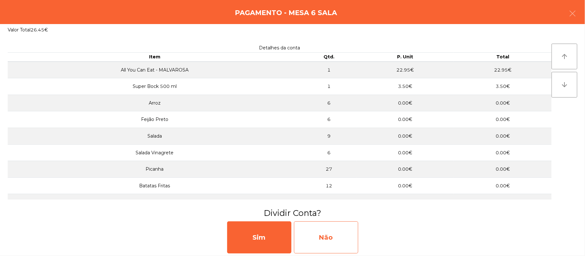
click at [338, 239] on div "Não" at bounding box center [326, 238] width 64 height 32
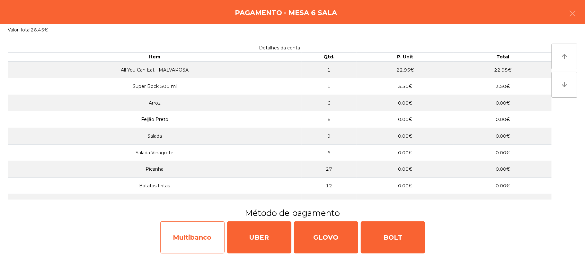
click at [186, 241] on div "Multibanco" at bounding box center [192, 238] width 64 height 32
select select "**"
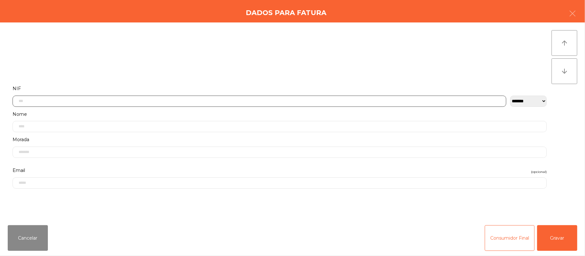
click at [192, 102] on input "text" at bounding box center [260, 101] width 494 height 11
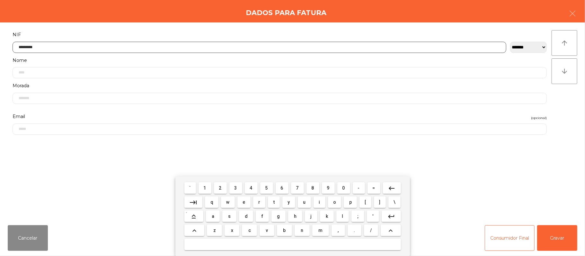
type input "*********"
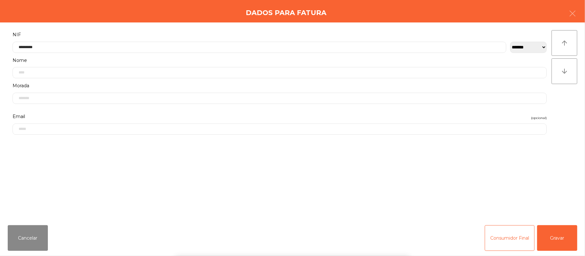
click at [558, 245] on div "` 1 2 3 4 5 6 7 8 9 0 - = keyboard_backspace keyboard_tab q w e r t y u i o p […" at bounding box center [292, 217] width 585 height 80
click at [559, 240] on button "Gravar" at bounding box center [557, 238] width 40 height 26
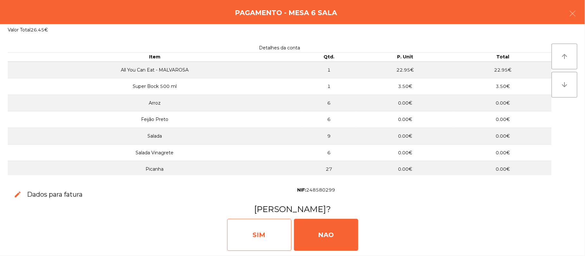
click at [258, 235] on div "SIM" at bounding box center [259, 235] width 64 height 32
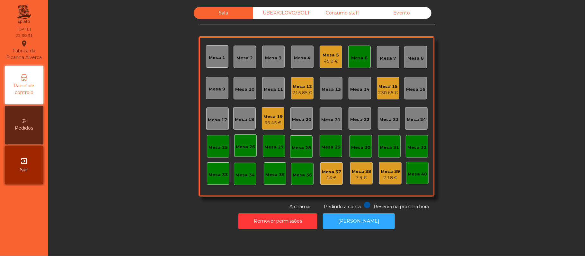
click at [365, 53] on div "Mesa 6" at bounding box center [359, 57] width 22 height 22
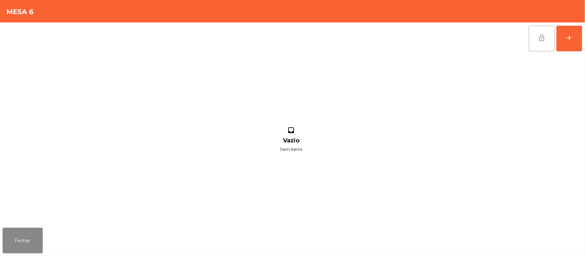
click at [546, 43] on button "lock_open" at bounding box center [542, 39] width 26 height 26
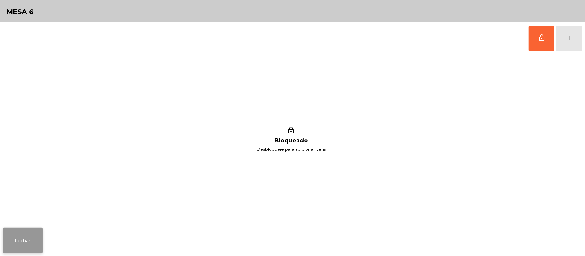
click at [23, 231] on button "Fechar" at bounding box center [23, 241] width 40 height 26
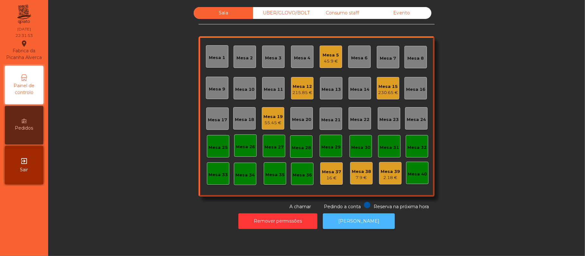
click at [365, 219] on button "[PERSON_NAME]" at bounding box center [359, 222] width 72 height 16
click at [323, 52] on div "Mesa 5" at bounding box center [331, 55] width 16 height 6
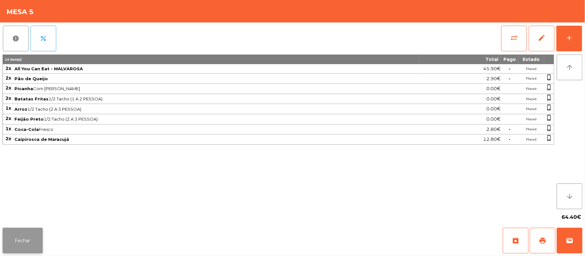
click at [21, 234] on button "Fechar" at bounding box center [23, 241] width 40 height 26
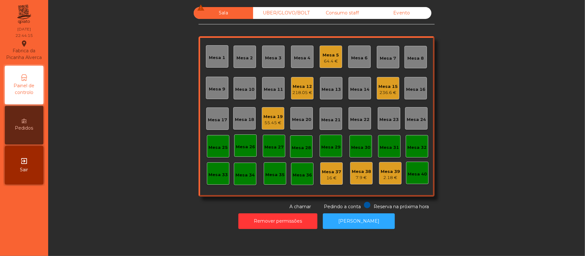
click at [269, 122] on div "55.45 €" at bounding box center [272, 123] width 19 height 6
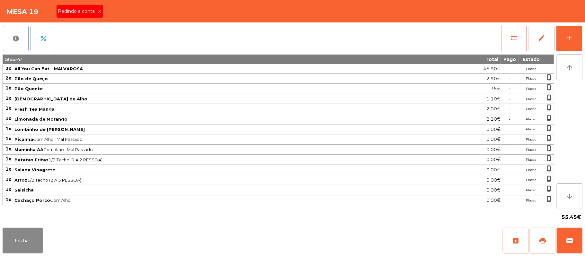
click at [89, 10] on span "Pedindo a conta" at bounding box center [77, 11] width 39 height 7
click at [539, 245] on button "print" at bounding box center [542, 241] width 26 height 26
click at [32, 241] on button "Fechar" at bounding box center [23, 241] width 40 height 26
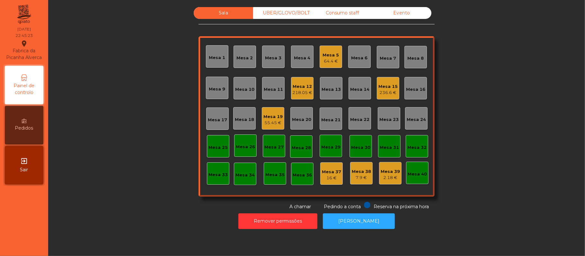
click at [265, 124] on div "55.45 €" at bounding box center [272, 123] width 19 height 6
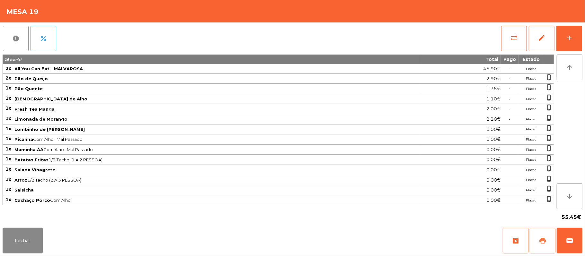
click at [536, 239] on button "print" at bounding box center [542, 241] width 26 height 26
click at [508, 37] on button "sync_alt" at bounding box center [514, 39] width 26 height 26
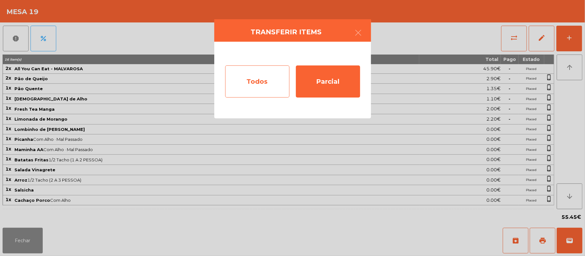
click at [265, 81] on div "Todos" at bounding box center [257, 82] width 64 height 32
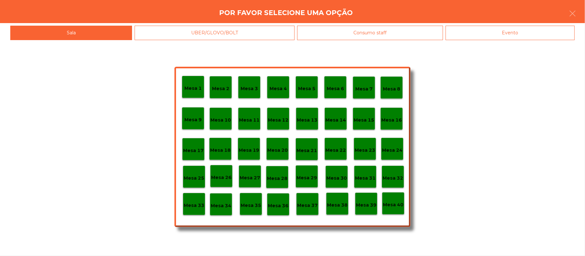
click at [533, 30] on div "Evento" at bounding box center [509, 33] width 129 height 14
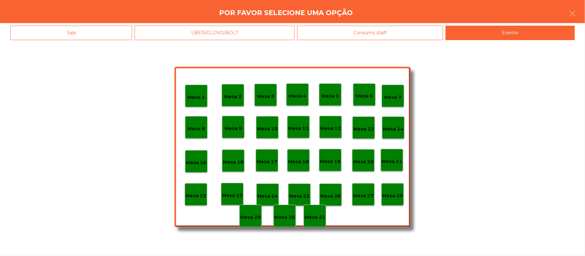
click at [395, 196] on p "Mesa 28" at bounding box center [392, 195] width 21 height 7
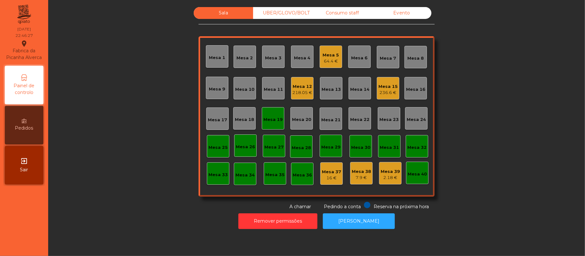
click at [265, 124] on div "Mesa 19" at bounding box center [273, 118] width 22 height 22
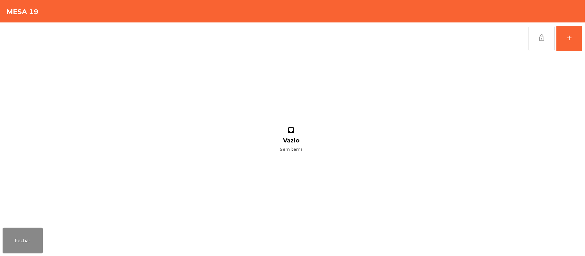
click at [535, 36] on button "lock_open" at bounding box center [542, 39] width 26 height 26
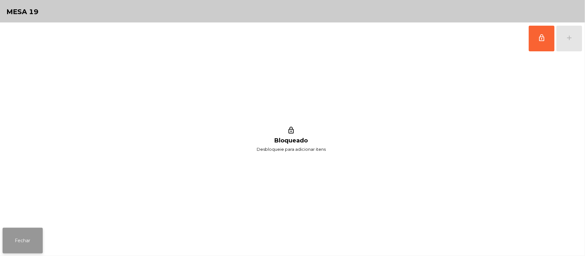
click at [30, 232] on button "Fechar" at bounding box center [23, 241] width 40 height 26
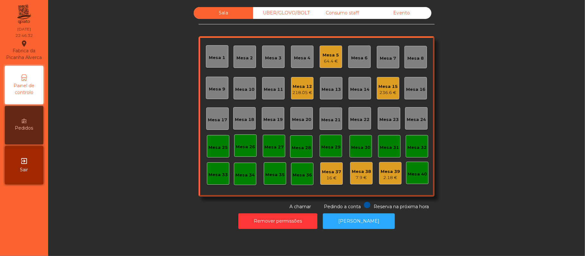
click at [401, 14] on div "Evento" at bounding box center [401, 13] width 59 height 12
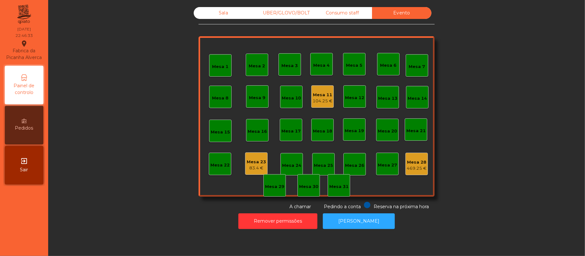
click at [320, 98] on div "104.25 €" at bounding box center [322, 101] width 20 height 6
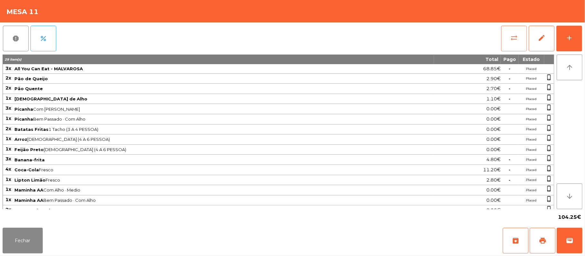
click at [509, 39] on button "sync_alt" at bounding box center [514, 39] width 26 height 26
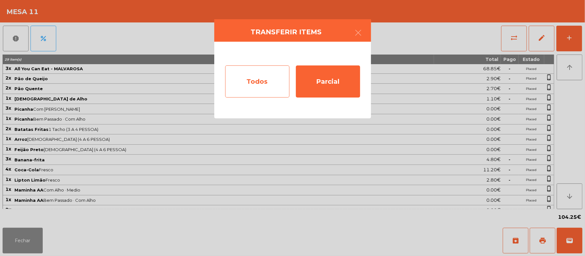
click at [259, 81] on div "Todos" at bounding box center [257, 82] width 64 height 32
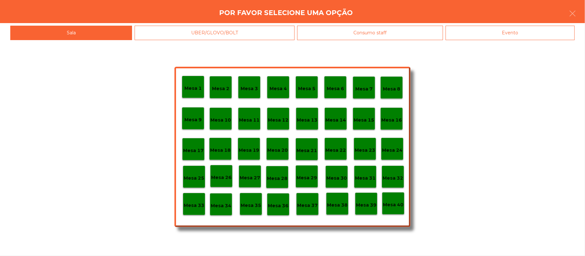
click at [520, 40] on div "Evento" at bounding box center [509, 33] width 129 height 14
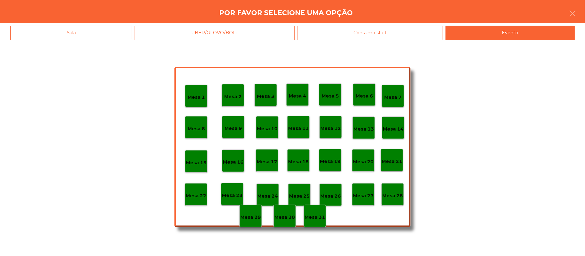
click at [392, 194] on p "Mesa 28" at bounding box center [392, 195] width 21 height 7
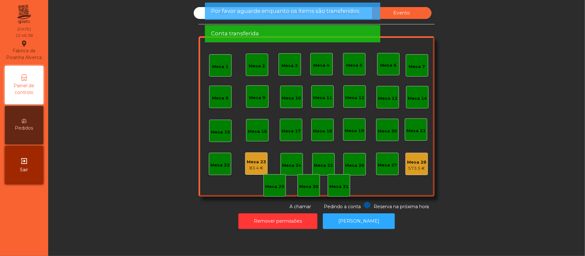
click at [249, 164] on div "Mesa 23" at bounding box center [256, 162] width 19 height 6
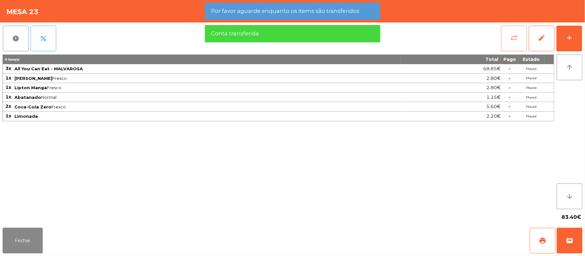
click at [507, 38] on button "sync_alt" at bounding box center [514, 39] width 26 height 26
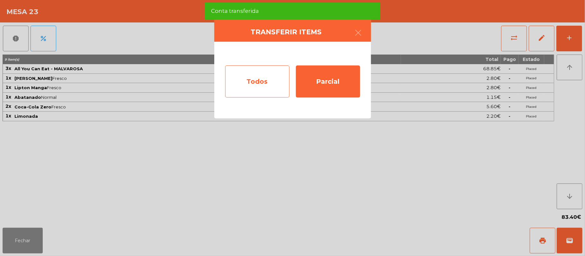
click at [263, 81] on div "Todos" at bounding box center [257, 82] width 64 height 32
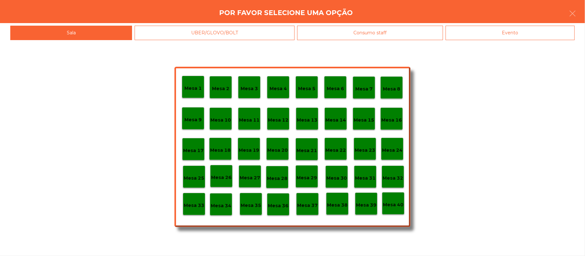
click at [521, 35] on div "Evento" at bounding box center [509, 33] width 129 height 14
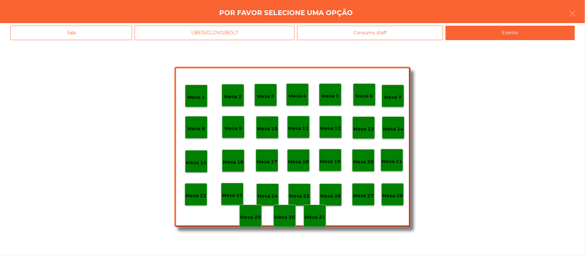
click at [391, 195] on p "Mesa 28" at bounding box center [392, 195] width 21 height 7
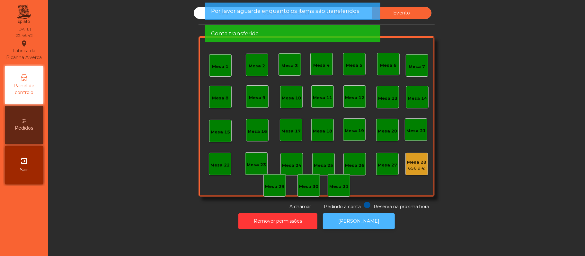
click at [375, 216] on button "[PERSON_NAME]" at bounding box center [359, 222] width 72 height 16
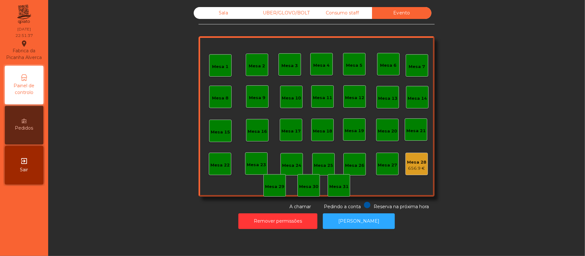
click at [210, 9] on div "Sala" at bounding box center [223, 13] width 59 height 12
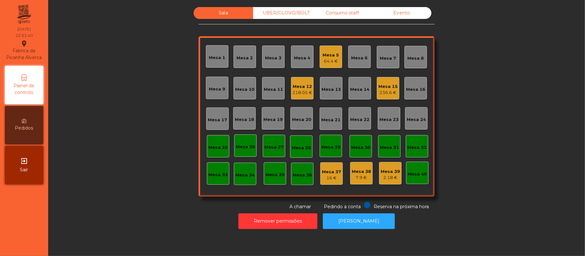
click at [294, 89] on div "Mesa 12" at bounding box center [302, 86] width 20 height 6
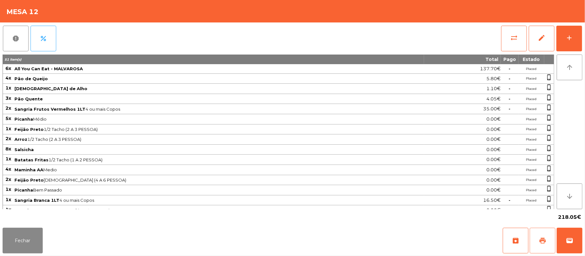
click at [533, 242] on button "print" at bounding box center [542, 241] width 26 height 26
click at [21, 228] on button "Fechar" at bounding box center [23, 241] width 40 height 26
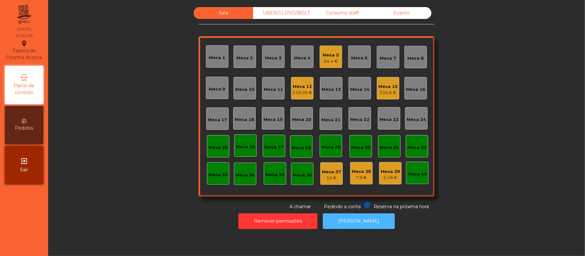
click at [360, 223] on button "[PERSON_NAME]" at bounding box center [359, 222] width 72 height 16
click at [295, 88] on div "Mesa 12" at bounding box center [302, 86] width 20 height 6
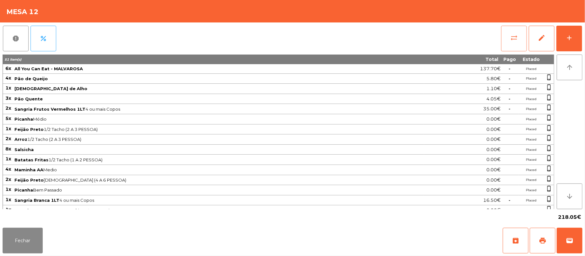
click at [506, 39] on button "sync_alt" at bounding box center [514, 39] width 26 height 26
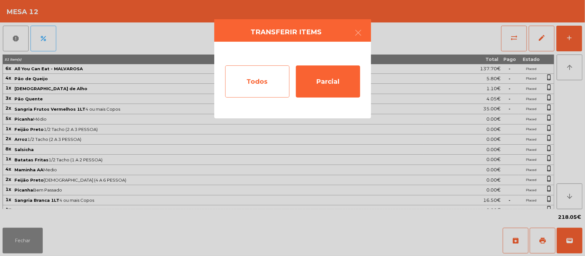
click at [269, 78] on div "Todos" at bounding box center [257, 82] width 64 height 32
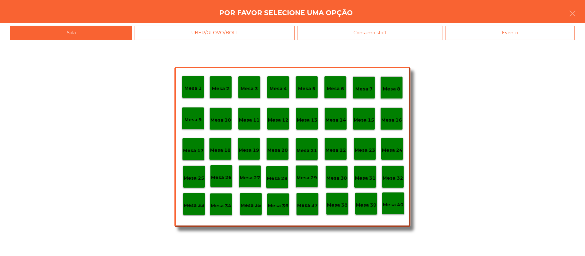
click at [524, 31] on div "Evento" at bounding box center [509, 33] width 129 height 14
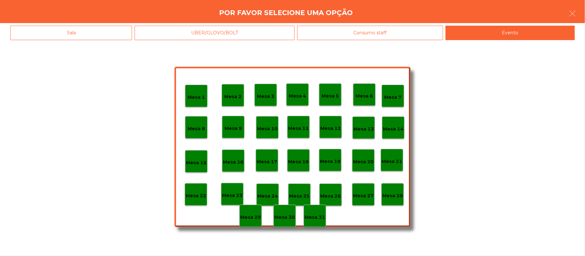
click at [392, 197] on p "Mesa 28" at bounding box center [392, 195] width 21 height 7
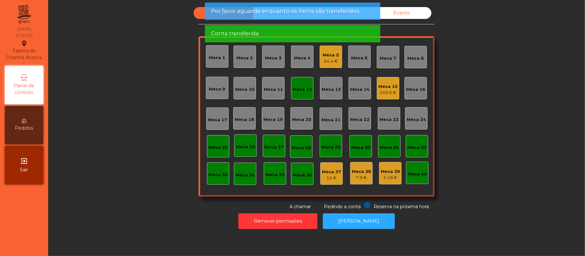
click at [294, 85] on div "Mesa 12" at bounding box center [302, 88] width 19 height 9
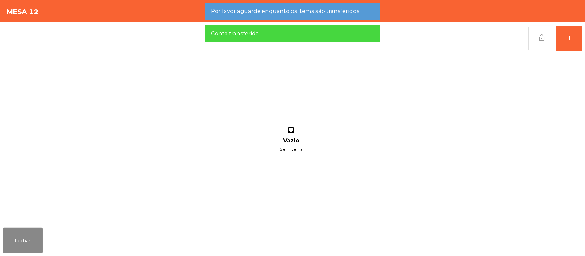
click at [533, 43] on button "lock_open" at bounding box center [542, 39] width 26 height 26
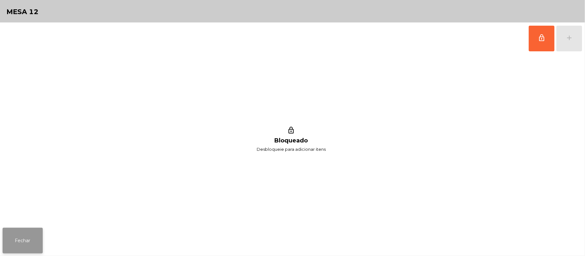
click at [37, 242] on button "Fechar" at bounding box center [23, 241] width 40 height 26
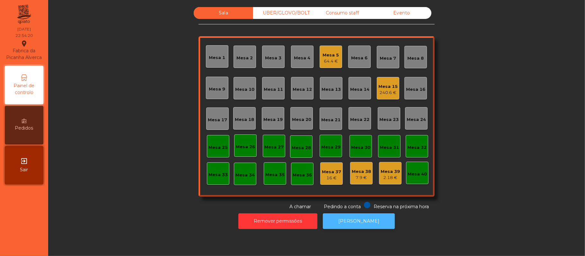
click at [381, 228] on button "[PERSON_NAME]" at bounding box center [359, 222] width 72 height 16
click at [393, 175] on div "2.18 €" at bounding box center [390, 178] width 19 height 6
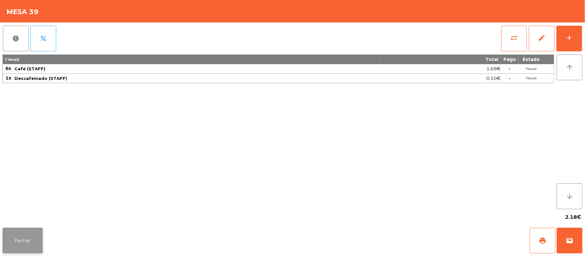
click at [25, 240] on button "Fechar" at bounding box center [23, 241] width 40 height 26
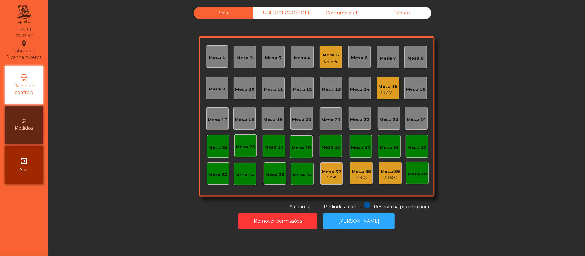
click at [381, 178] on div "2.18 €" at bounding box center [390, 178] width 19 height 6
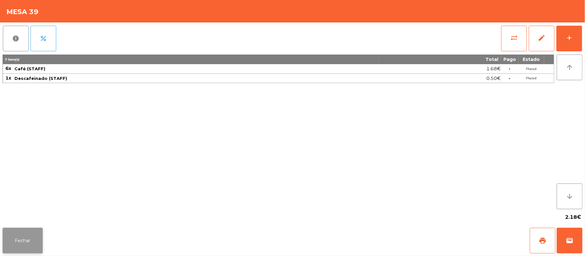
click at [10, 233] on button "Fechar" at bounding box center [23, 241] width 40 height 26
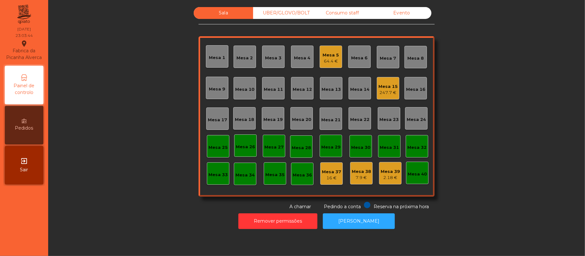
click at [352, 179] on div "7.9 €" at bounding box center [361, 178] width 19 height 6
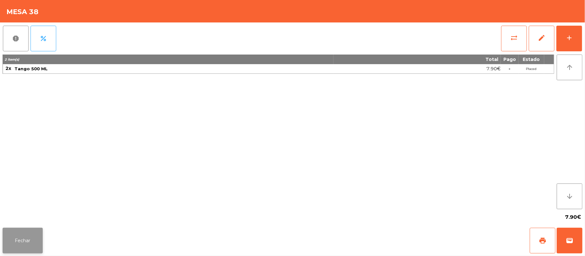
click at [30, 241] on button "Fechar" at bounding box center [23, 241] width 40 height 26
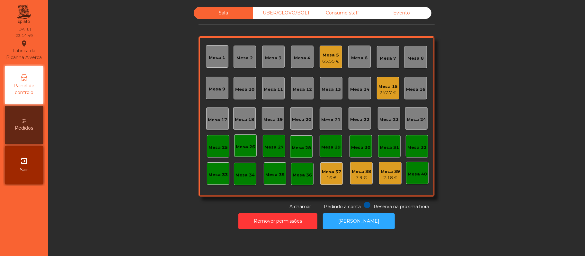
click at [379, 81] on div "Mesa 15 247.7 €" at bounding box center [387, 88] width 19 height 15
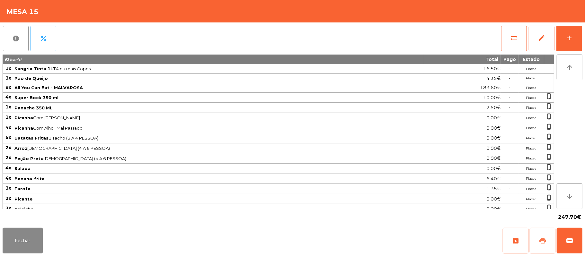
click at [549, 238] on button "print" at bounding box center [542, 241] width 26 height 26
click at [16, 230] on button "Fechar" at bounding box center [23, 241] width 40 height 26
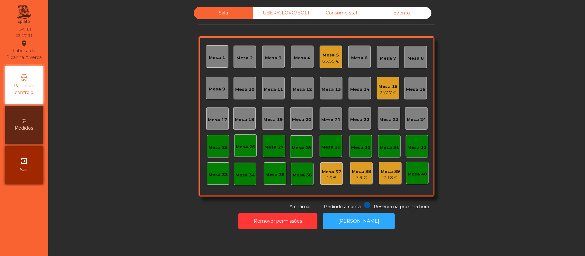
click at [211, 146] on div "Mesa 25" at bounding box center [217, 147] width 19 height 6
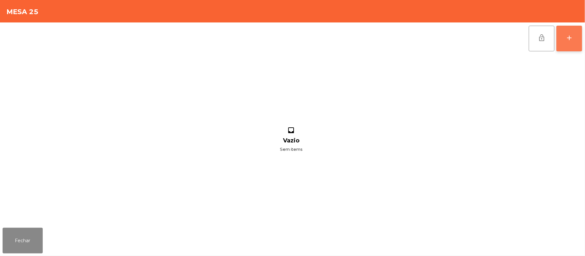
click at [566, 40] on div "add" at bounding box center [569, 38] width 8 height 8
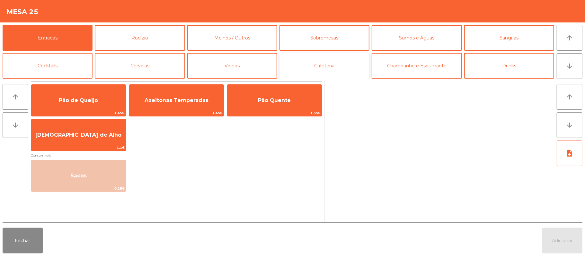
click at [311, 73] on button "Cafeteria" at bounding box center [324, 66] width 90 height 26
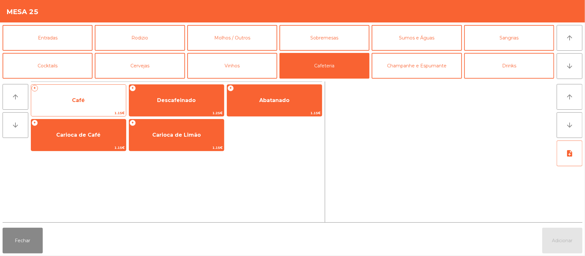
click at [99, 99] on span "Café" at bounding box center [78, 100] width 95 height 17
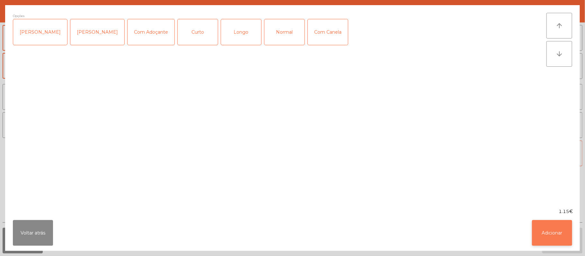
click at [538, 241] on button "Adicionar" at bounding box center [552, 233] width 40 height 26
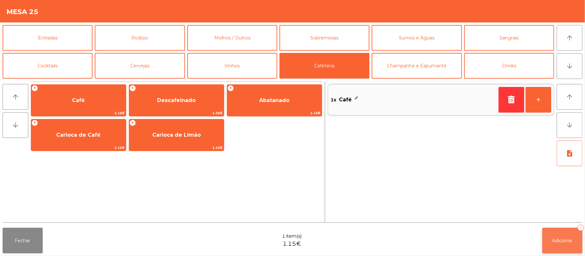
click at [549, 239] on button "Adicionar 1" at bounding box center [562, 241] width 40 height 26
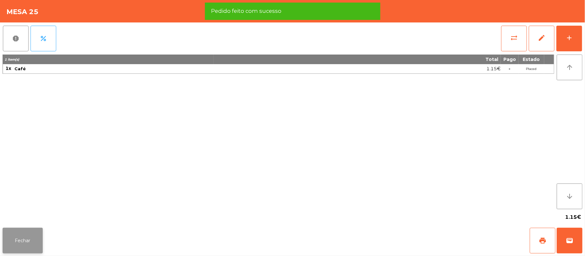
click at [22, 243] on button "Fechar" at bounding box center [23, 241] width 40 height 26
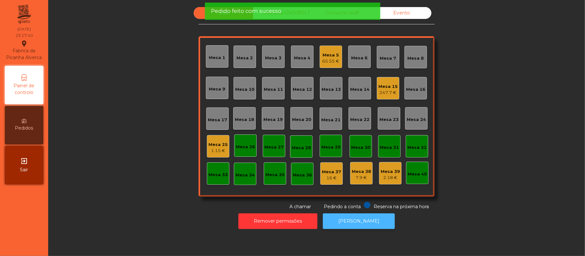
click at [360, 222] on button "[PERSON_NAME]" at bounding box center [359, 222] width 72 height 16
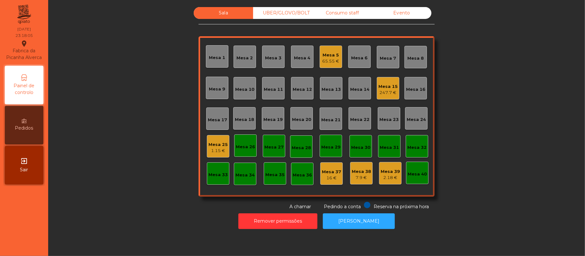
click at [223, 139] on div "Mesa 25 1.15 €" at bounding box center [217, 146] width 19 height 15
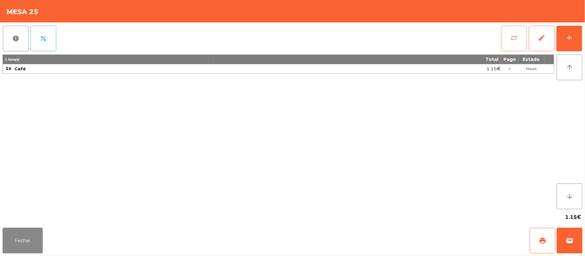
click at [514, 39] on span "sync_alt" at bounding box center [514, 38] width 8 height 8
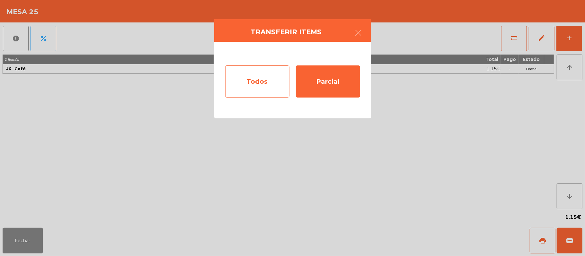
click at [272, 81] on div "Todos" at bounding box center [257, 82] width 64 height 32
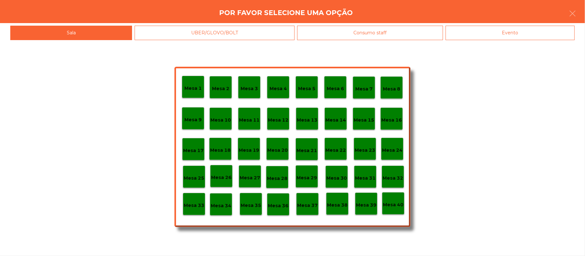
click at [534, 34] on div "Evento" at bounding box center [509, 33] width 129 height 14
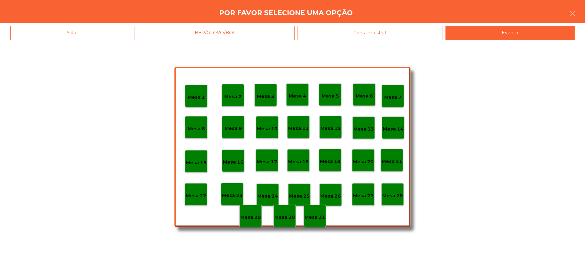
click at [388, 201] on div "Mesa 28" at bounding box center [392, 194] width 22 height 22
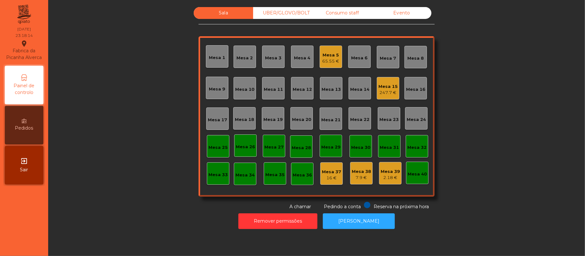
click at [332, 57] on div "Mesa 5" at bounding box center [330, 55] width 17 height 6
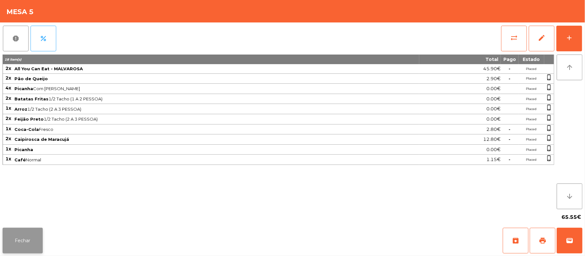
click at [12, 228] on button "Fechar" at bounding box center [23, 241] width 40 height 26
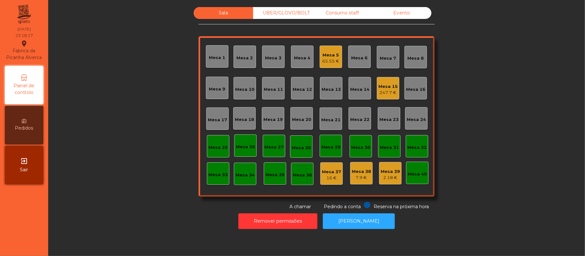
click at [381, 94] on div "247.7 €" at bounding box center [387, 93] width 19 height 6
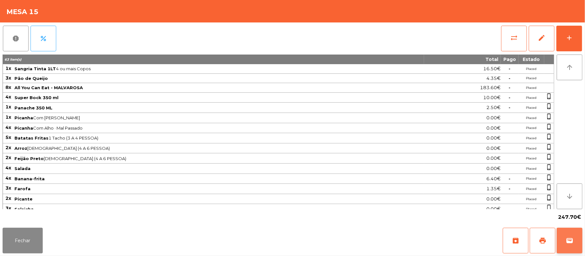
click at [566, 241] on span "wallet" at bounding box center [569, 241] width 8 height 8
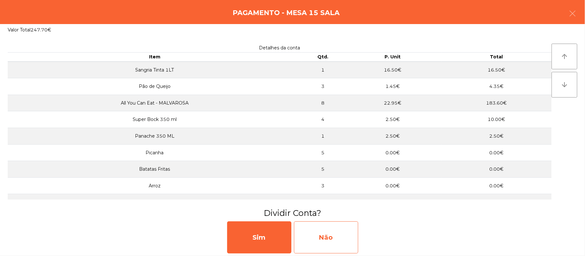
click at [344, 237] on div "Não" at bounding box center [326, 238] width 64 height 32
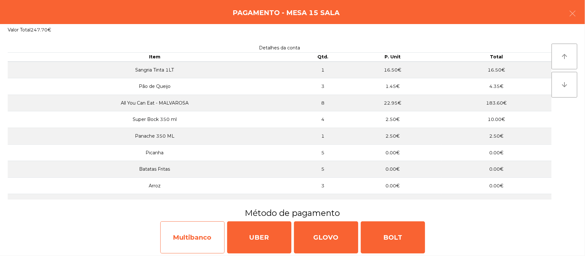
click at [191, 234] on div "Multibanco" at bounding box center [192, 238] width 64 height 32
select select "**"
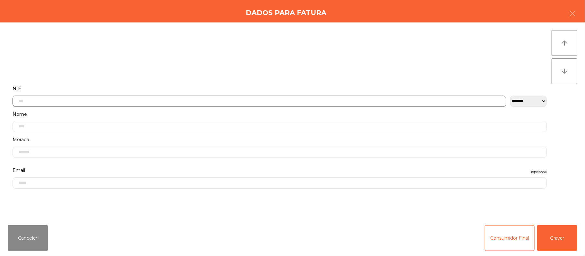
click at [211, 101] on input "text" at bounding box center [260, 101] width 494 height 11
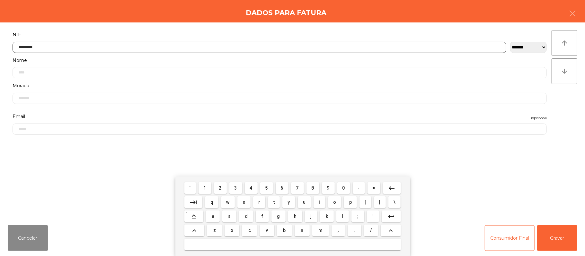
type input "*********"
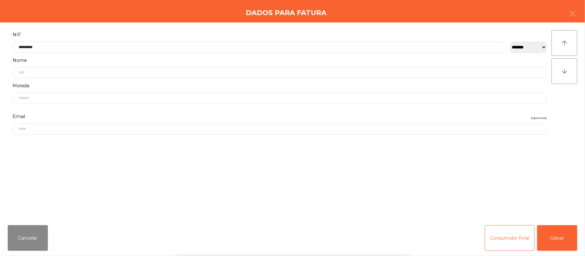
click at [561, 236] on div "` 1 2 3 4 5 6 7 8 9 0 - = keyboard_backspace keyboard_tab q w e r t y u i o p […" at bounding box center [292, 217] width 585 height 80
click at [553, 237] on button "Gravar" at bounding box center [557, 238] width 40 height 26
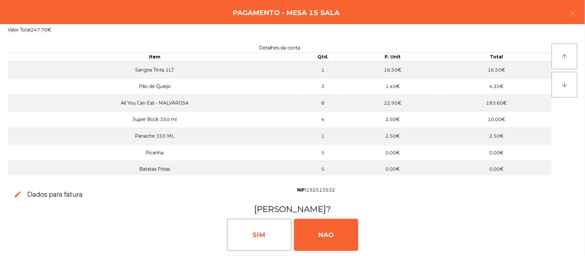
click at [264, 228] on div "SIM" at bounding box center [259, 235] width 64 height 32
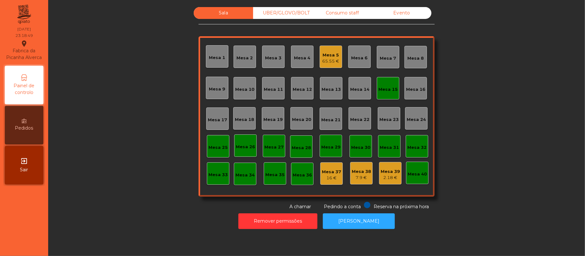
click at [385, 88] on div "Mesa 15" at bounding box center [387, 89] width 19 height 6
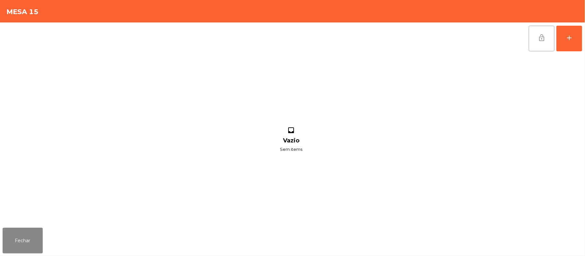
click at [534, 38] on button "lock_open" at bounding box center [542, 39] width 26 height 26
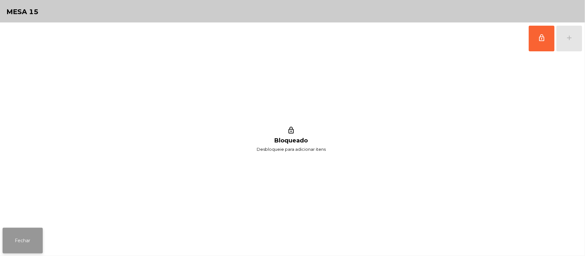
click at [17, 246] on button "Fechar" at bounding box center [23, 241] width 40 height 26
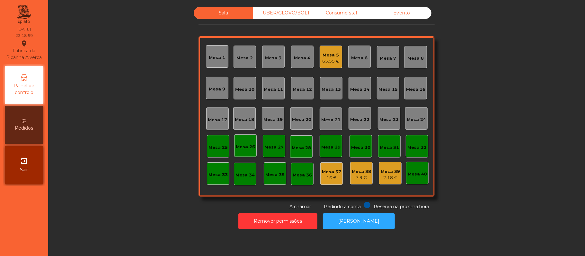
click at [350, 14] on div "Consumo staff" at bounding box center [341, 13] width 59 height 12
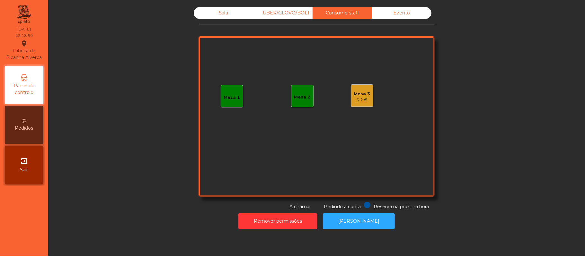
click at [356, 98] on div "5.2 €" at bounding box center [362, 100] width 16 height 6
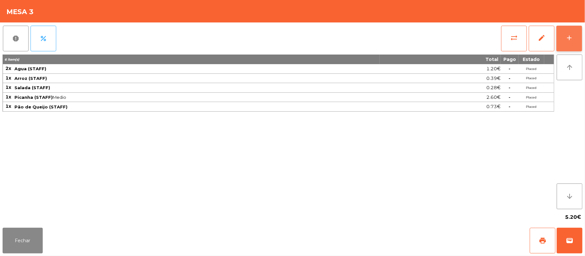
click at [566, 35] on div "add" at bounding box center [569, 38] width 8 height 8
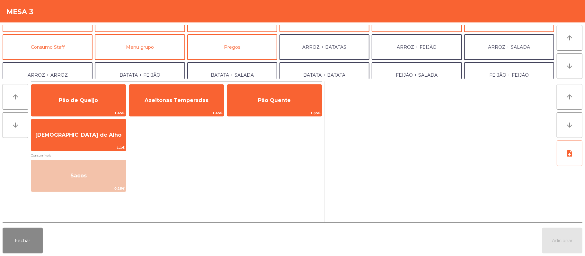
scroll to position [46, 0]
click at [63, 49] on button "Consumo Staff" at bounding box center [48, 48] width 90 height 26
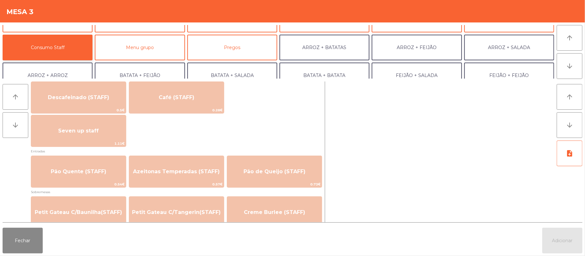
scroll to position [381, 0]
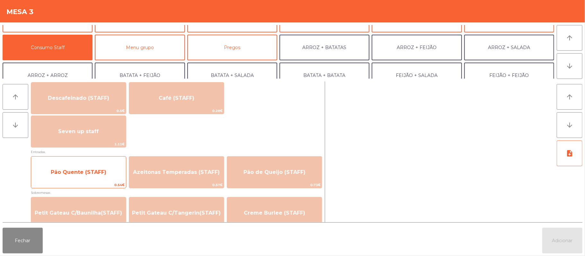
click at [94, 171] on span "Pão Quente (STAFF)" at bounding box center [79, 172] width 56 height 6
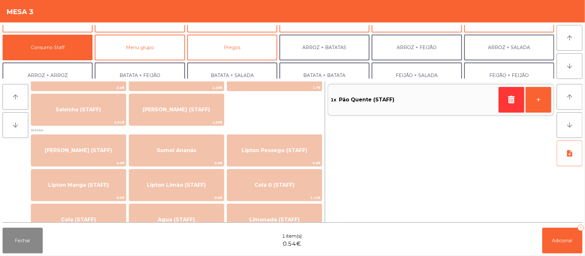
scroll to position [0, 0]
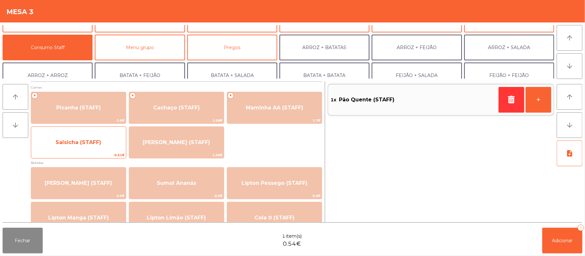
click at [105, 139] on span "Salsicha (STAFF)" at bounding box center [78, 142] width 95 height 17
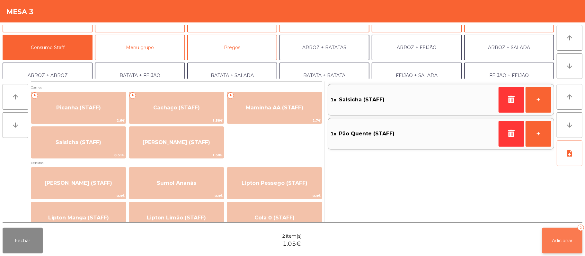
click at [558, 242] on span "Adicionar" at bounding box center [562, 241] width 21 height 6
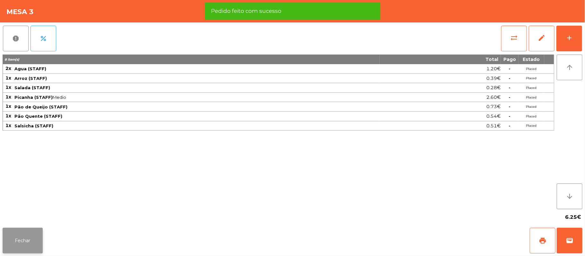
click at [17, 245] on button "Fechar" at bounding box center [23, 241] width 40 height 26
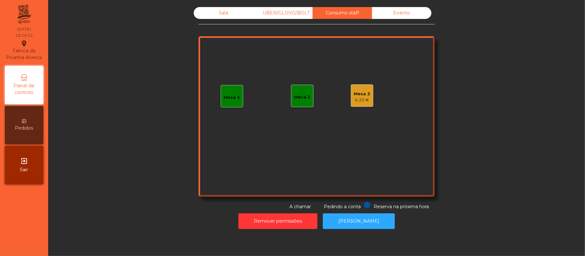
click at [229, 17] on div "Sala" at bounding box center [223, 13] width 59 height 12
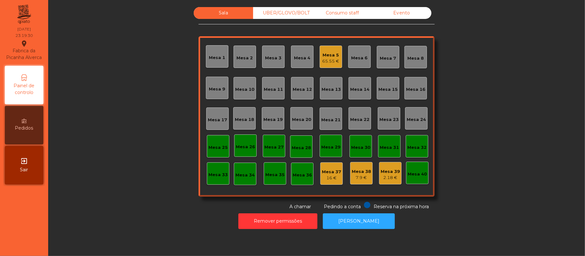
click at [331, 57] on div "Mesa 5" at bounding box center [330, 55] width 17 height 6
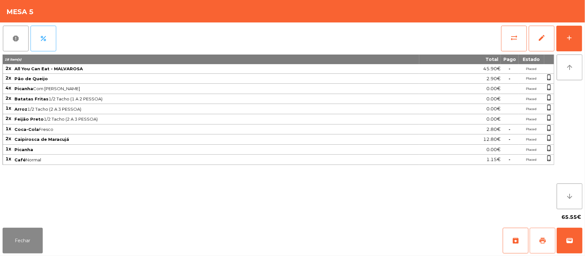
click at [539, 231] on button "print" at bounding box center [542, 241] width 26 height 26
click at [547, 240] on button "print" at bounding box center [542, 241] width 26 height 26
click at [573, 240] on button "wallet" at bounding box center [569, 241] width 26 height 26
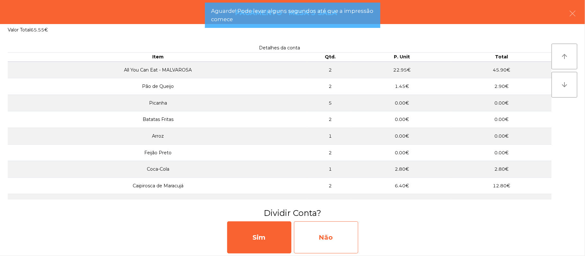
click at [336, 238] on div "Não" at bounding box center [326, 238] width 64 height 32
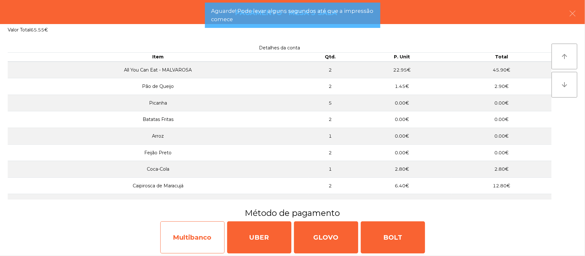
click at [195, 238] on div "Multibanco" at bounding box center [192, 238] width 64 height 32
select select "**"
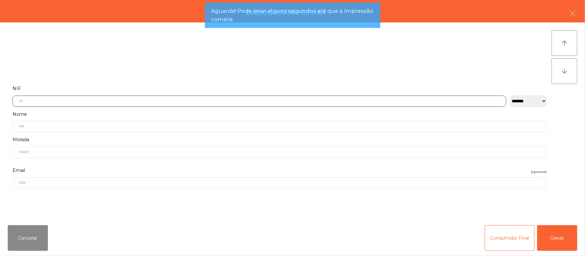
click at [185, 101] on input "text" at bounding box center [260, 101] width 494 height 11
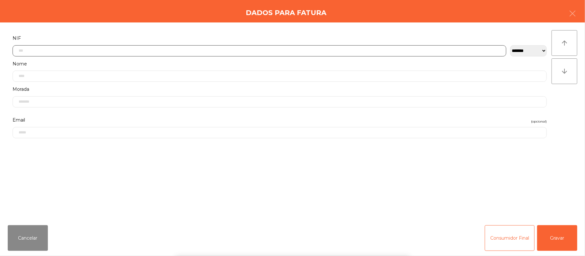
scroll to position [54, 0]
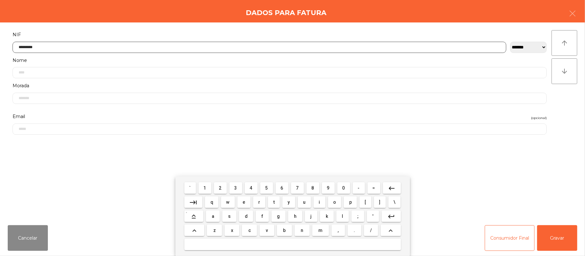
type input "*********"
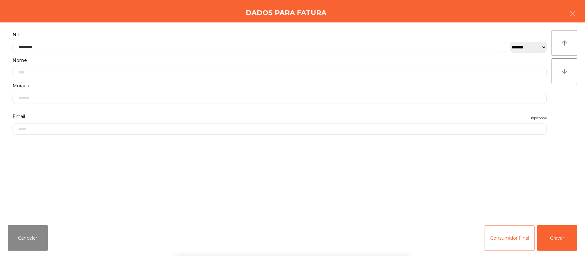
click at [562, 245] on div "` 1 2 3 4 5 6 7 8 9 0 - = keyboard_backspace keyboard_tab q w e r t y u i o p […" at bounding box center [292, 217] width 585 height 80
click at [560, 242] on button "Gravar" at bounding box center [557, 238] width 40 height 26
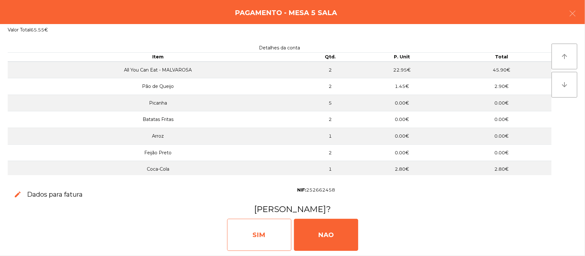
click at [270, 232] on div "SIM" at bounding box center [259, 235] width 64 height 32
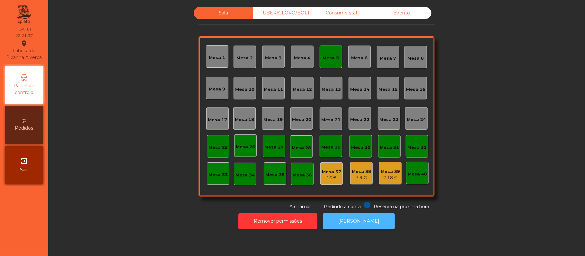
click at [368, 225] on button "[PERSON_NAME]" at bounding box center [359, 222] width 72 height 16
click at [335, 57] on div "Mesa 5" at bounding box center [330, 57] width 22 height 22
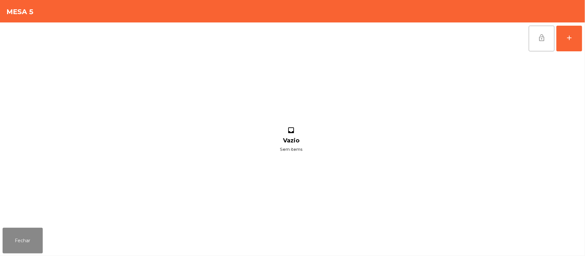
click at [530, 38] on button "lock_open" at bounding box center [542, 39] width 26 height 26
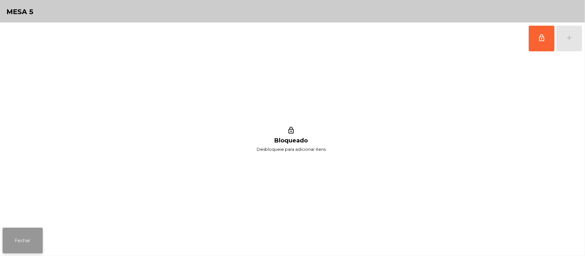
click at [24, 231] on button "Fechar" at bounding box center [23, 241] width 40 height 26
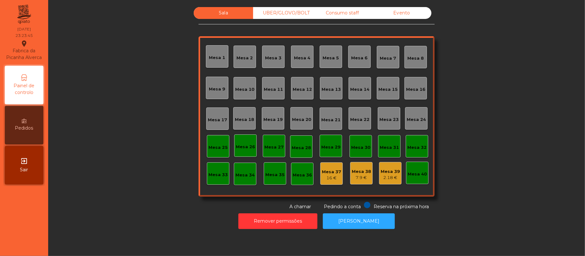
click at [341, 15] on div "Consumo staff" at bounding box center [341, 13] width 59 height 12
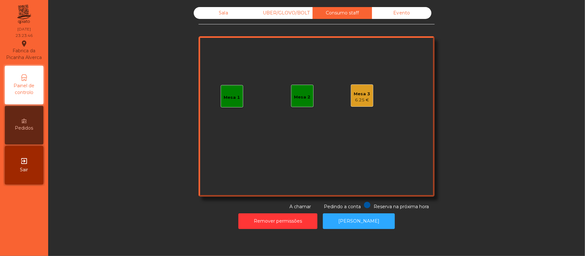
click at [225, 88] on div "Mesa 1" at bounding box center [232, 96] width 22 height 22
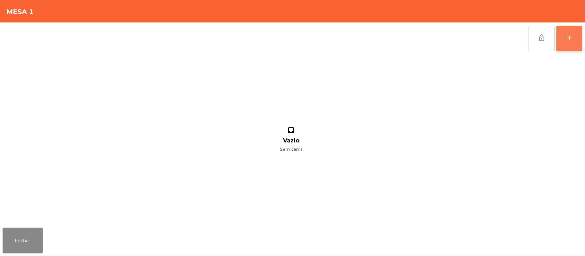
click at [569, 36] on div "add" at bounding box center [569, 38] width 8 height 8
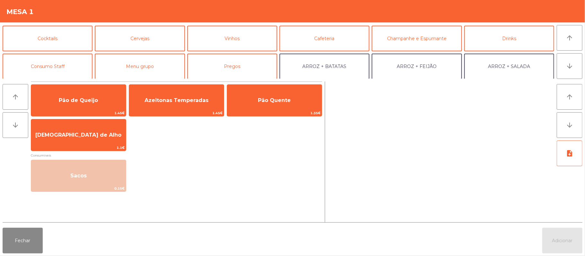
scroll to position [33, 0]
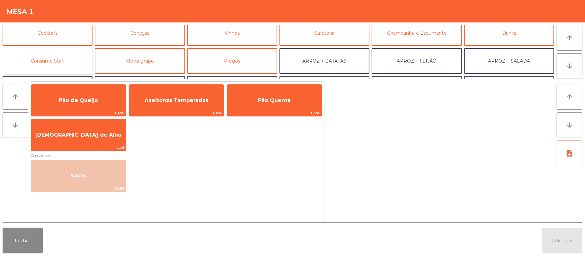
click at [65, 58] on button "Consumo Staff" at bounding box center [48, 61] width 90 height 26
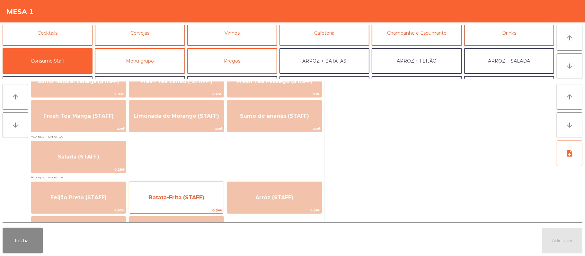
click at [199, 185] on div "Batata-Frita (STAFF) 0.34€" at bounding box center [176, 198] width 95 height 32
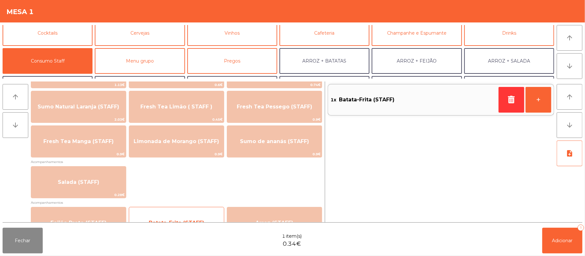
scroll to position [180, 0]
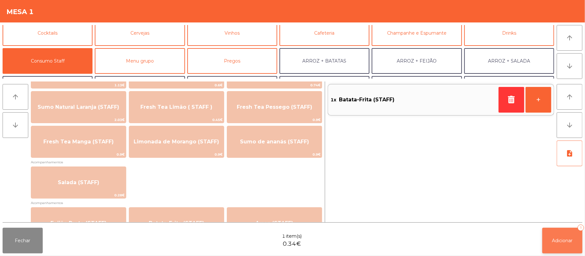
click at [557, 244] on button "Adicionar 1" at bounding box center [562, 241] width 40 height 26
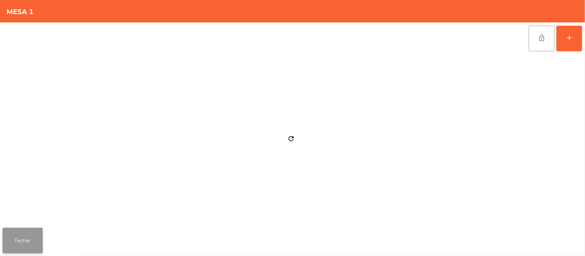
click at [5, 243] on button "Fechar" at bounding box center [23, 241] width 40 height 26
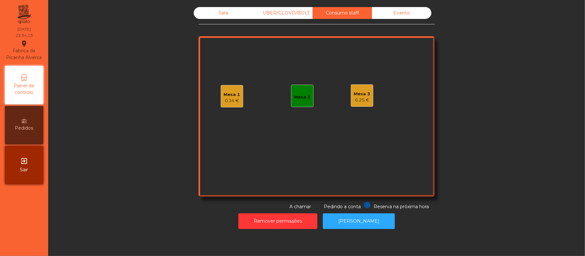
click at [225, 98] on div "0.34 €" at bounding box center [232, 101] width 16 height 6
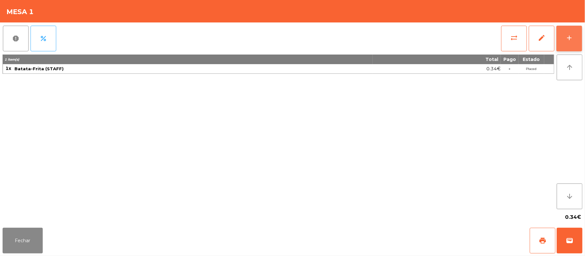
click at [566, 38] on div "add" at bounding box center [569, 38] width 8 height 8
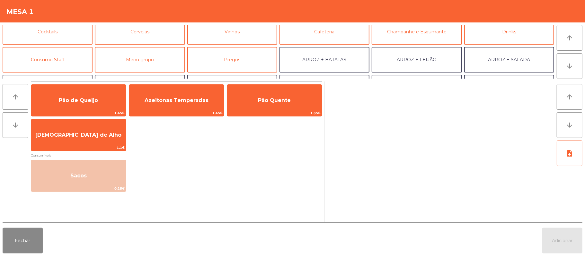
scroll to position [46, 0]
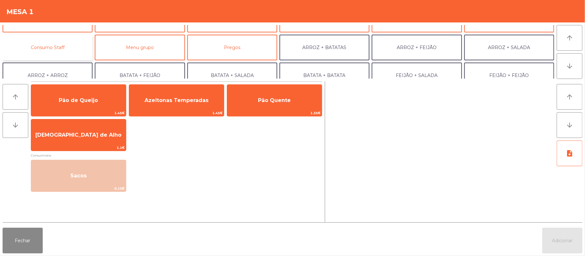
click at [74, 49] on button "Consumo Staff" at bounding box center [48, 48] width 90 height 26
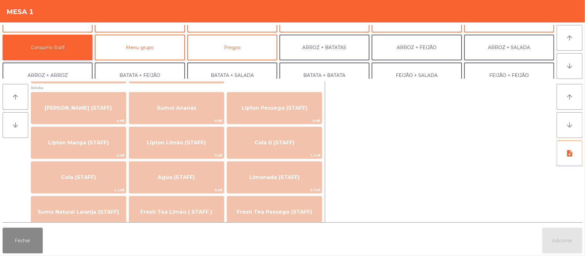
scroll to position [75, 0]
click at [23, 241] on button "Fechar" at bounding box center [23, 241] width 40 height 26
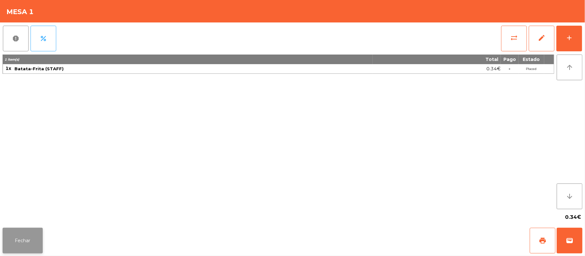
click at [24, 246] on button "Fechar" at bounding box center [23, 241] width 40 height 26
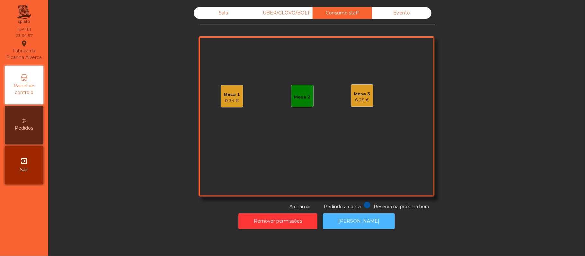
click at [354, 221] on button "[PERSON_NAME]" at bounding box center [359, 222] width 72 height 16
click at [224, 100] on div "0.34 €" at bounding box center [232, 101] width 16 height 6
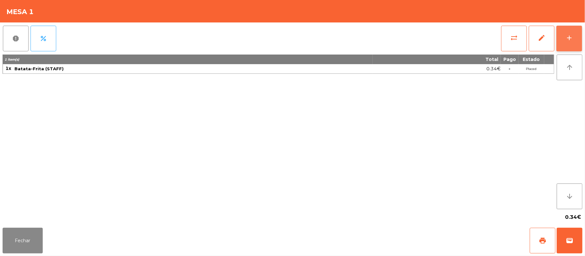
click at [563, 32] on button "add" at bounding box center [569, 39] width 26 height 26
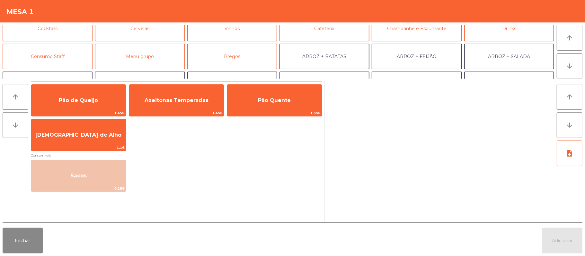
scroll to position [51, 0]
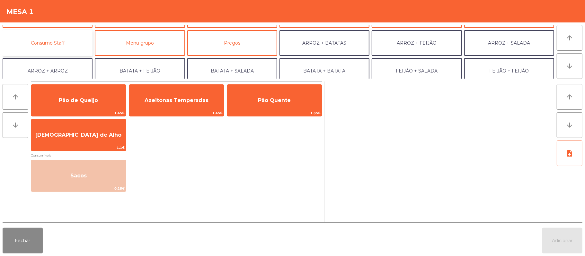
click at [67, 42] on button "Consumo Staff" at bounding box center [48, 43] width 90 height 26
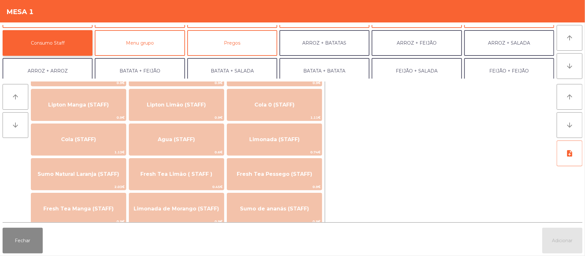
scroll to position [111, 0]
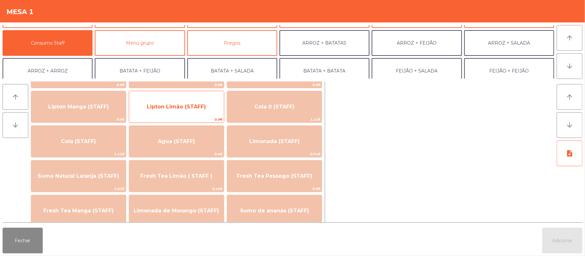
click at [189, 109] on span "Lipton Limão (STAFF)" at bounding box center [176, 107] width 59 height 6
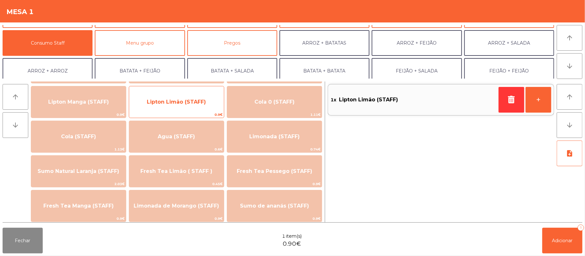
scroll to position [116, 0]
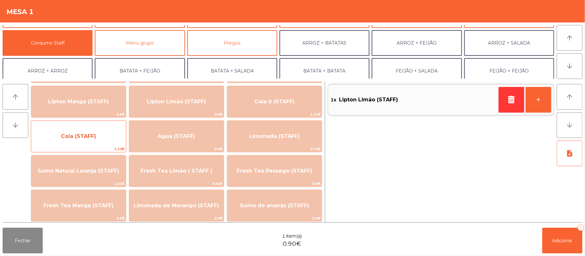
click at [98, 131] on span "Cola (STAFF)" at bounding box center [78, 136] width 95 height 17
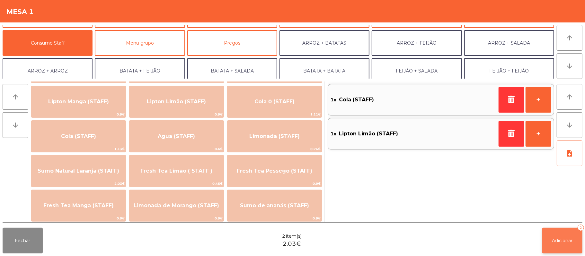
click at [550, 238] on button "Adicionar 2" at bounding box center [562, 241] width 40 height 26
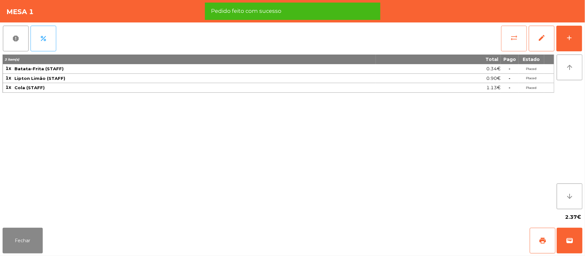
click at [503, 38] on button "sync_alt" at bounding box center [514, 39] width 26 height 26
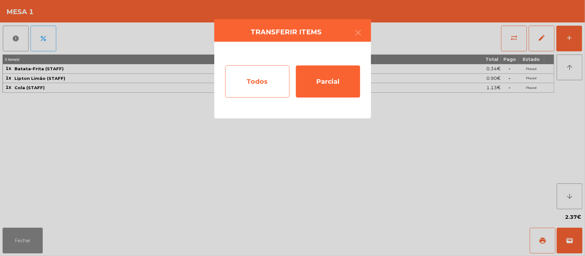
click at [264, 79] on div "Todos" at bounding box center [257, 82] width 64 height 32
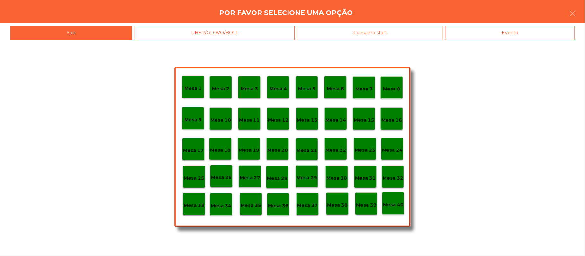
click at [527, 35] on div "Evento" at bounding box center [509, 33] width 129 height 14
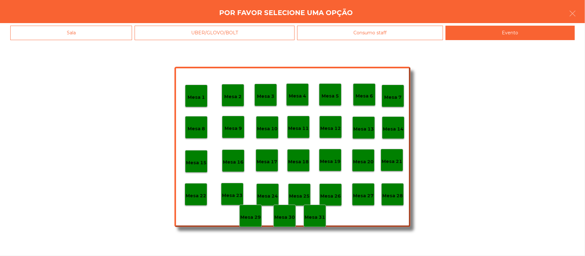
click at [392, 197] on p "Mesa 28" at bounding box center [392, 195] width 21 height 7
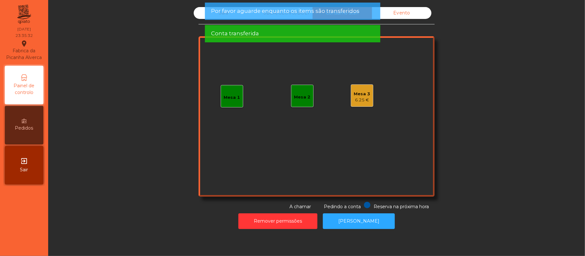
click at [360, 97] on div "6.25 €" at bounding box center [362, 100] width 16 height 6
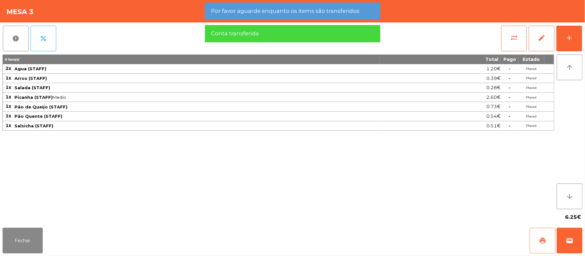
click at [535, 233] on button "print" at bounding box center [542, 241] width 26 height 26
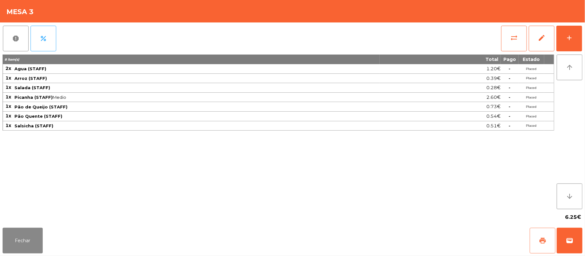
click at [538, 240] on button "print" at bounding box center [542, 241] width 26 height 26
click at [507, 31] on button "sync_alt" at bounding box center [514, 39] width 26 height 26
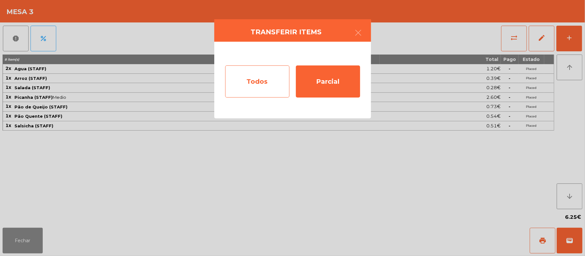
click at [273, 70] on div "Todos" at bounding box center [257, 82] width 64 height 32
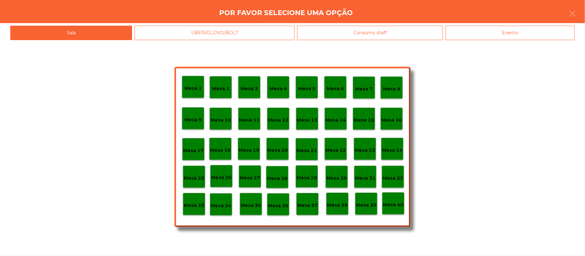
click at [365, 200] on div "Mesa 39" at bounding box center [366, 204] width 21 height 10
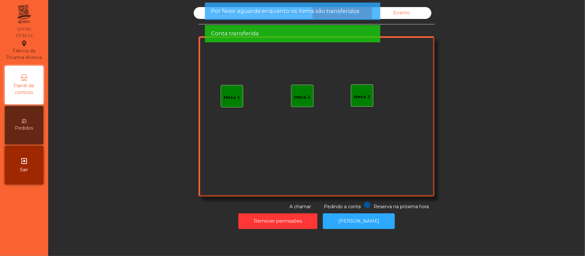
click at [407, 12] on div "Evento" at bounding box center [401, 13] width 59 height 12
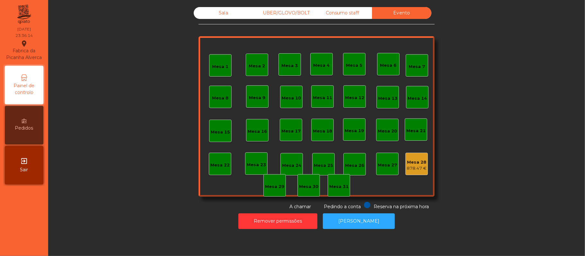
click at [347, 12] on div "Consumo staff" at bounding box center [341, 13] width 59 height 12
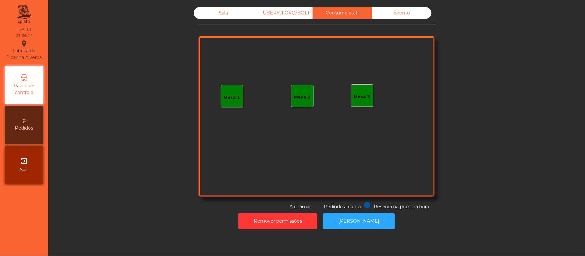
click at [286, 14] on div "UBER/GLOVO/BOLT" at bounding box center [282, 13] width 59 height 12
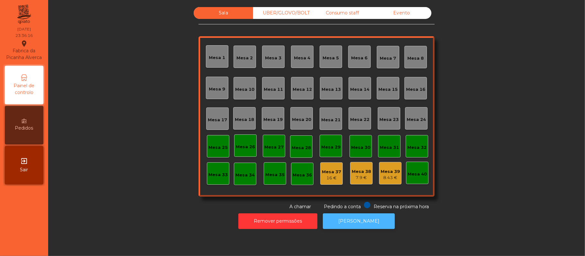
click at [364, 221] on button "[PERSON_NAME]" at bounding box center [359, 222] width 72 height 16
click at [352, 221] on button "[PERSON_NAME]" at bounding box center [359, 222] width 72 height 16
click at [288, 11] on div "UBER/GLOVO/BOLT" at bounding box center [282, 13] width 59 height 12
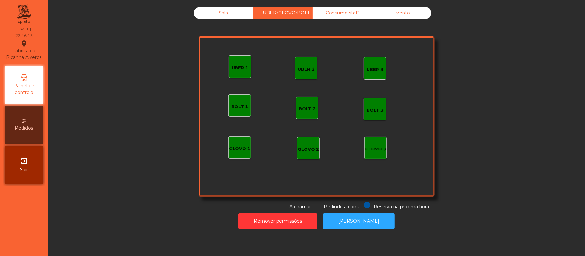
click at [339, 13] on div "Consumo staff" at bounding box center [341, 13] width 59 height 12
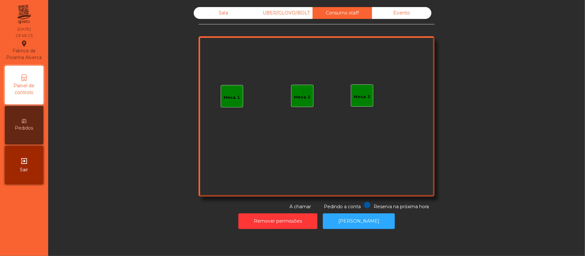
click at [398, 16] on div "Evento" at bounding box center [401, 13] width 59 height 12
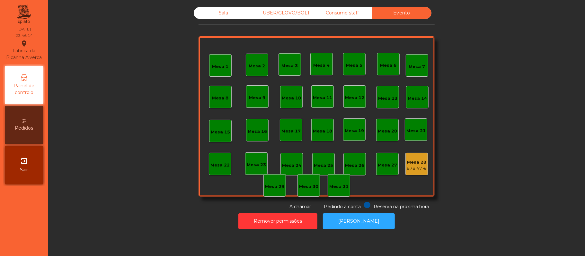
click at [336, 13] on div "Consumo staff" at bounding box center [341, 13] width 59 height 12
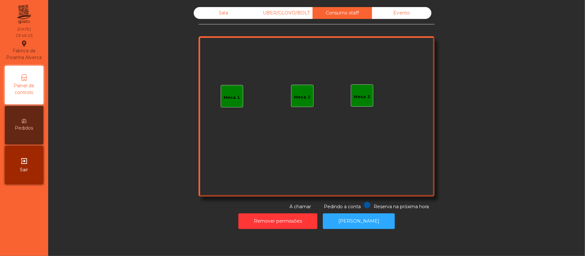
click at [278, 15] on div "UBER/GLOVO/BOLT" at bounding box center [282, 13] width 59 height 12
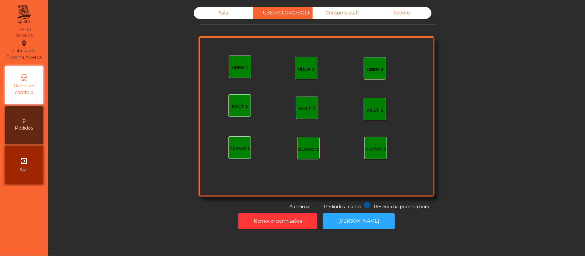
click at [220, 11] on div "Sala" at bounding box center [223, 13] width 59 height 12
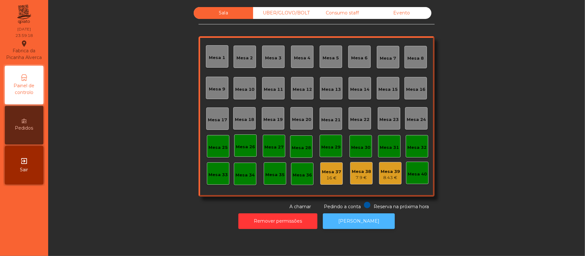
click at [352, 227] on button "[PERSON_NAME]" at bounding box center [359, 222] width 72 height 16
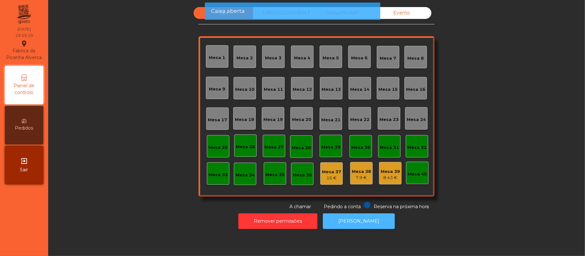
click at [365, 217] on button "[PERSON_NAME]" at bounding box center [359, 222] width 72 height 16
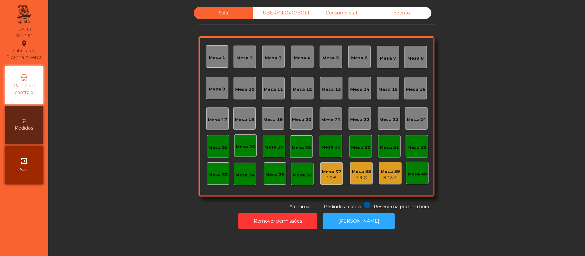
click at [333, 169] on div "Mesa 37" at bounding box center [331, 172] width 19 height 6
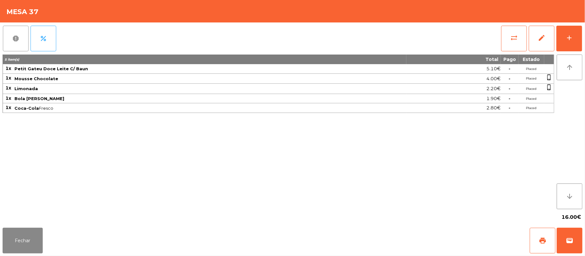
click at [3, 41] on button "report" at bounding box center [16, 39] width 26 height 26
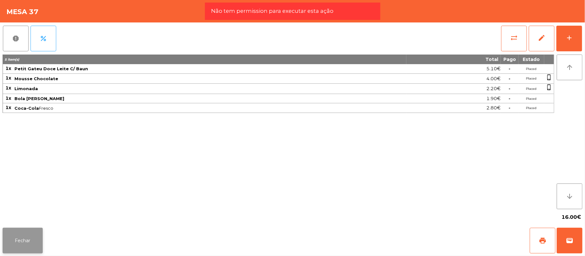
click at [24, 241] on button "Fechar" at bounding box center [23, 241] width 40 height 26
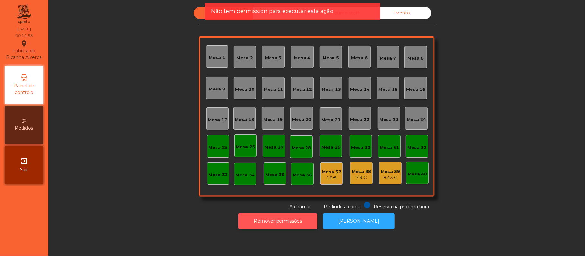
click at [301, 224] on button "Remover permissões" at bounding box center [277, 222] width 79 height 16
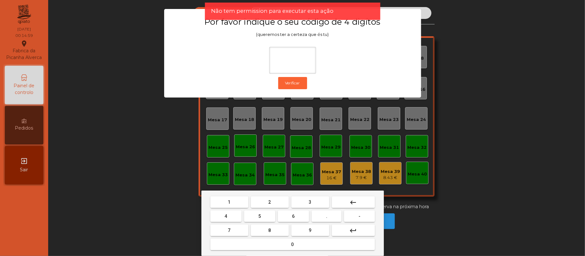
click at [269, 202] on span "2" at bounding box center [269, 202] width 3 height 5
click at [293, 216] on span "6" at bounding box center [293, 216] width 3 height 5
click at [229, 202] on span "1" at bounding box center [229, 202] width 3 height 5
click at [263, 228] on button "8" at bounding box center [270, 231] width 38 height 12
type input "****"
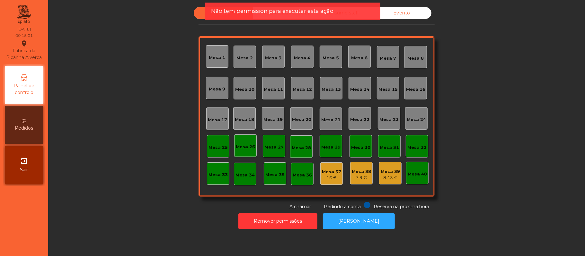
click at [322, 172] on div "Mesa 37" at bounding box center [331, 172] width 19 height 6
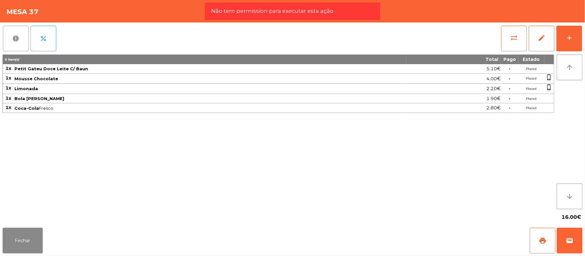
click at [9, 29] on button "report" at bounding box center [16, 39] width 26 height 26
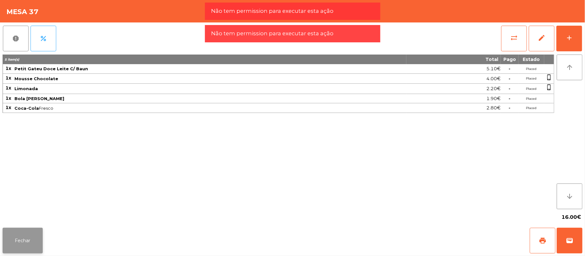
click at [26, 247] on button "Fechar" at bounding box center [23, 241] width 40 height 26
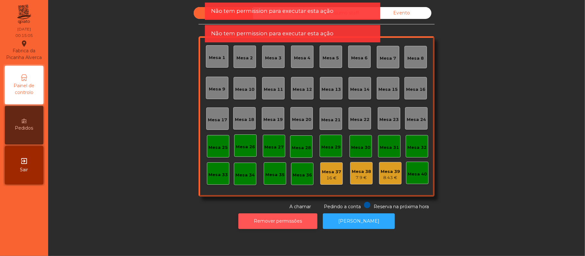
click at [291, 224] on button "Remover permissões" at bounding box center [277, 222] width 79 height 16
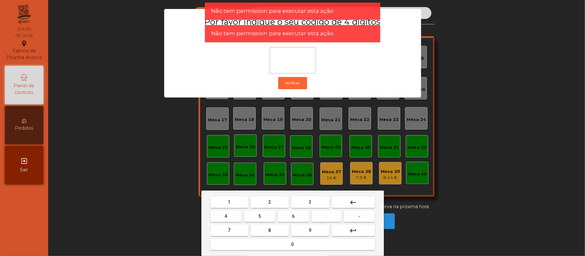
click at [269, 202] on span "2" at bounding box center [269, 202] width 3 height 5
click at [293, 215] on span "6" at bounding box center [293, 216] width 3 height 5
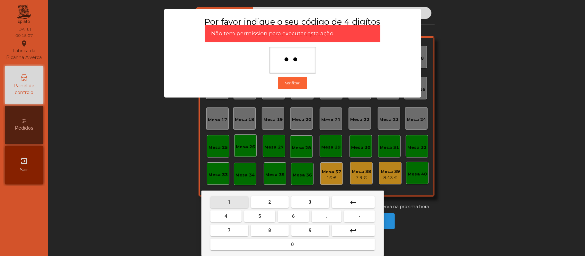
click at [235, 201] on button "1" at bounding box center [229, 203] width 38 height 12
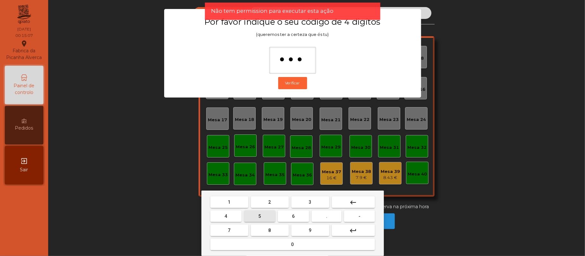
click at [259, 216] on span "5" at bounding box center [259, 216] width 3 height 5
type input "****"
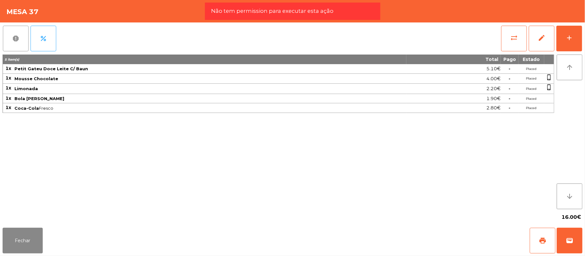
click at [18, 39] on span "report" at bounding box center [16, 39] width 8 height 8
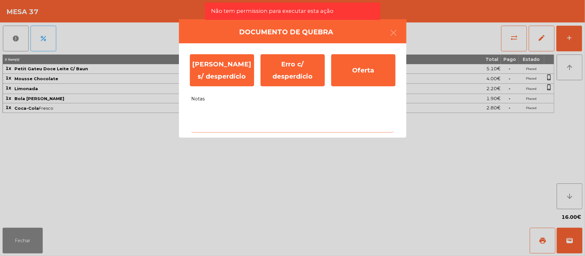
click at [222, 112] on textarea "Notas" at bounding box center [292, 119] width 202 height 27
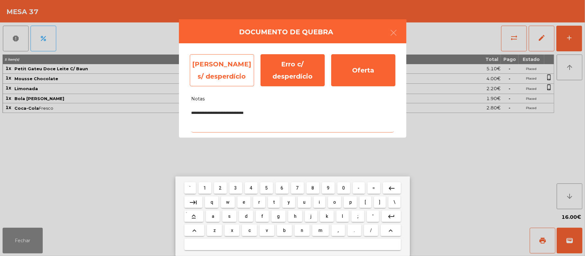
type textarea "**********"
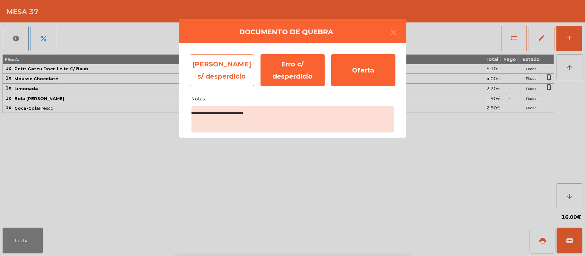
click at [208, 71] on div "Erro s/ desperdício" at bounding box center [222, 70] width 64 height 32
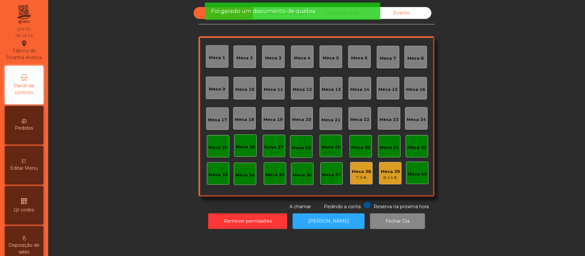
click at [357, 173] on div "Mesa 38" at bounding box center [361, 172] width 19 height 6
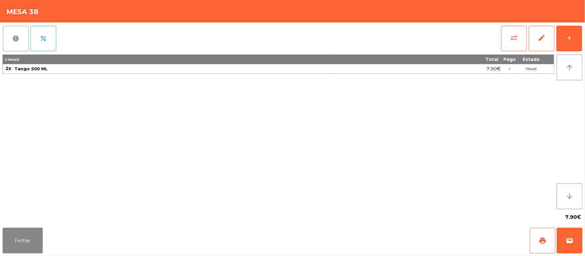
click at [19, 35] on span "report" at bounding box center [16, 39] width 8 height 8
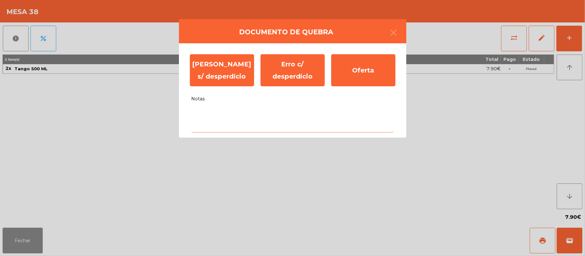
click at [221, 113] on textarea "Notas" at bounding box center [292, 119] width 202 height 27
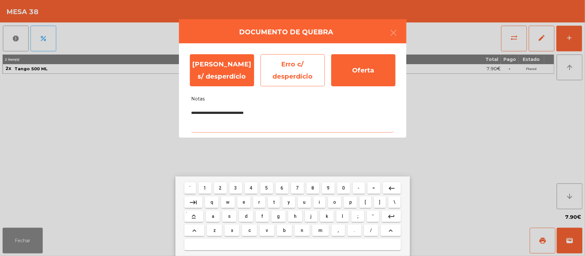
type textarea "**********"
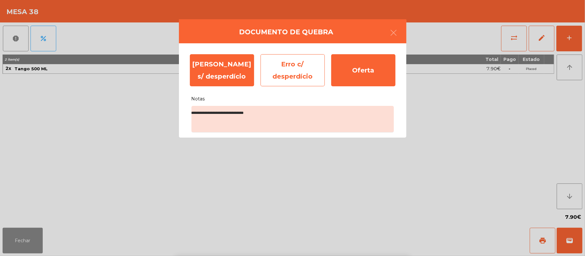
click at [302, 70] on div "Erro c/ desperdício" at bounding box center [292, 70] width 64 height 32
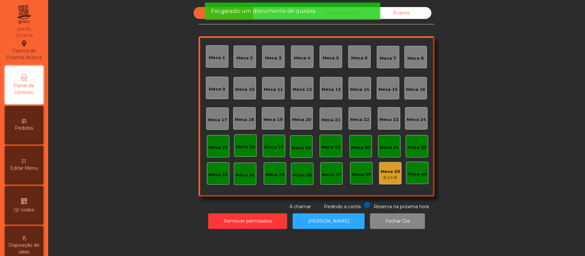
click at [381, 172] on div "Mesa 39" at bounding box center [390, 172] width 19 height 6
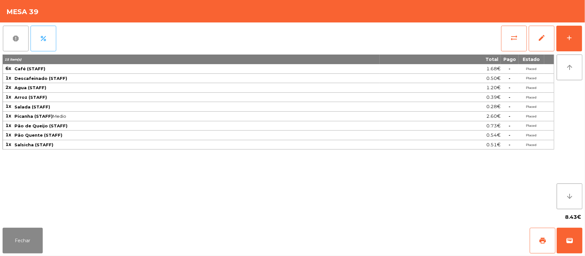
click at [10, 35] on button "report" at bounding box center [16, 39] width 26 height 26
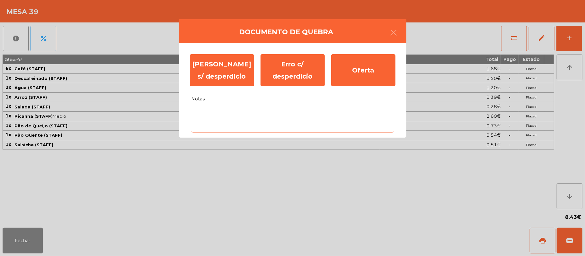
click at [212, 109] on textarea "Notas" at bounding box center [292, 119] width 202 height 27
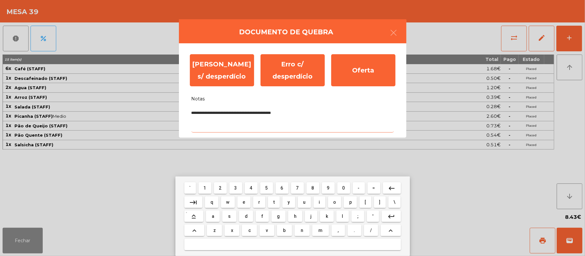
click at [298, 110] on textarea "**********" at bounding box center [292, 119] width 202 height 27
click at [220, 117] on textarea "**********" at bounding box center [292, 119] width 202 height 27
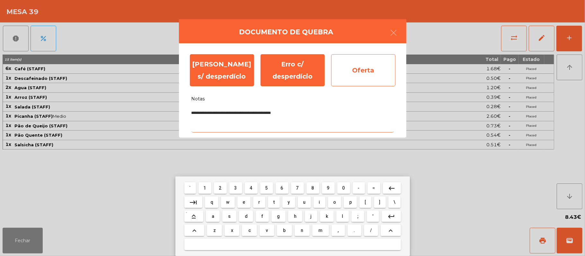
type textarea "**********"
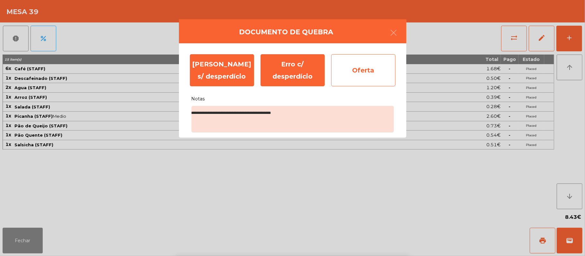
click at [363, 73] on div "Oferta" at bounding box center [363, 70] width 64 height 32
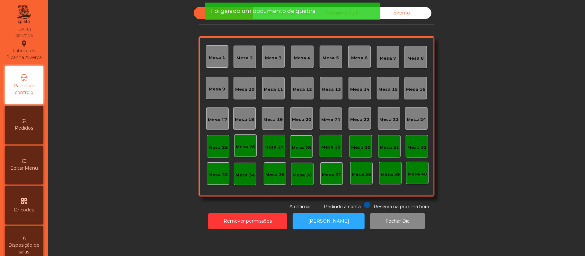
click at [411, 13] on div "Evento" at bounding box center [401, 13] width 59 height 12
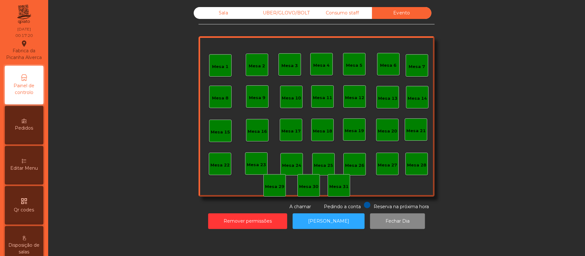
click at [348, 15] on div "Consumo staff" at bounding box center [341, 13] width 59 height 12
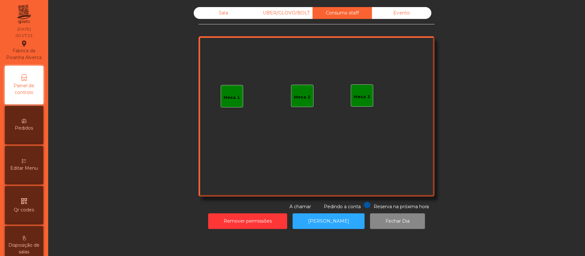
click at [405, 14] on div "Evento" at bounding box center [401, 13] width 59 height 12
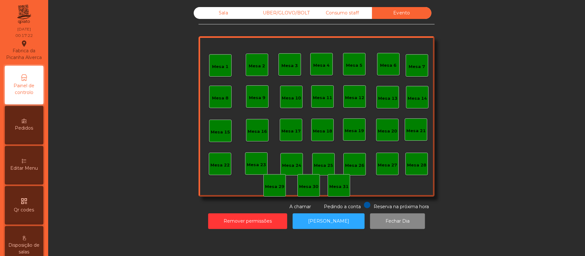
click at [350, 14] on div "Consumo staff" at bounding box center [341, 13] width 59 height 12
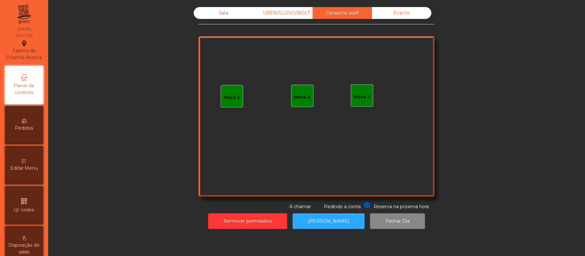
click at [292, 15] on div "UBER/GLOVO/BOLT" at bounding box center [282, 13] width 59 height 12
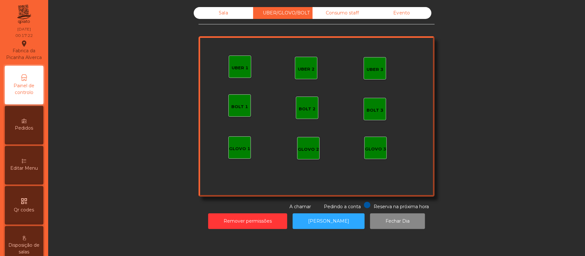
click at [218, 15] on div "Sala" at bounding box center [223, 13] width 59 height 12
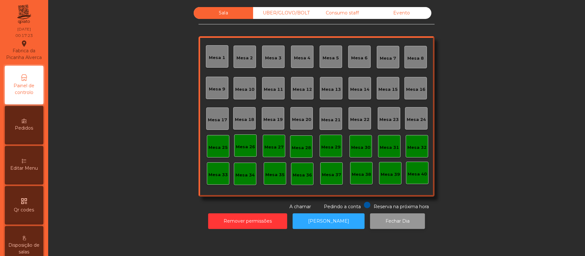
click at [402, 220] on button "Fechar Dia" at bounding box center [397, 222] width 55 height 16
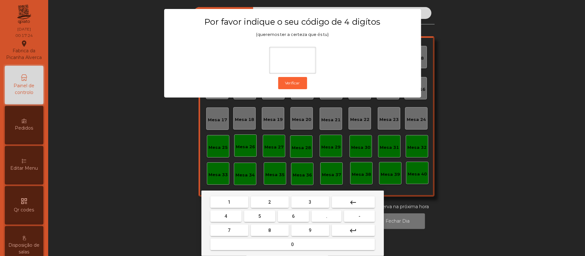
click at [270, 200] on span "2" at bounding box center [269, 202] width 3 height 5
click at [293, 216] on span "6" at bounding box center [293, 216] width 3 height 5
click at [229, 202] on span "1" at bounding box center [229, 202] width 3 height 5
click at [261, 216] on button "5" at bounding box center [259, 217] width 31 height 12
type input "****"
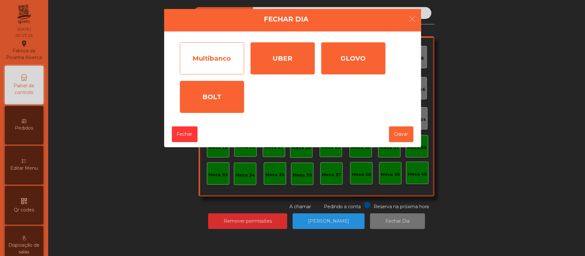
click at [221, 55] on div "Multibanco" at bounding box center [212, 58] width 64 height 32
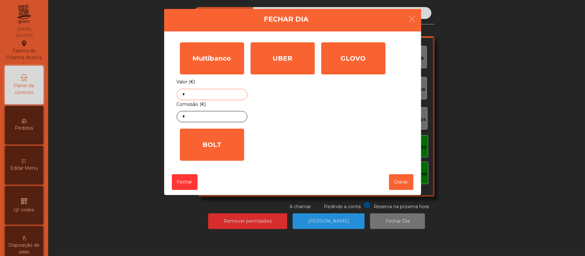
click at [220, 94] on input "*" at bounding box center [212, 94] width 71 height 11
click at [222, 116] on input "*" at bounding box center [212, 116] width 71 height 11
click at [220, 95] on input "text" at bounding box center [212, 94] width 71 height 11
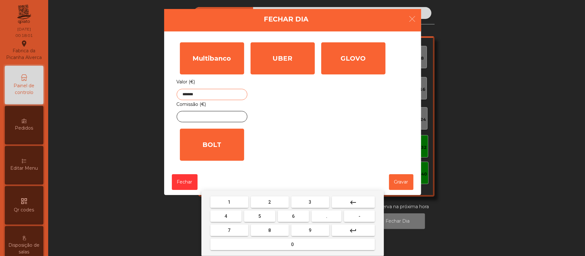
type input "*******"
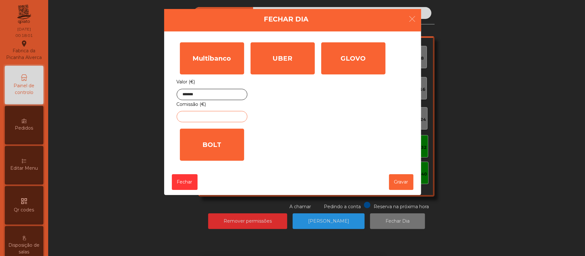
click at [212, 117] on input "text" at bounding box center [212, 116] width 71 height 11
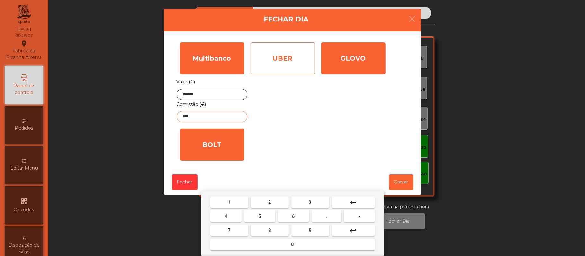
type input "****"
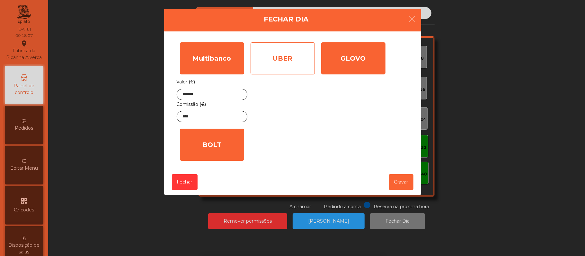
click at [274, 67] on div "UBER" at bounding box center [282, 58] width 64 height 32
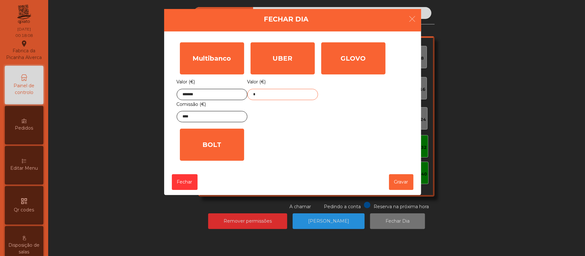
click at [281, 96] on input "*" at bounding box center [282, 94] width 71 height 11
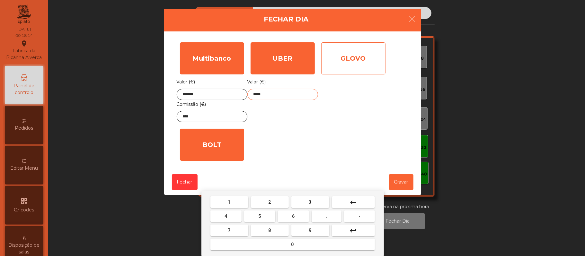
type input "*****"
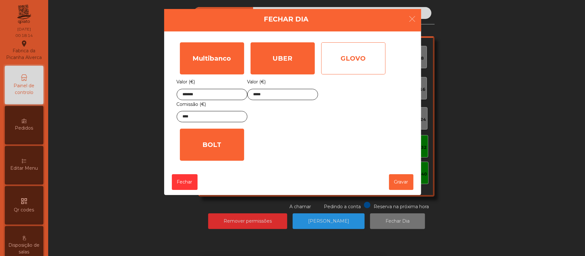
click at [352, 60] on div "GLOVO" at bounding box center [353, 58] width 64 height 32
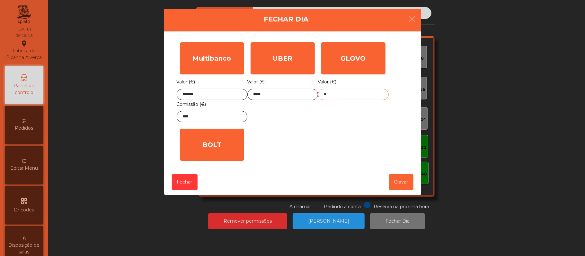
click at [341, 94] on input "*" at bounding box center [353, 94] width 71 height 11
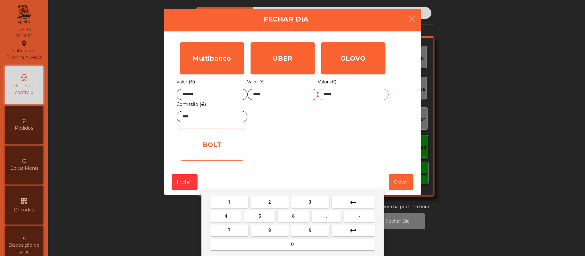
type input "*****"
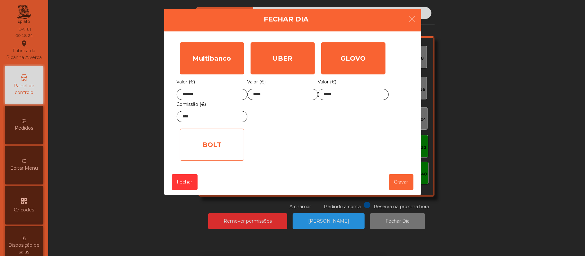
click at [227, 137] on div "BOLT" at bounding box center [212, 145] width 64 height 32
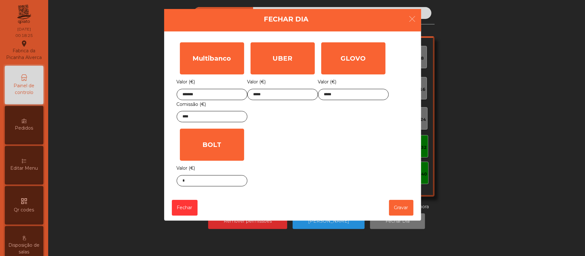
click at [337, 138] on div "Multibanco Valor (€) ******* Comissão (€) **** UBER Valor (€) ***** GLOVO Valor…" at bounding box center [293, 114] width 232 height 151
click at [398, 209] on button "Gravar" at bounding box center [401, 208] width 24 height 16
